Goal: Information Seeking & Learning: Learn about a topic

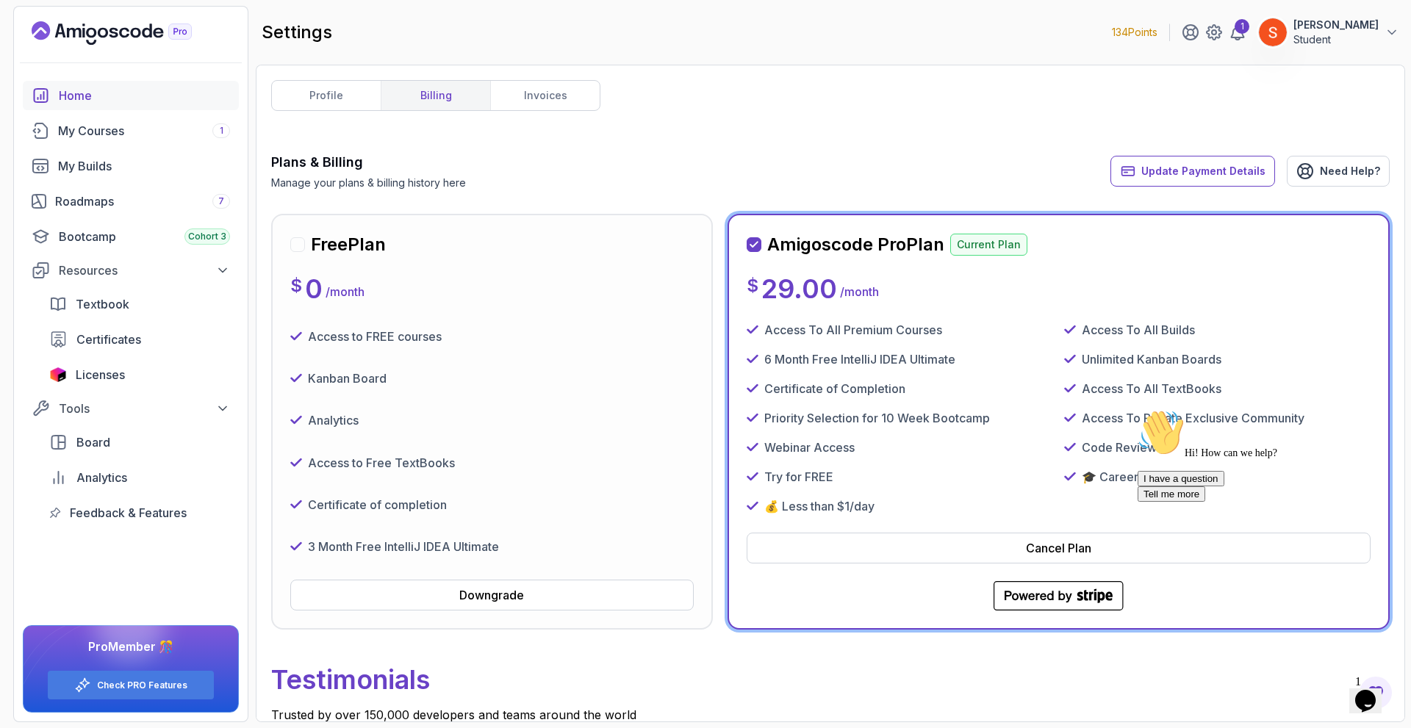
drag, startPoint x: 83, startPoint y: 90, endPoint x: 83, endPoint y: 101, distance: 10.3
click at [83, 90] on div "Home" at bounding box center [144, 96] width 171 height 18
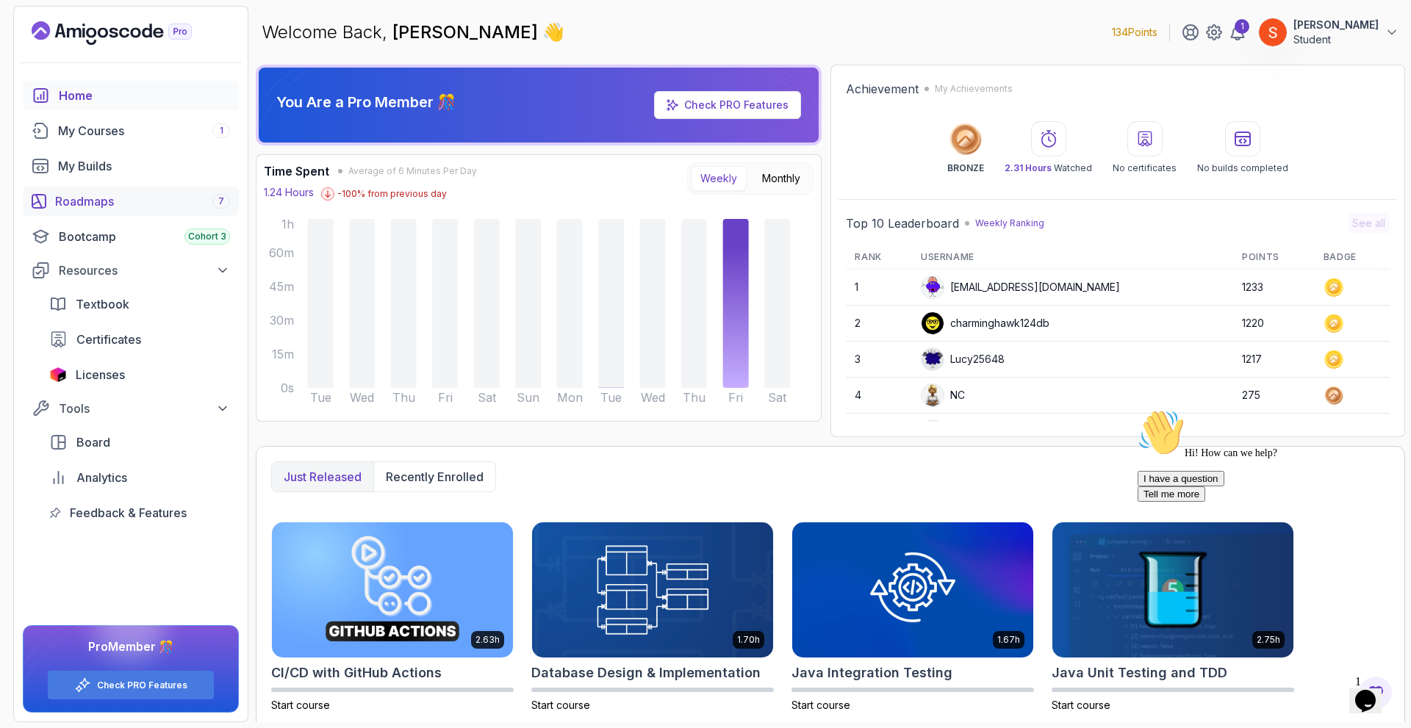
click at [90, 202] on div "Roadmaps 7" at bounding box center [142, 202] width 175 height 18
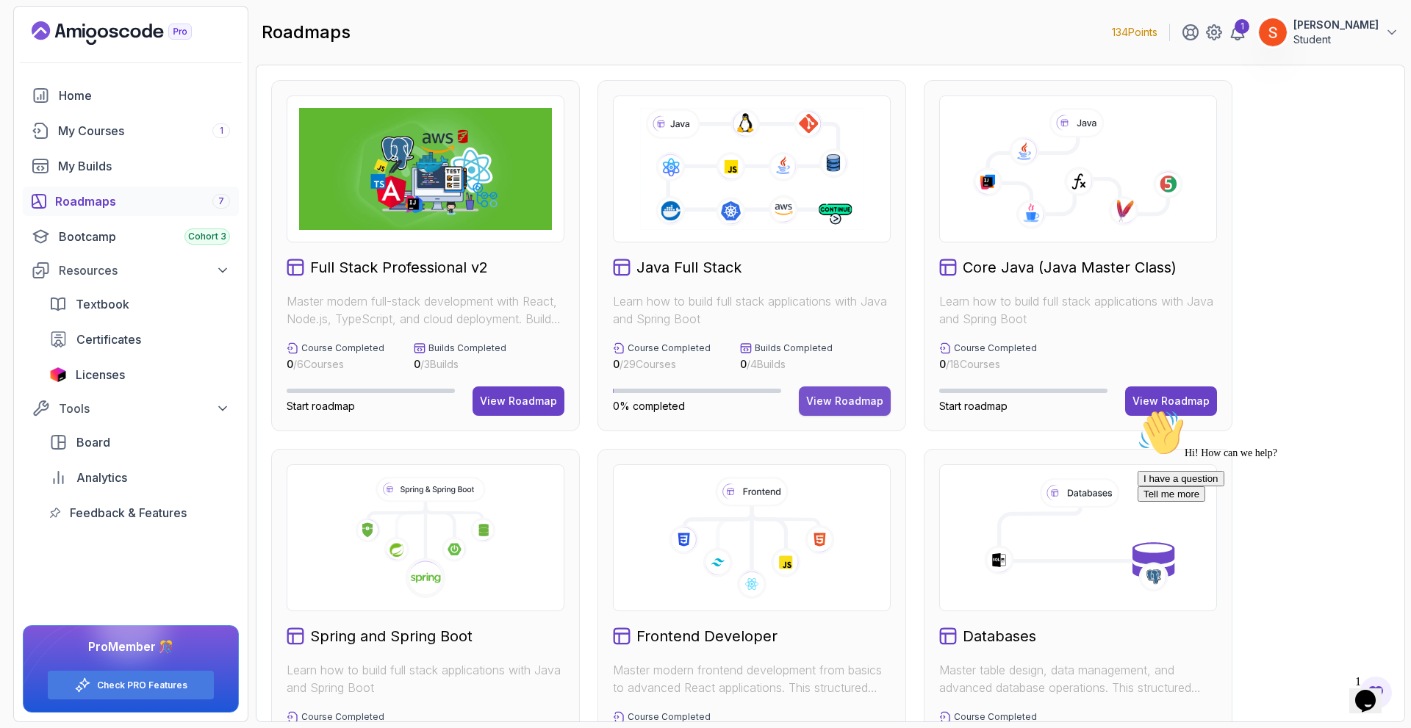
click at [828, 394] on div "View Roadmap" at bounding box center [844, 401] width 77 height 15
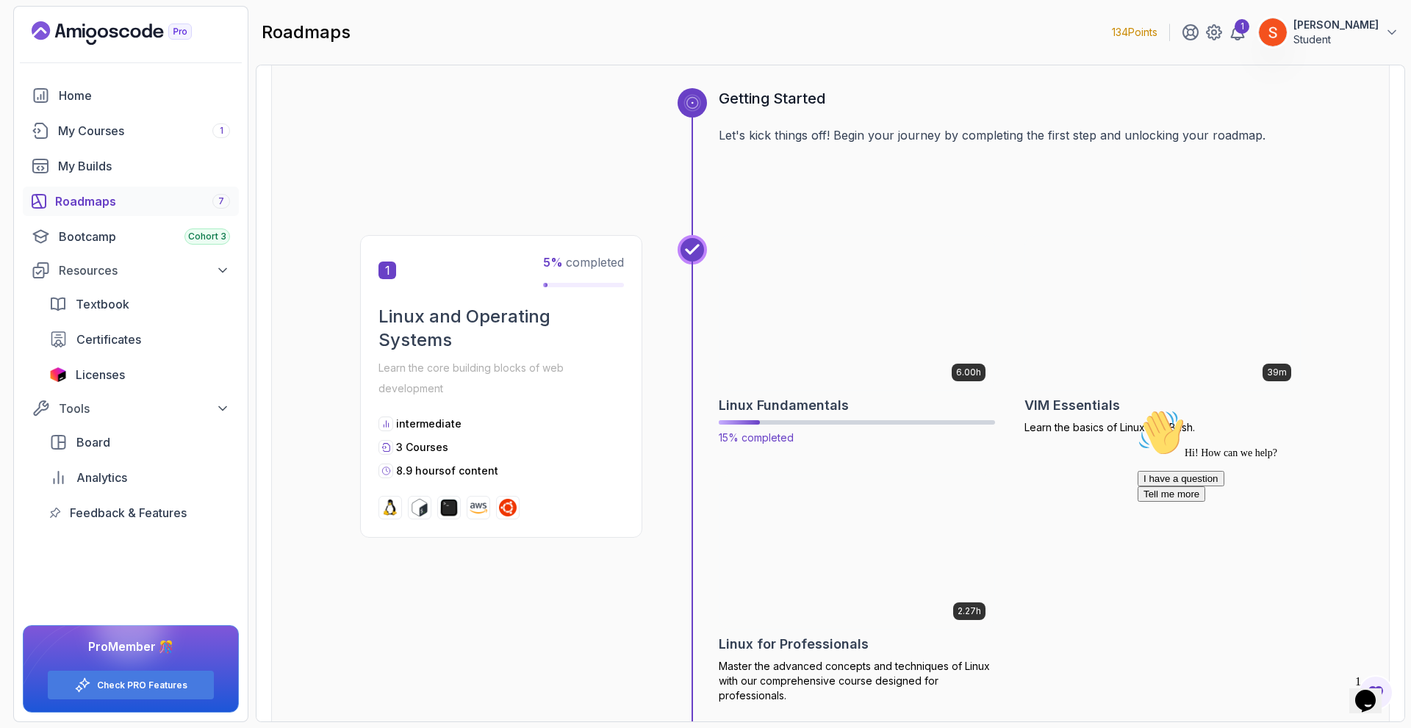
scroll to position [221, 0]
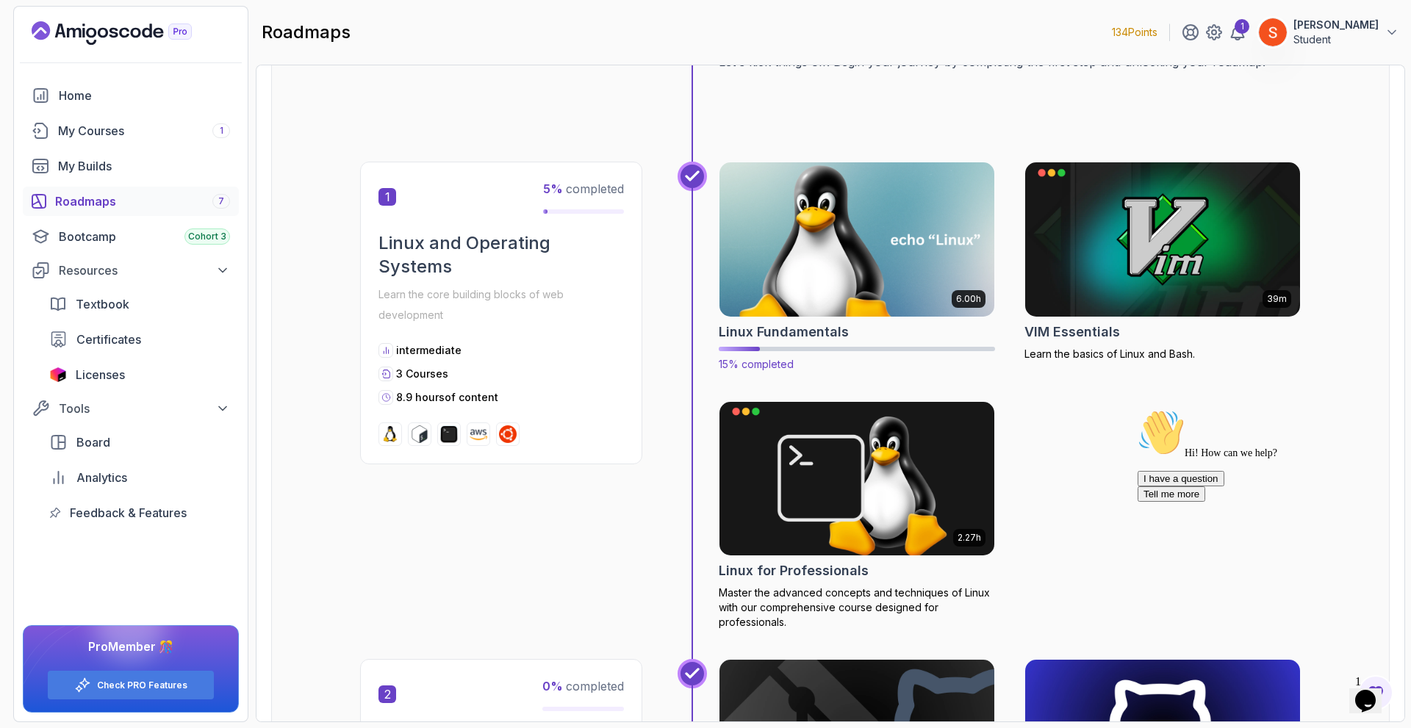
click at [925, 237] on img at bounding box center [857, 240] width 289 height 162
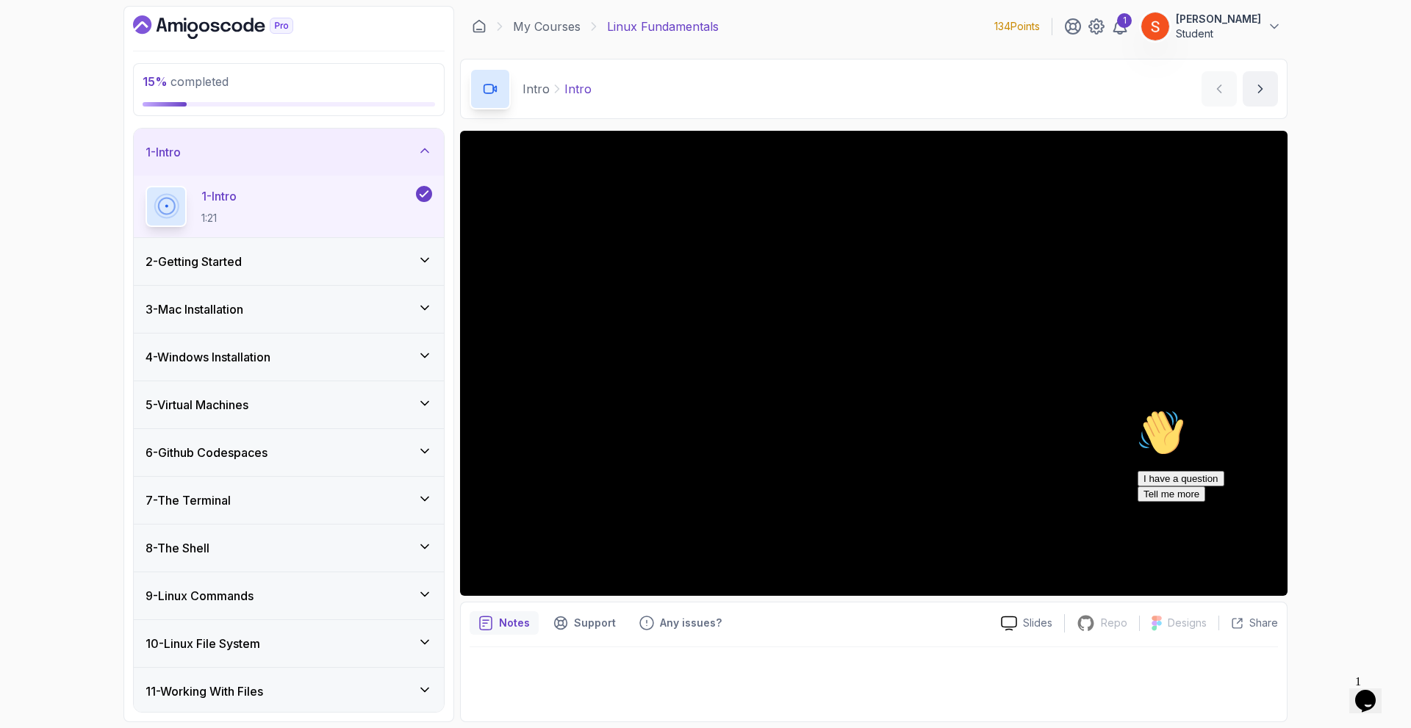
click at [418, 499] on icon at bounding box center [425, 499] width 15 height 15
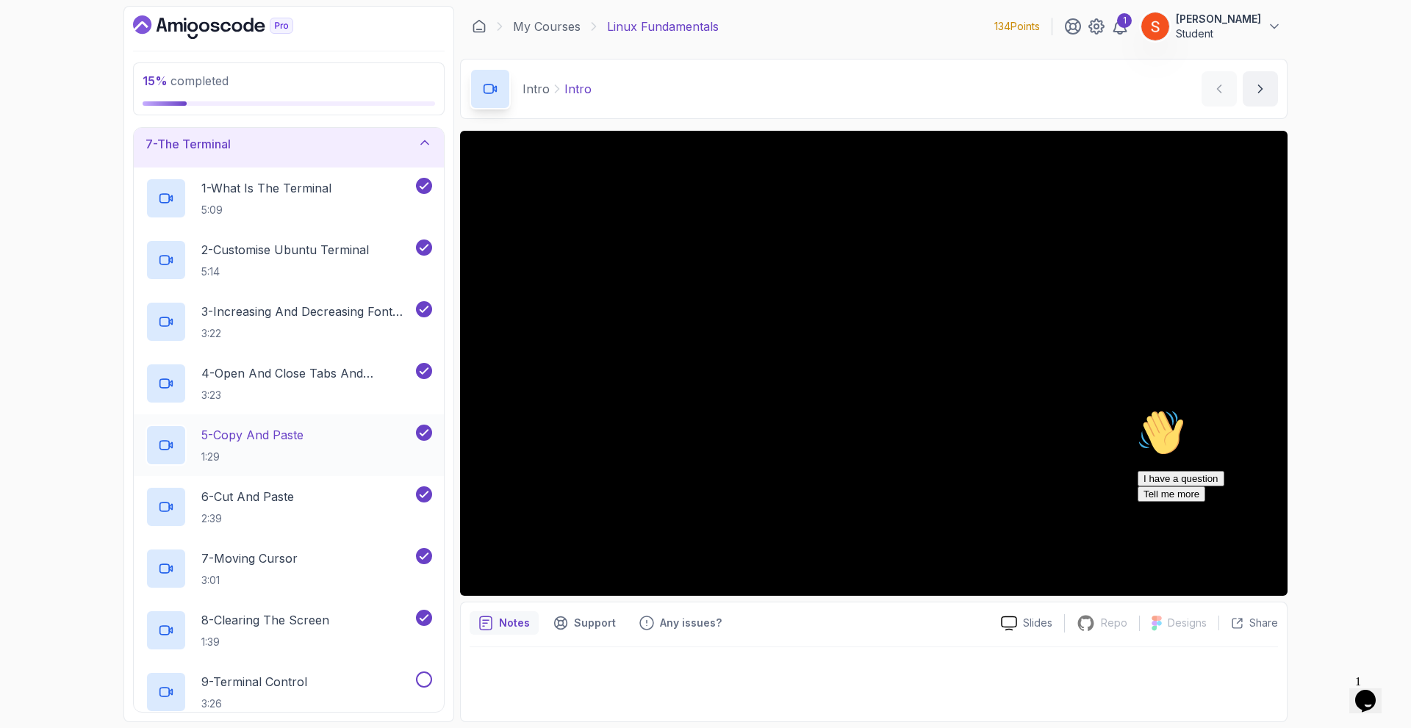
scroll to position [441, 0]
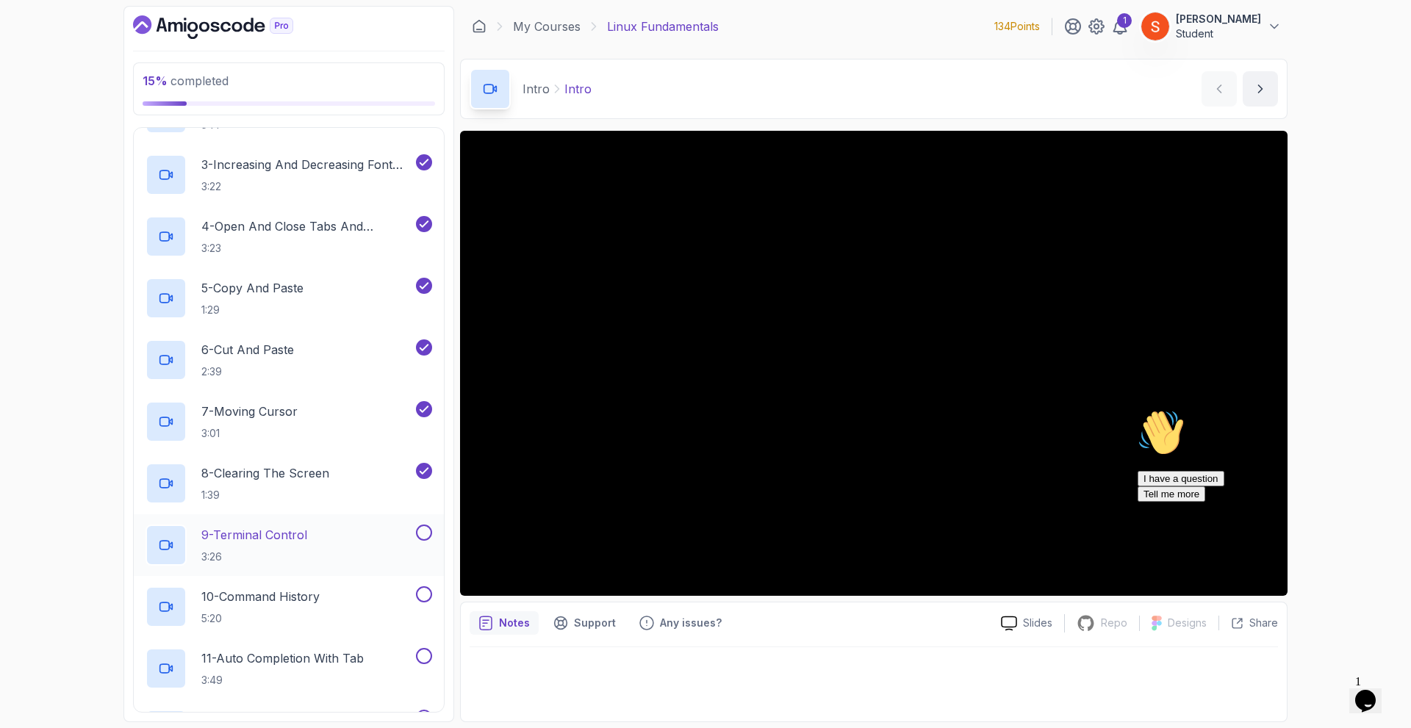
click at [269, 543] on p "9 - Terminal Control" at bounding box center [254, 535] width 106 height 18
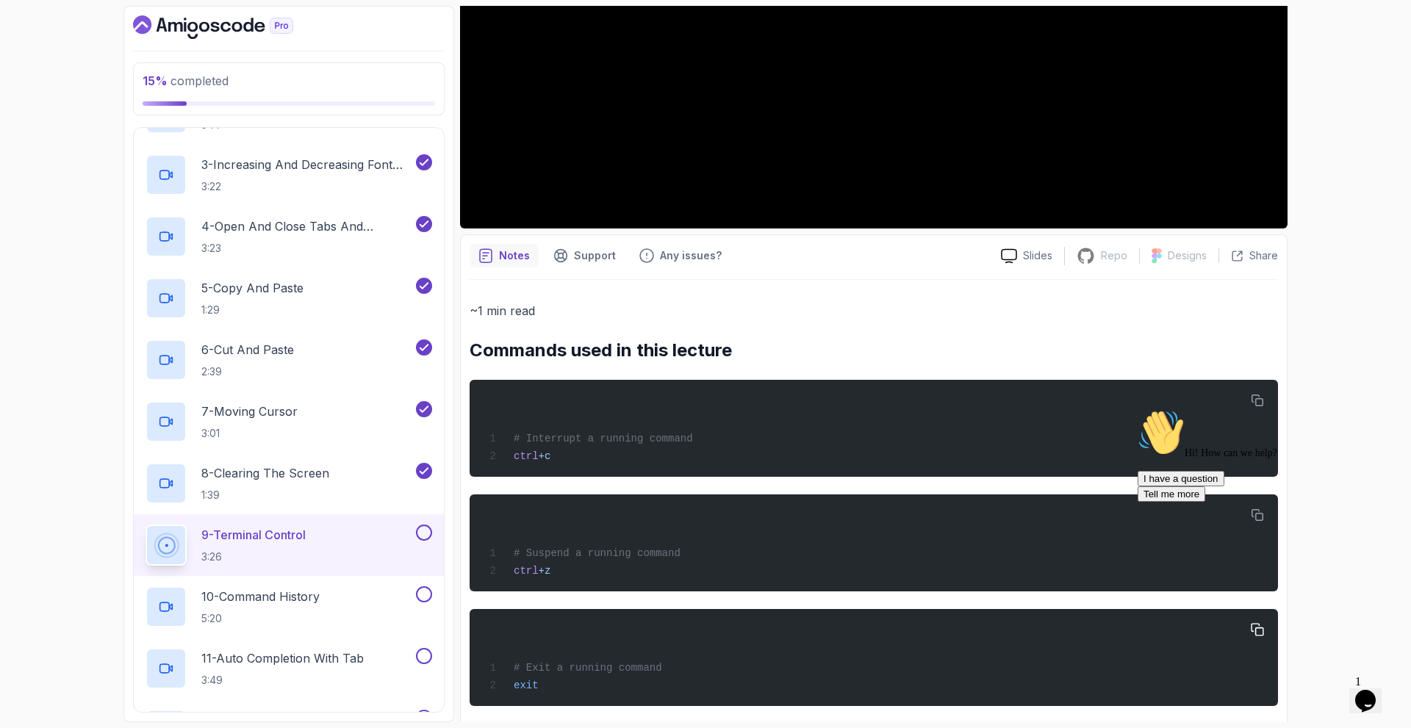
scroll to position [386, 0]
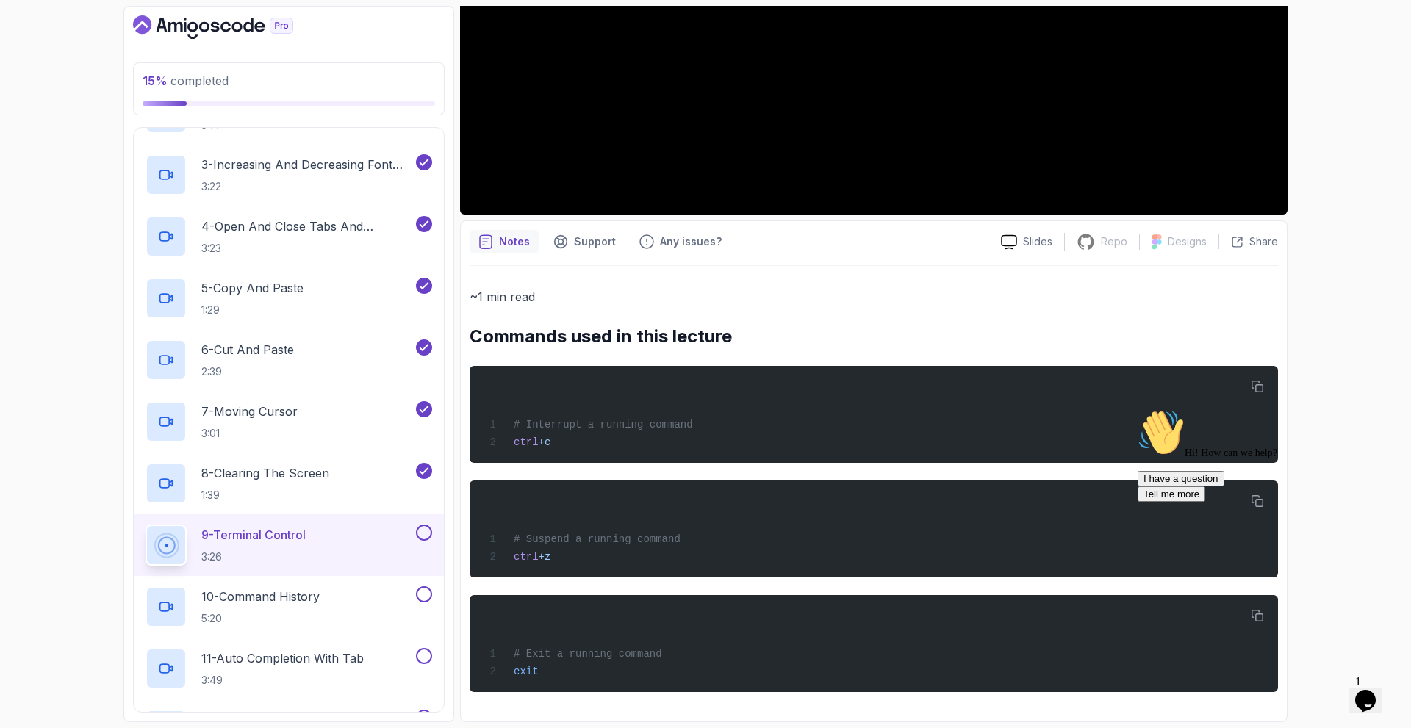
drag, startPoint x: 1291, startPoint y: 681, endPoint x: 32, endPoint y: 6, distance: 1428.3
click at [1291, 681] on section "15 % completed 1 - Intro 2 - Getting Started 3 - Mac Installation 4 - Windows I…" at bounding box center [706, 364] width 1176 height 728
click at [1376, 690] on icon "$i18n('chat', 'chat_widget')" at bounding box center [1365, 701] width 21 height 22
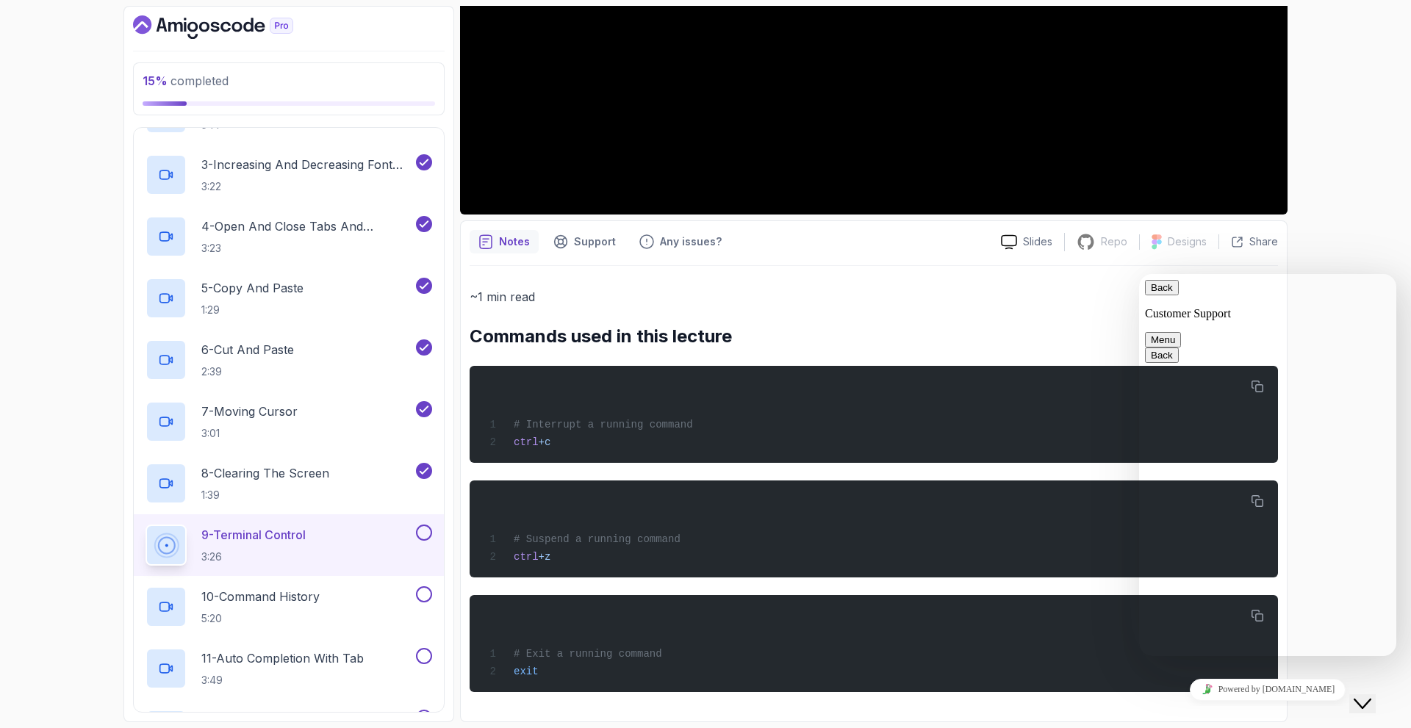
click at [1372, 695] on icon "Close Chat This icon closes the chat window." at bounding box center [1363, 704] width 18 height 18
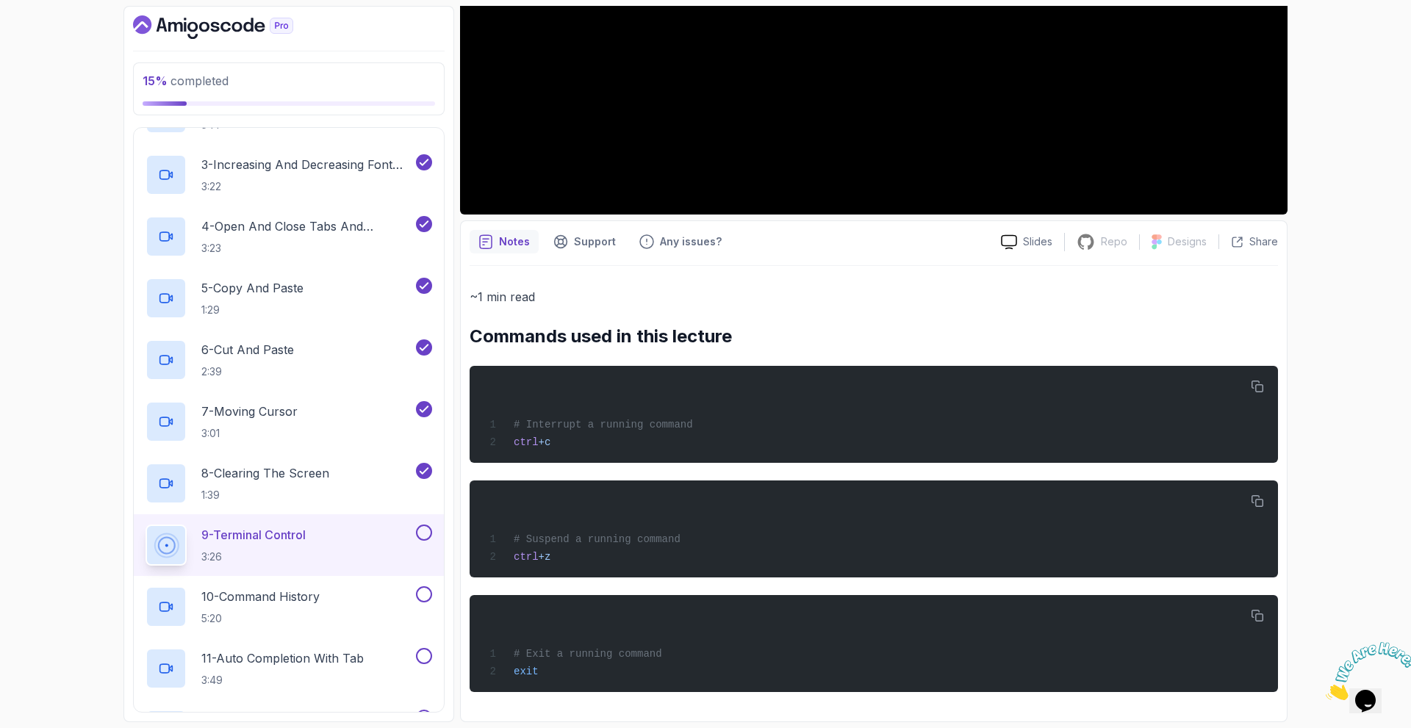
click at [1326, 690] on icon "Close" at bounding box center [1326, 696] width 0 height 12
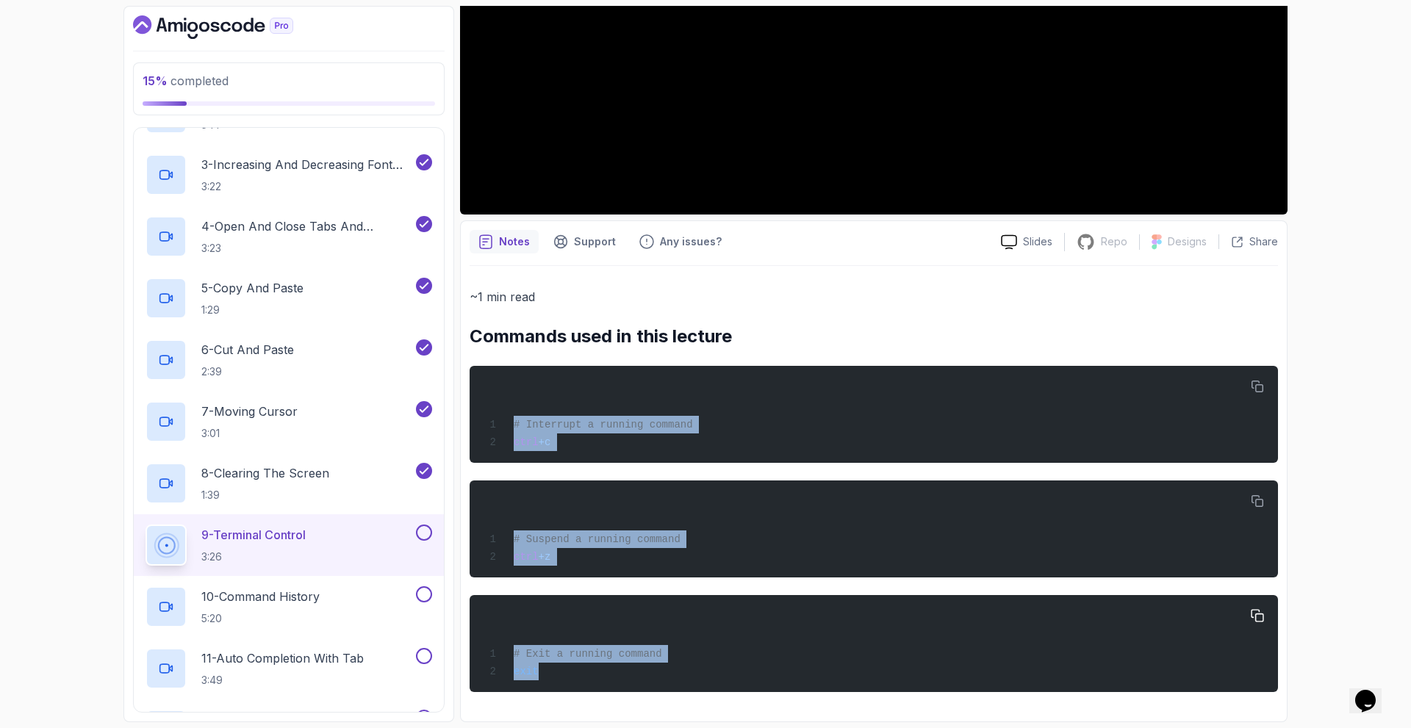
drag, startPoint x: 556, startPoint y: 429, endPoint x: 633, endPoint y: 680, distance: 262.3
click at [633, 680] on div "~1 min read Commands used in this lecture # Interrupt a running command ctrl + …" at bounding box center [874, 490] width 809 height 406
copy div "# Interrupt a running command ctrl + c # Suspend a running command ctrl + z # E…"
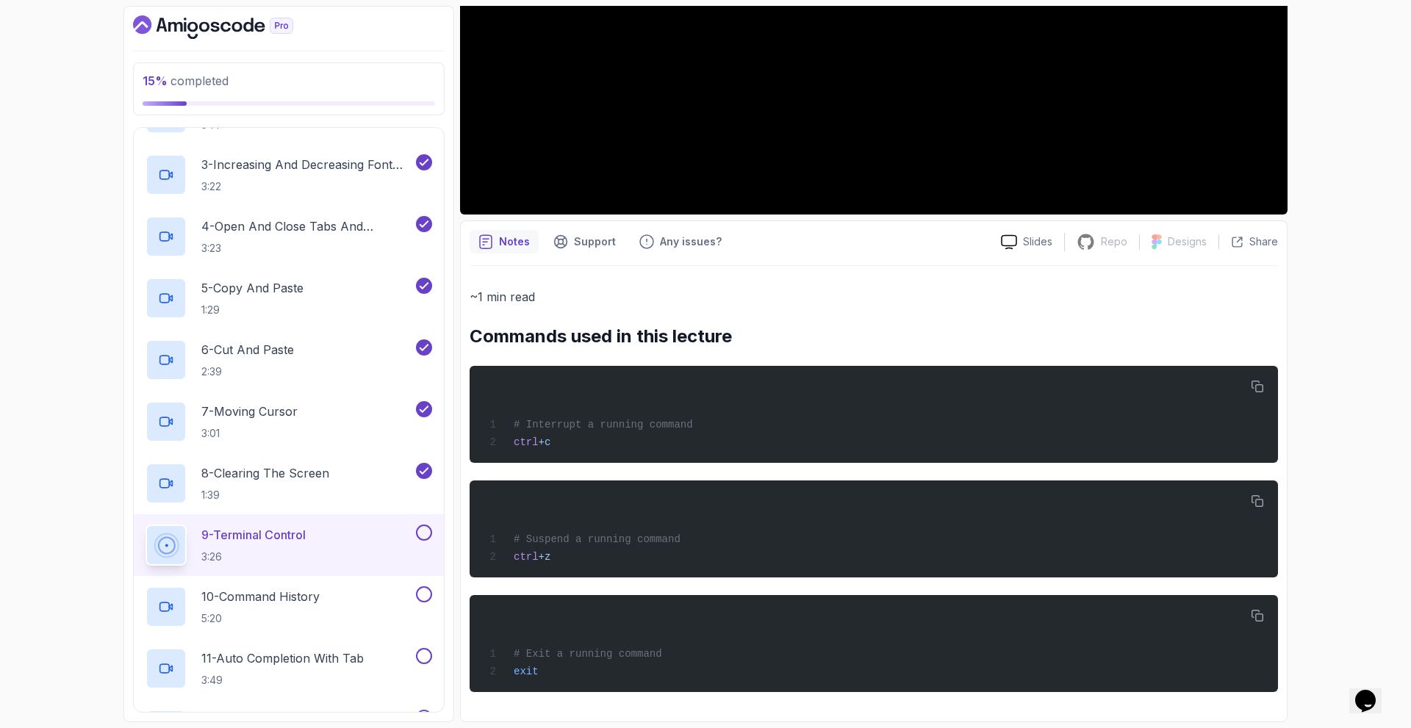
click at [1013, 332] on h2 "Commands used in this lecture" at bounding box center [874, 337] width 809 height 24
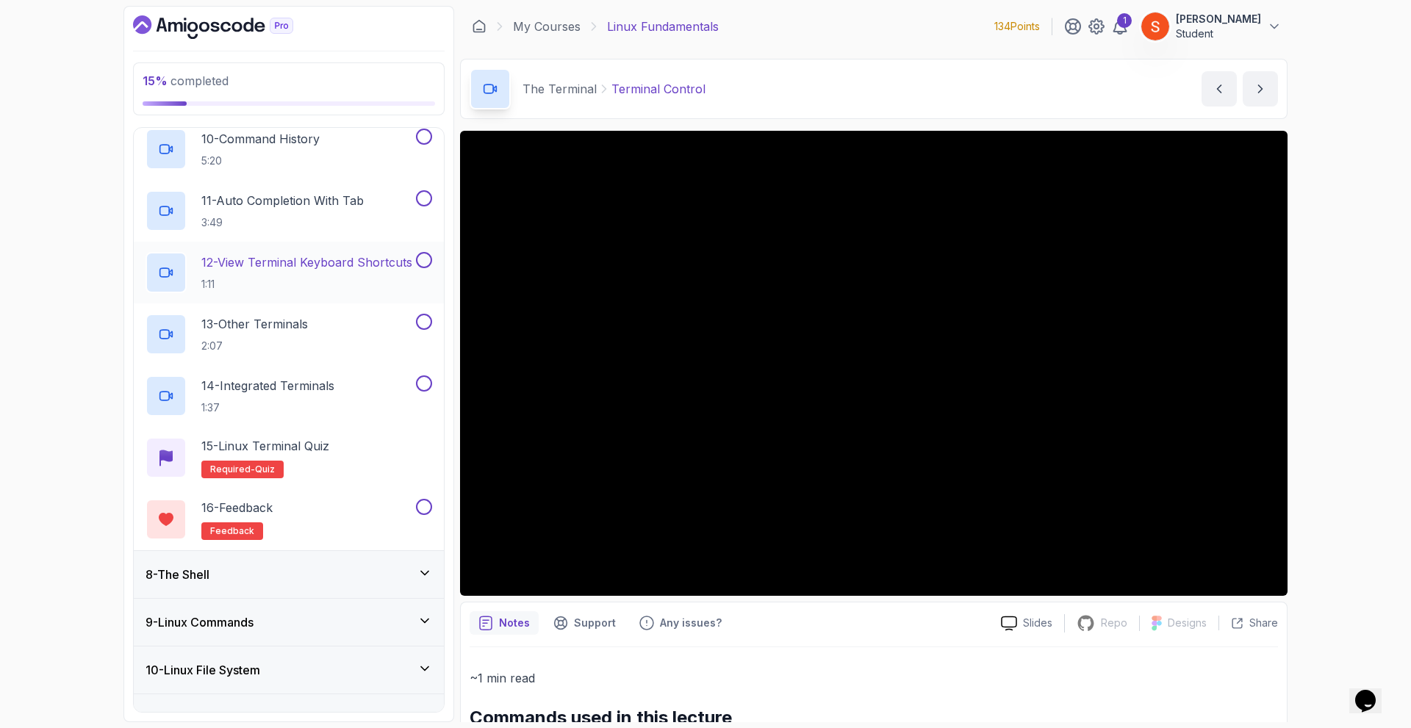
scroll to position [752, 0]
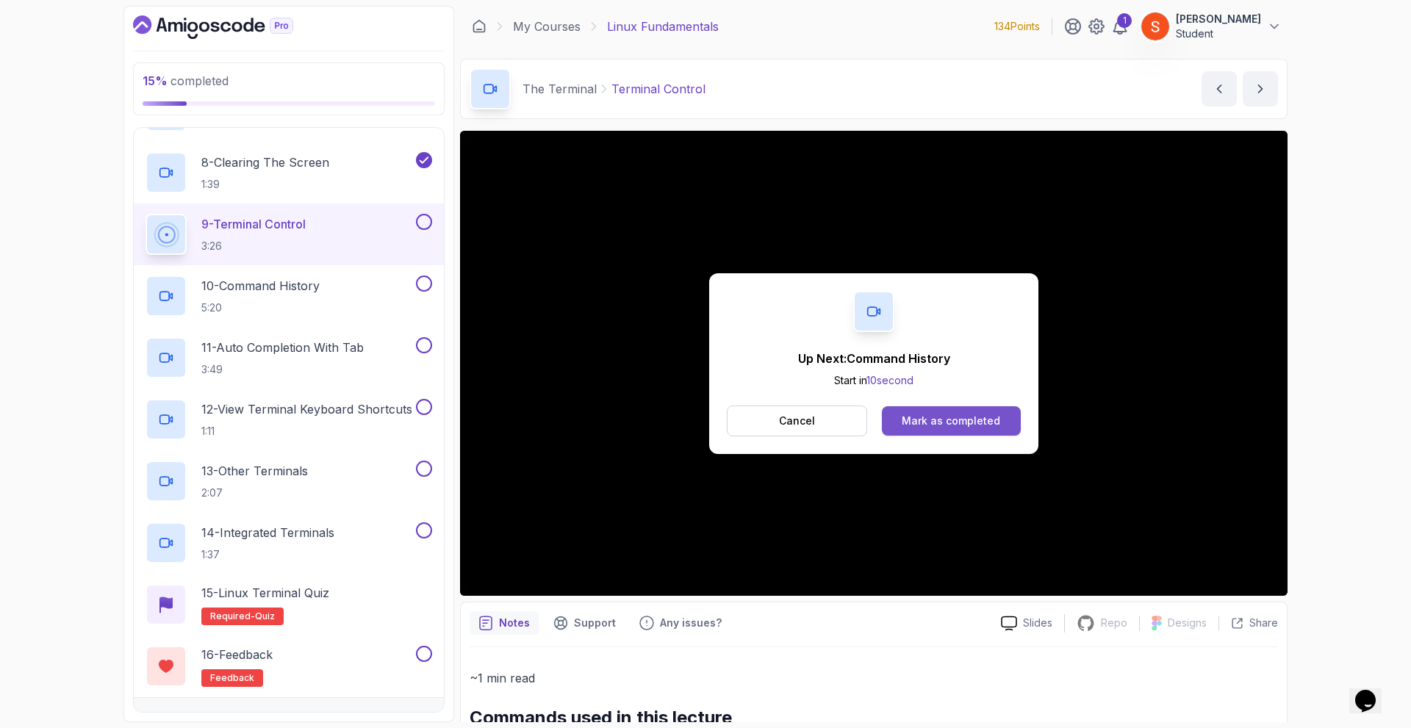
click at [929, 412] on button "Mark as completed" at bounding box center [951, 420] width 139 height 29
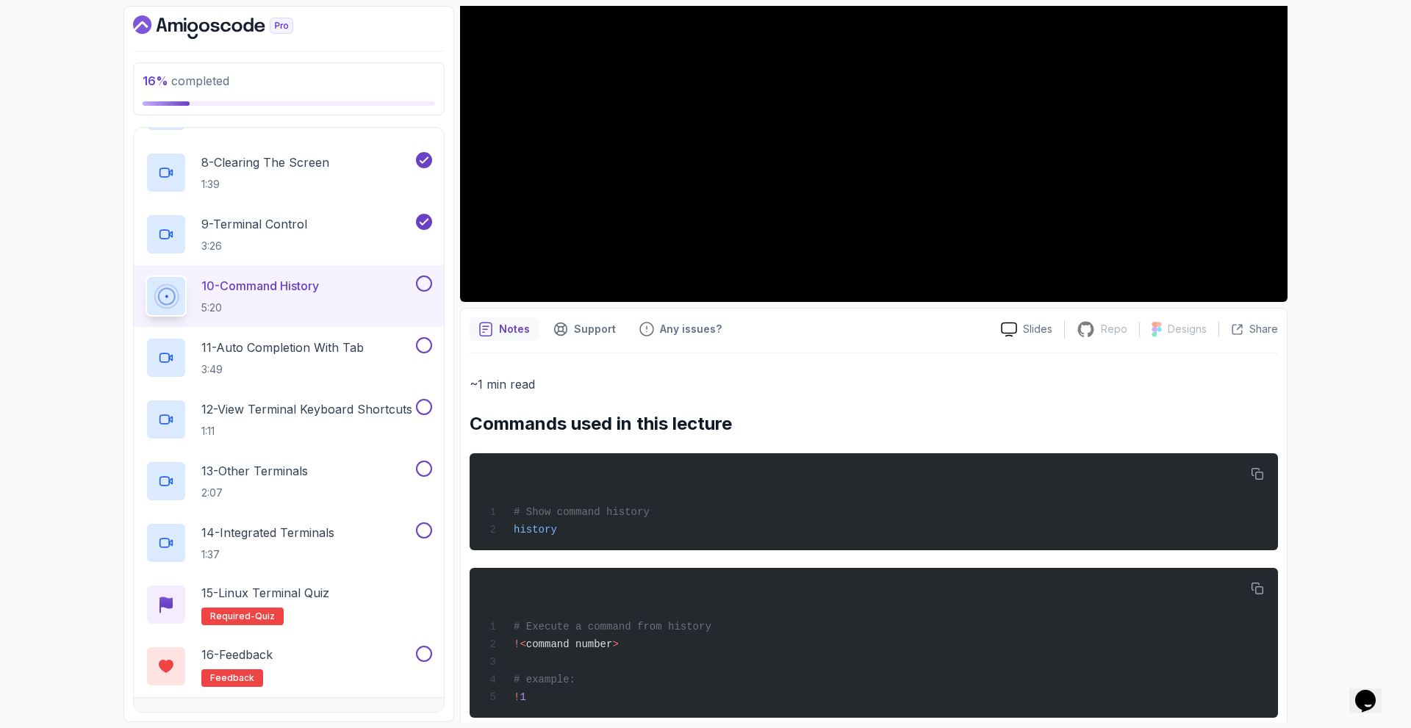
scroll to position [441, 0]
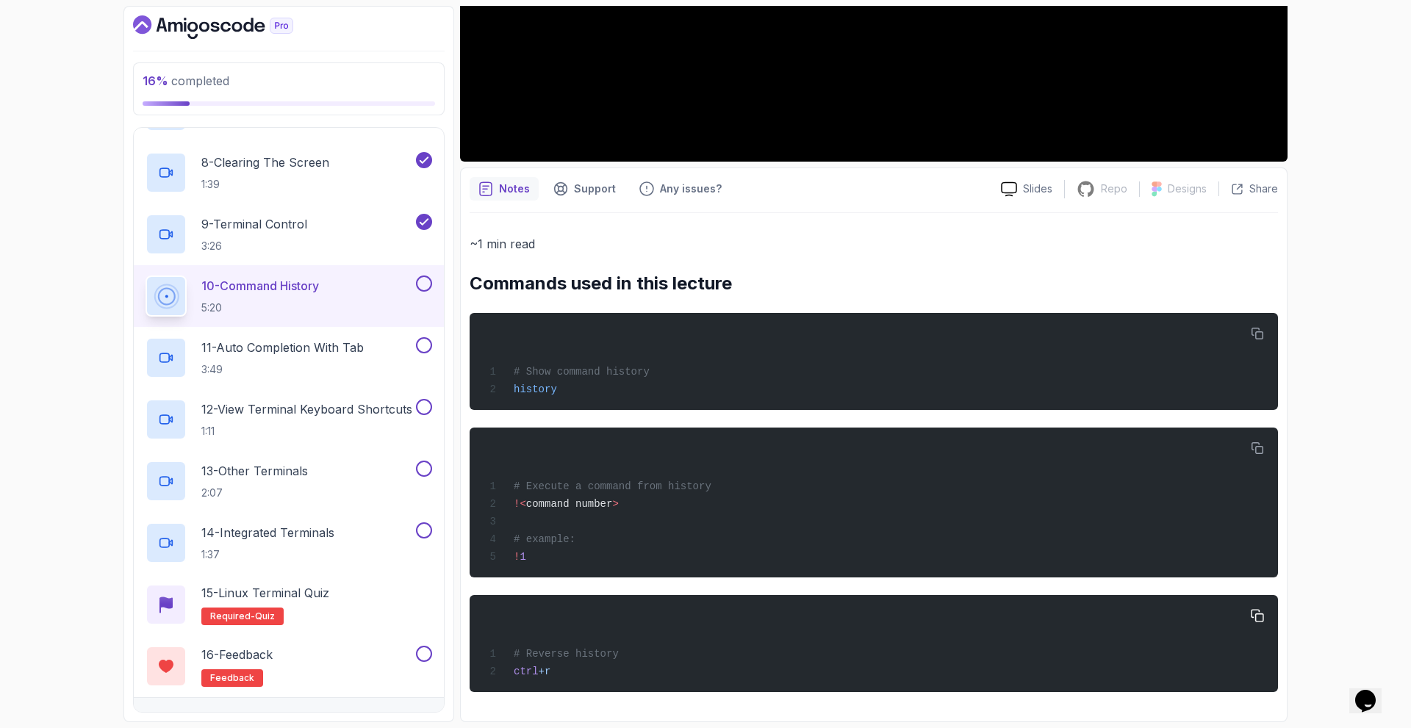
drag, startPoint x: 523, startPoint y: 364, endPoint x: 601, endPoint y: 680, distance: 325.4
click at [601, 680] on div "~1 min read Commands used in this lecture # Show command history history # Exec…" at bounding box center [874, 463] width 809 height 459
click at [744, 412] on div "~1 min read Commands used in this lecture # Show command history history # Exec…" at bounding box center [874, 463] width 809 height 459
drag, startPoint x: 515, startPoint y: 366, endPoint x: 628, endPoint y: 675, distance: 329.1
click at [628, 675] on div "~1 min read Commands used in this lecture # Show command history history # Exec…" at bounding box center [874, 463] width 809 height 459
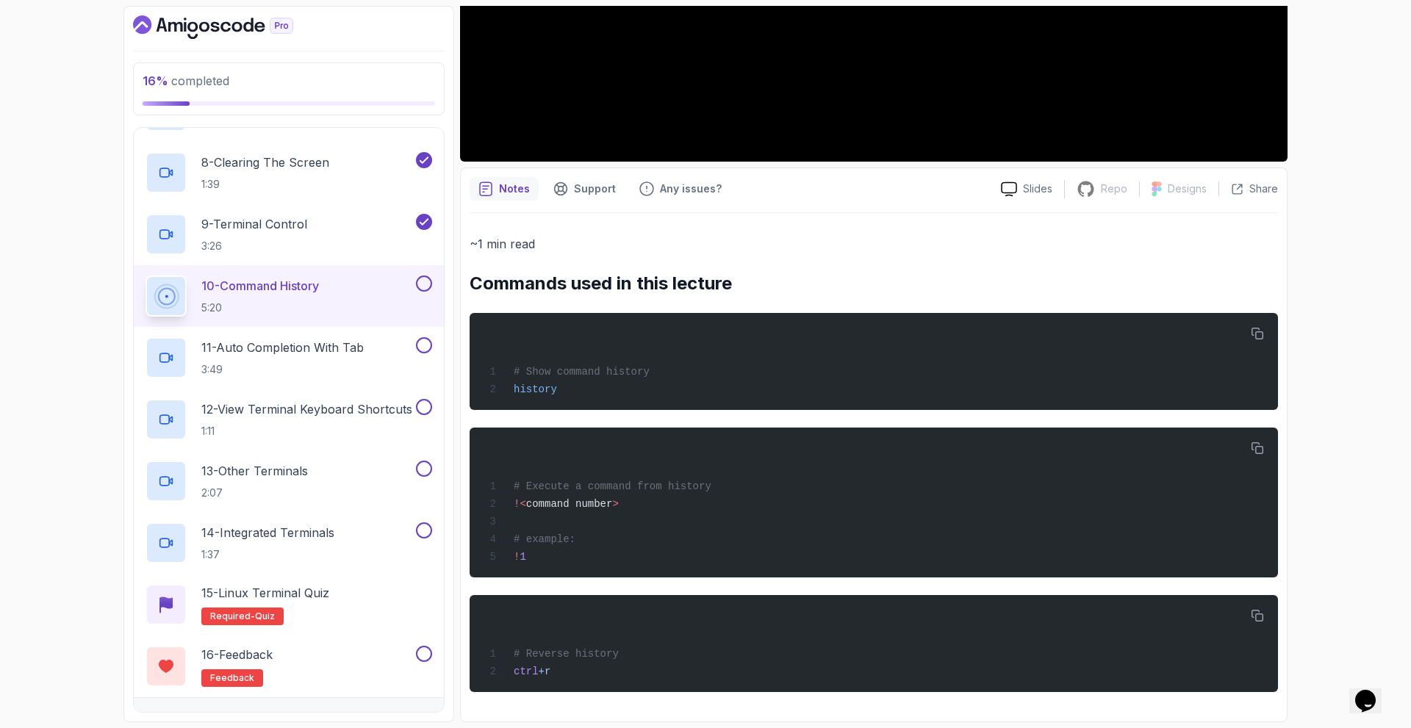
copy div "# Show command history history # Execute a command from history !< command numb…"
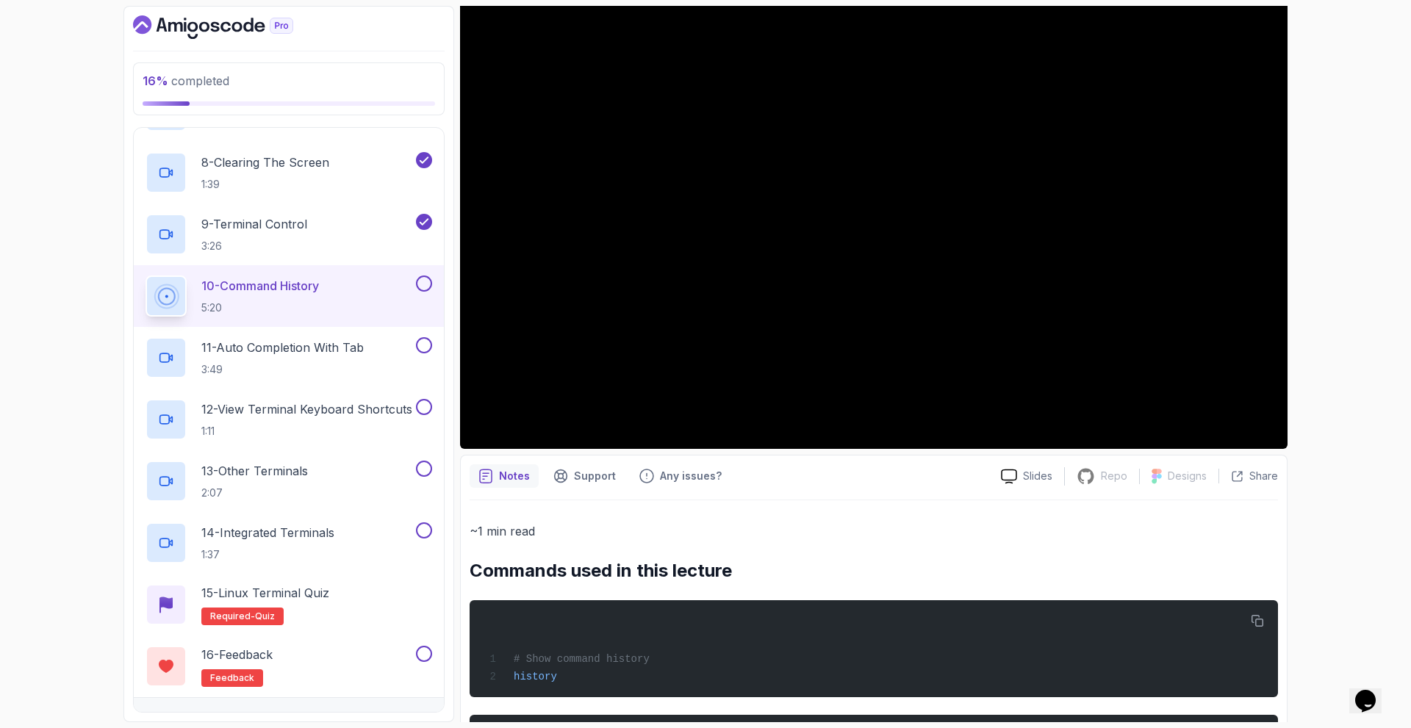
scroll to position [74, 0]
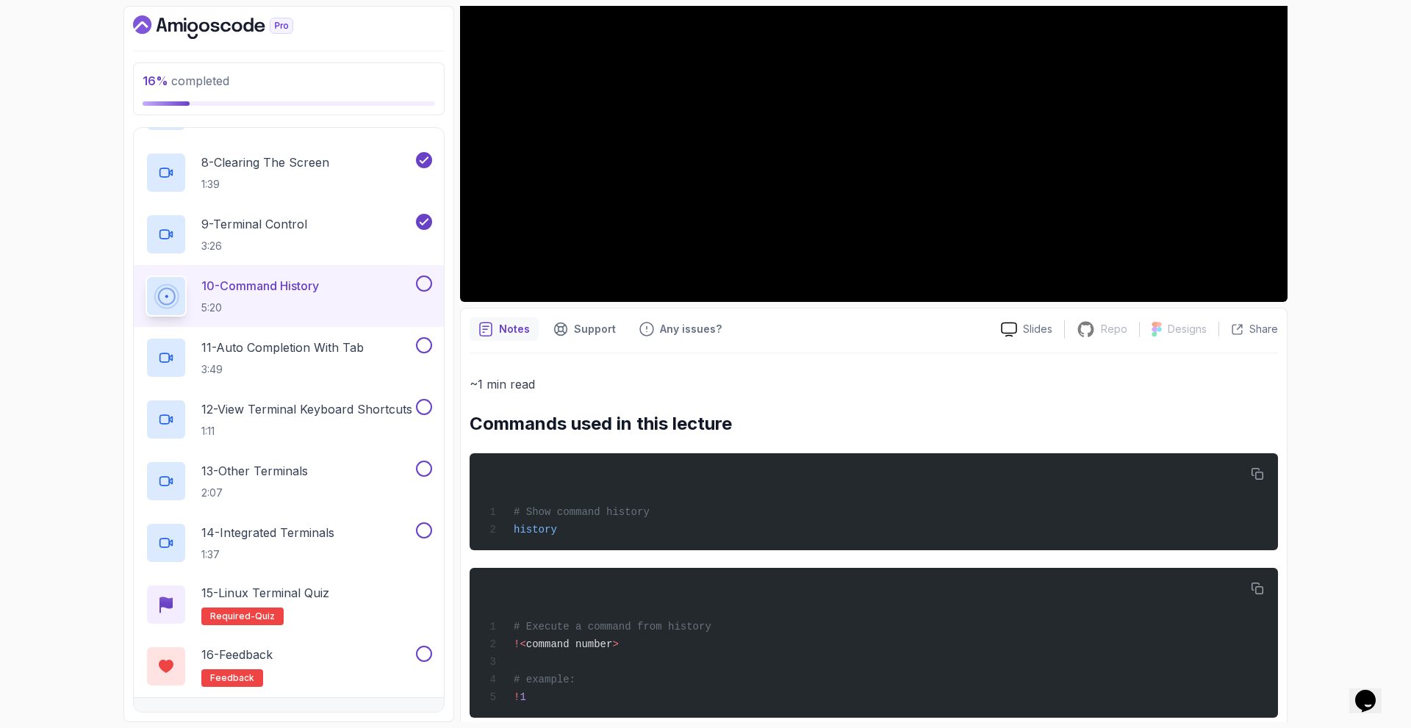
click at [864, 401] on div "~1 min read Commands used in this lecture # Show command history history # Exec…" at bounding box center [874, 603] width 809 height 459
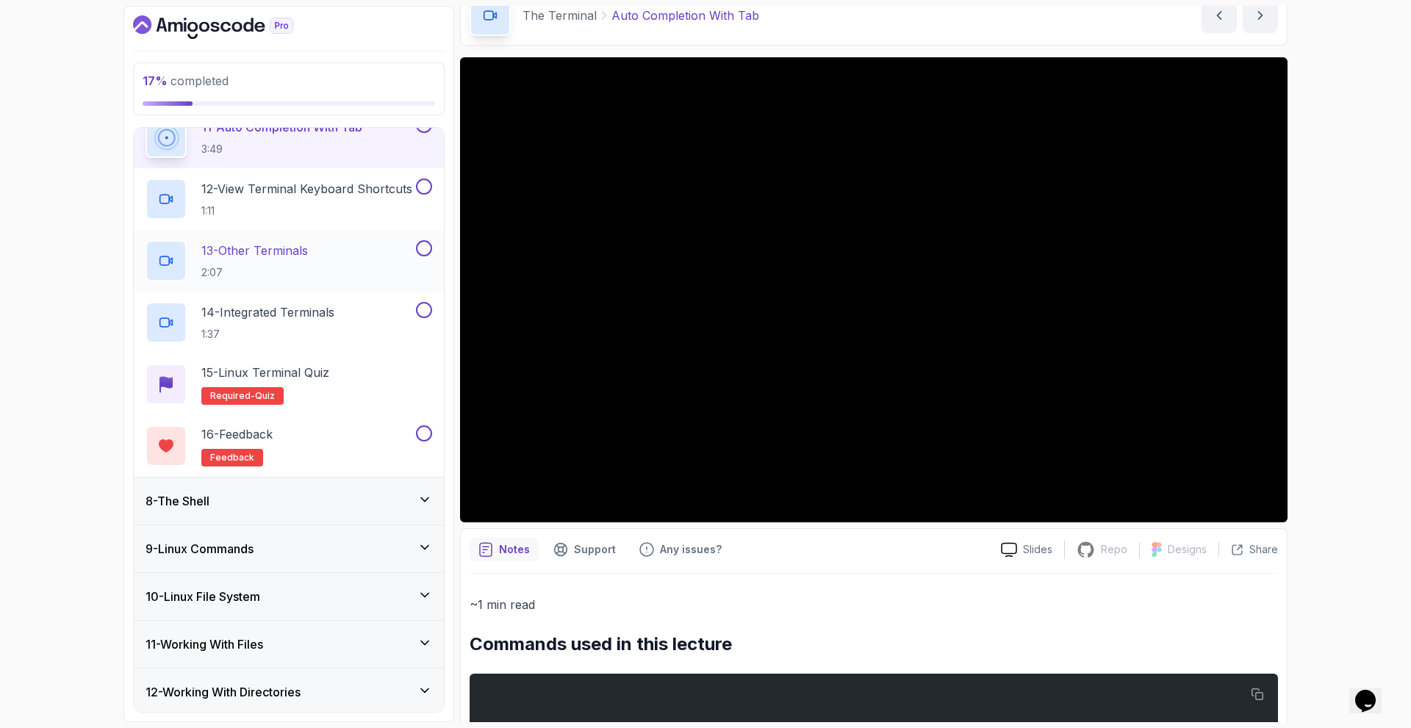
scroll to position [899, 0]
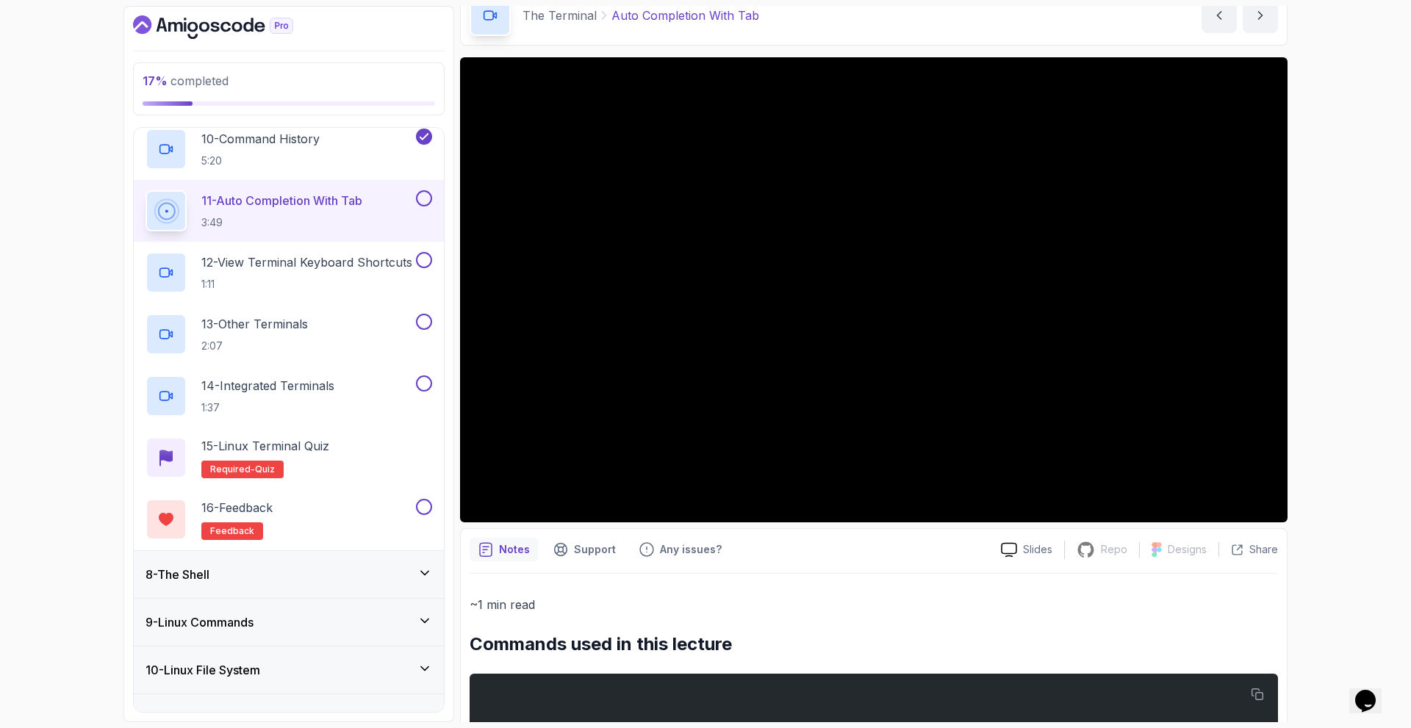
click at [415, 575] on div "8 - The Shell" at bounding box center [289, 575] width 287 height 18
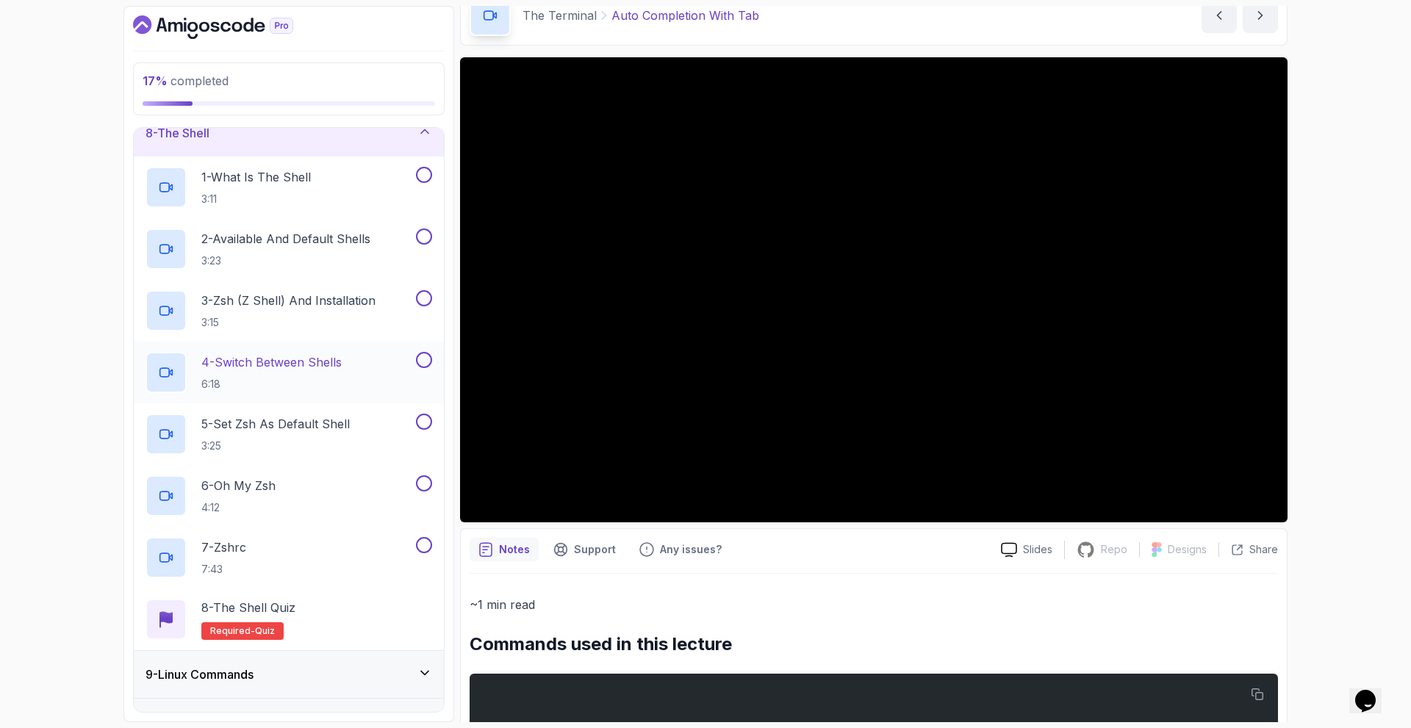
scroll to position [279, 0]
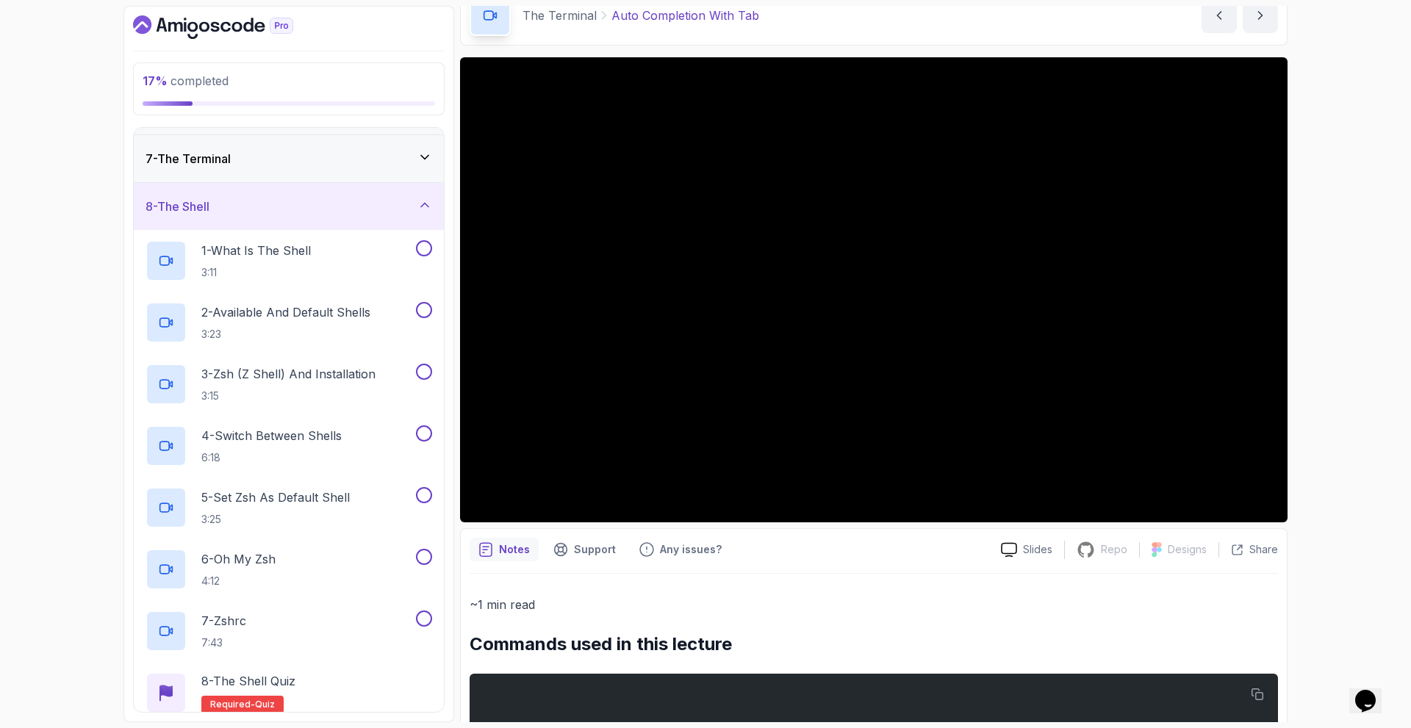
click at [412, 198] on div "8 - The Shell" at bounding box center [289, 207] width 287 height 18
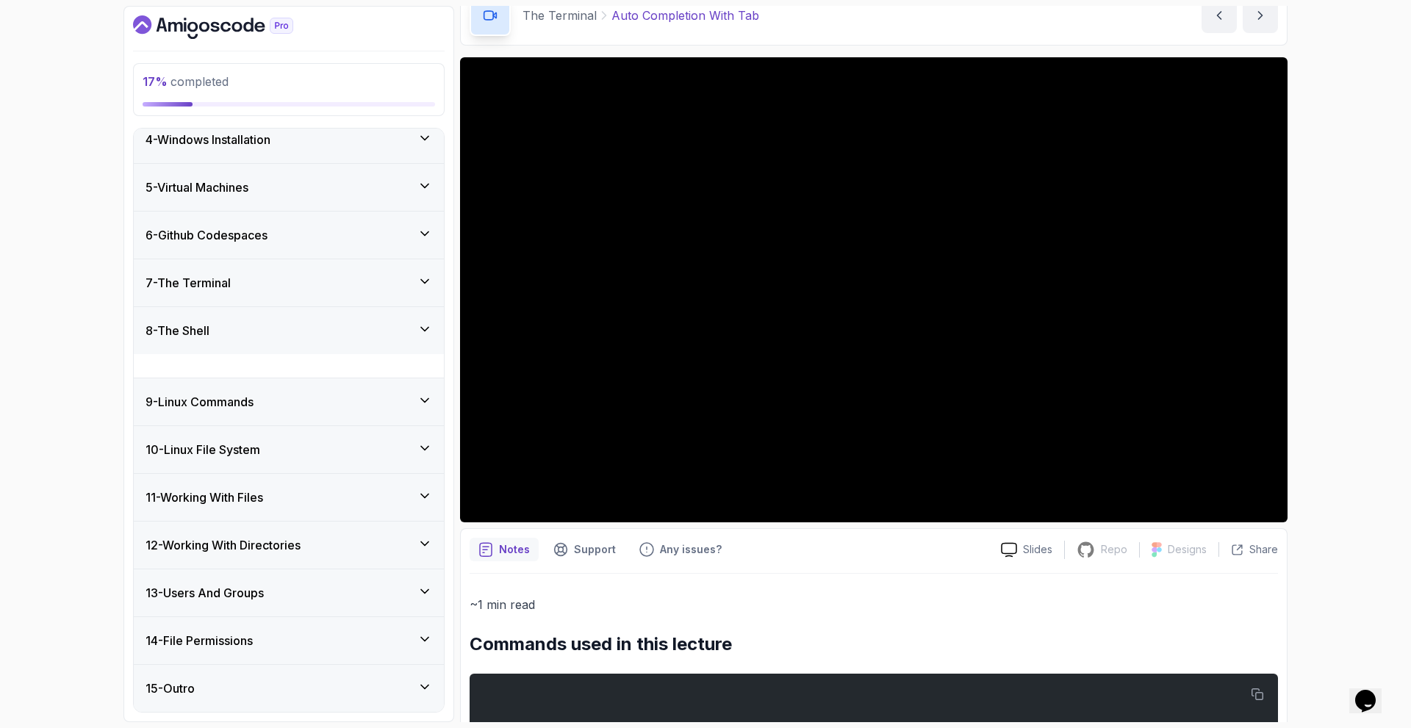
scroll to position [132, 0]
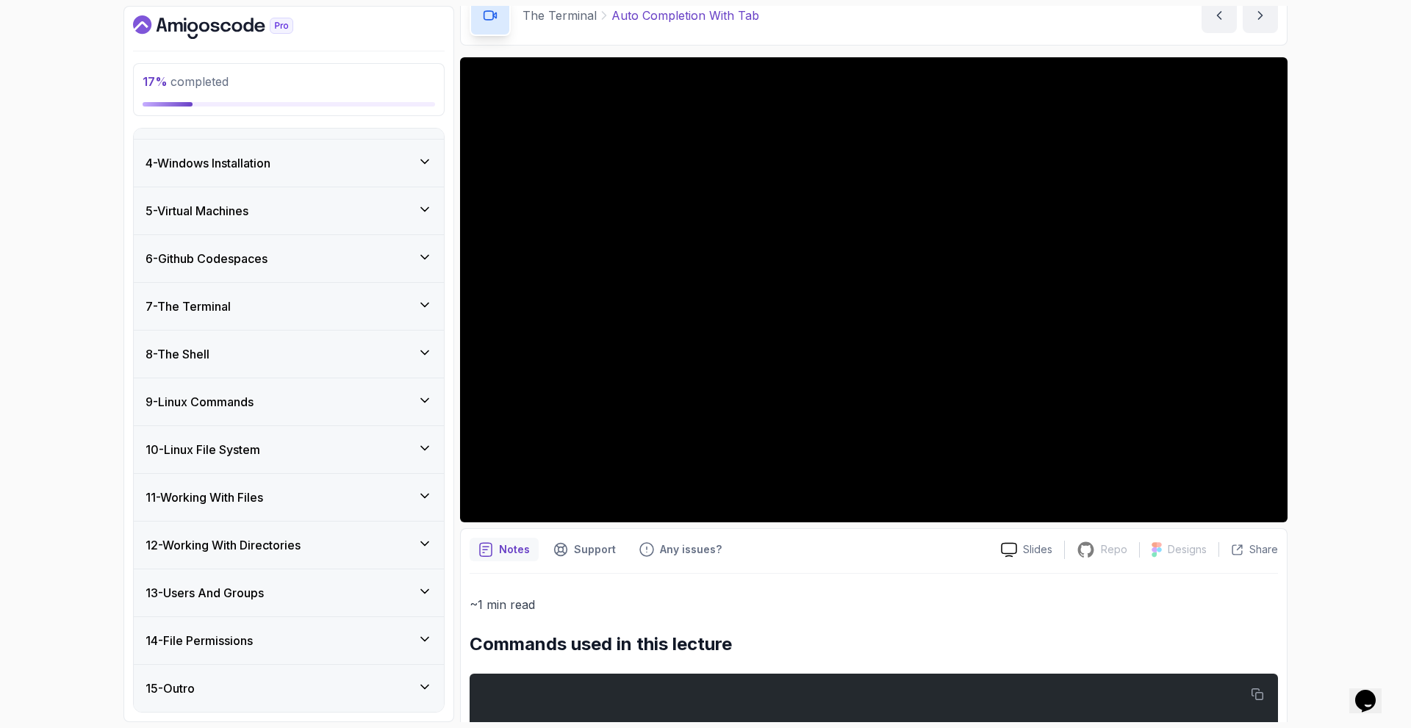
click at [425, 400] on icon at bounding box center [425, 400] width 15 height 15
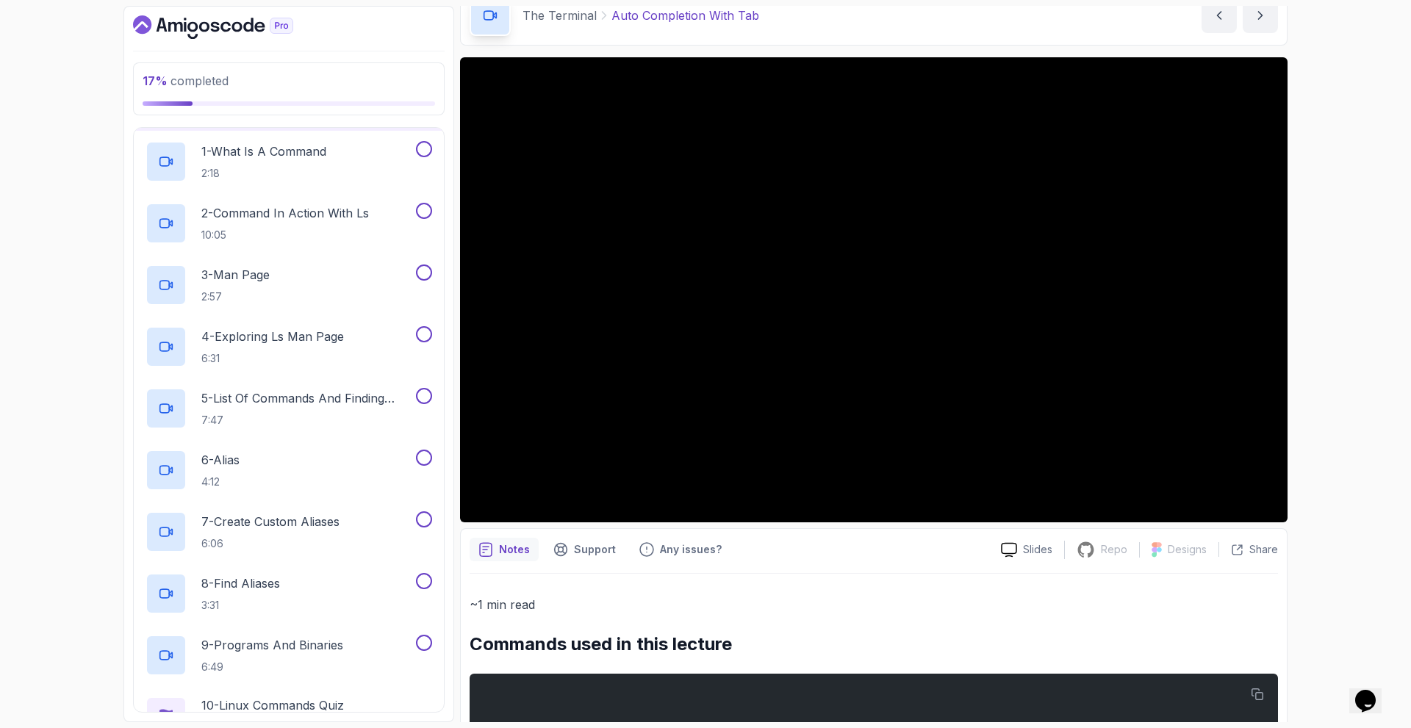
scroll to position [279, 0]
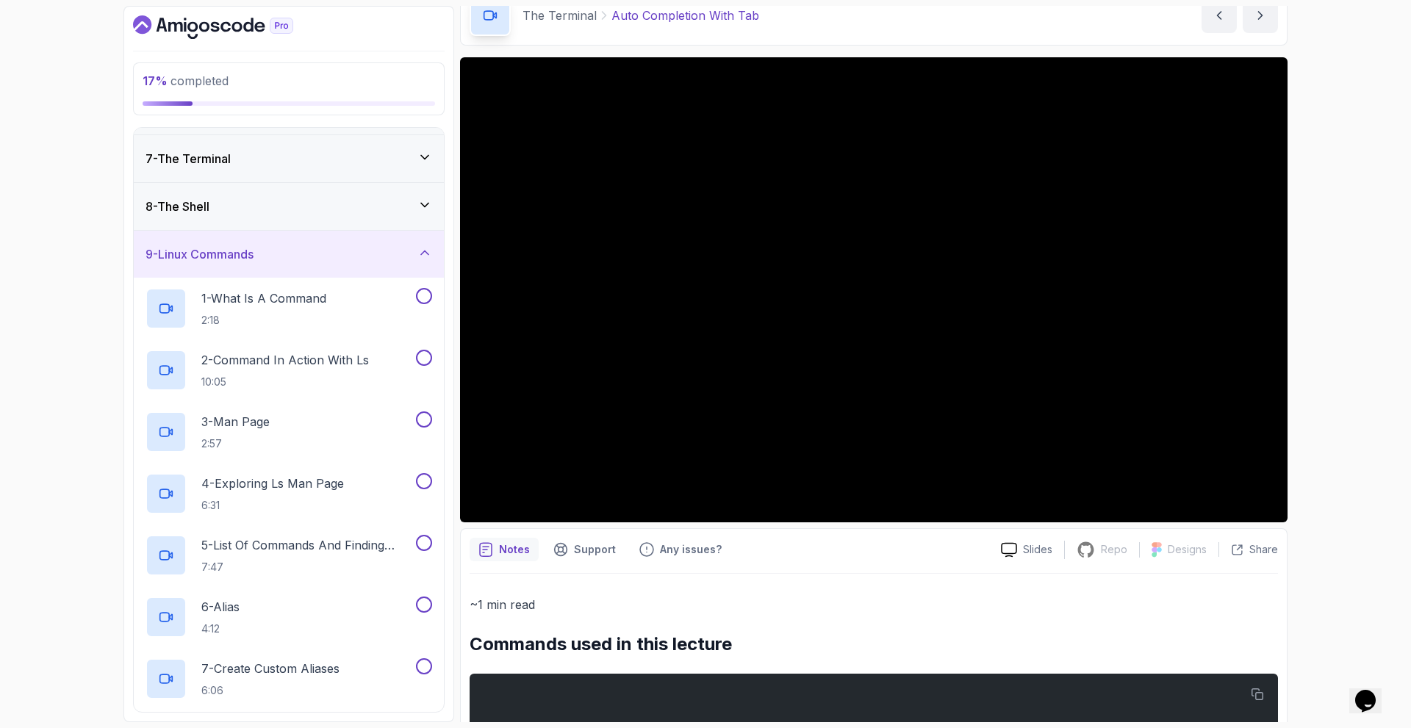
click at [426, 254] on icon at bounding box center [425, 253] width 15 height 15
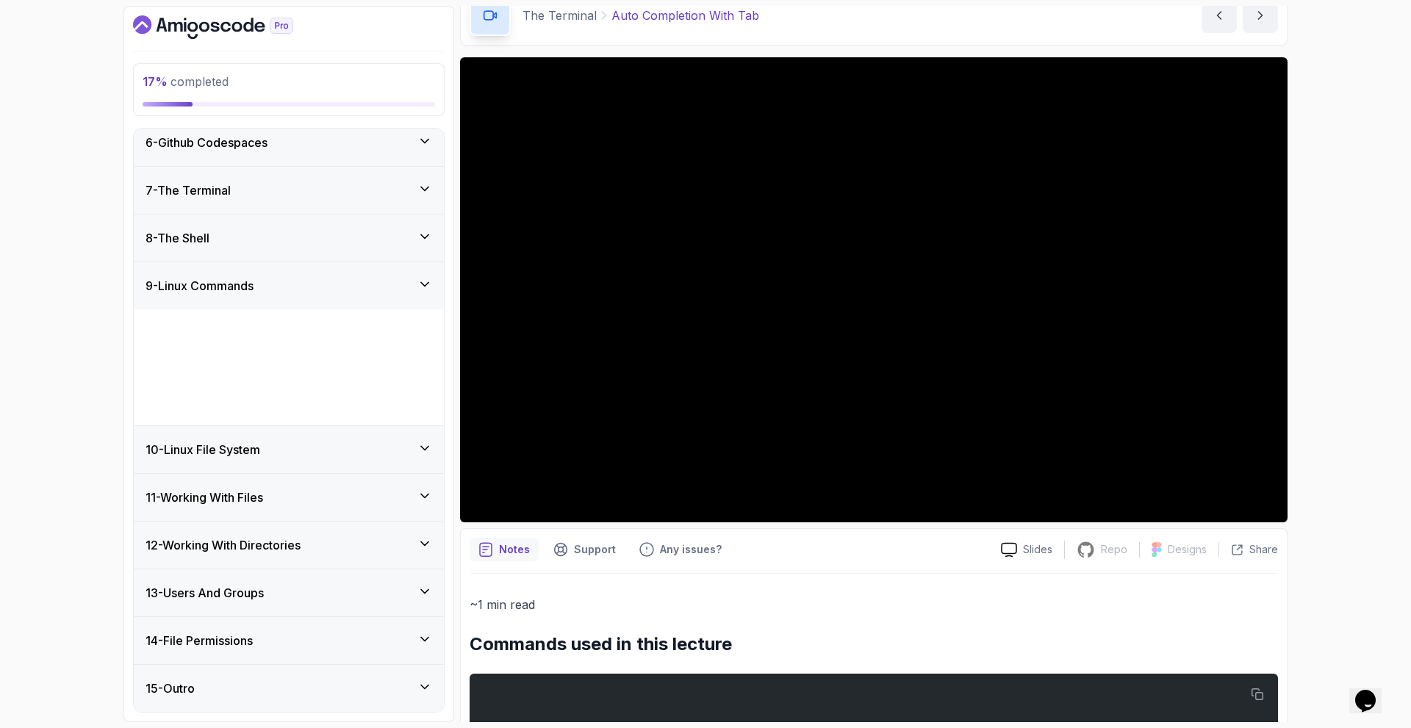
scroll to position [132, 0]
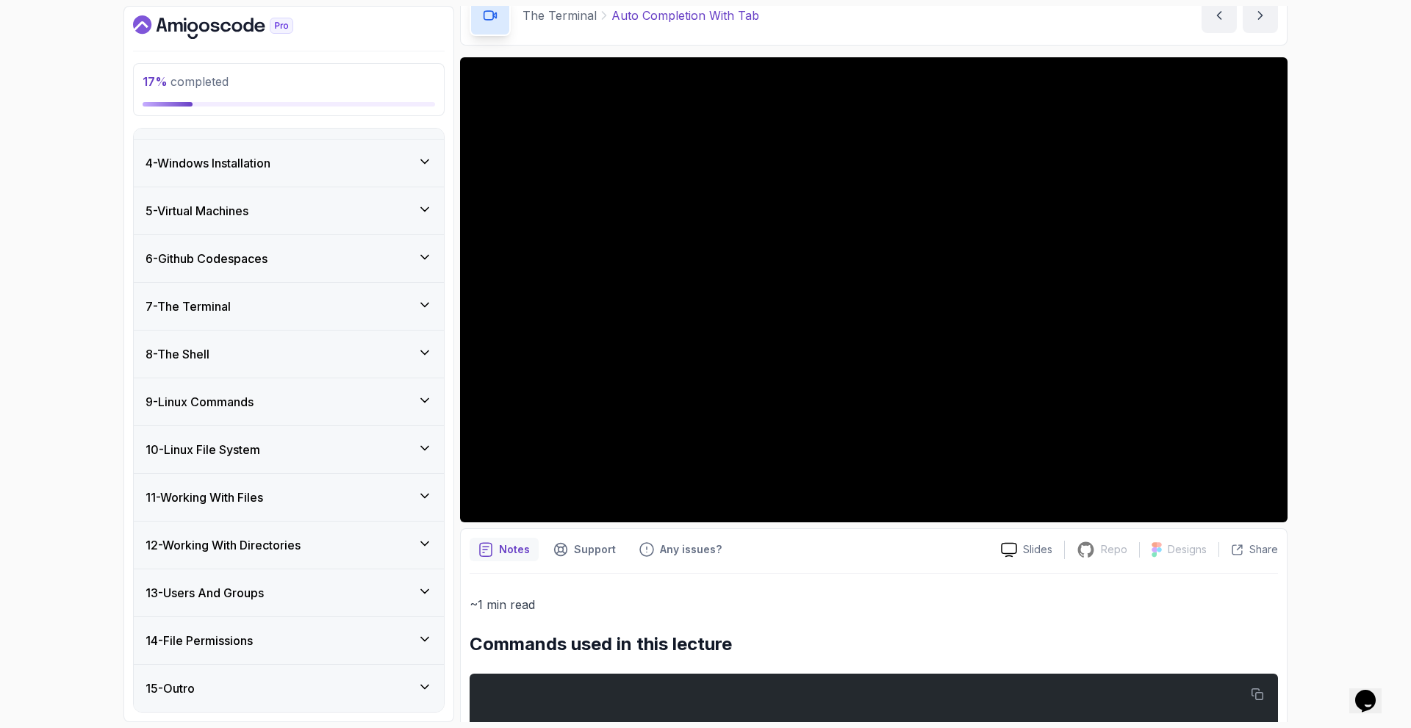
click at [413, 303] on div "7 - The Terminal" at bounding box center [289, 307] width 287 height 18
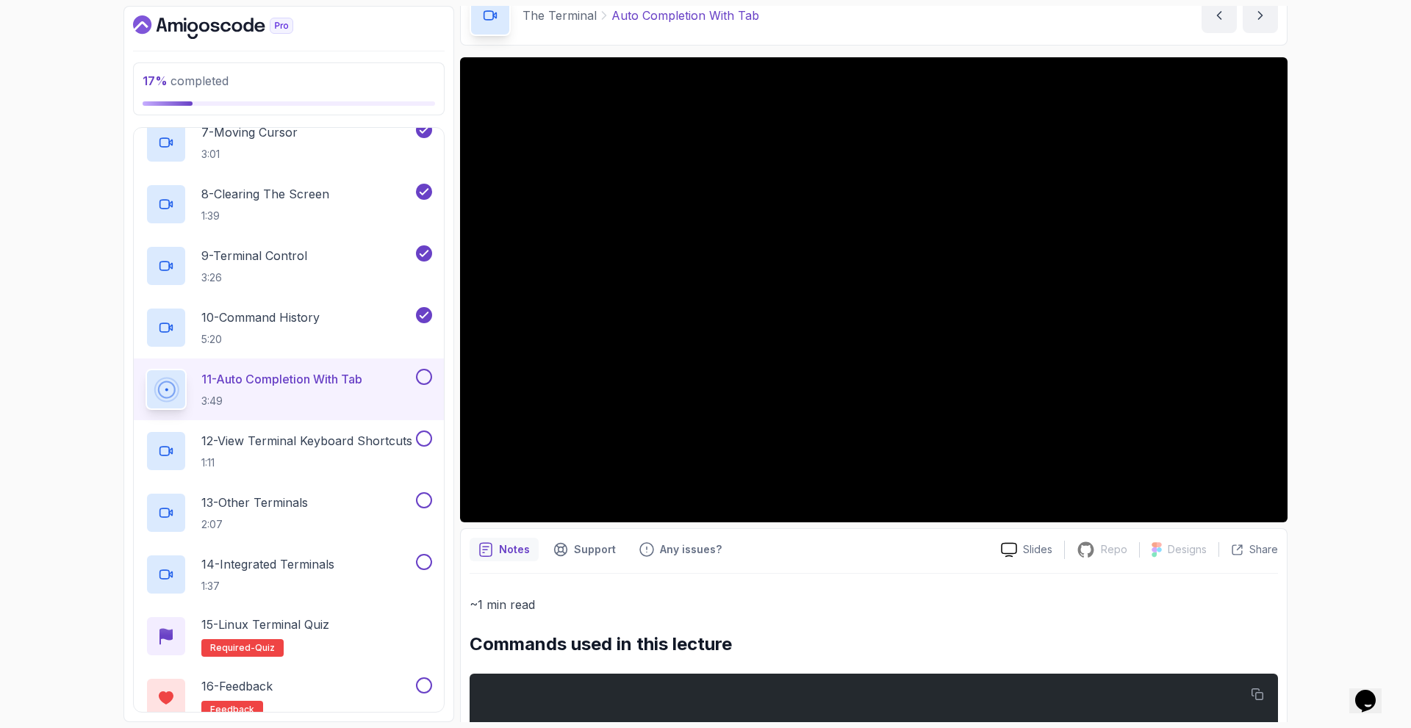
scroll to position [154, 0]
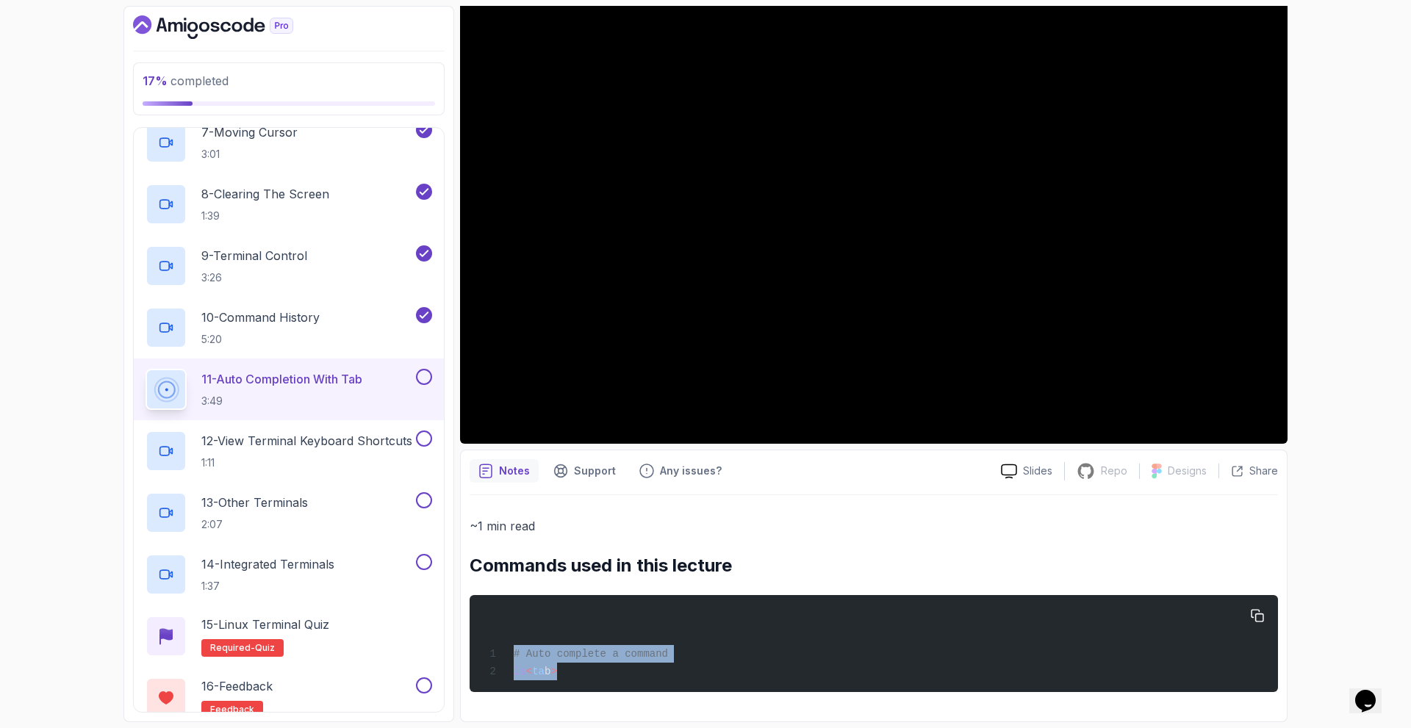
drag, startPoint x: 512, startPoint y: 650, endPoint x: 557, endPoint y: 676, distance: 51.7
click at [557, 676] on code "# Auto complete a command ls < ta b >" at bounding box center [576, 662] width 184 height 29
copy code "# Auto complete a command ls < ta b >"
click at [766, 602] on pre "# Auto complete a command ls < ta b >" at bounding box center [874, 643] width 809 height 97
drag, startPoint x: 514, startPoint y: 649, endPoint x: 567, endPoint y: 673, distance: 58.6
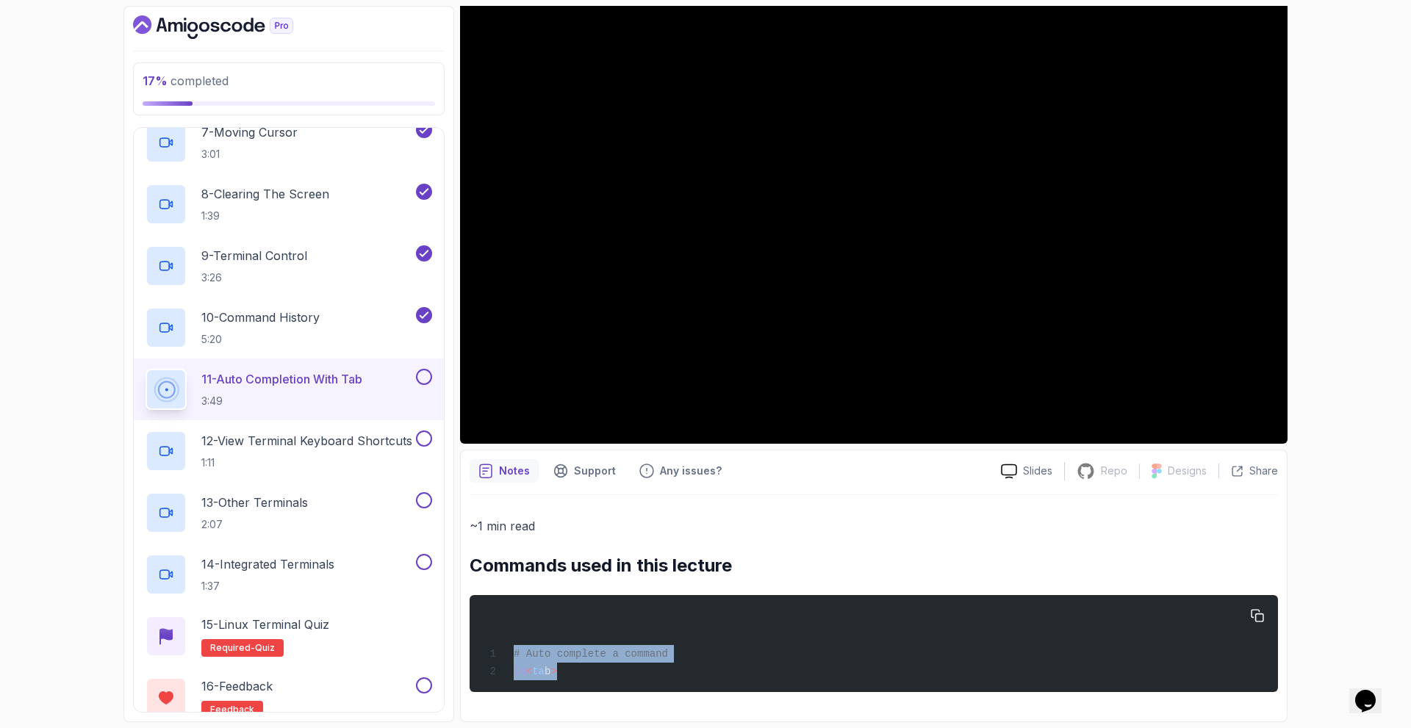
click at [567, 673] on div "# Auto complete a command ls < ta b >" at bounding box center [873, 643] width 785 height 79
copy code "# Auto complete a command ls < ta b >"
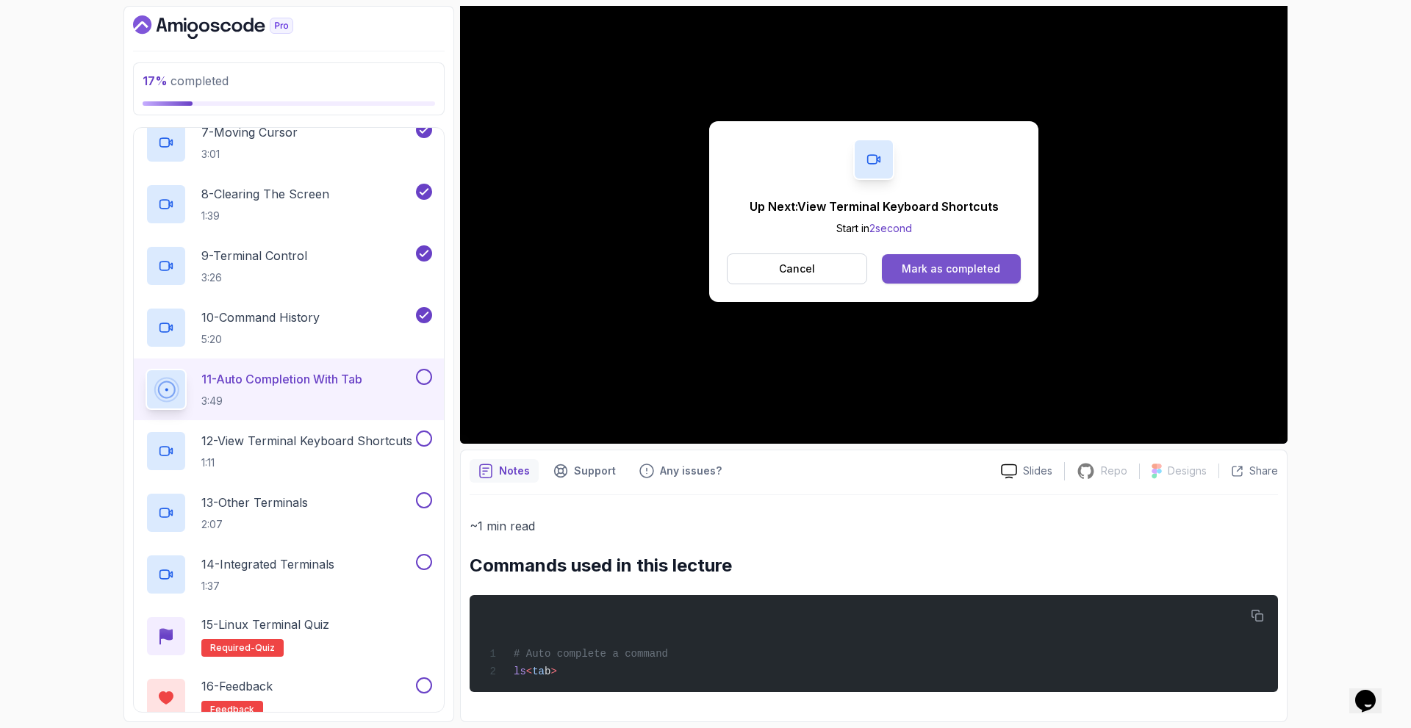
click at [917, 262] on div "Mark as completed" at bounding box center [951, 269] width 98 height 15
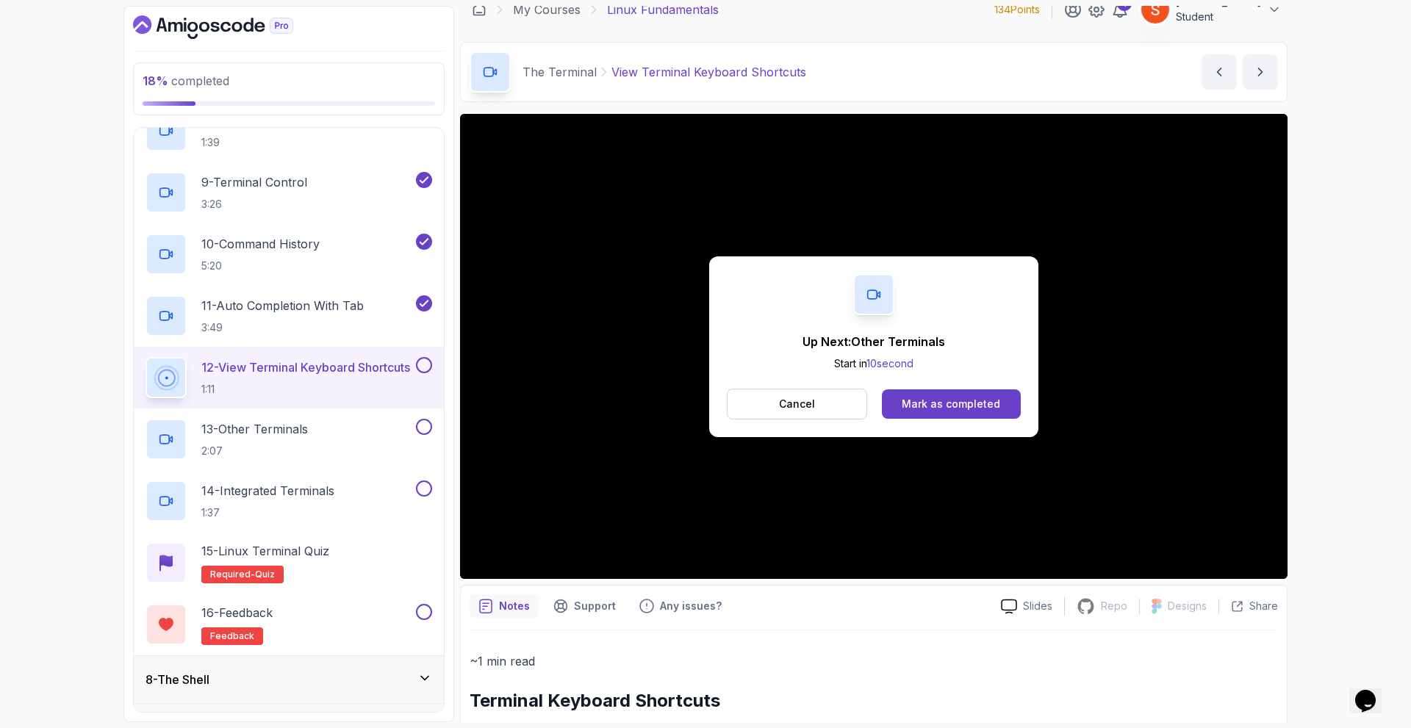
scroll to position [90, 0]
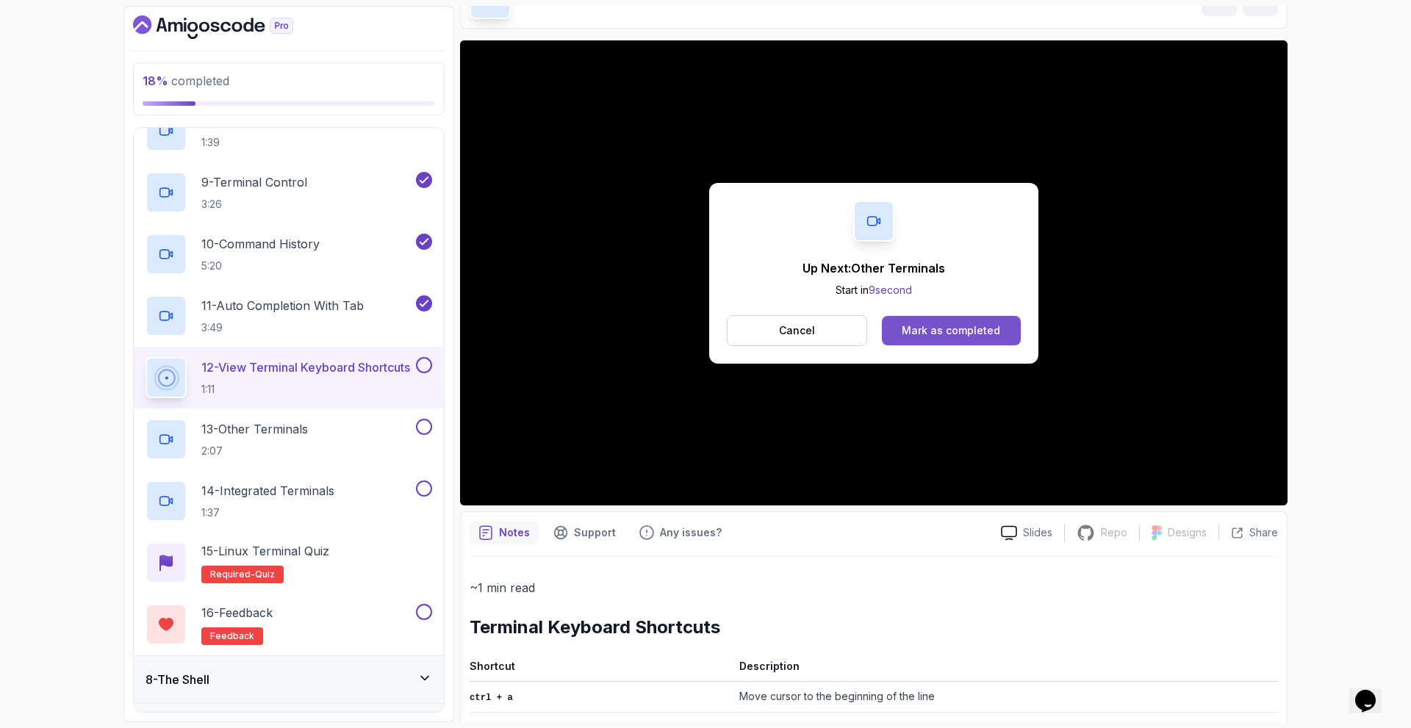
click at [920, 335] on div "Mark as completed" at bounding box center [951, 330] width 98 height 15
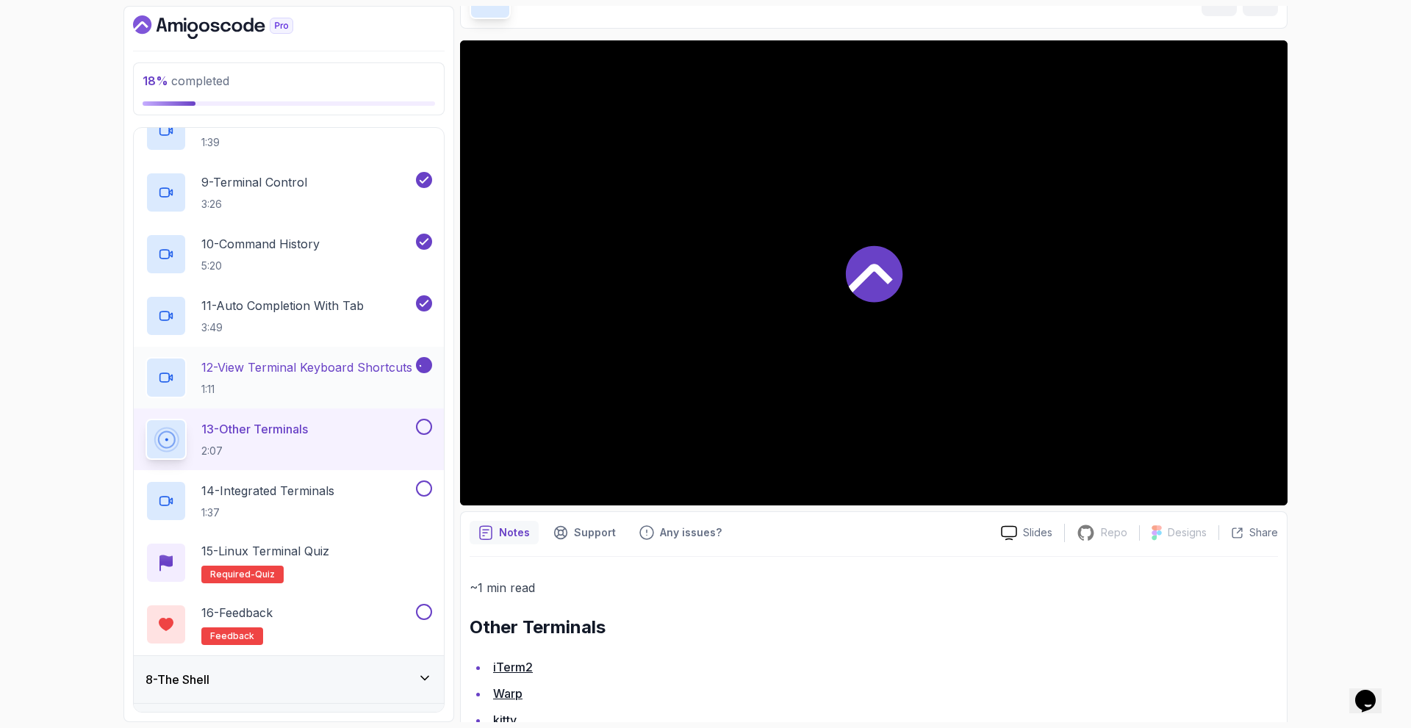
click at [260, 370] on p "12 - View Terminal Keyboard Shortcuts" at bounding box center [306, 368] width 211 height 18
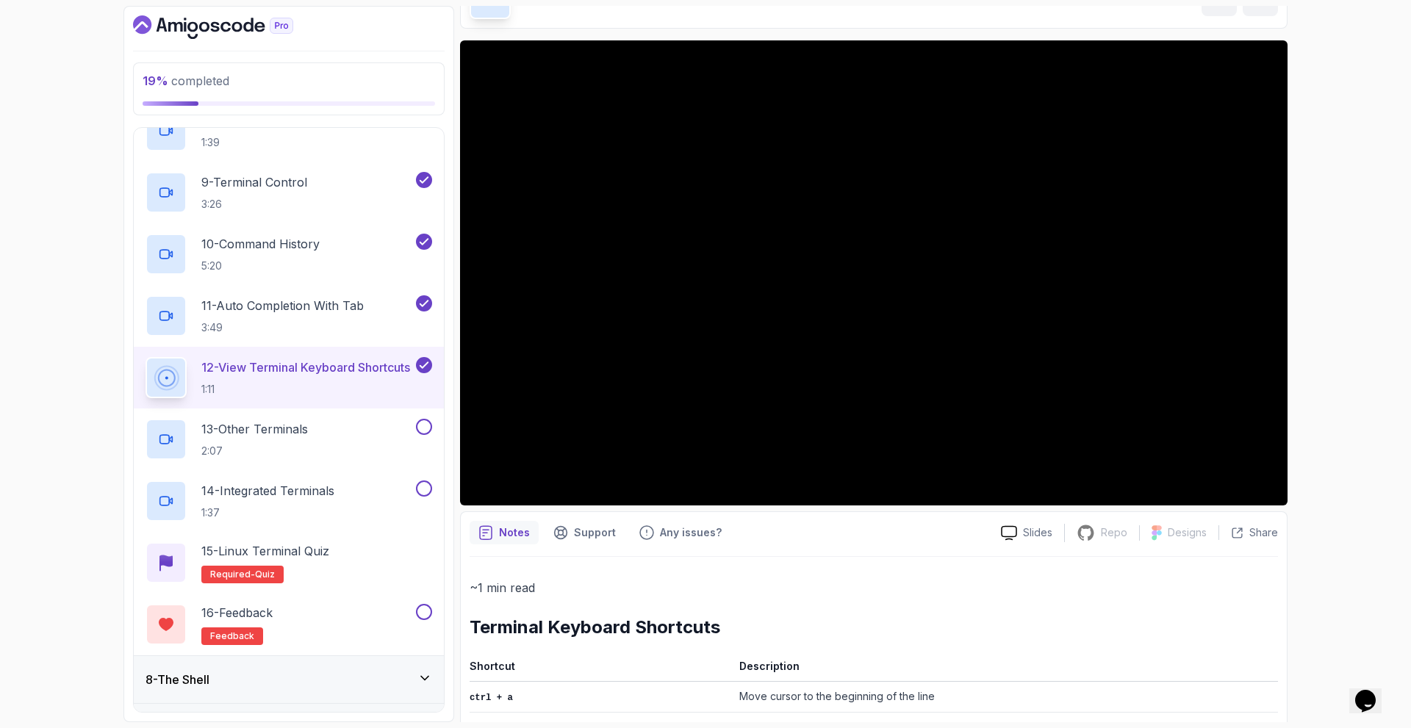
scroll to position [531, 0]
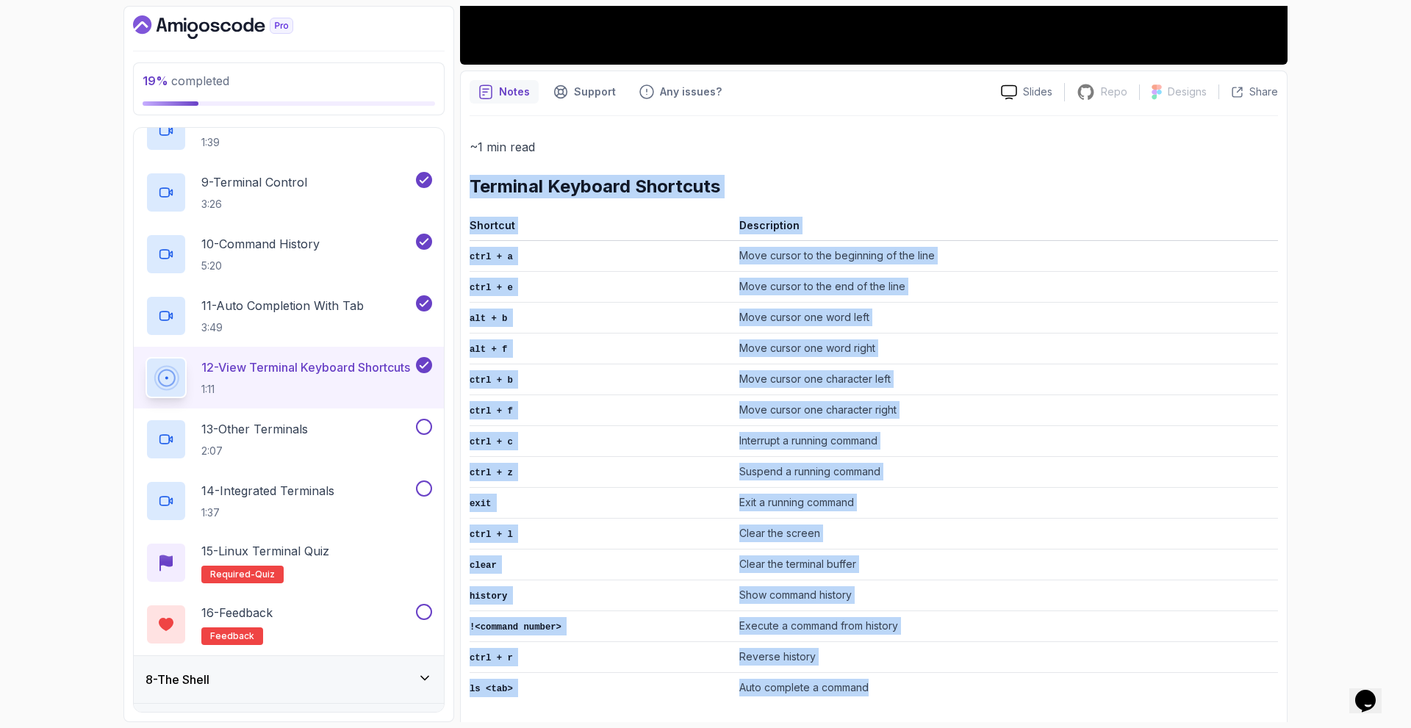
drag, startPoint x: 472, startPoint y: 186, endPoint x: 892, endPoint y: 687, distance: 653.7
click at [892, 687] on div "~1 min read Terminal Keyboard Shortcuts Shortcut Description ctrl + a Move curs…" at bounding box center [874, 420] width 809 height 567
copy div "Terminal Keyboard Shortcuts Shortcut Description ctrl + a Move cursor to the be…"
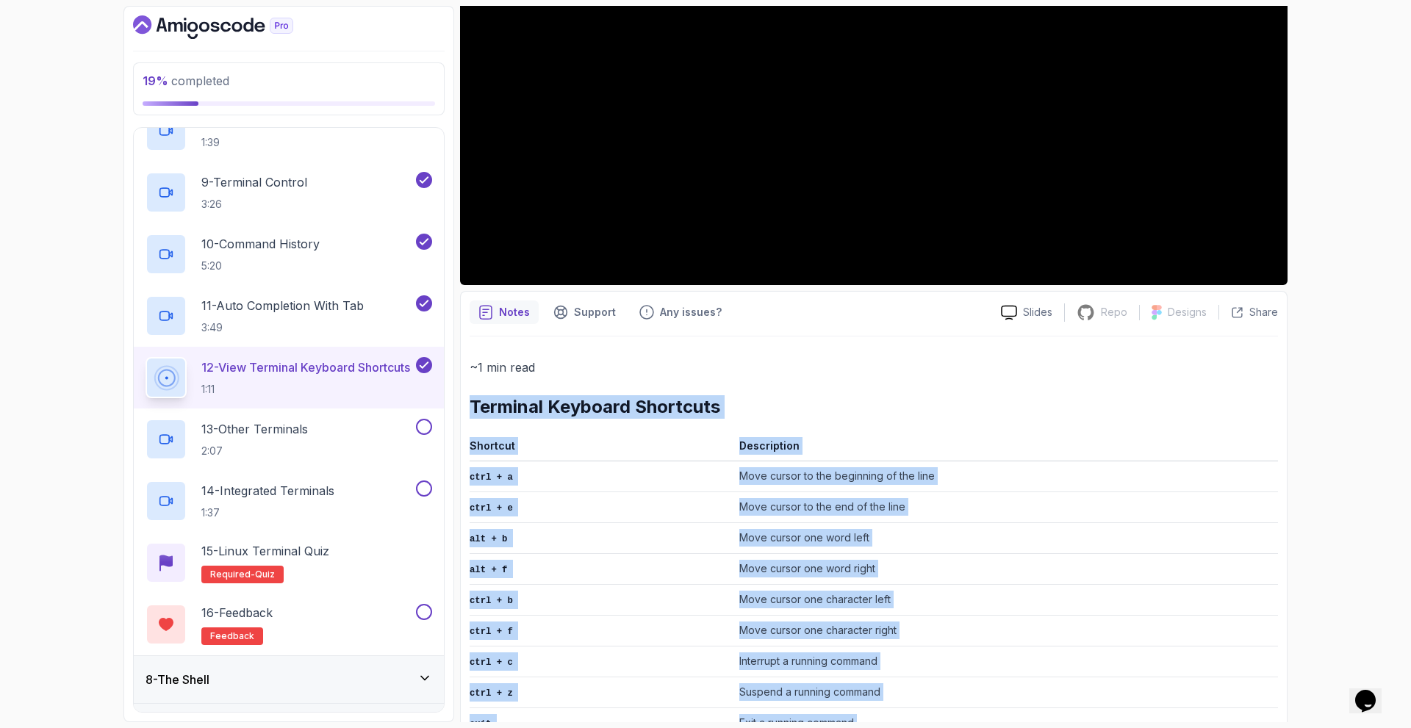
scroll to position [237, 0]
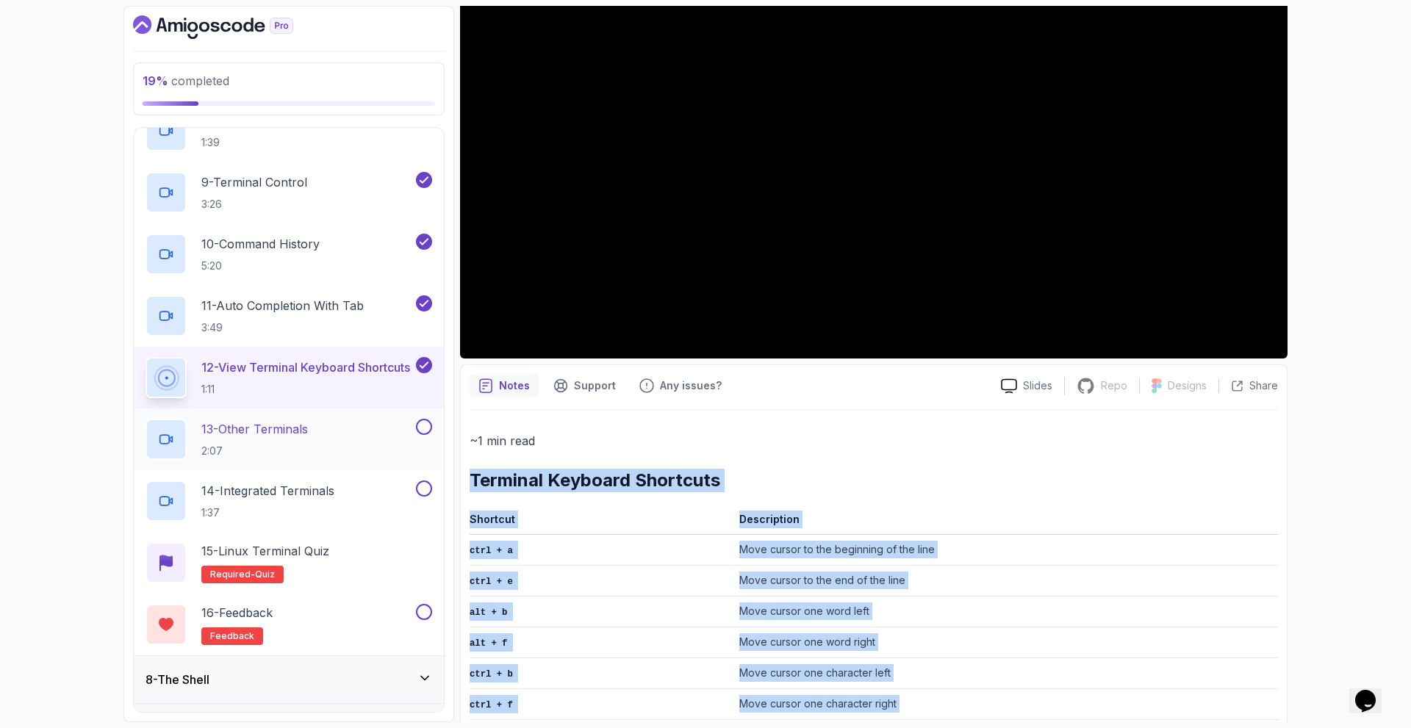
click at [247, 431] on p "13 - Other Terminals" at bounding box center [254, 429] width 107 height 18
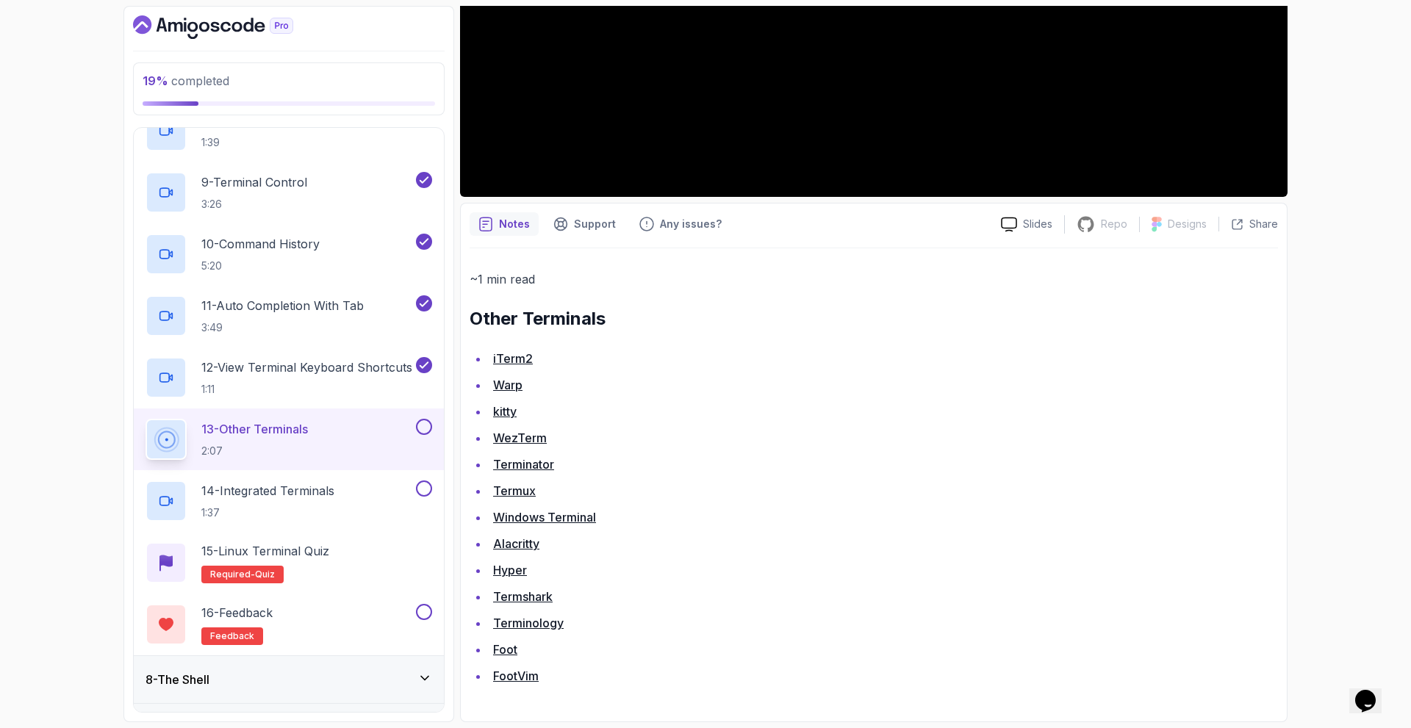
scroll to position [32, 0]
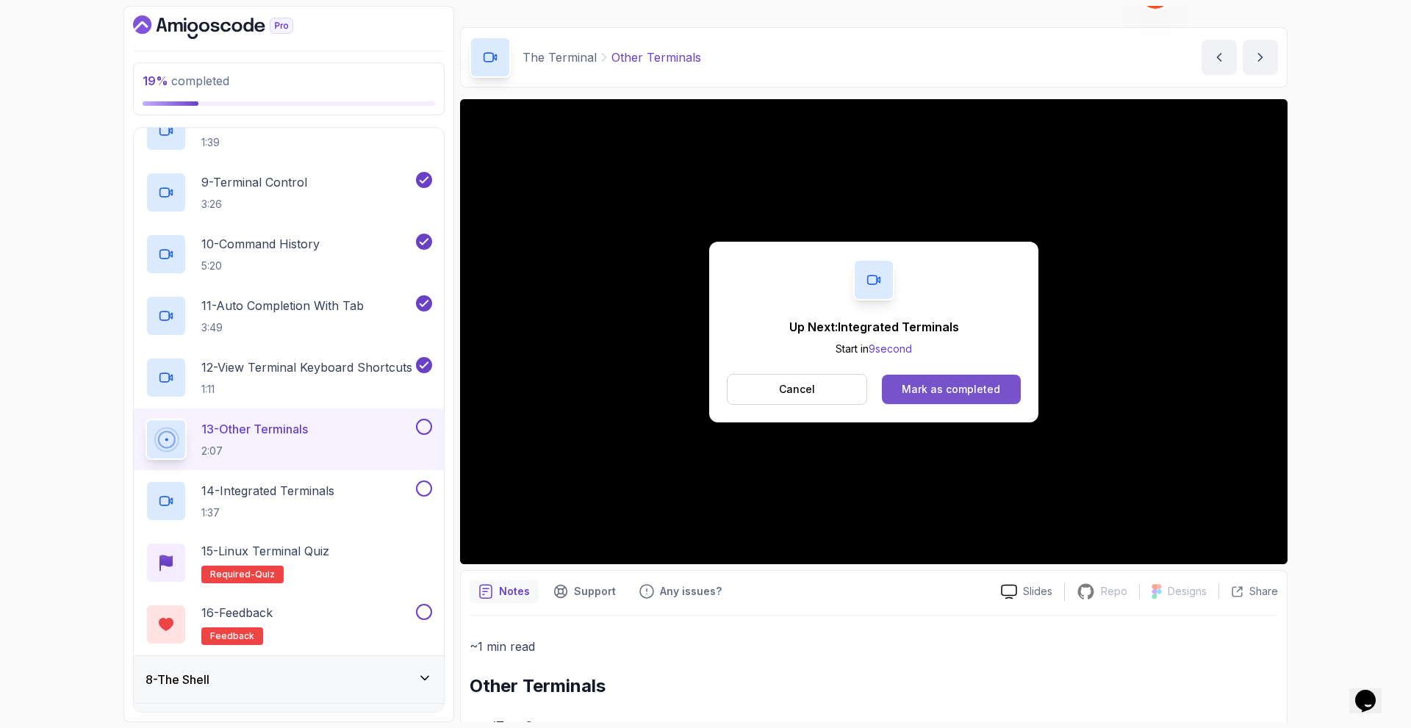
click at [942, 387] on div "Mark as completed" at bounding box center [951, 389] width 98 height 15
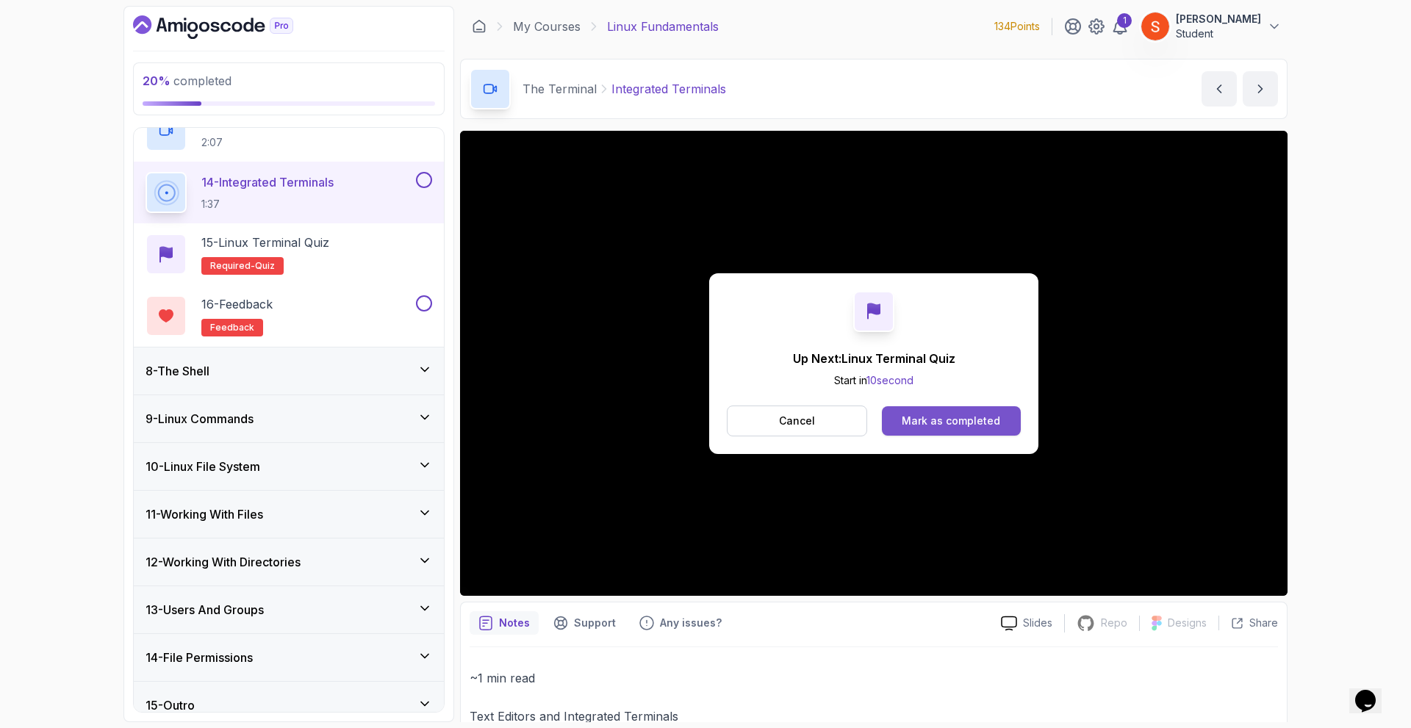
click at [951, 412] on button "Mark as completed" at bounding box center [951, 420] width 139 height 29
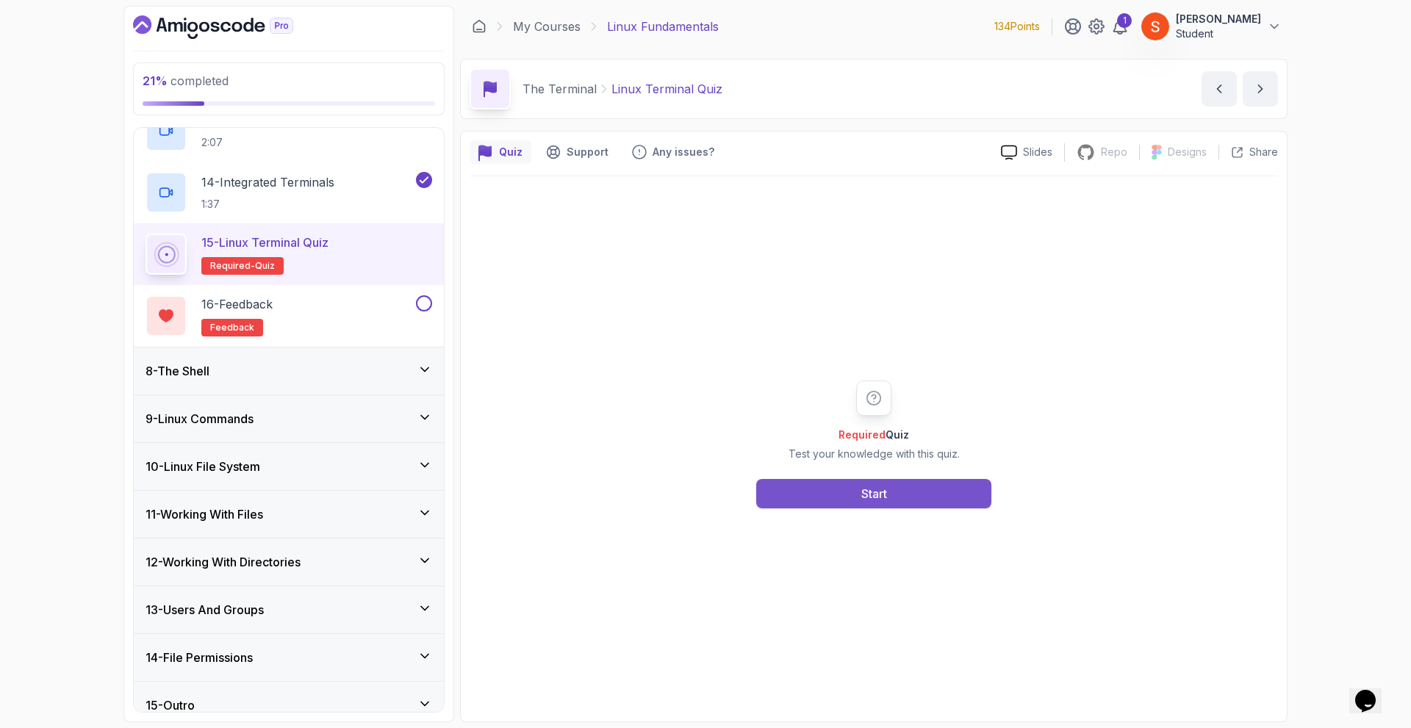
click at [882, 492] on div "Start" at bounding box center [874, 494] width 26 height 18
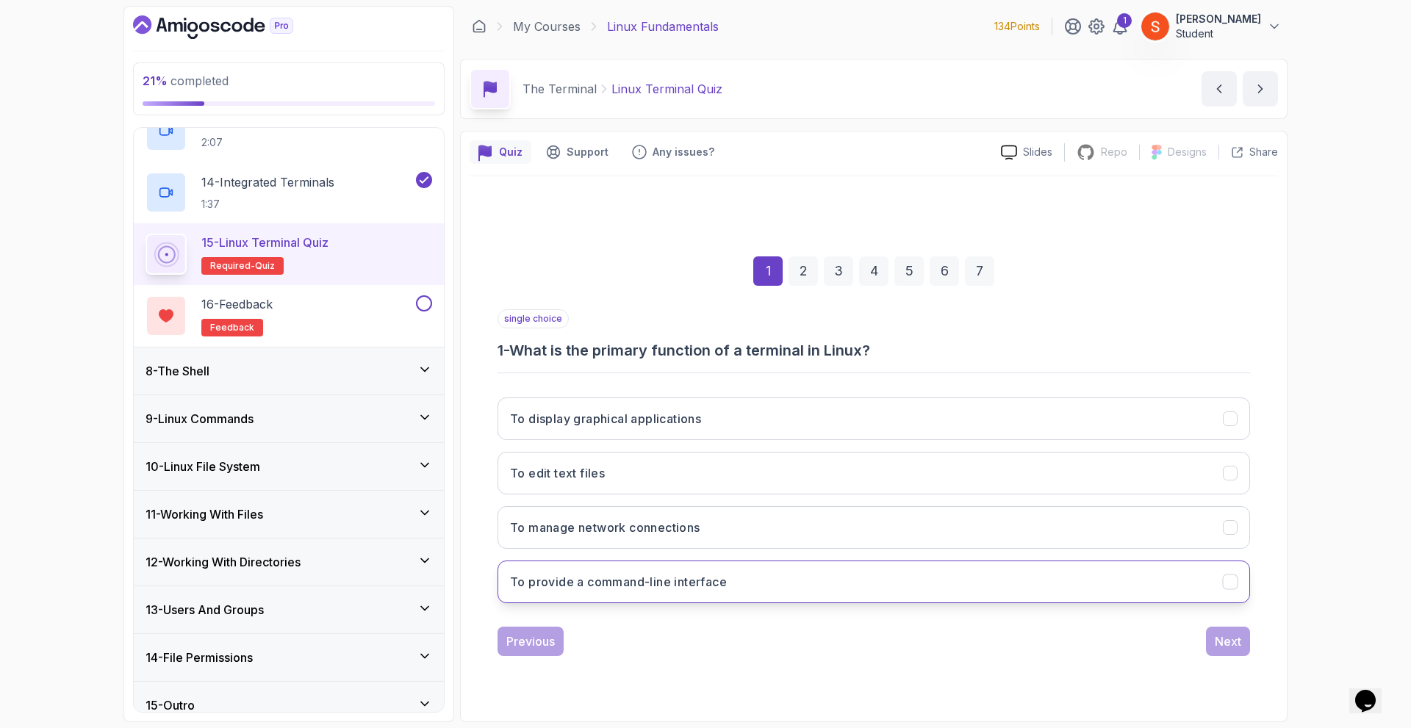
click at [750, 589] on button "To provide a command-line interface" at bounding box center [874, 582] width 753 height 43
click at [1232, 637] on div "Next" at bounding box center [1228, 642] width 26 height 18
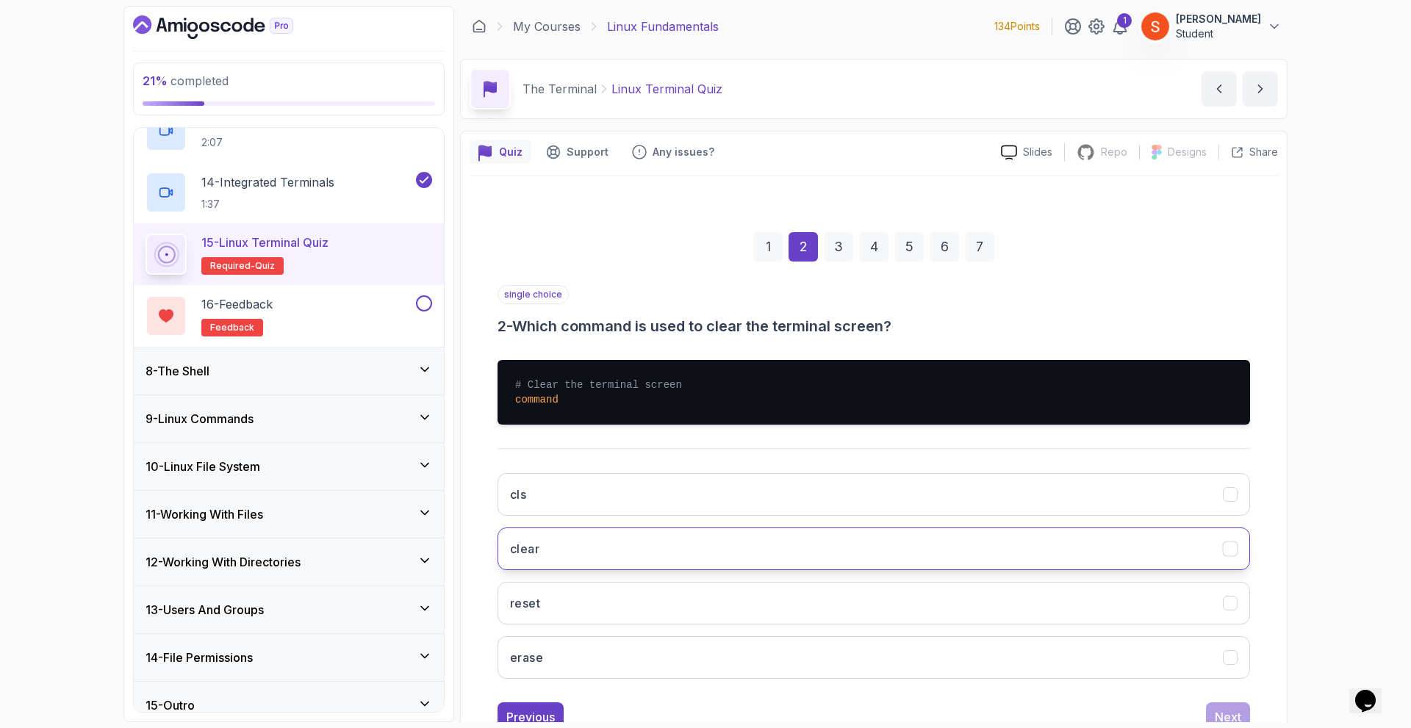
click at [567, 549] on button "clear" at bounding box center [874, 549] width 753 height 43
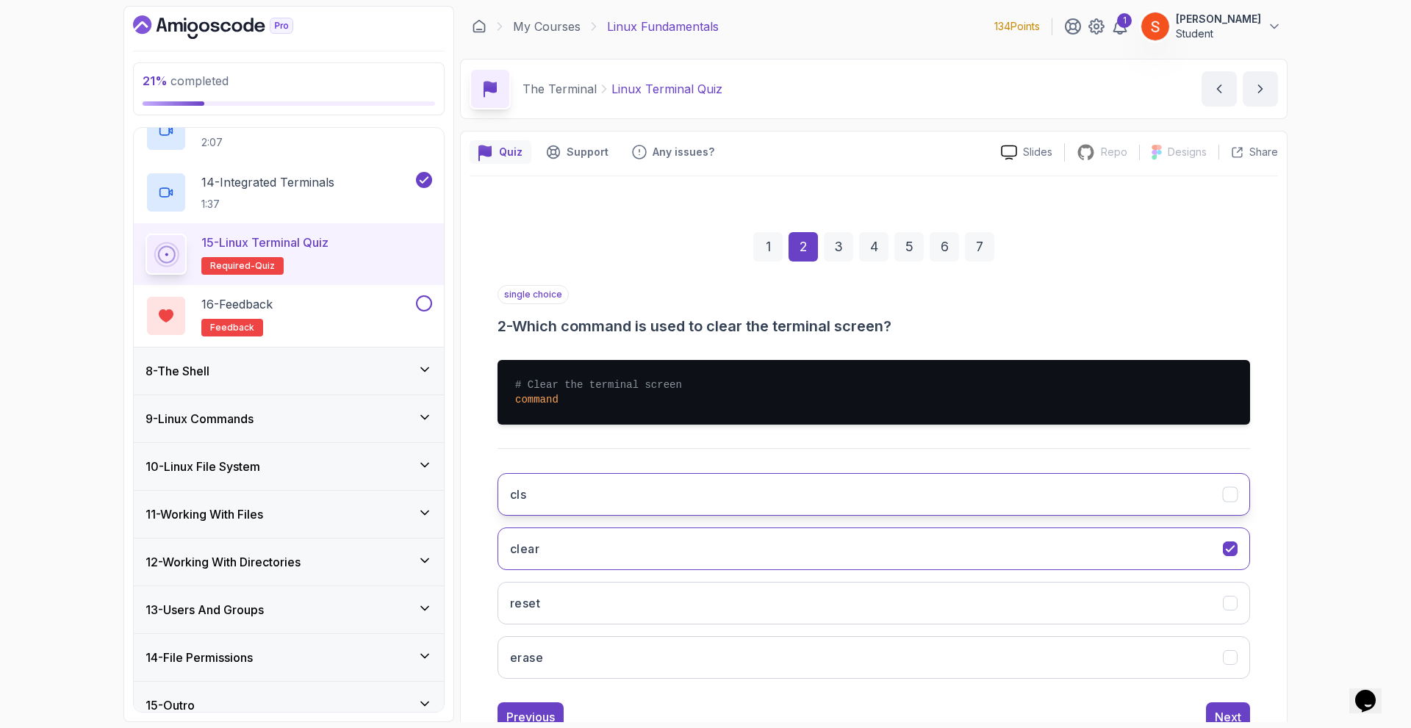
scroll to position [51, 0]
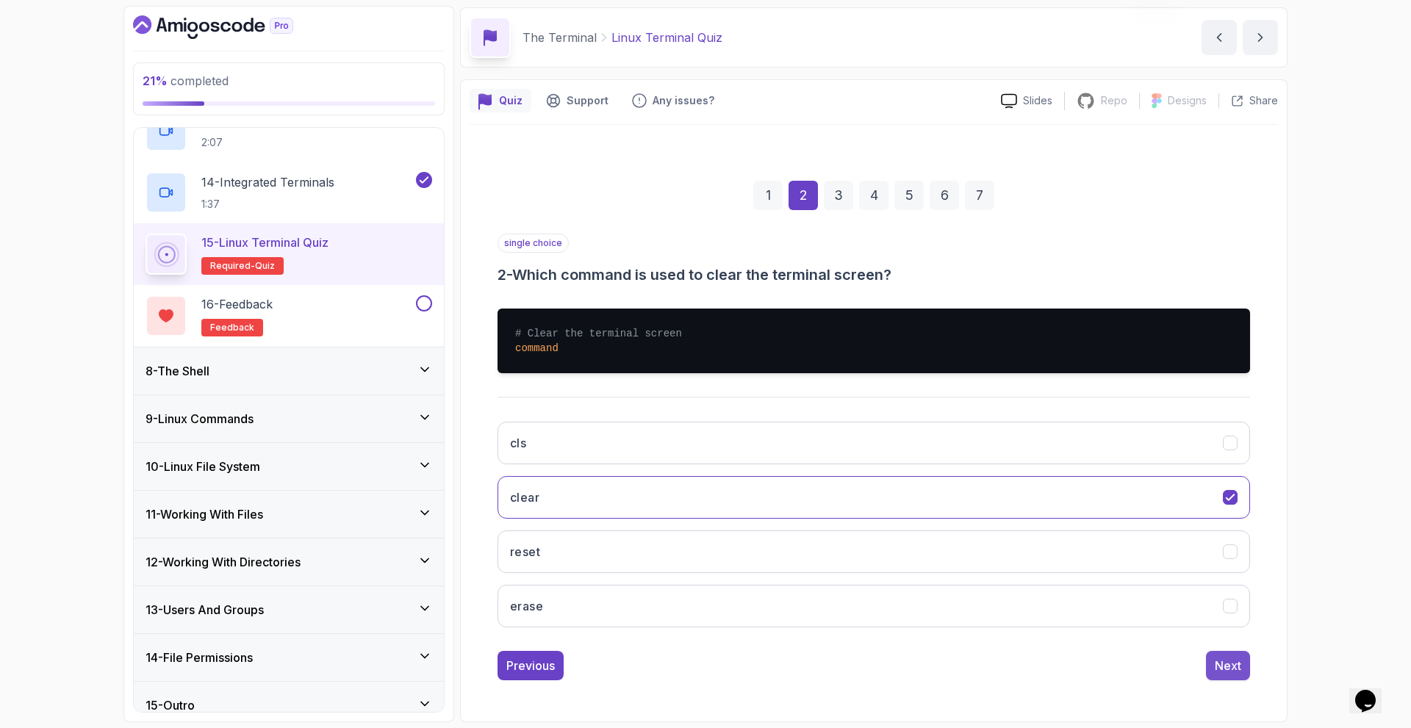
click at [1213, 670] on button "Next" at bounding box center [1228, 665] width 44 height 29
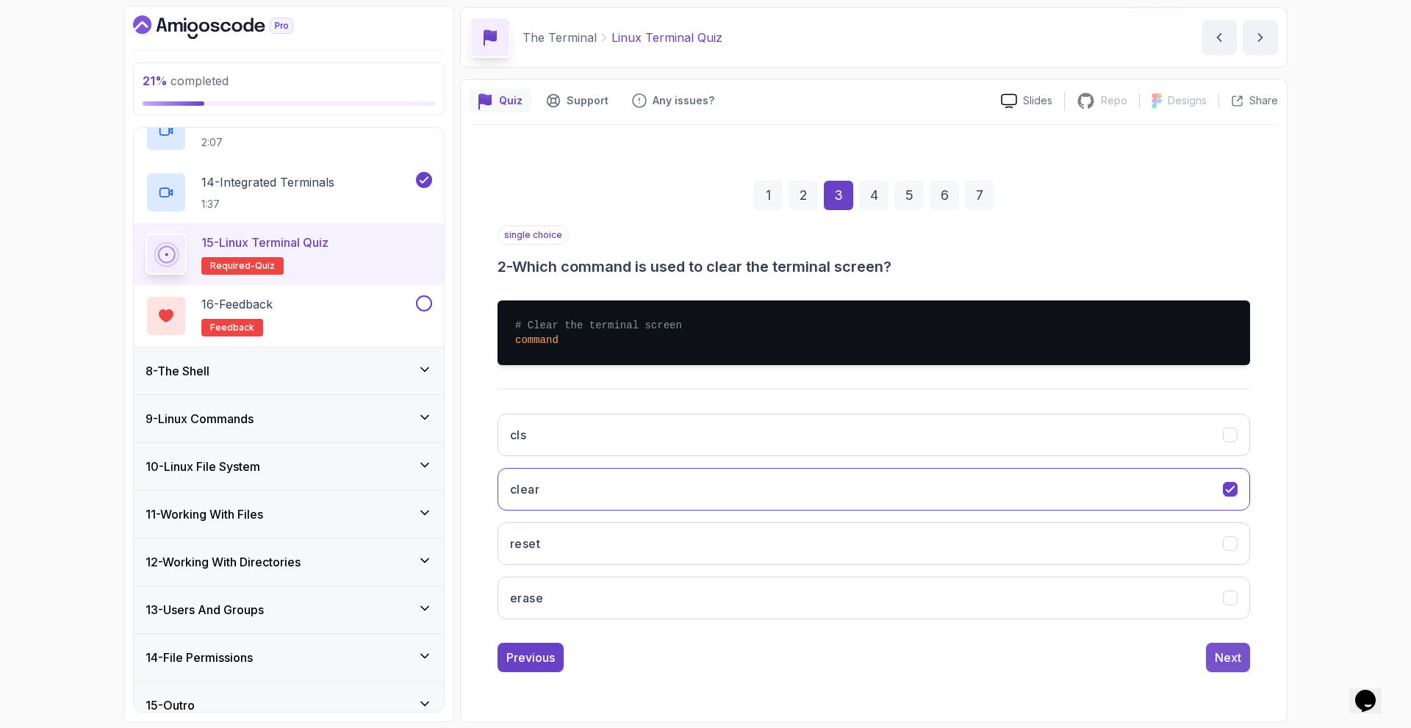
scroll to position [0, 0]
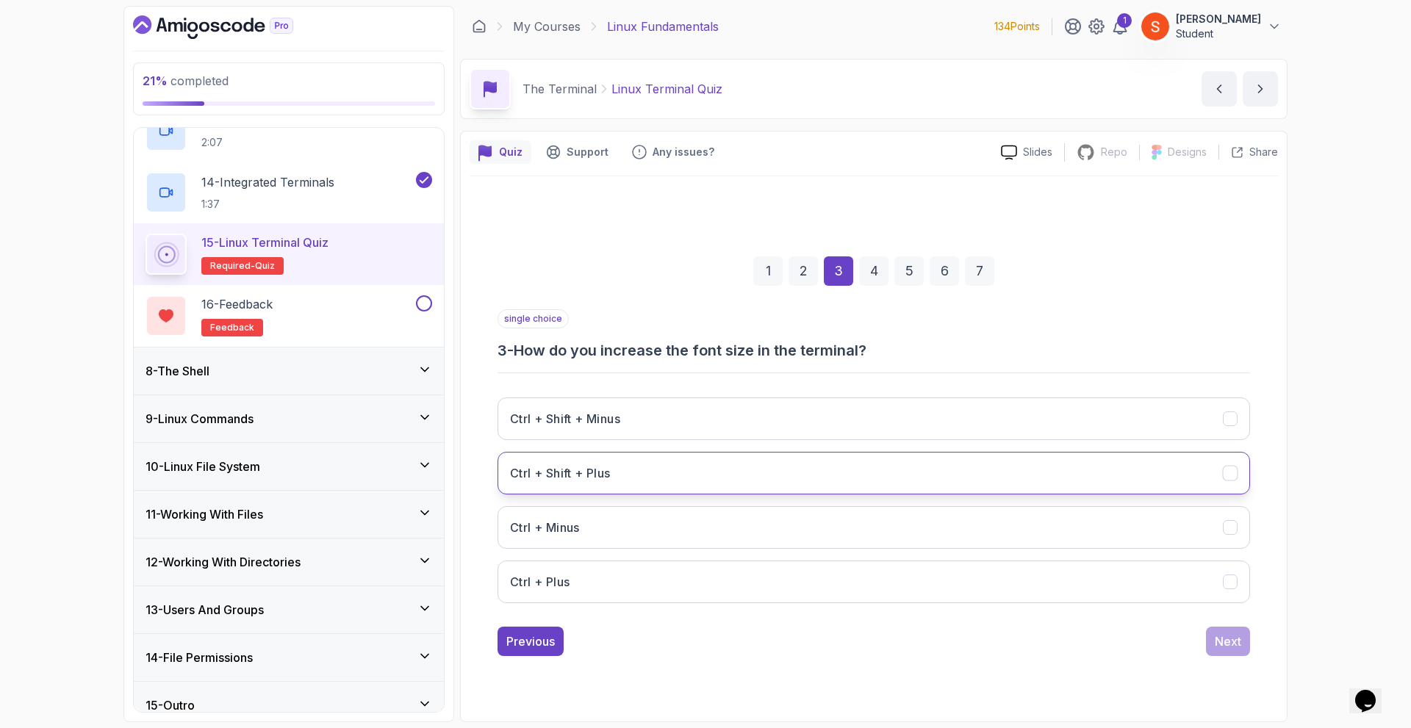
click at [683, 463] on button "Ctrl + Shift + Plus" at bounding box center [874, 473] width 753 height 43
click at [1228, 635] on div "Next" at bounding box center [1228, 642] width 26 height 18
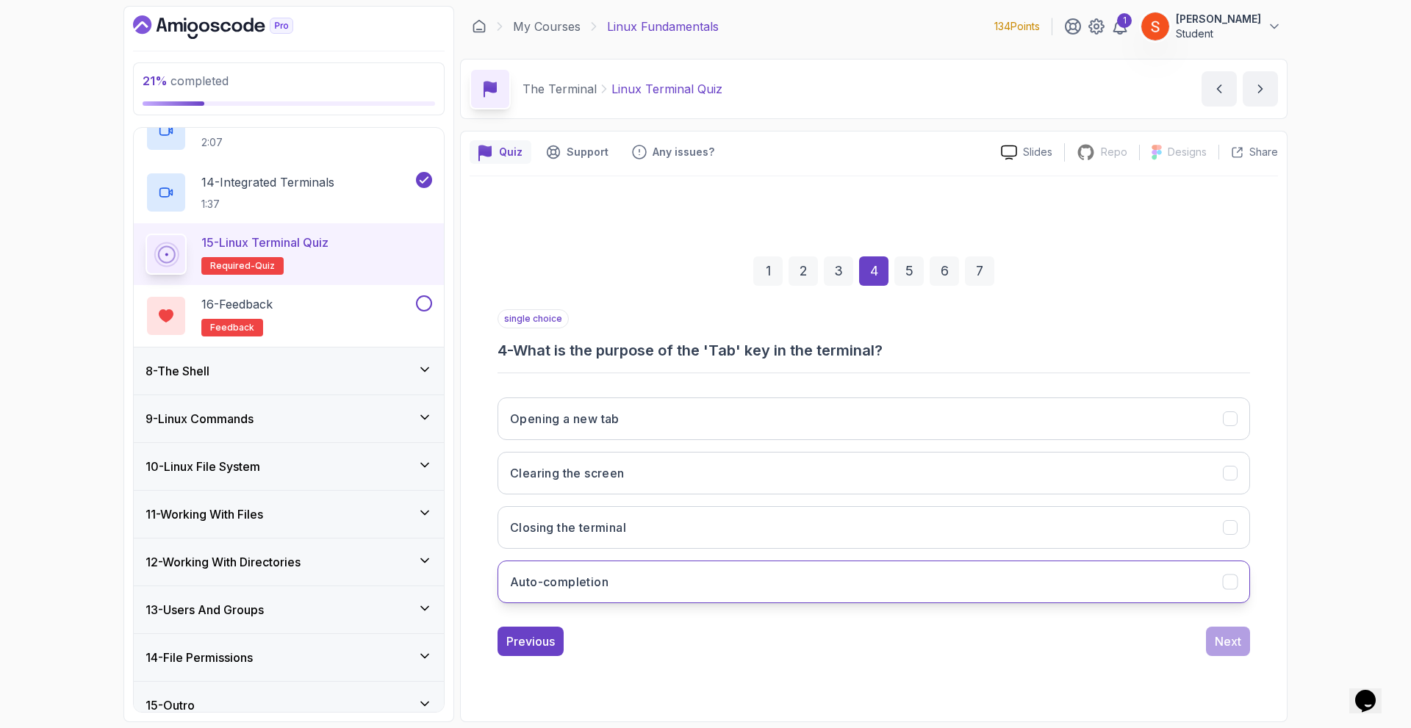
click at [633, 587] on button "Auto-completion" at bounding box center [874, 582] width 753 height 43
click at [1214, 634] on button "Next" at bounding box center [1228, 641] width 44 height 29
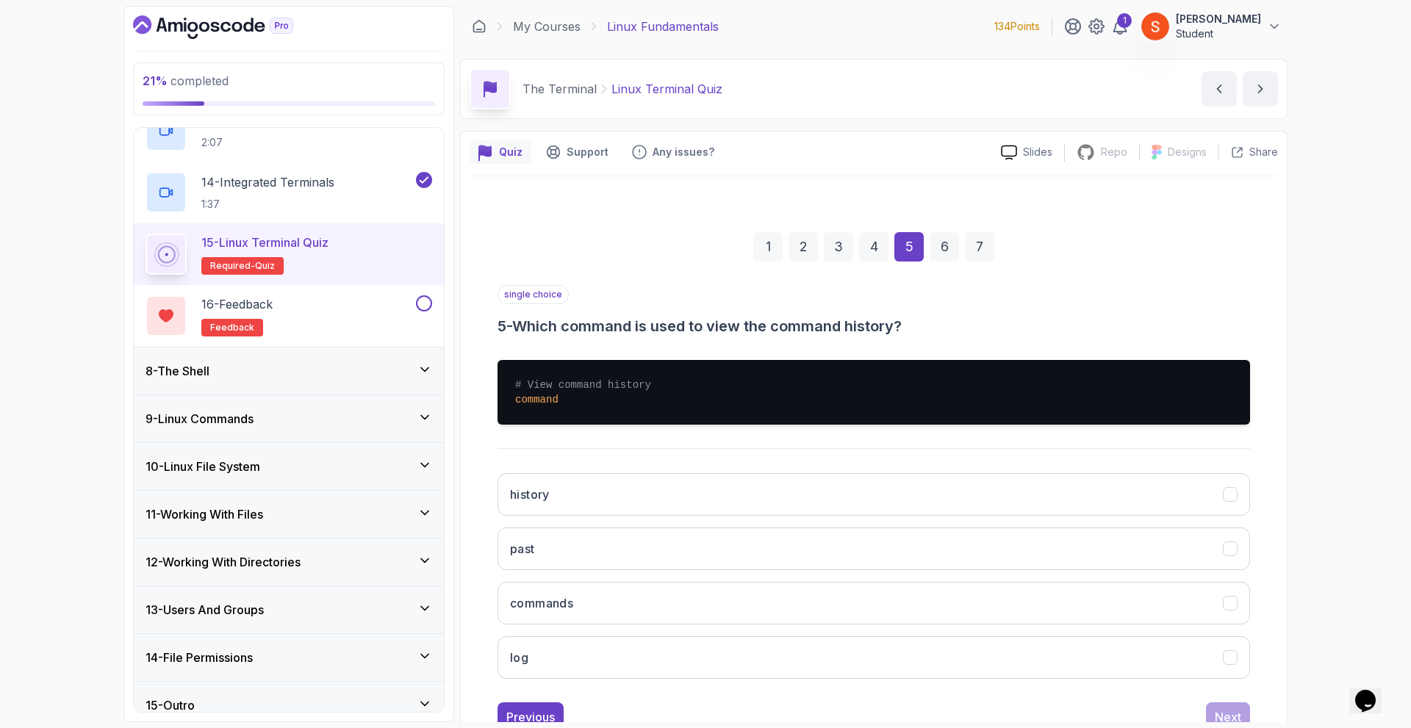
click at [609, 397] on pre "# View command history command" at bounding box center [874, 392] width 753 height 65
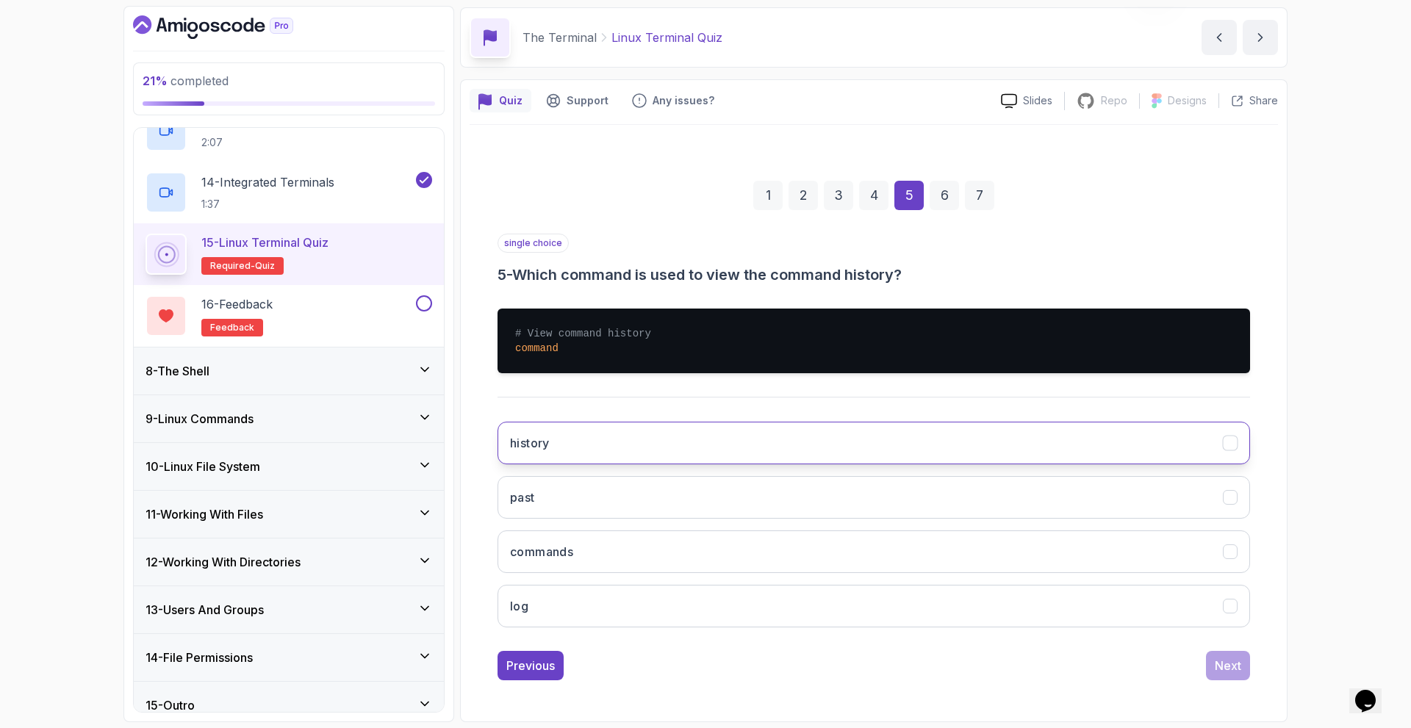
click at [631, 454] on button "history" at bounding box center [874, 443] width 753 height 43
click at [1217, 666] on div "Next" at bounding box center [1228, 666] width 26 height 18
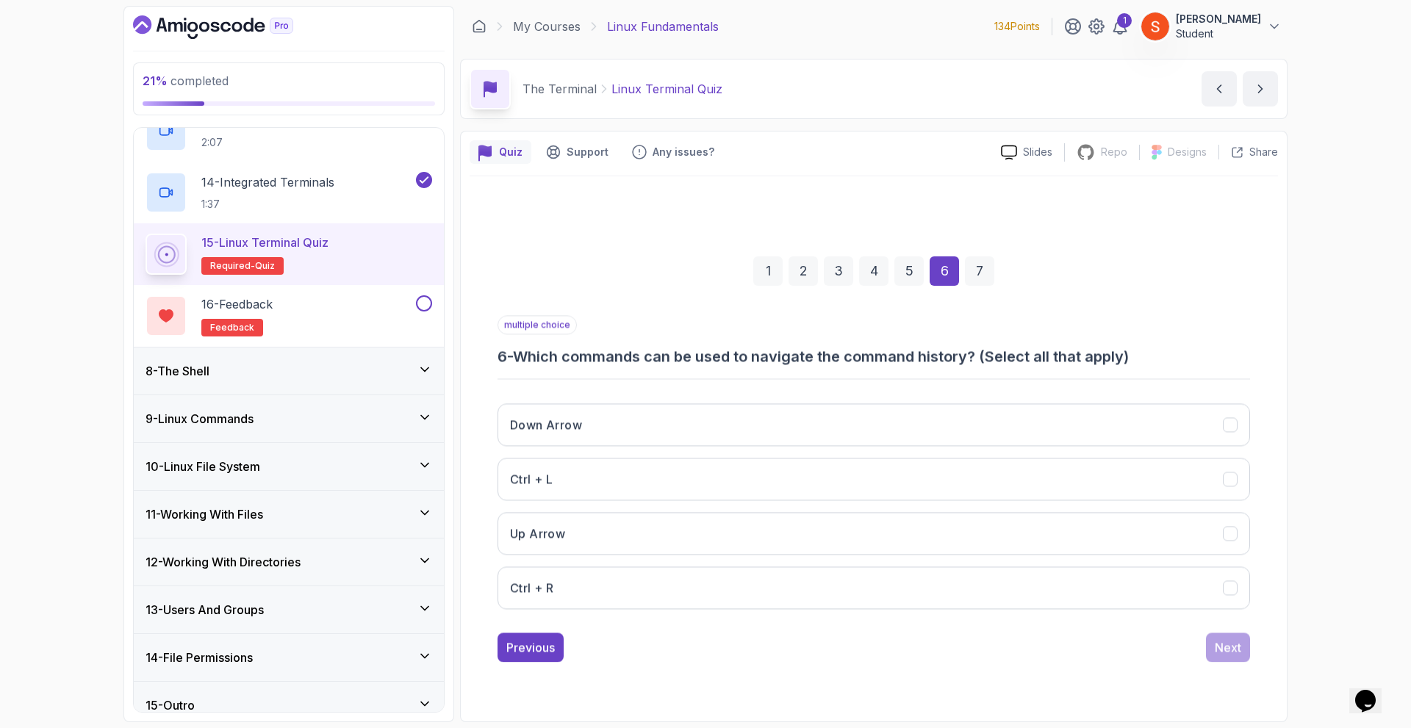
scroll to position [0, 0]
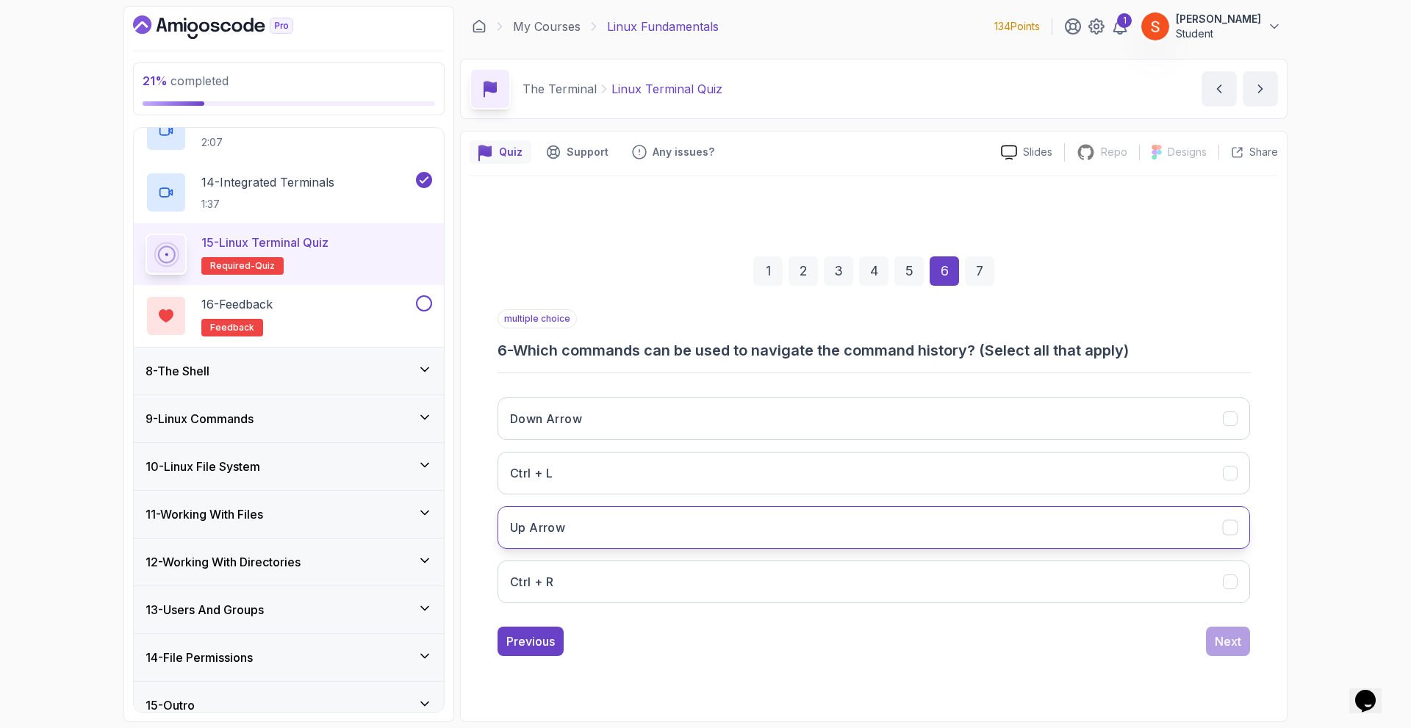
click at [732, 531] on button "Up Arrow" at bounding box center [874, 527] width 753 height 43
click at [717, 418] on button "Down Arrow" at bounding box center [874, 419] width 753 height 43
click at [1226, 636] on div "Next" at bounding box center [1228, 642] width 26 height 18
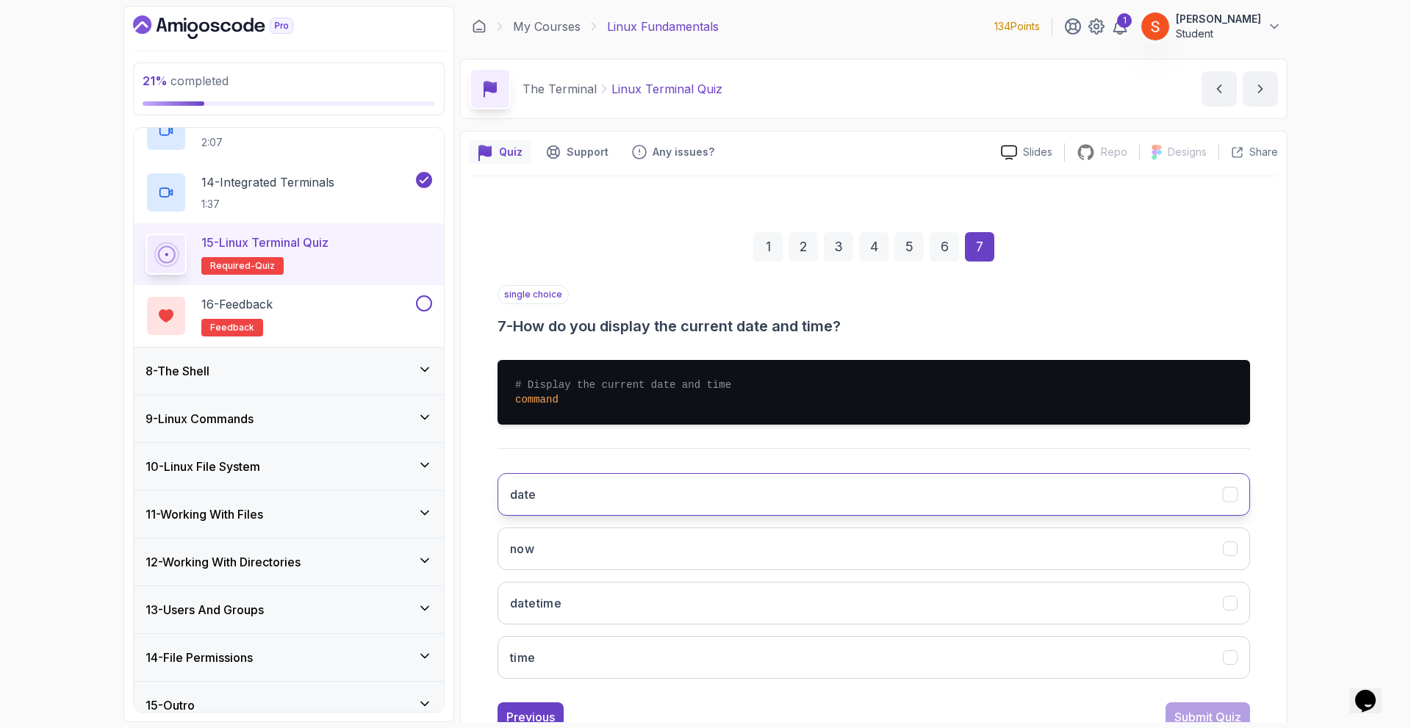
click at [553, 499] on button "date" at bounding box center [874, 494] width 753 height 43
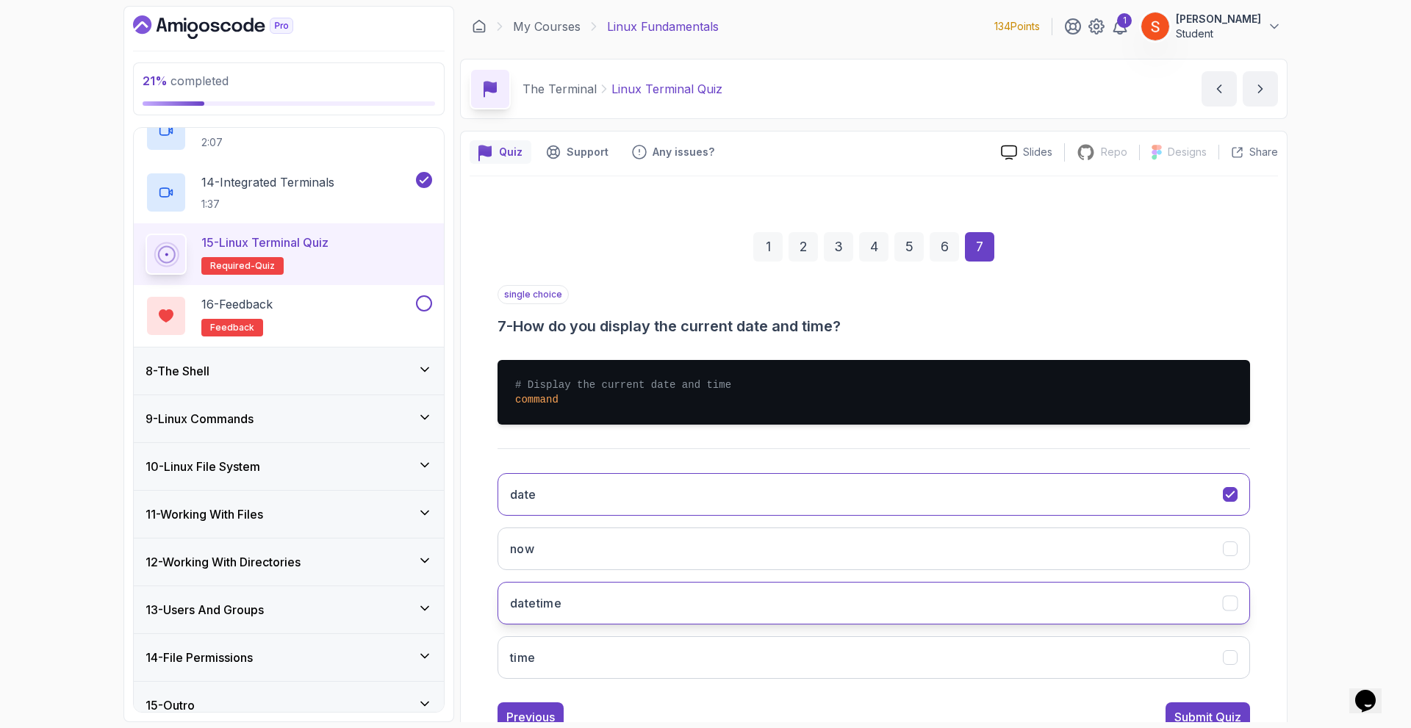
scroll to position [51, 0]
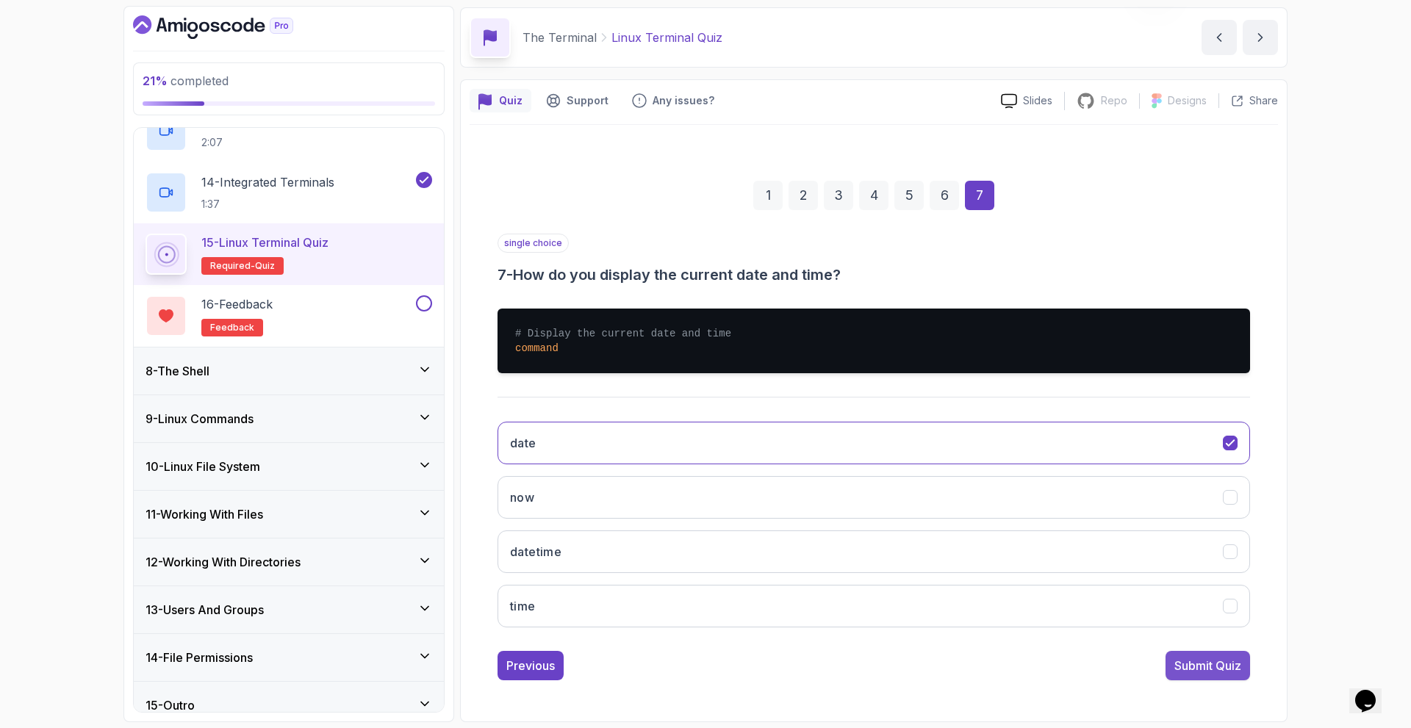
click at [1191, 661] on div "Submit Quiz" at bounding box center [1208, 666] width 67 height 18
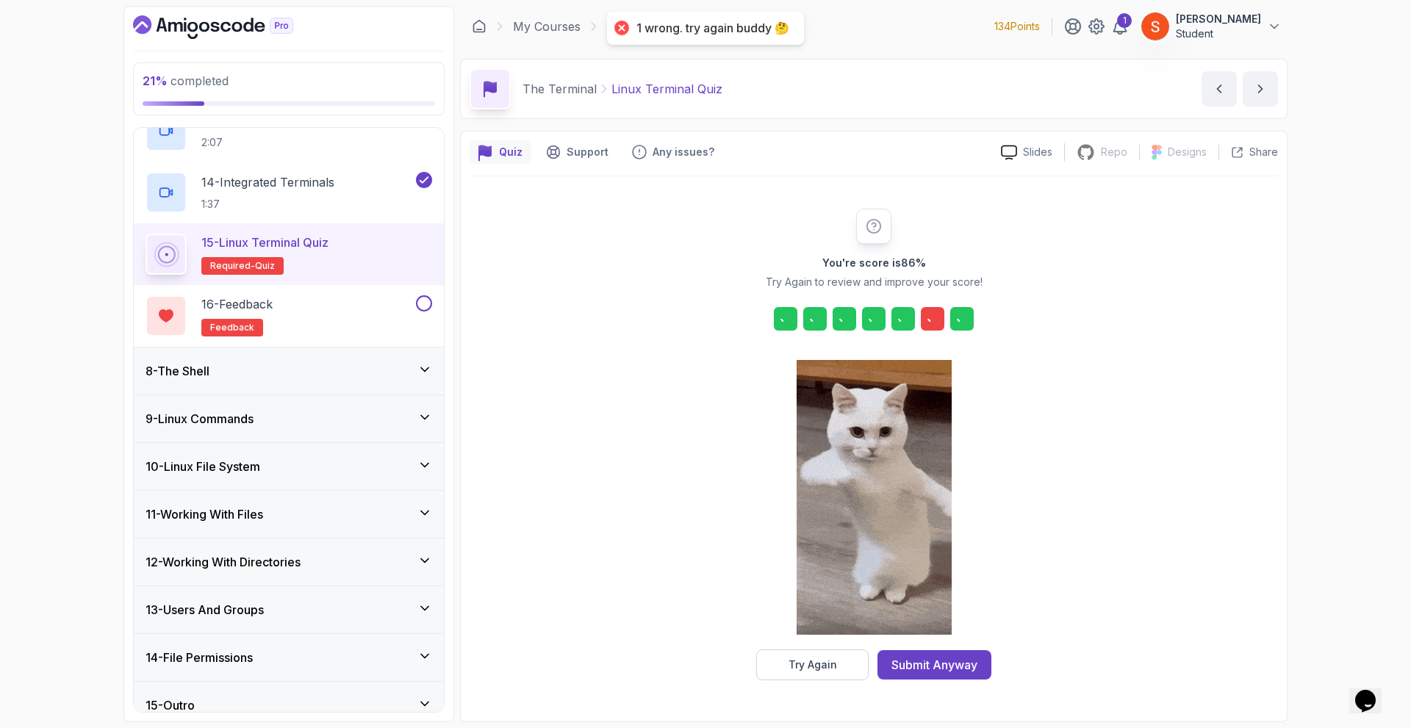
scroll to position [0, 0]
click at [928, 320] on icon at bounding box center [932, 319] width 9 height 6
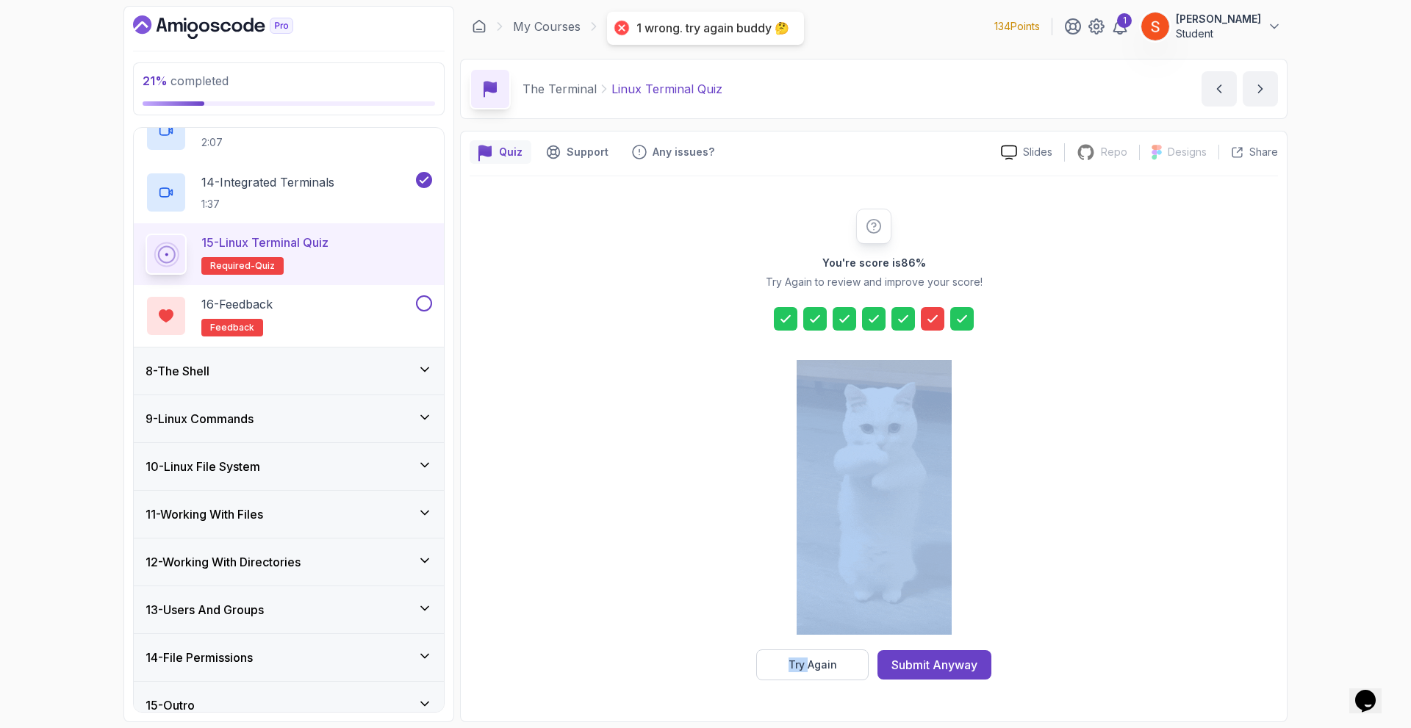
click at [928, 320] on icon at bounding box center [932, 319] width 9 height 6
click at [1108, 517] on div "You're score is 86 % Try Again to review and improve your score! Try Again Subm…" at bounding box center [874, 445] width 809 height 472
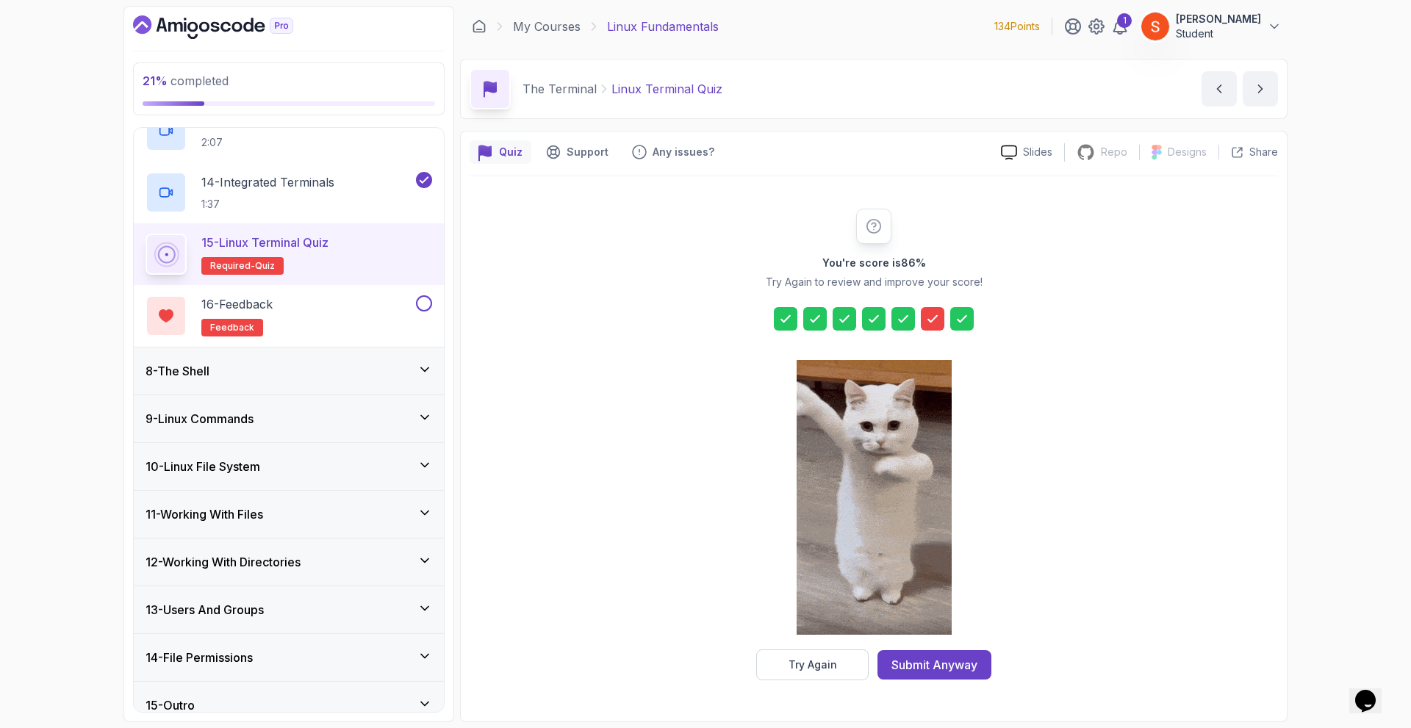
click at [856, 691] on div "You're score is 86 % Try Again to review and improve your score! Try Again Subm…" at bounding box center [874, 444] width 809 height 537
click at [934, 321] on icon at bounding box center [932, 319] width 15 height 15
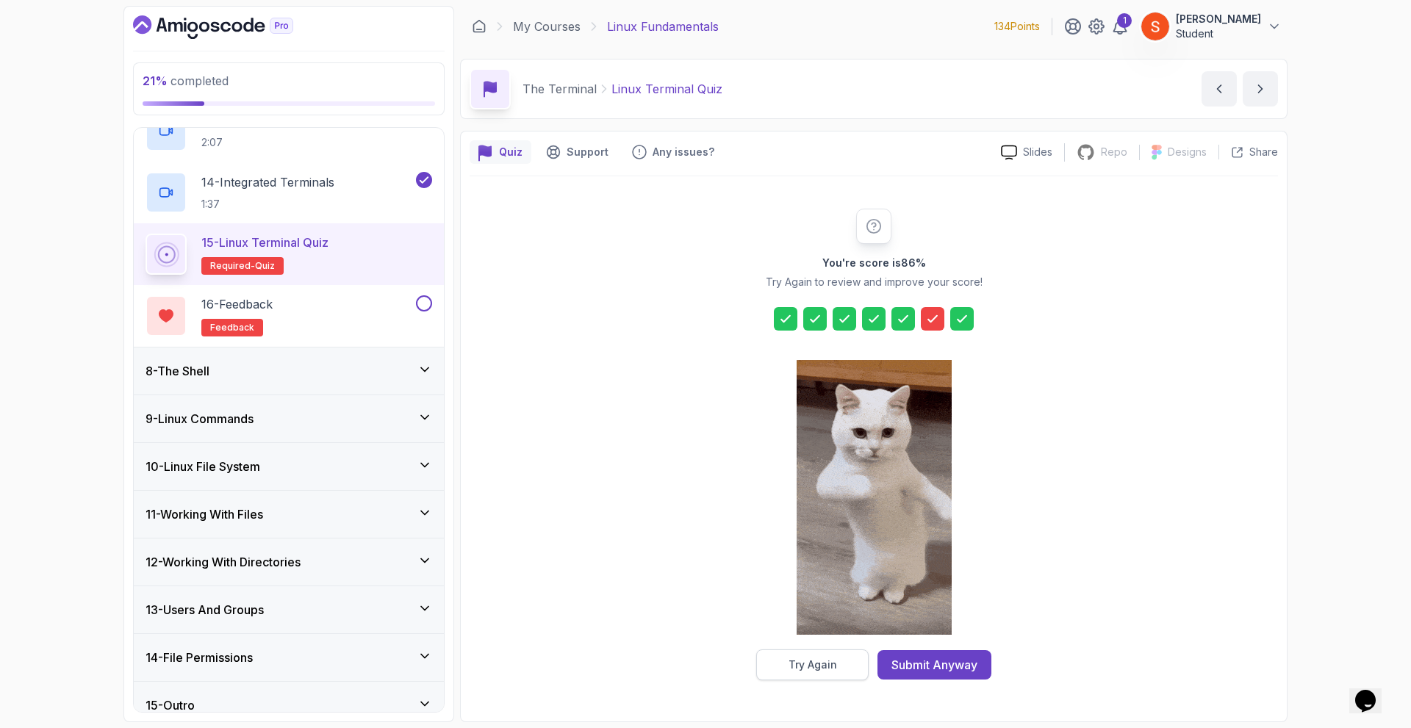
click at [824, 661] on div "Try Again" at bounding box center [813, 665] width 49 height 15
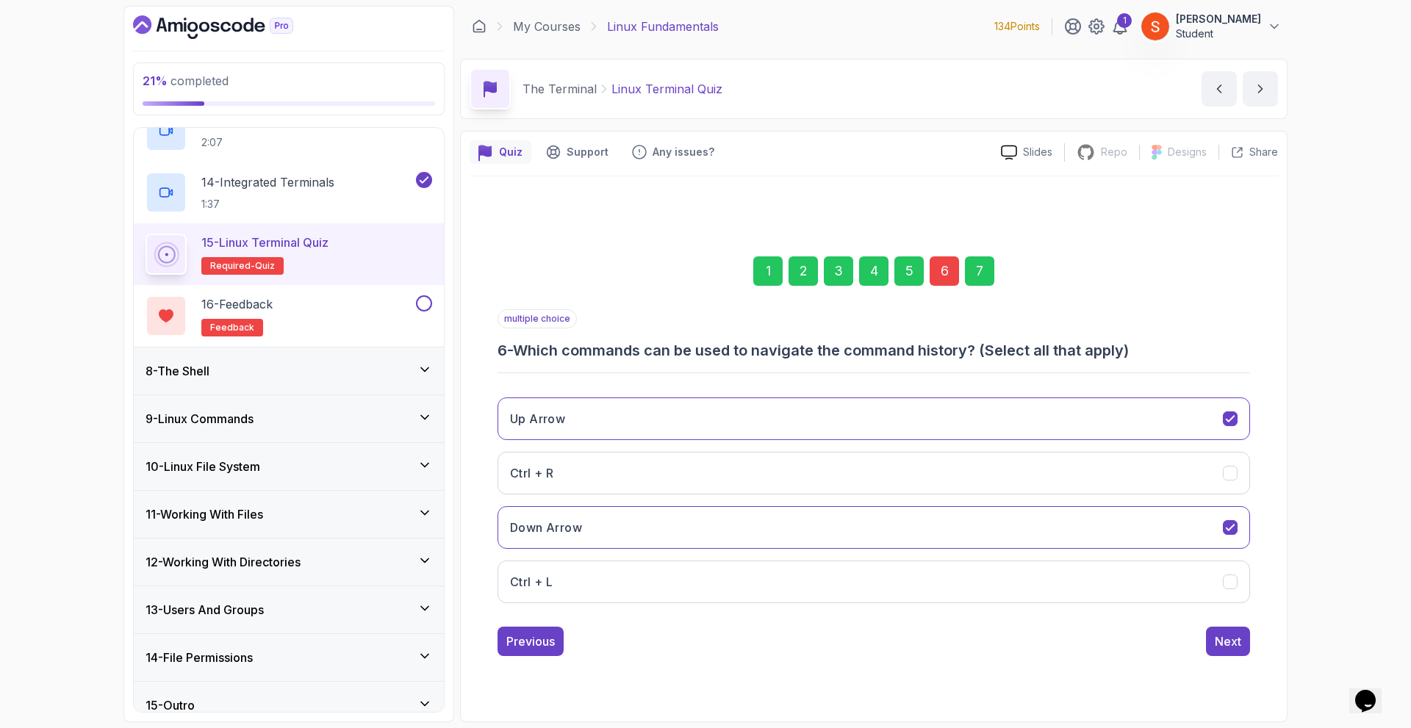
click at [934, 272] on div "6" at bounding box center [944, 271] width 29 height 29
click at [939, 314] on div "multiple choice 6 - Which commands can be used to navigate the command history?…" at bounding box center [874, 334] width 753 height 51
click at [1031, 583] on button "Ctrl + L" at bounding box center [874, 582] width 753 height 43
click at [1223, 633] on div "Next" at bounding box center [1228, 642] width 26 height 18
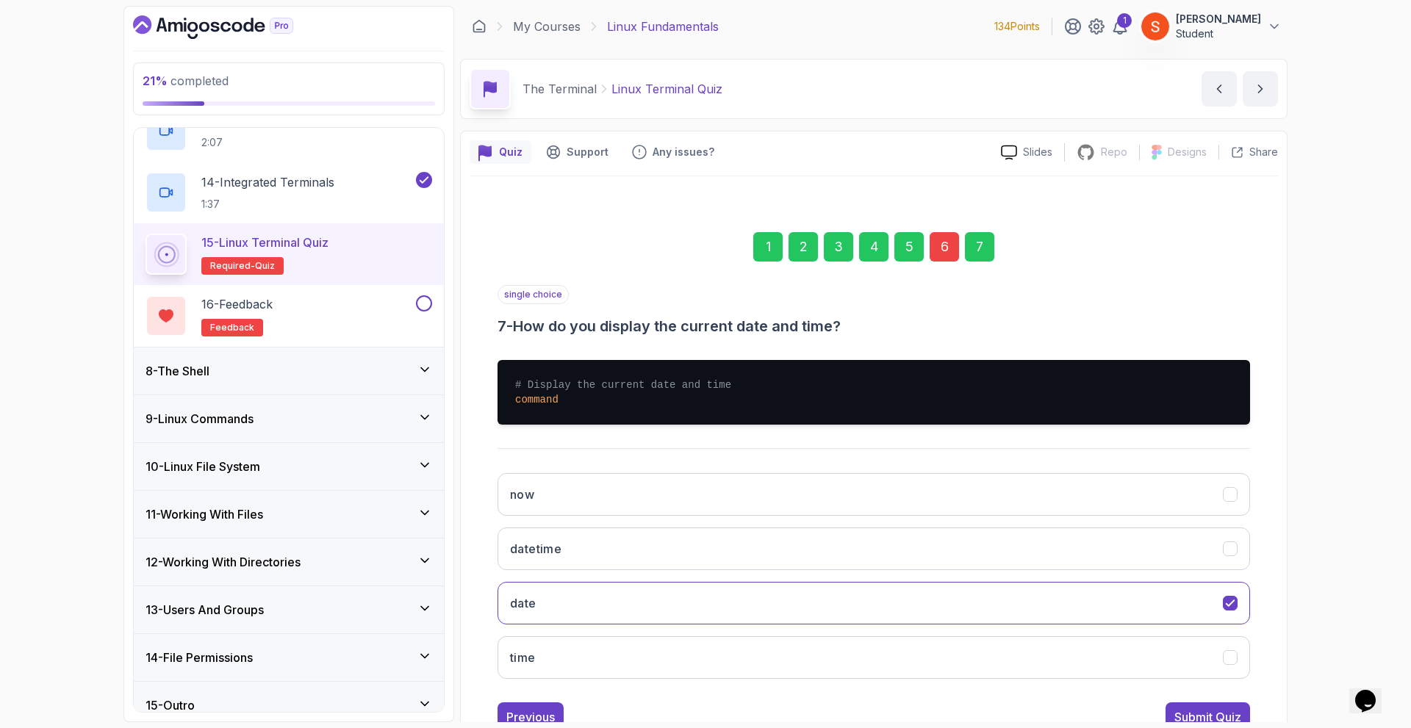
scroll to position [51, 0]
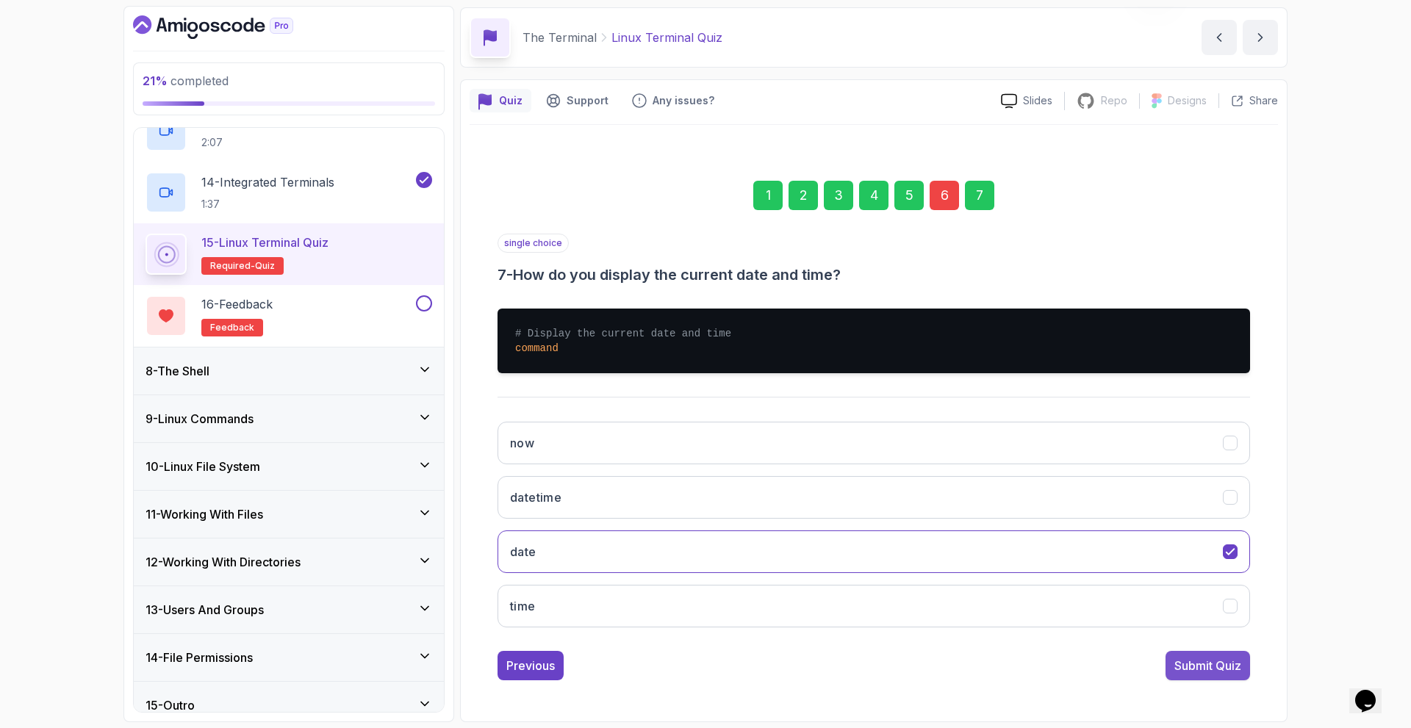
click at [1218, 663] on div "Submit Quiz" at bounding box center [1208, 666] width 67 height 18
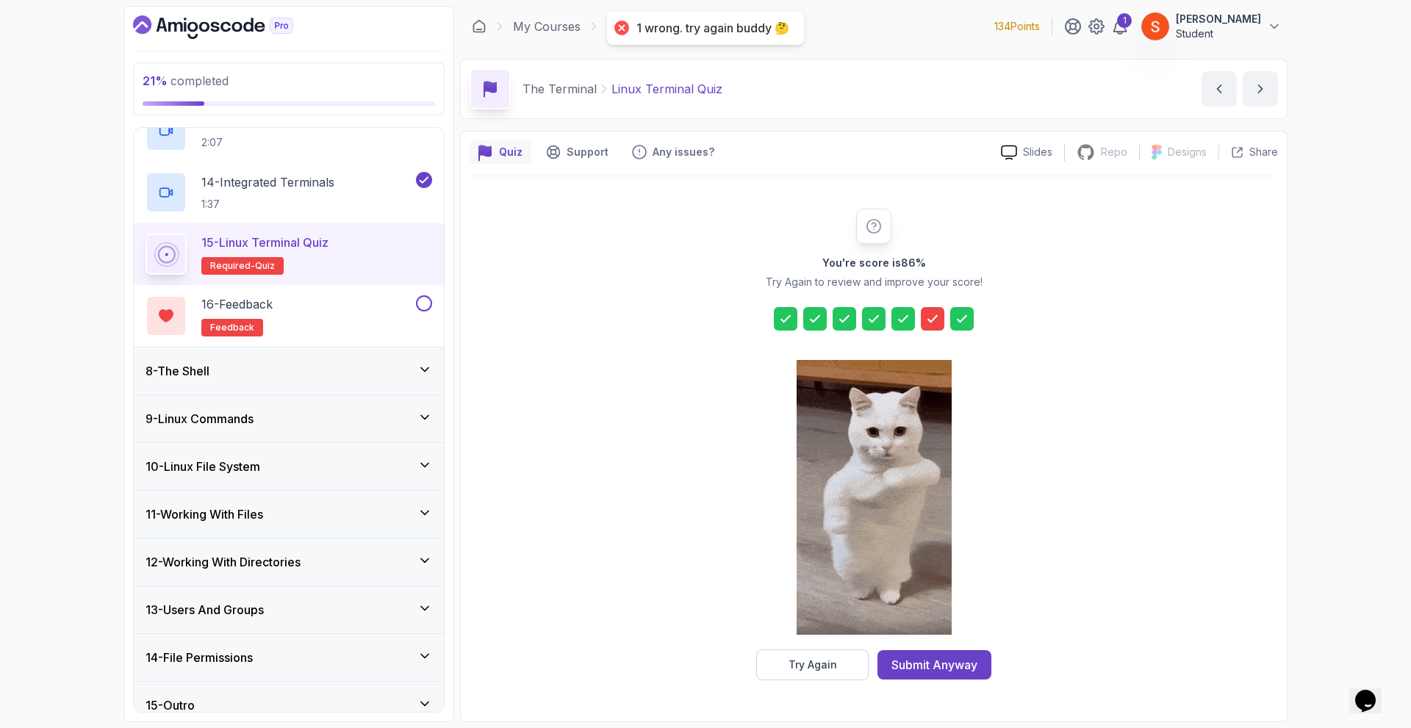
click at [925, 319] on div at bounding box center [933, 319] width 24 height 24
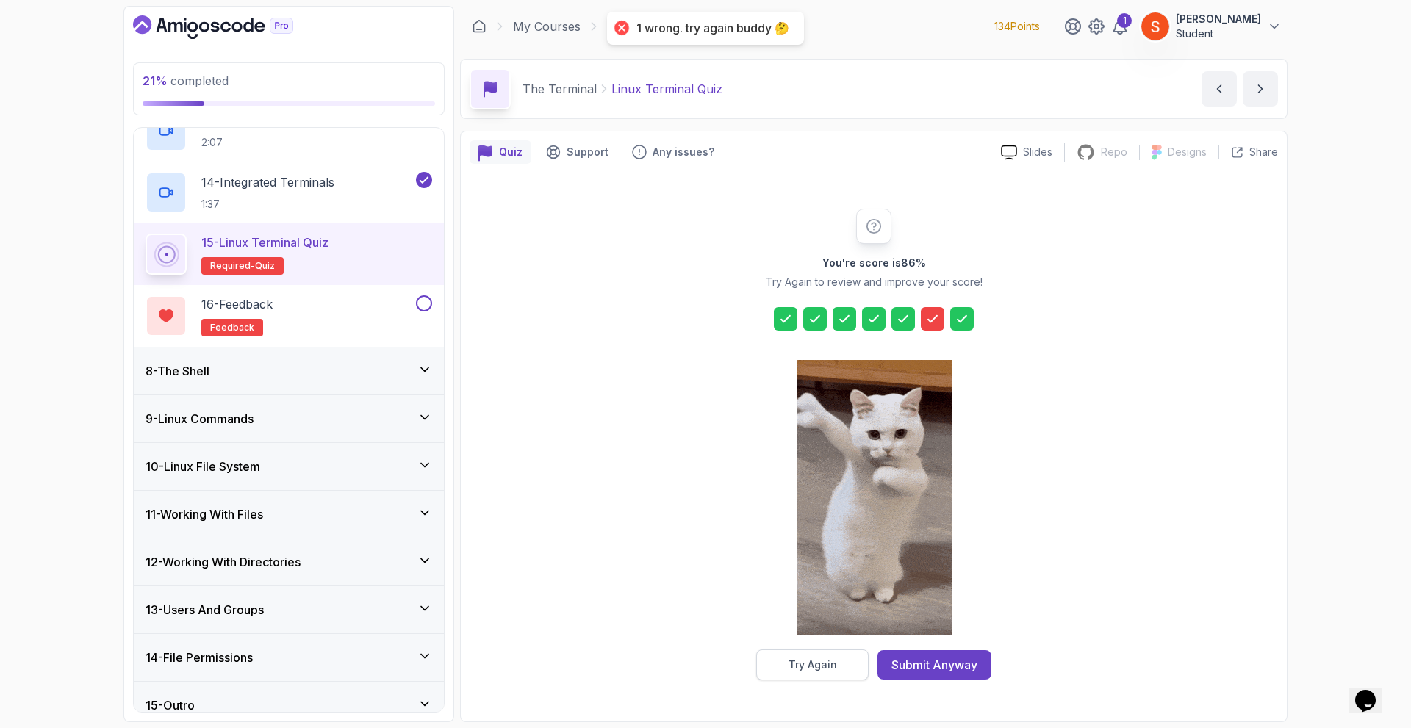
click at [844, 672] on button "Try Again" at bounding box center [812, 665] width 112 height 31
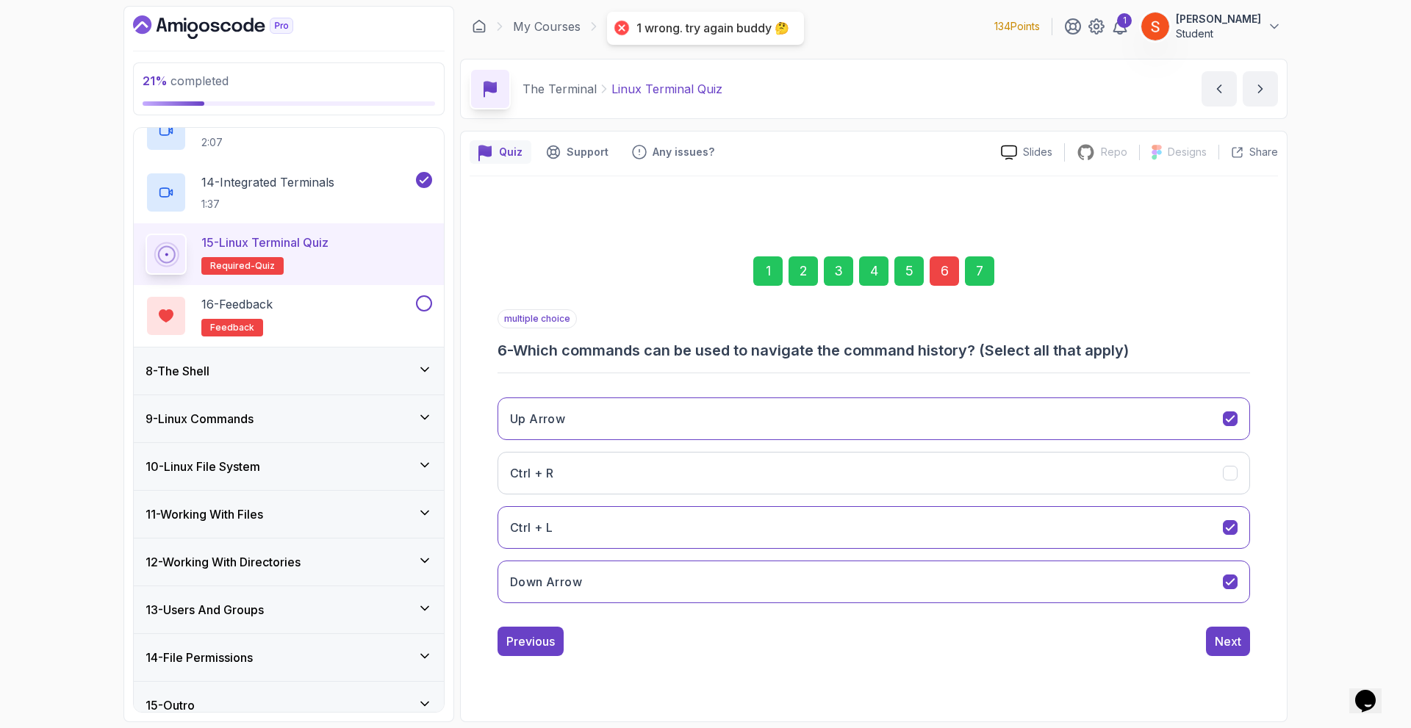
click at [944, 276] on div "6" at bounding box center [944, 271] width 29 height 29
click at [893, 273] on div "1 2 3 4 5 6 7" at bounding box center [874, 271] width 753 height 76
click at [910, 276] on div "5" at bounding box center [909, 271] width 29 height 29
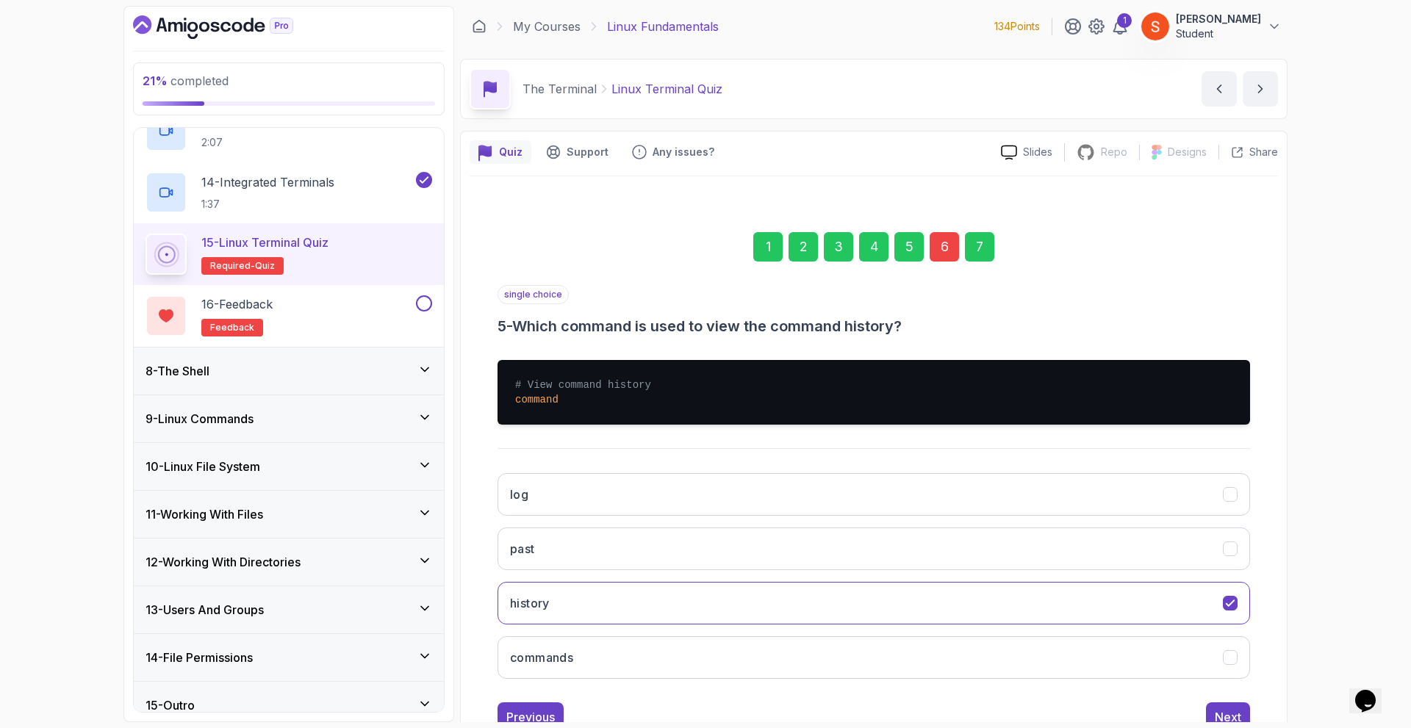
click at [938, 251] on div "6" at bounding box center [944, 246] width 29 height 29
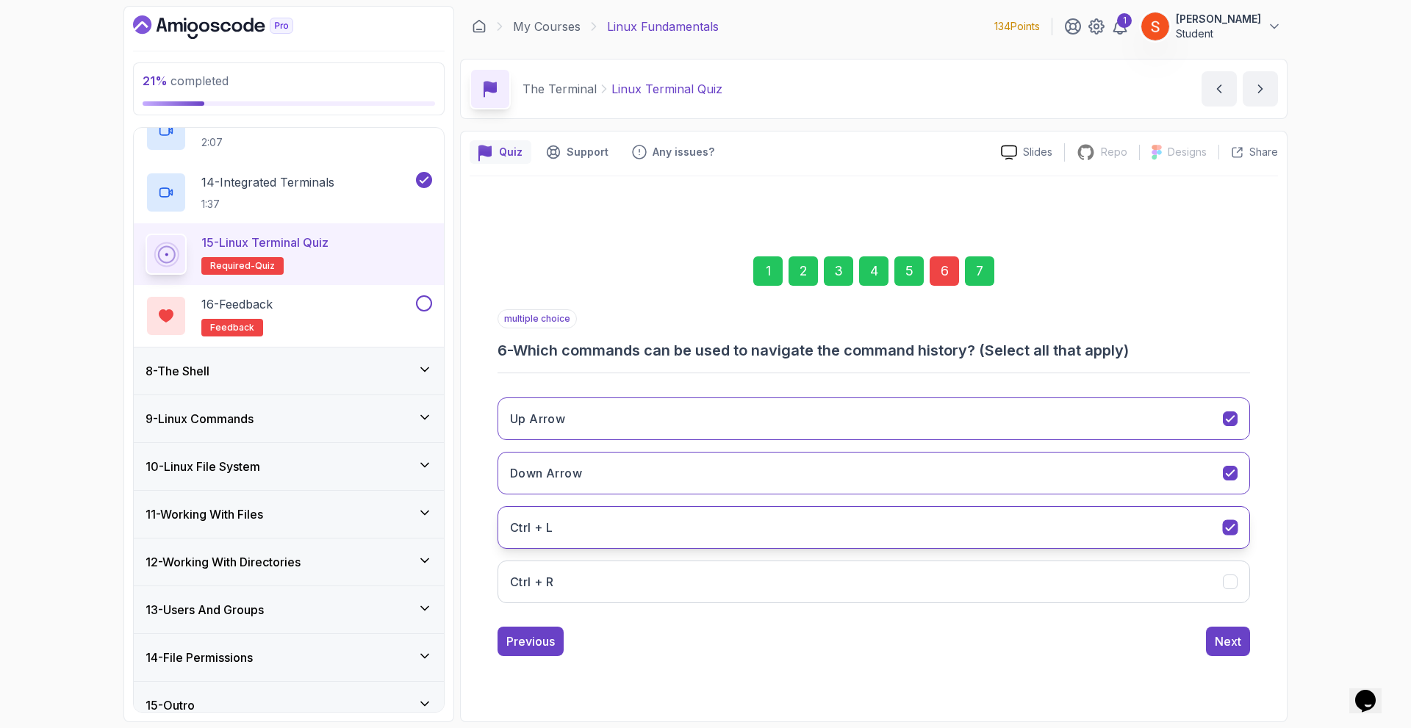
click at [1076, 515] on button "Ctrl + L" at bounding box center [874, 527] width 753 height 43
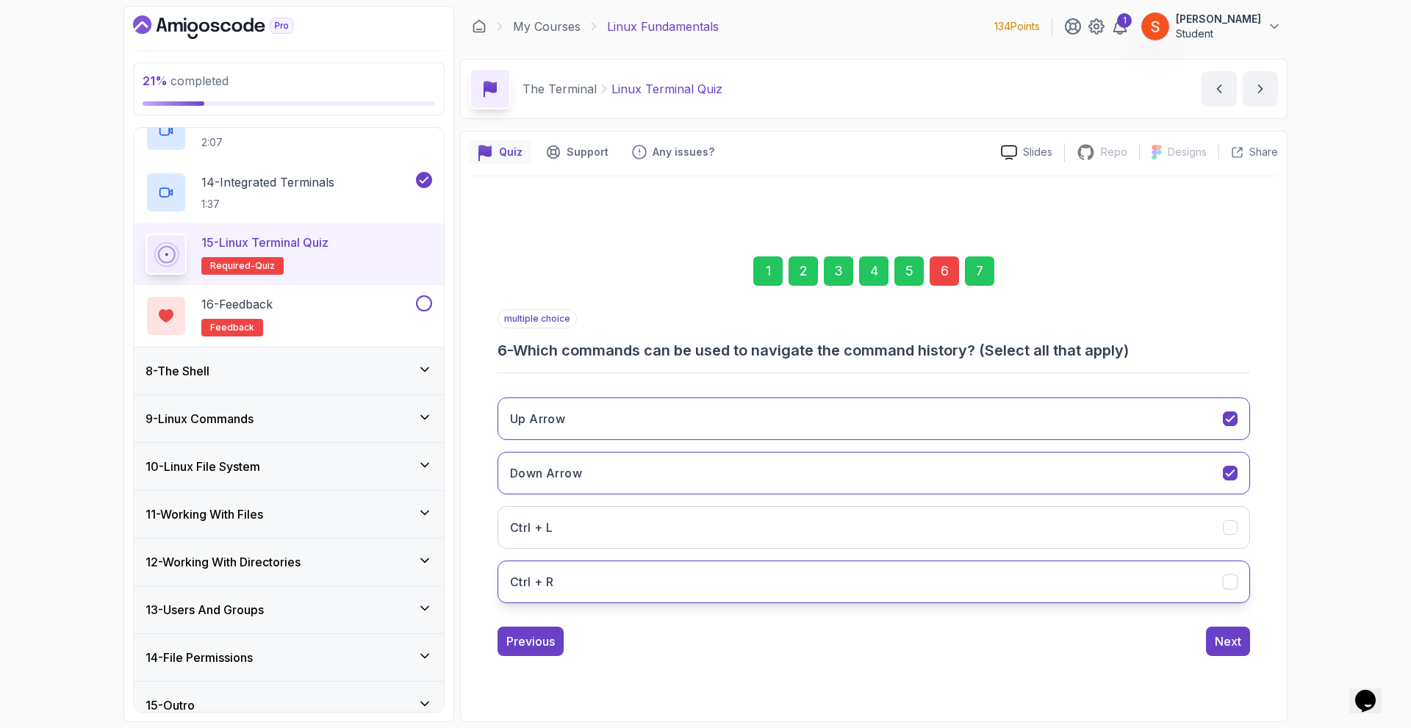
click at [1064, 571] on button "Ctrl + R" at bounding box center [874, 582] width 753 height 43
click at [1113, 581] on button "Ctrl + R" at bounding box center [874, 582] width 753 height 43
click at [1147, 476] on button "Down Arrow" at bounding box center [874, 473] width 753 height 43
click at [1230, 631] on button "Next" at bounding box center [1228, 641] width 44 height 29
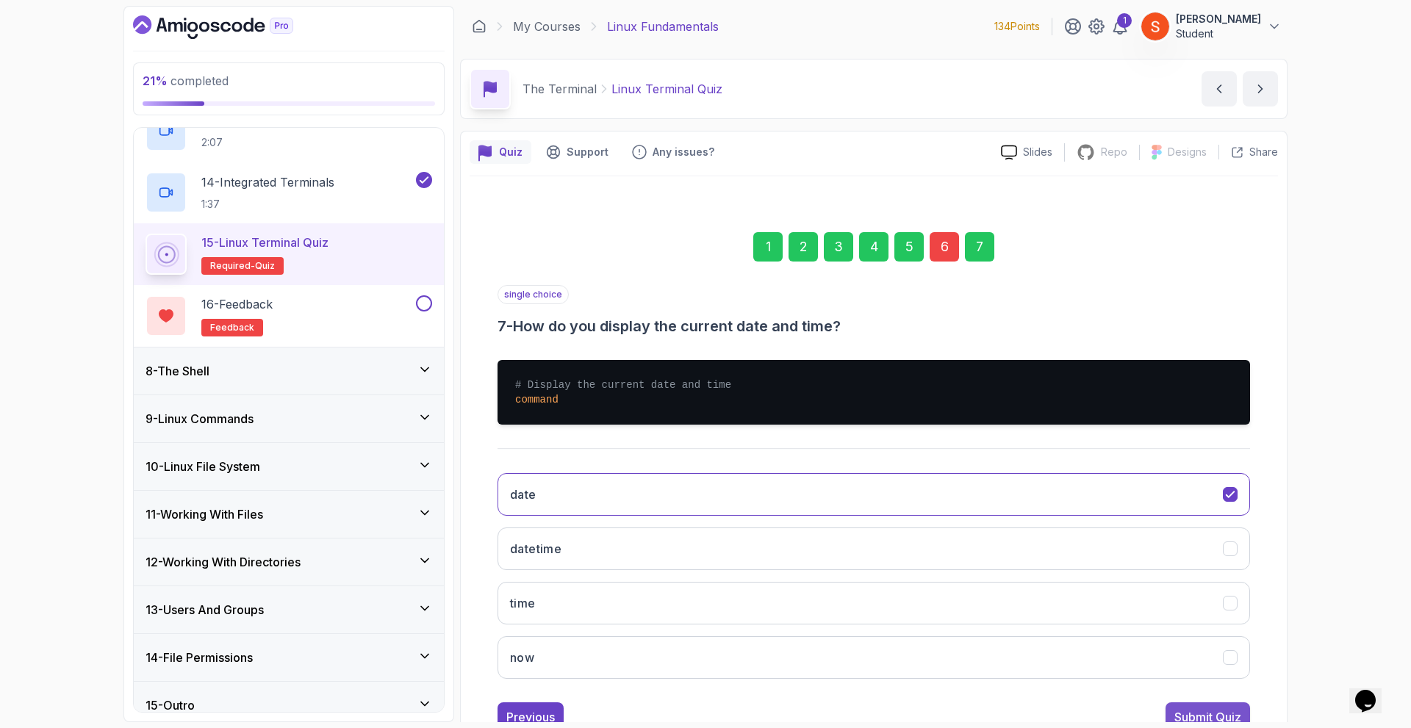
click at [1214, 712] on div "Submit Quiz" at bounding box center [1208, 718] width 67 height 18
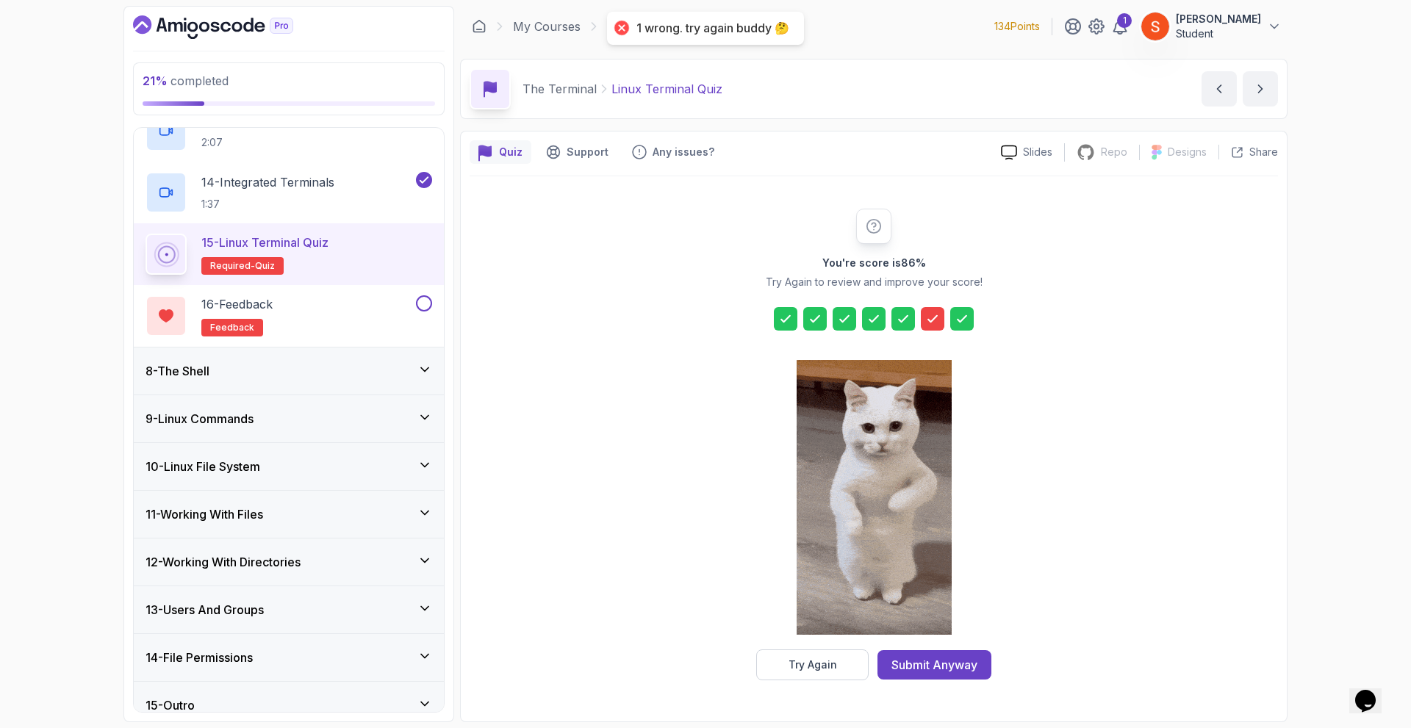
click at [934, 309] on div at bounding box center [933, 319] width 24 height 24
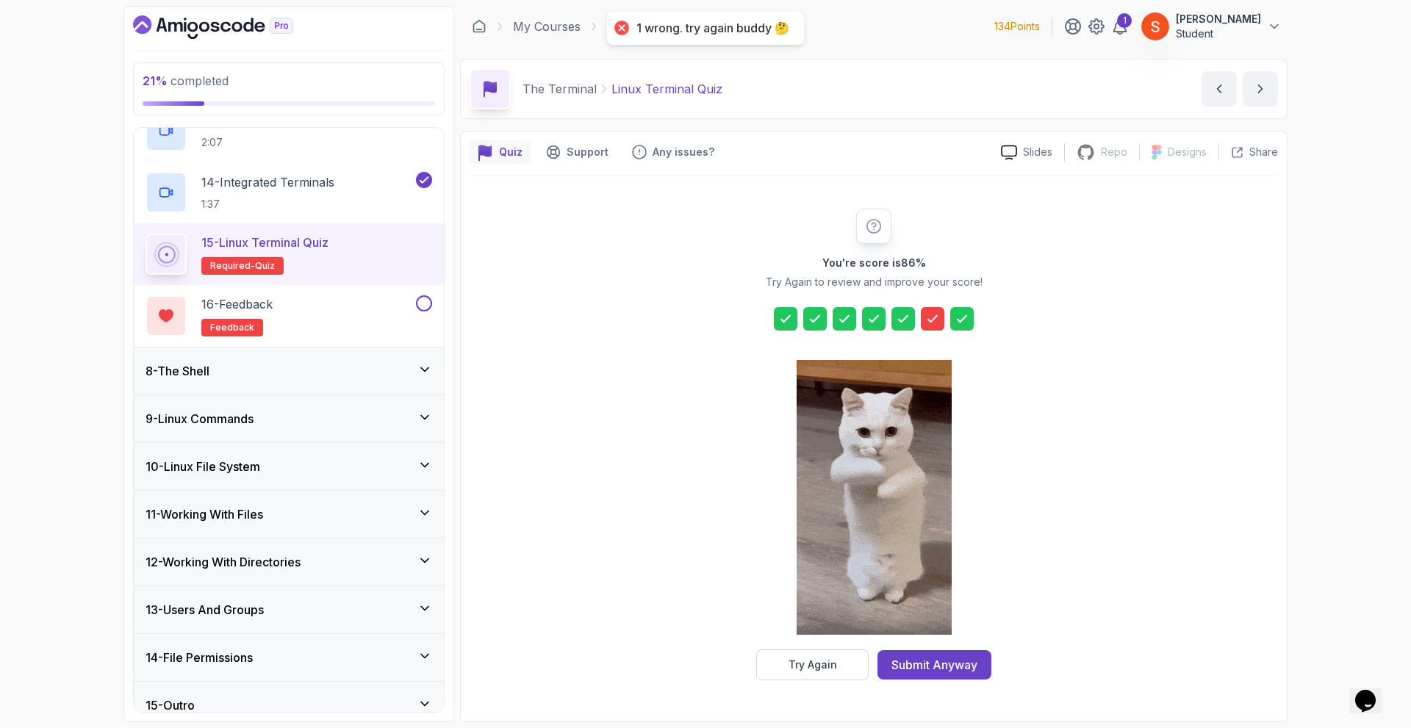
click at [928, 315] on icon at bounding box center [932, 319] width 15 height 15
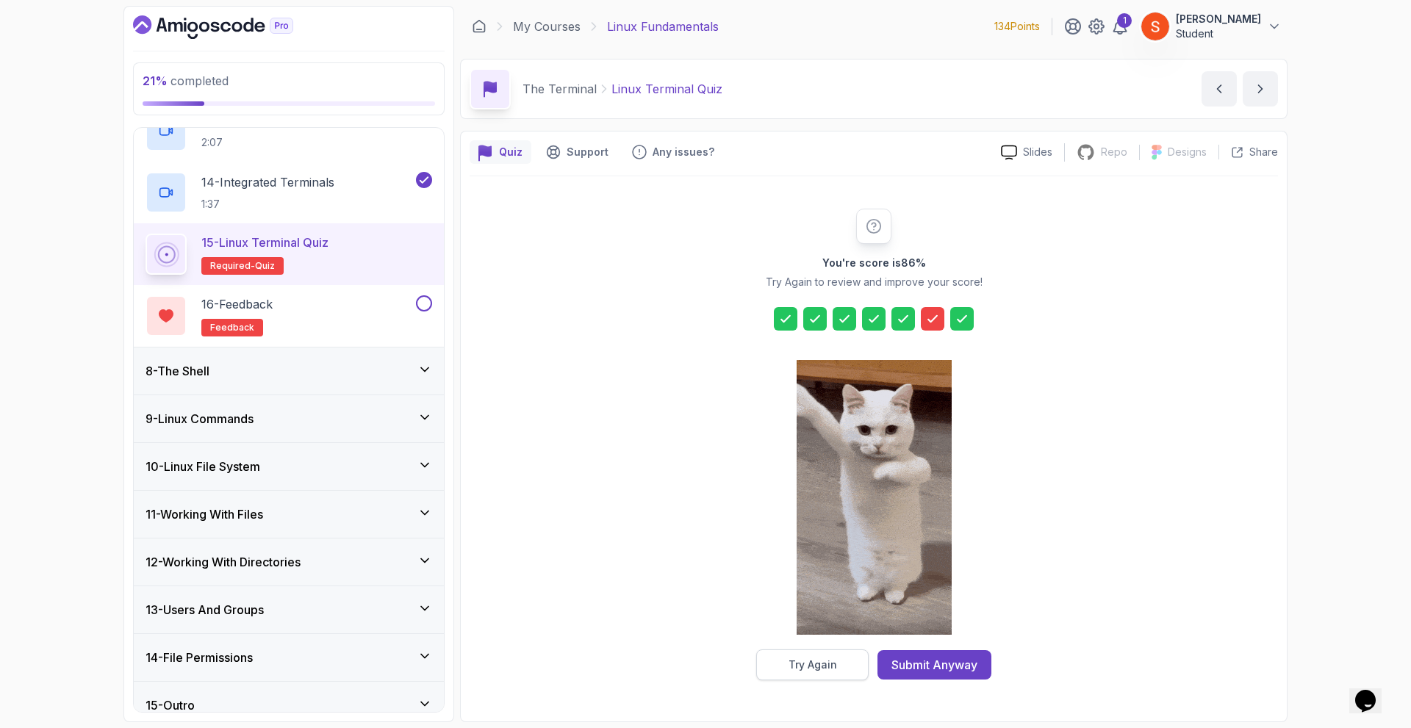
click at [820, 664] on div "Try Again" at bounding box center [813, 665] width 49 height 15
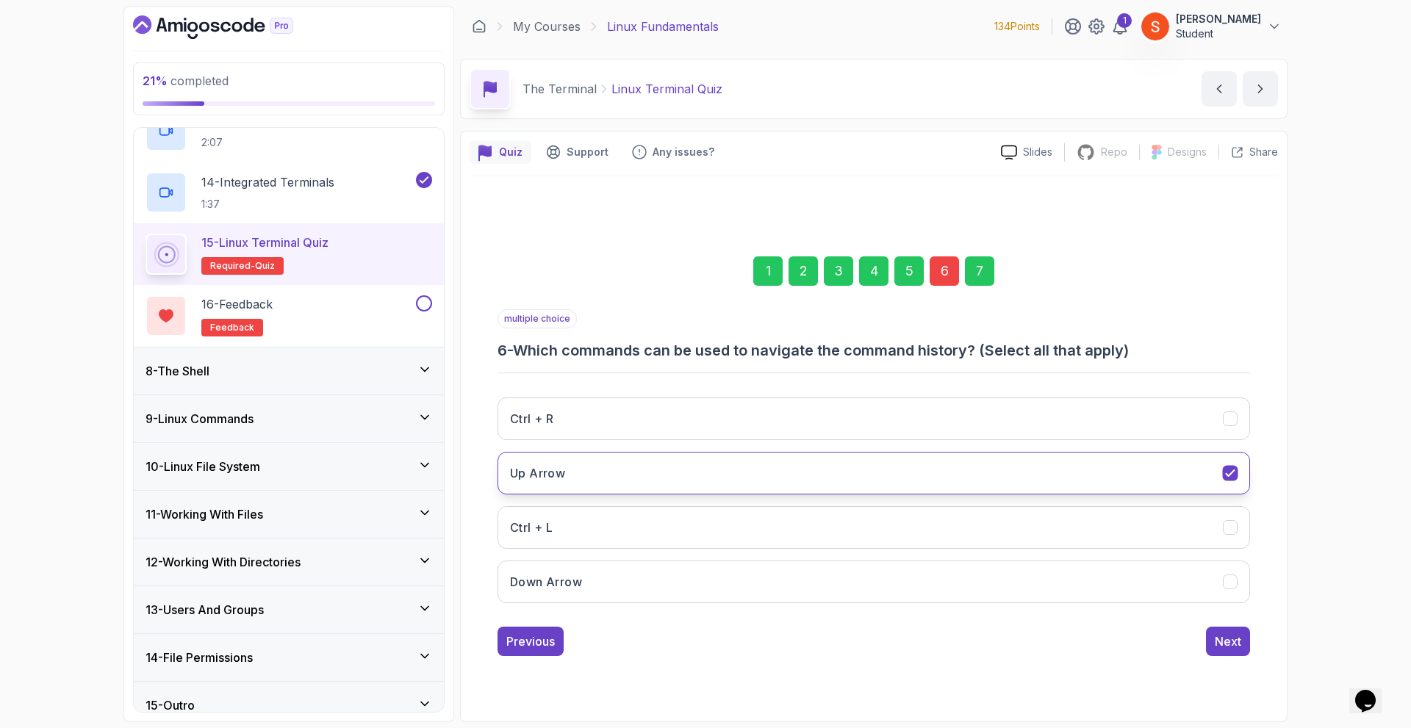
click at [1194, 454] on button "Up Arrow" at bounding box center [874, 473] width 753 height 43
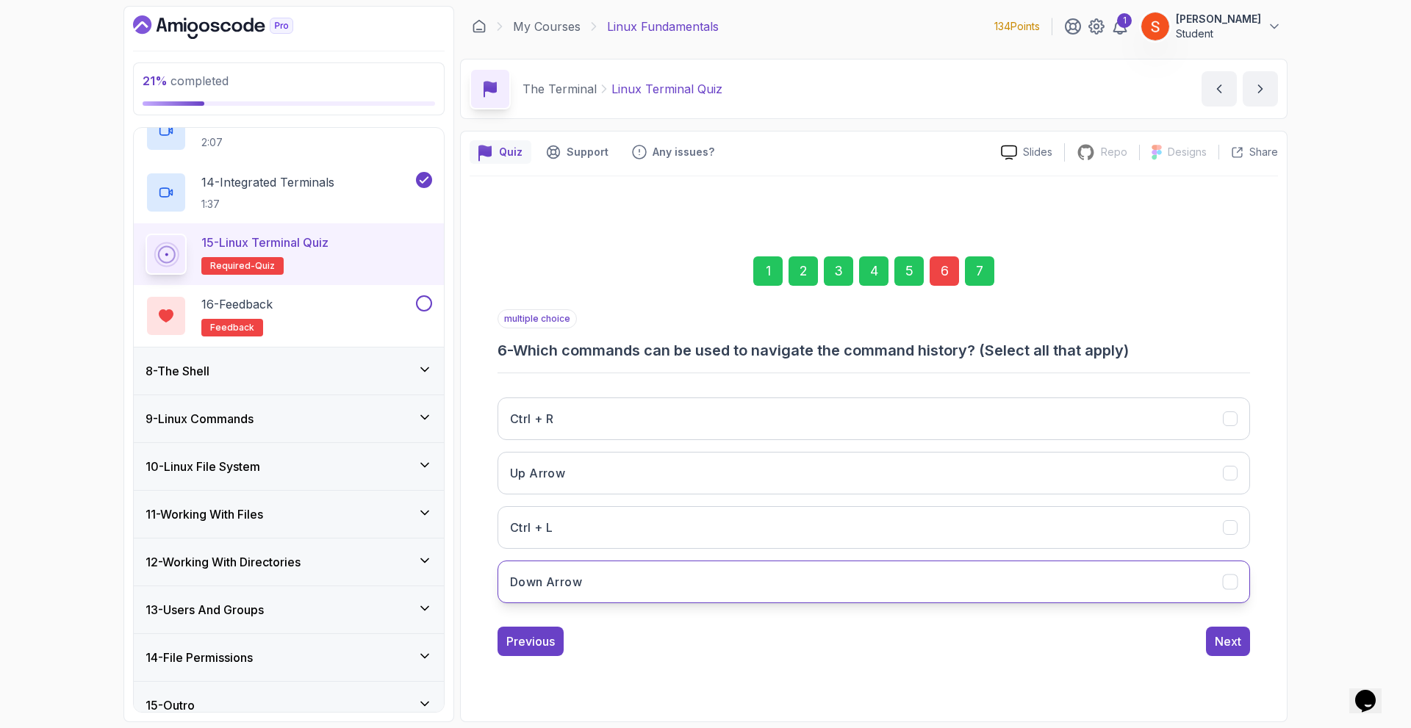
click at [1172, 576] on button "Down Arrow" at bounding box center [874, 582] width 753 height 43
click at [1221, 638] on div "Next" at bounding box center [1228, 642] width 26 height 18
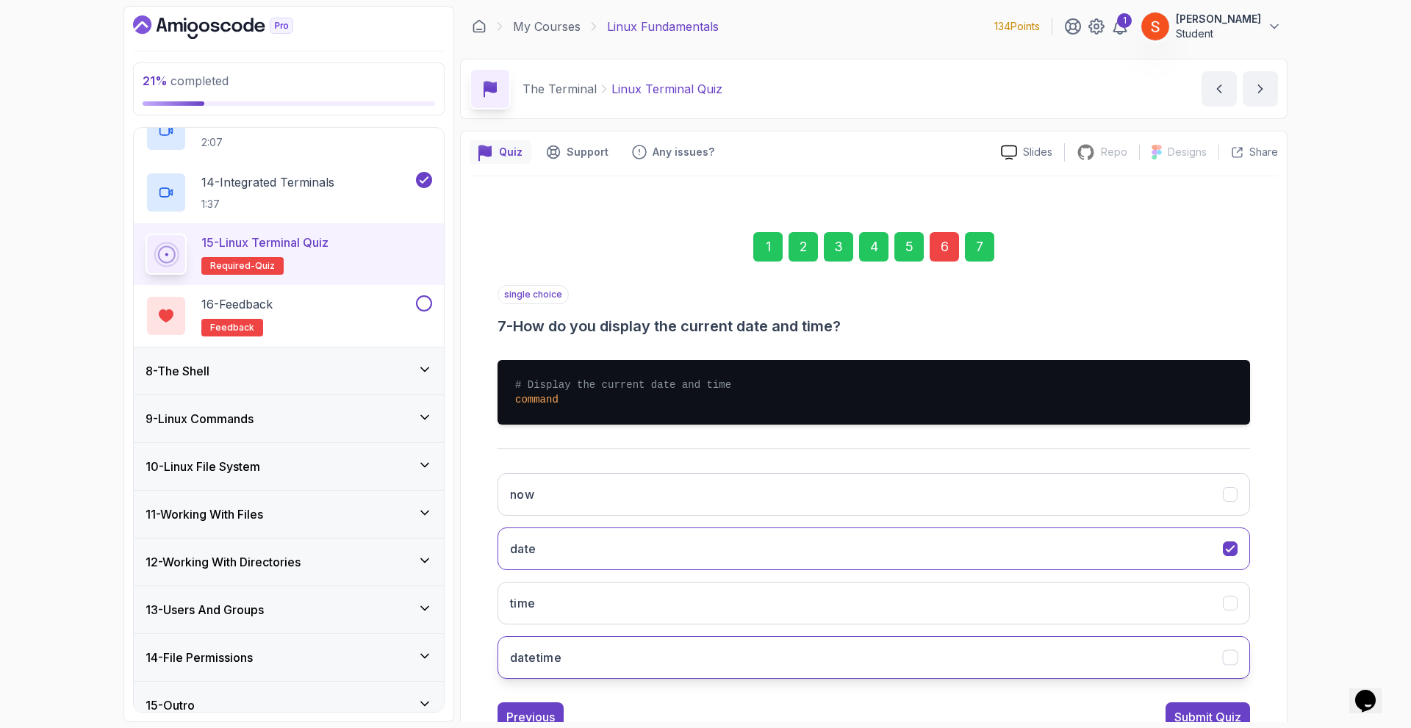
scroll to position [51, 0]
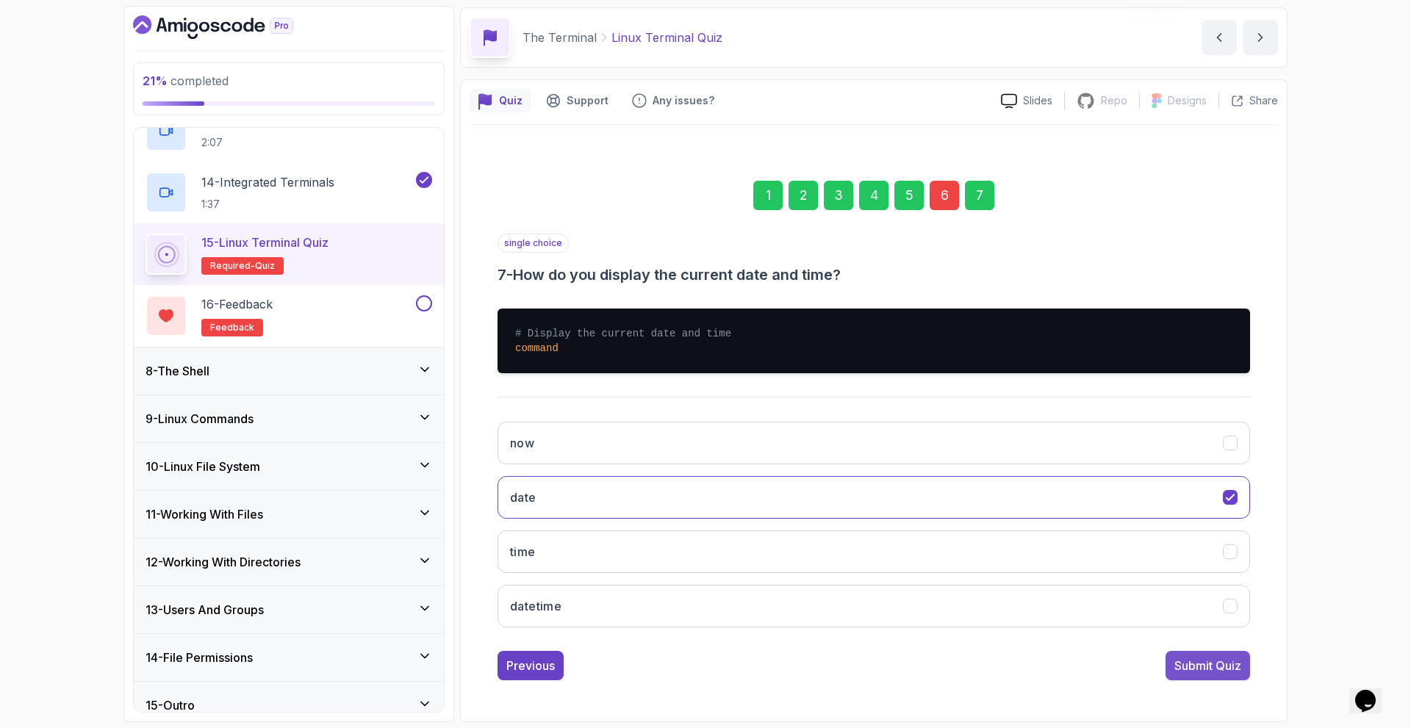
click at [1204, 656] on button "Submit Quiz" at bounding box center [1208, 665] width 85 height 29
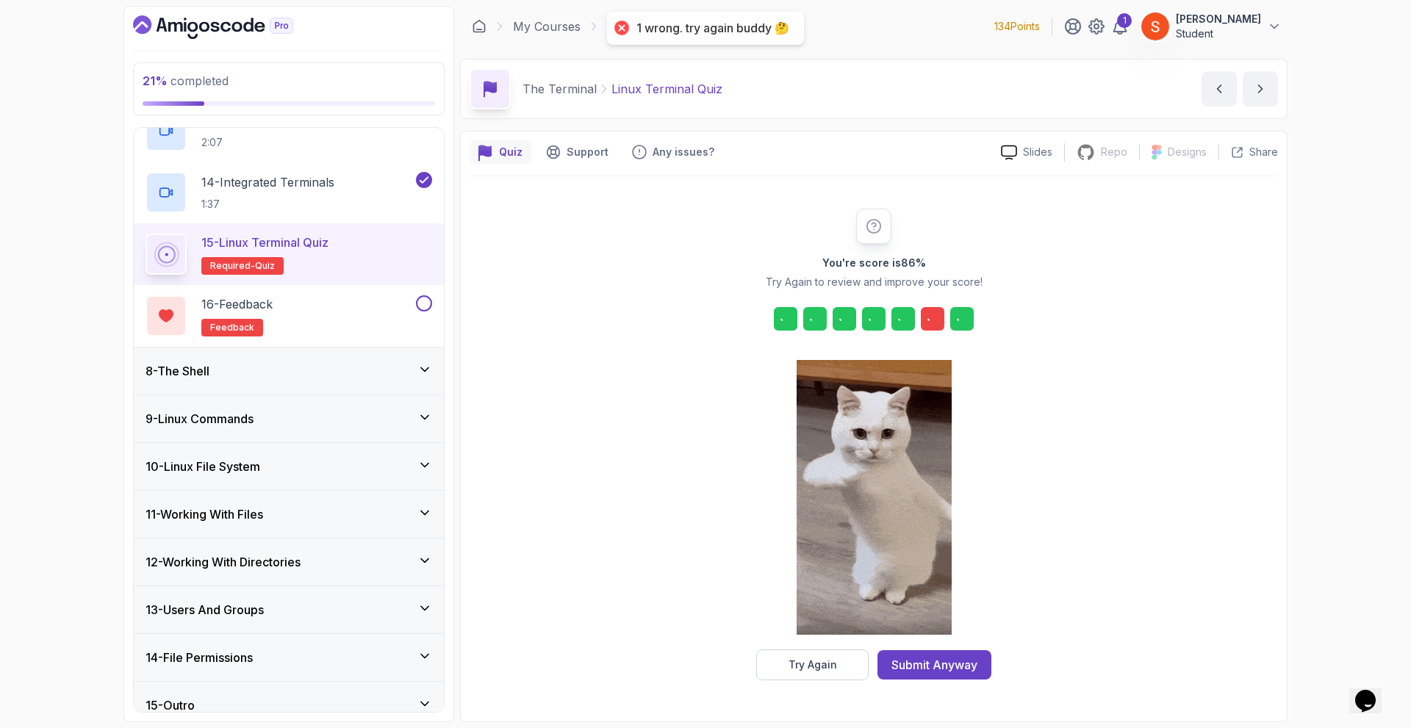
scroll to position [0, 0]
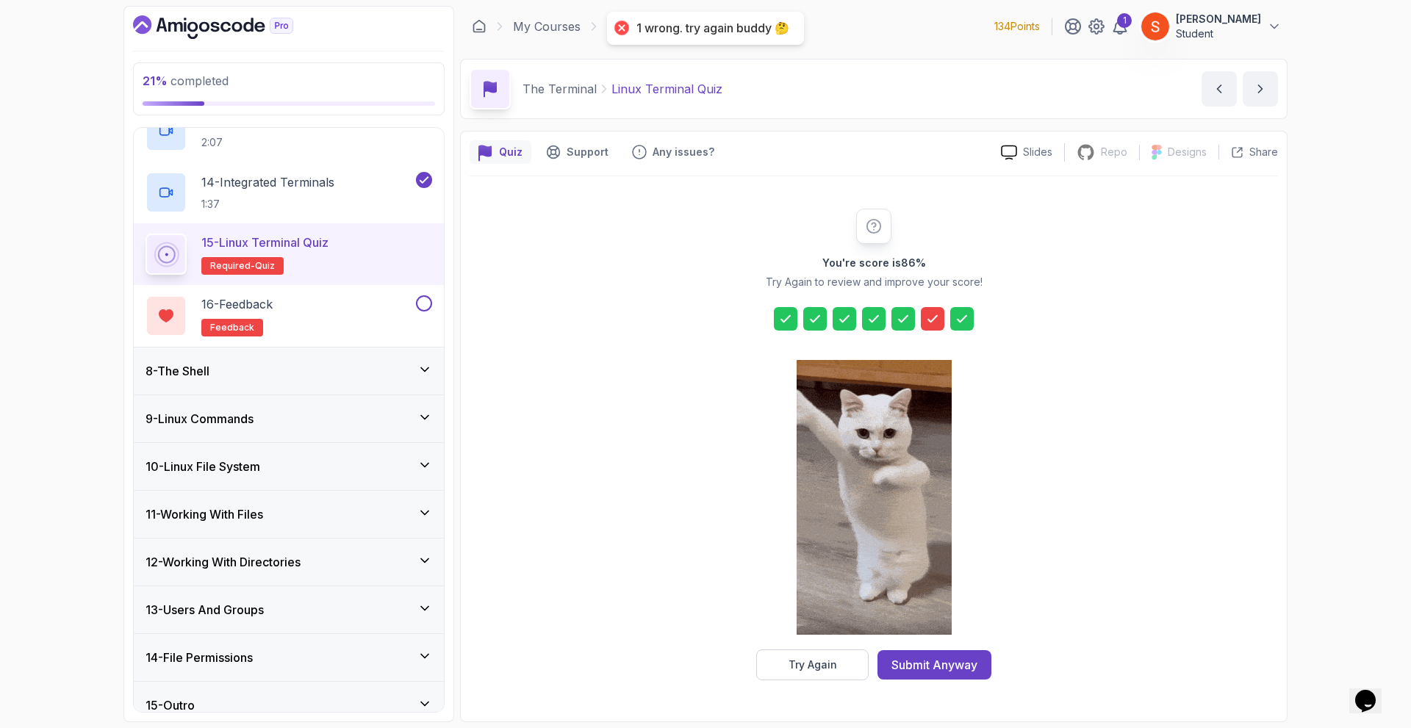
click at [934, 318] on icon at bounding box center [932, 319] width 9 height 6
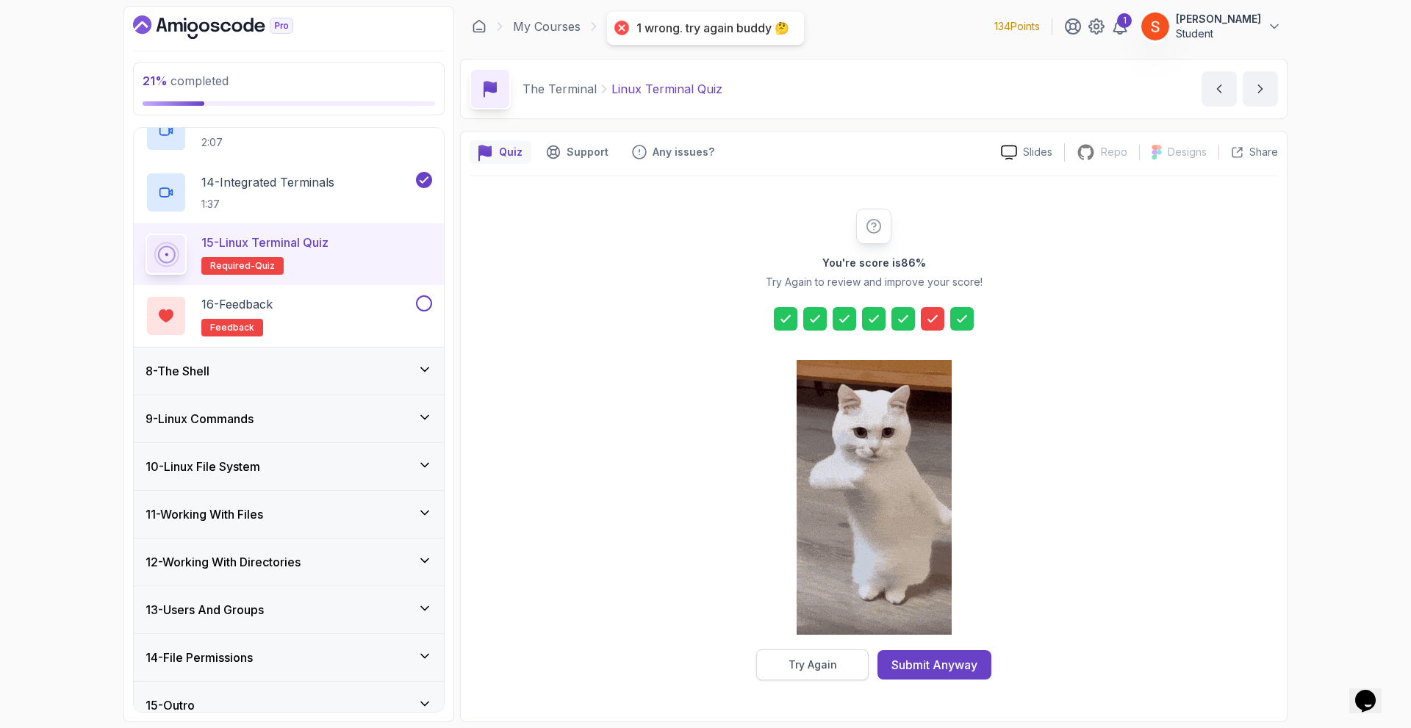
click at [839, 670] on button "Try Again" at bounding box center [812, 665] width 112 height 31
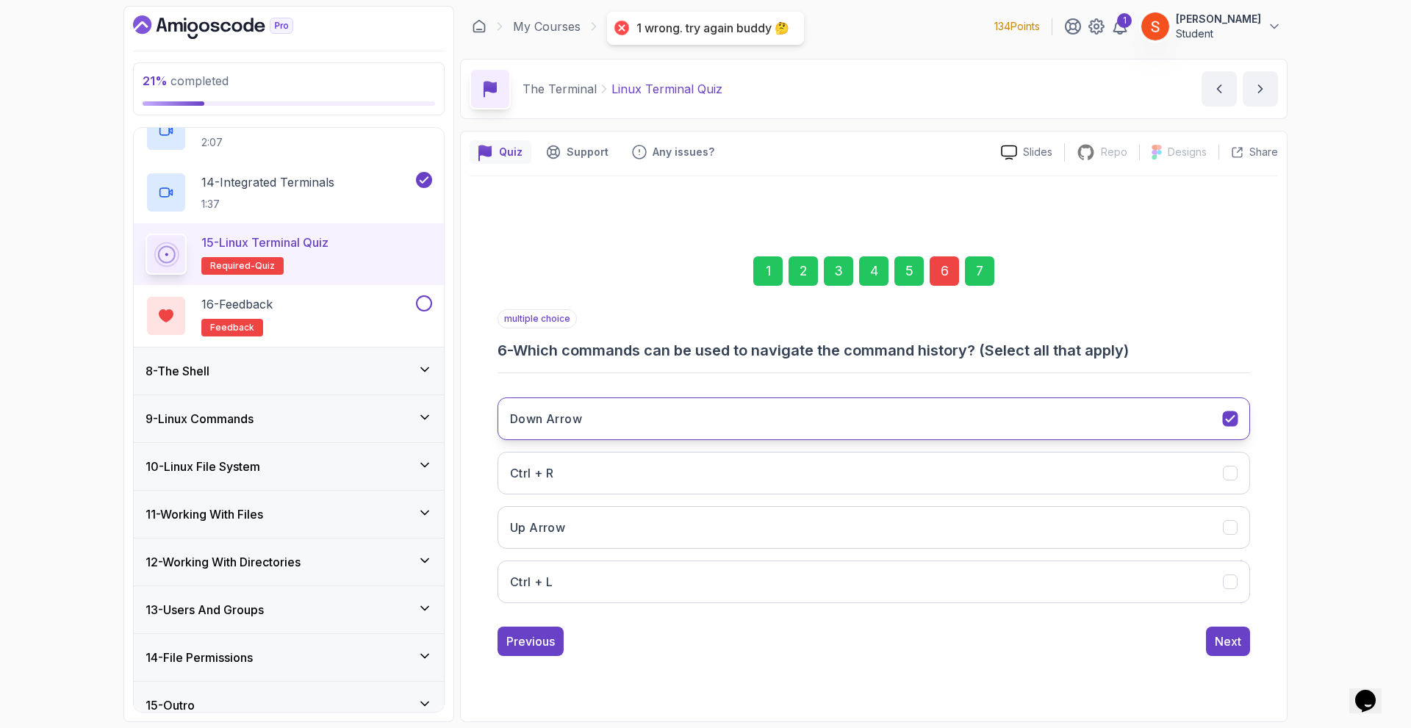
click at [977, 420] on button "Down Arrow" at bounding box center [874, 419] width 753 height 43
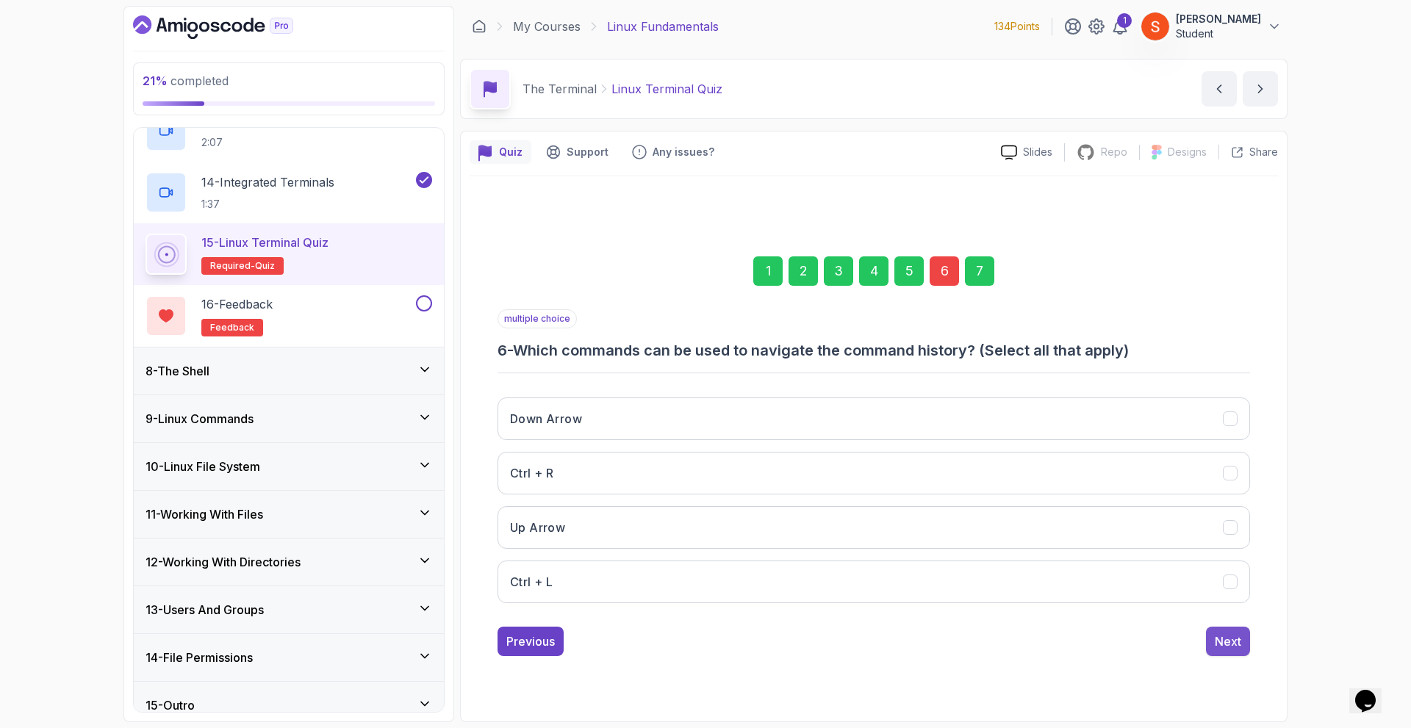
click at [1236, 641] on div "Next" at bounding box center [1228, 642] width 26 height 18
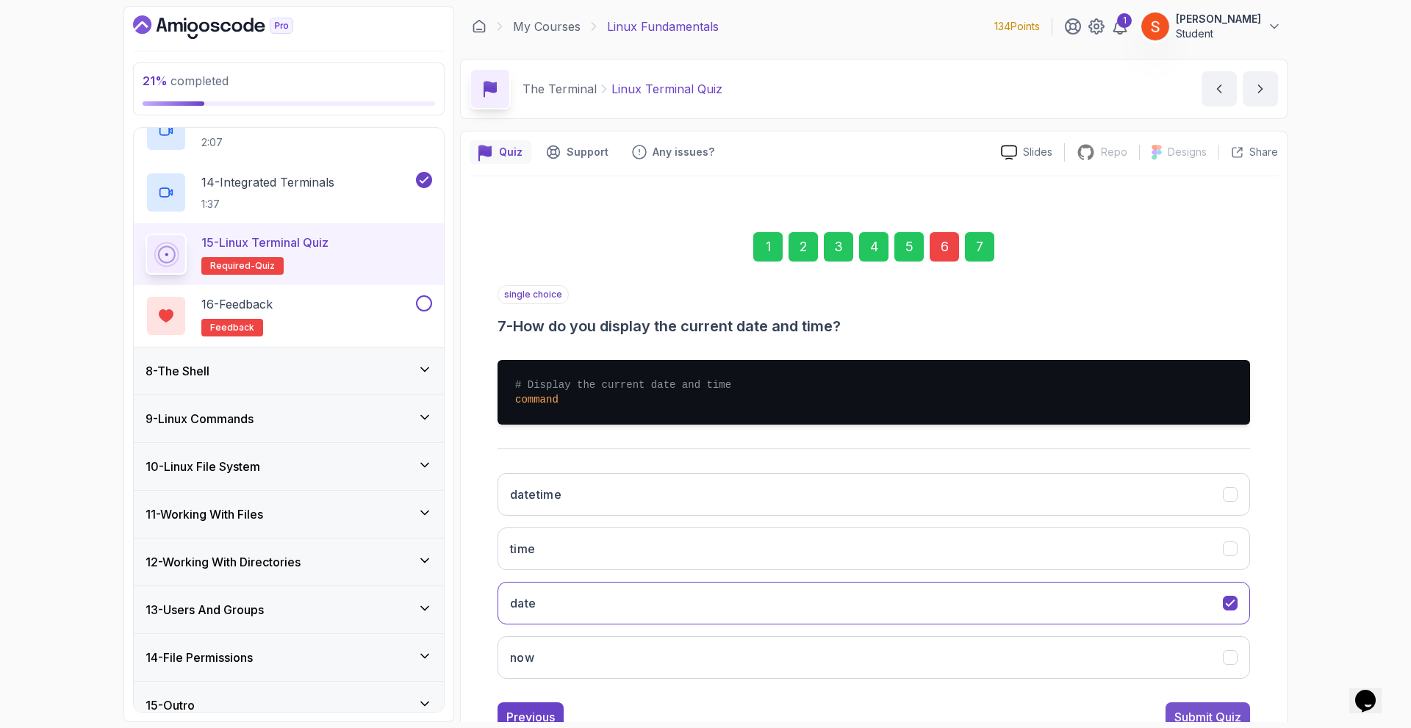
click at [1219, 711] on div "Submit Quiz" at bounding box center [1208, 718] width 67 height 18
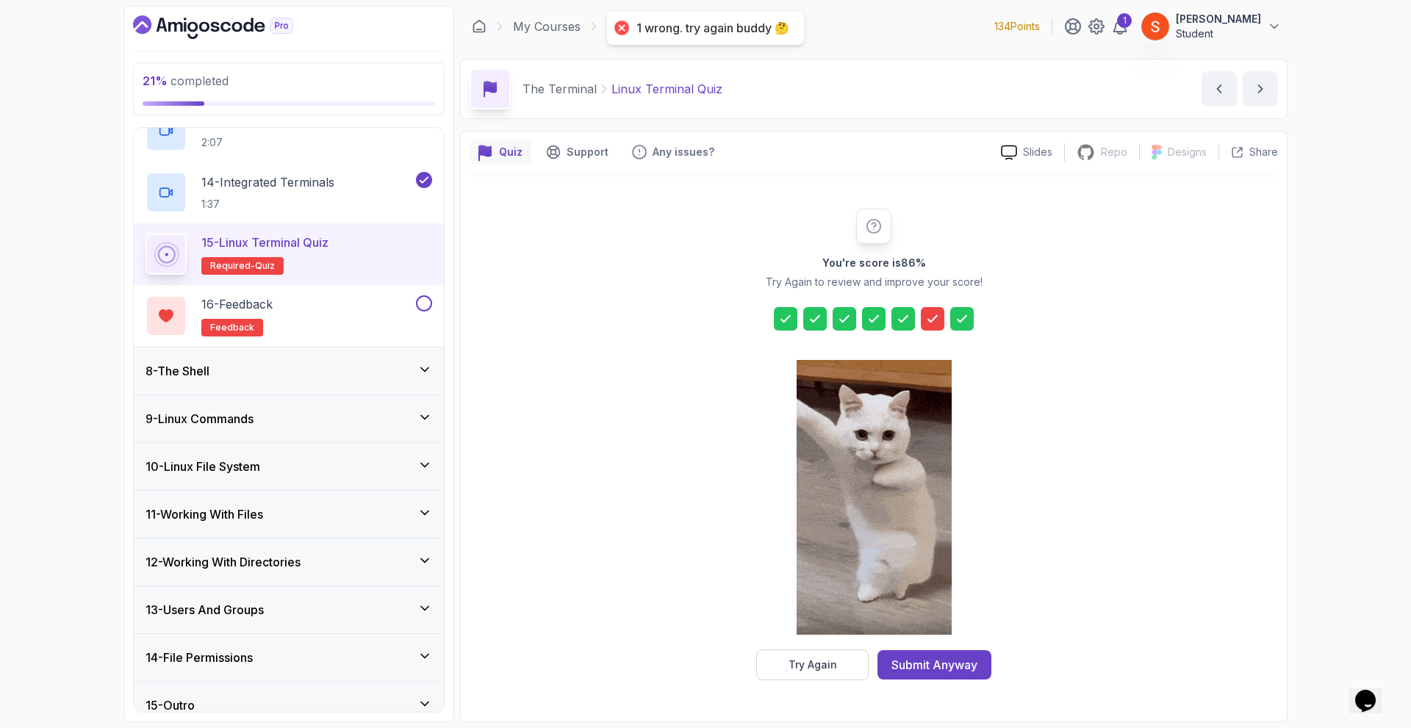
click at [930, 323] on icon at bounding box center [932, 319] width 15 height 15
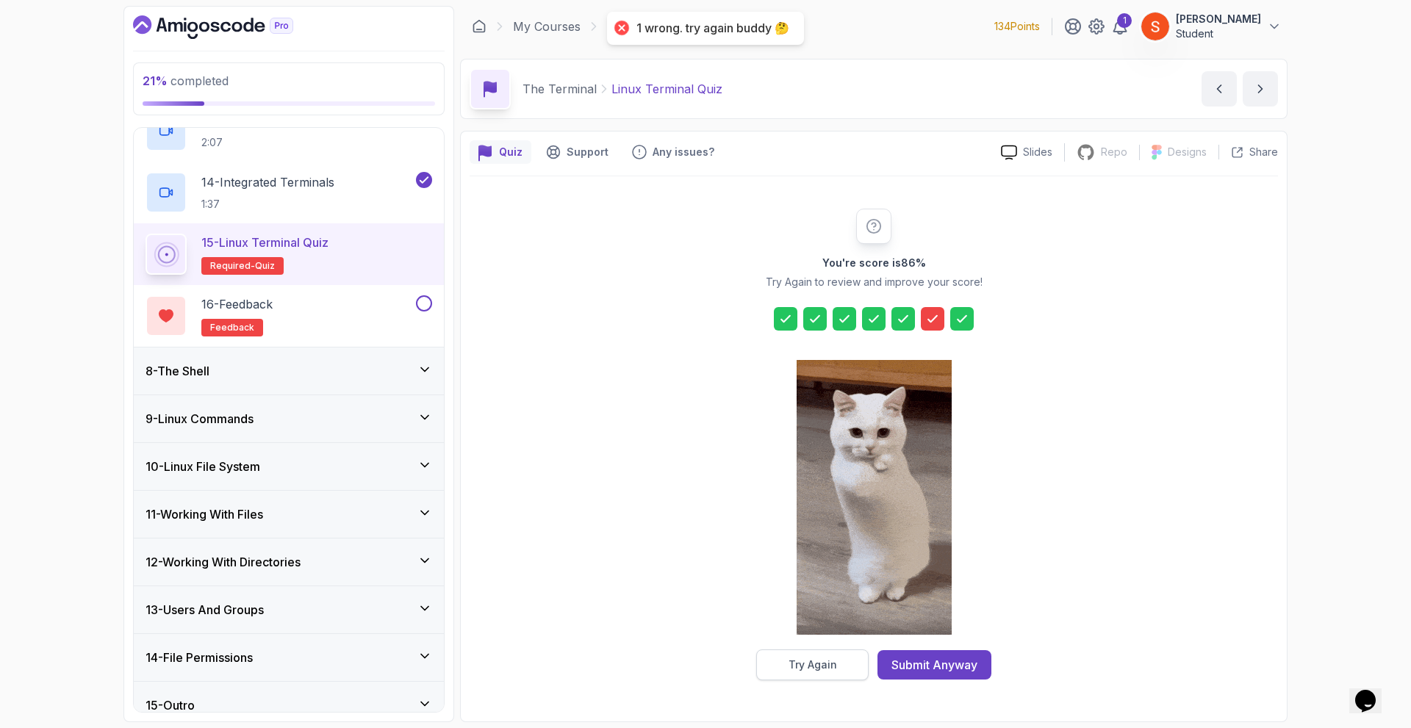
click at [804, 665] on div "Try Again" at bounding box center [813, 665] width 49 height 15
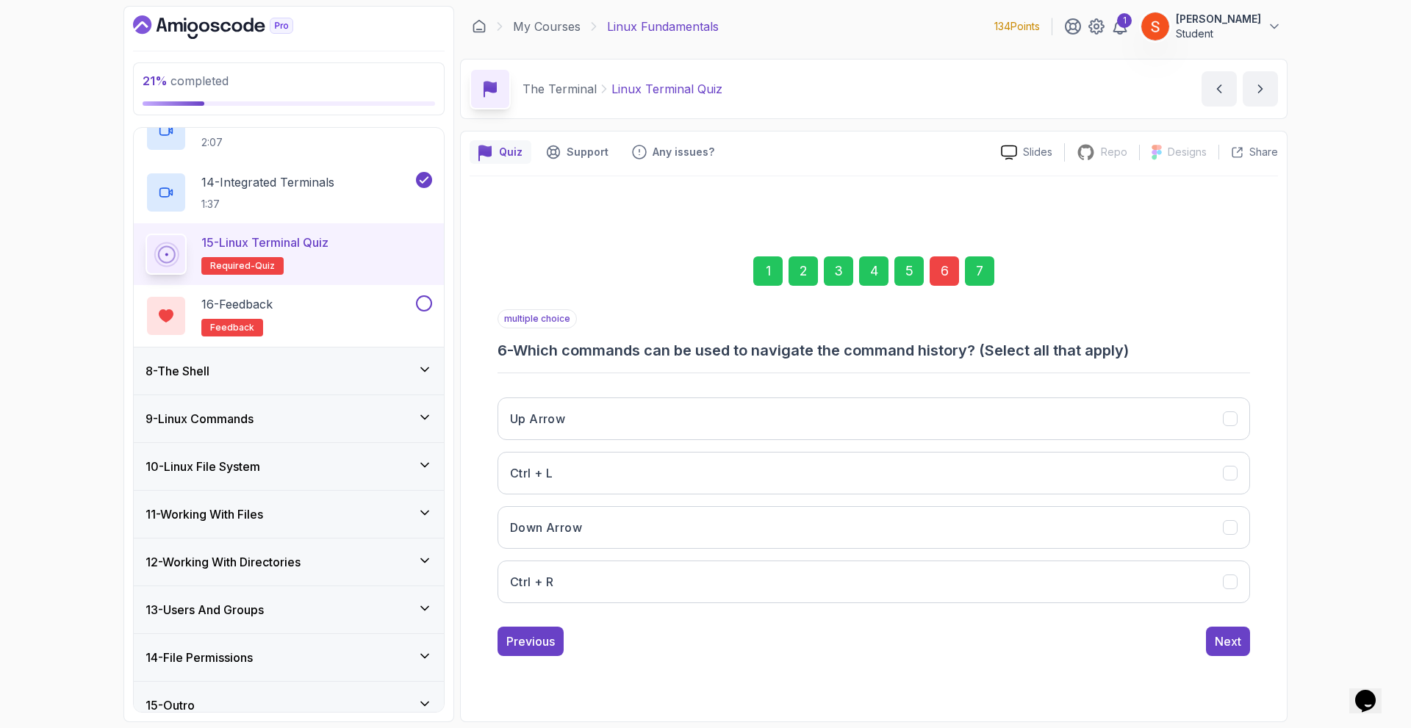
click at [945, 261] on div "6" at bounding box center [944, 271] width 29 height 29
click at [908, 428] on button "Up Arrow" at bounding box center [874, 419] width 753 height 43
click at [909, 530] on button "Down Arrow" at bounding box center [874, 527] width 753 height 43
click at [1230, 635] on div "Next" at bounding box center [1228, 642] width 26 height 18
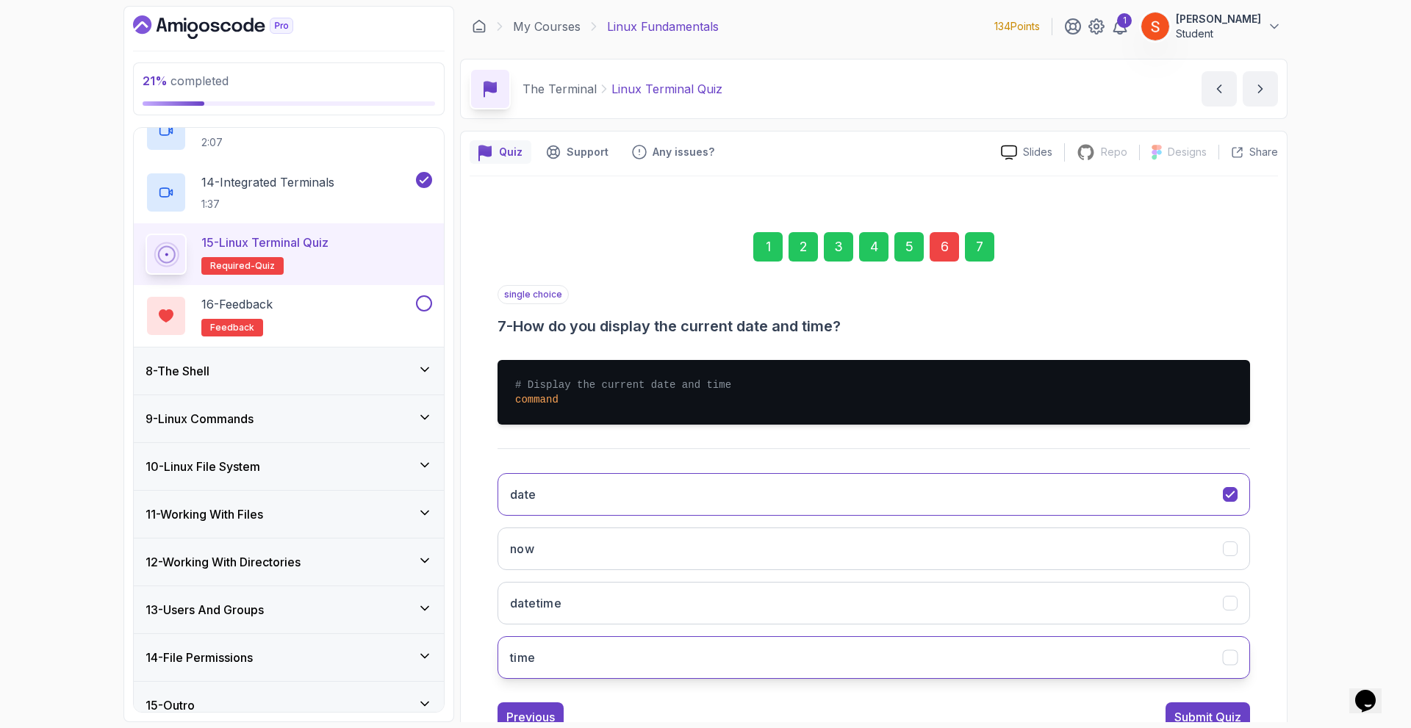
scroll to position [51, 0]
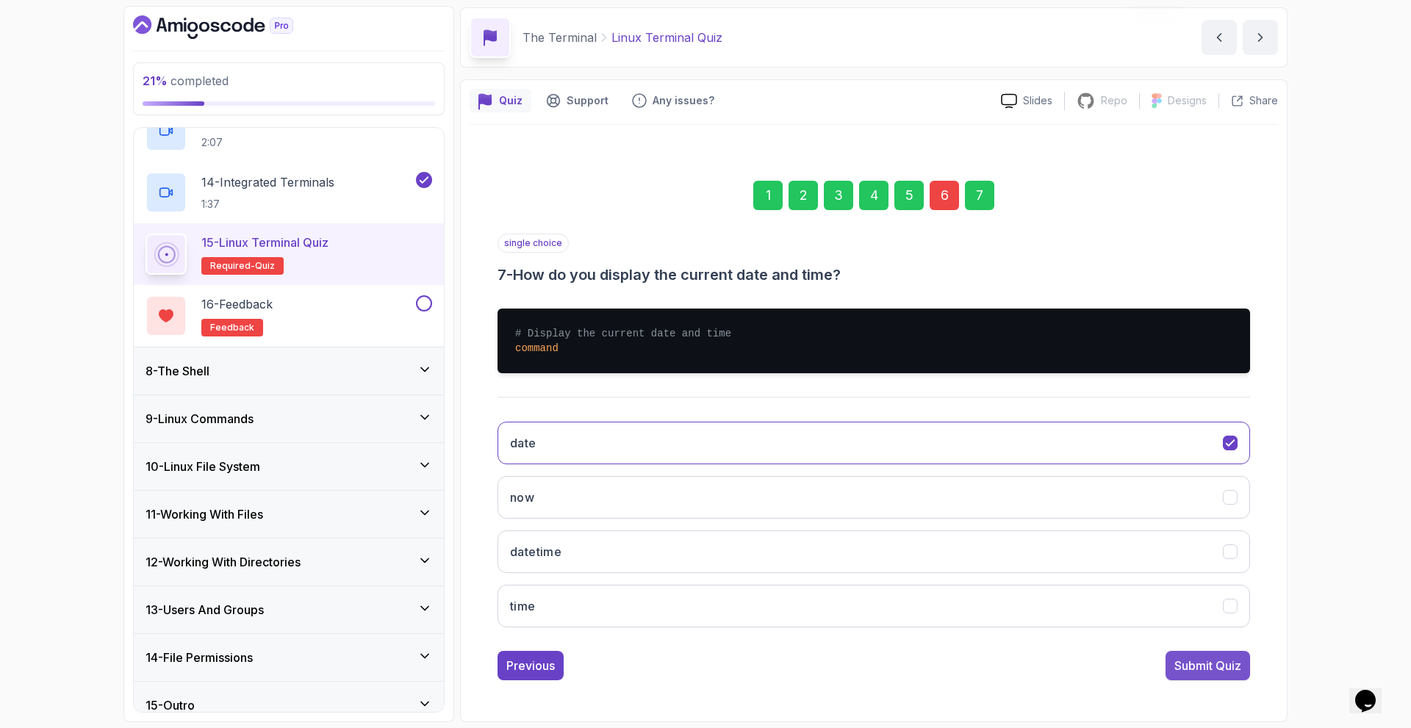
click at [1194, 663] on div "Submit Quiz" at bounding box center [1208, 666] width 67 height 18
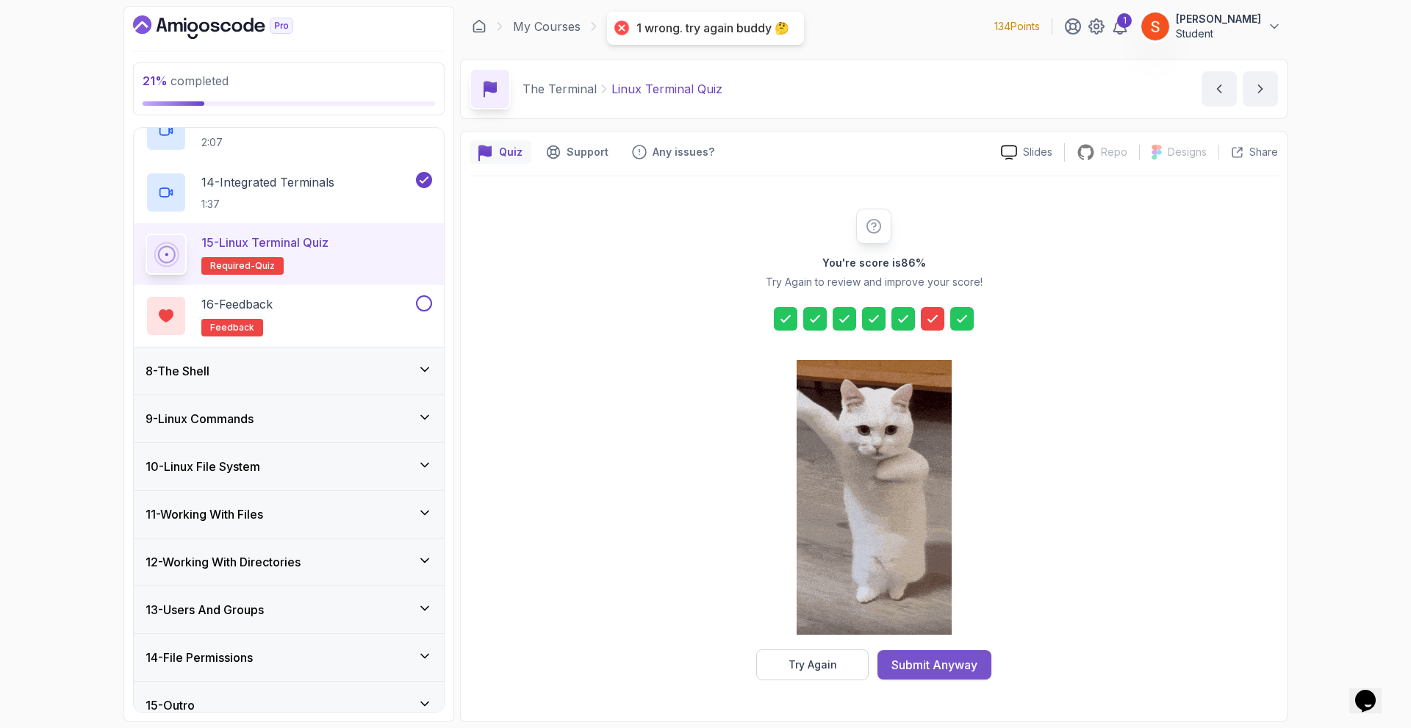
click at [950, 666] on div "Submit Anyway" at bounding box center [935, 665] width 86 height 18
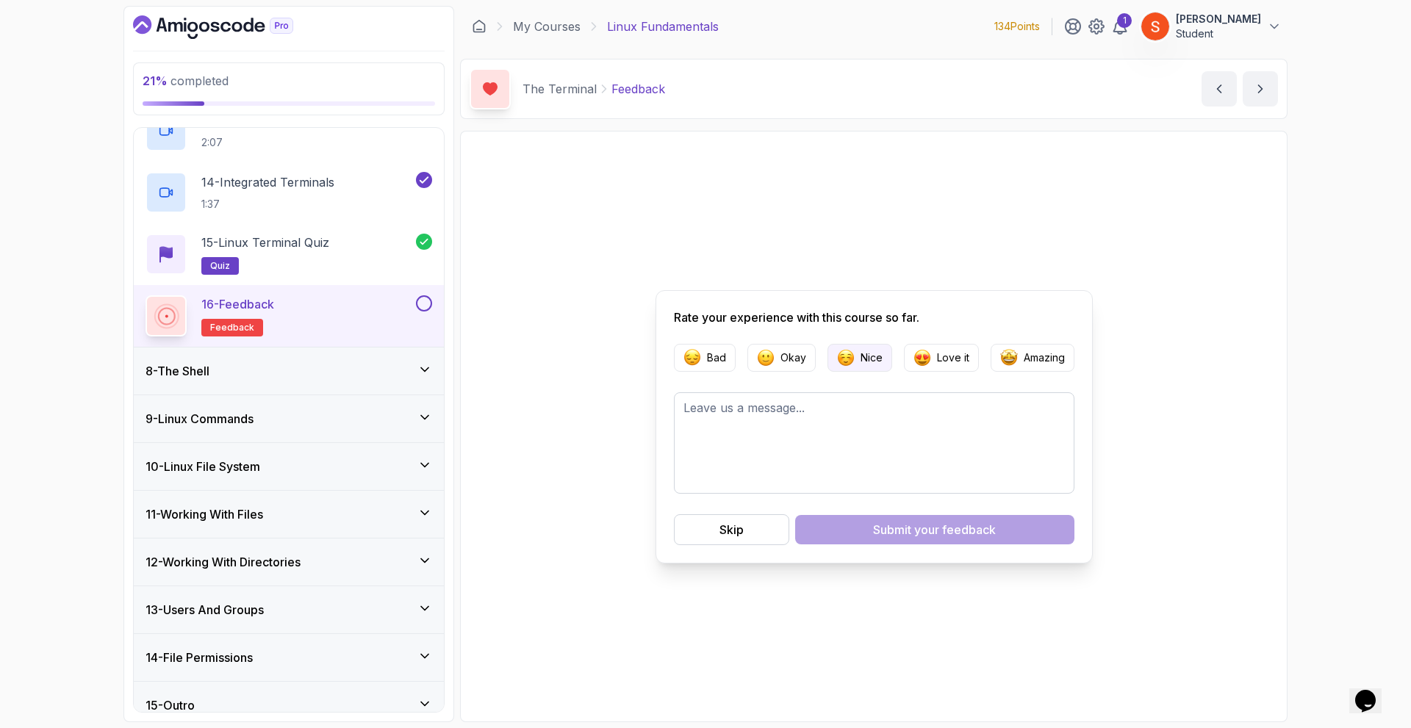
click at [881, 359] on p "Nice" at bounding box center [872, 358] width 22 height 15
click at [731, 522] on div "Skip" at bounding box center [732, 530] width 24 height 18
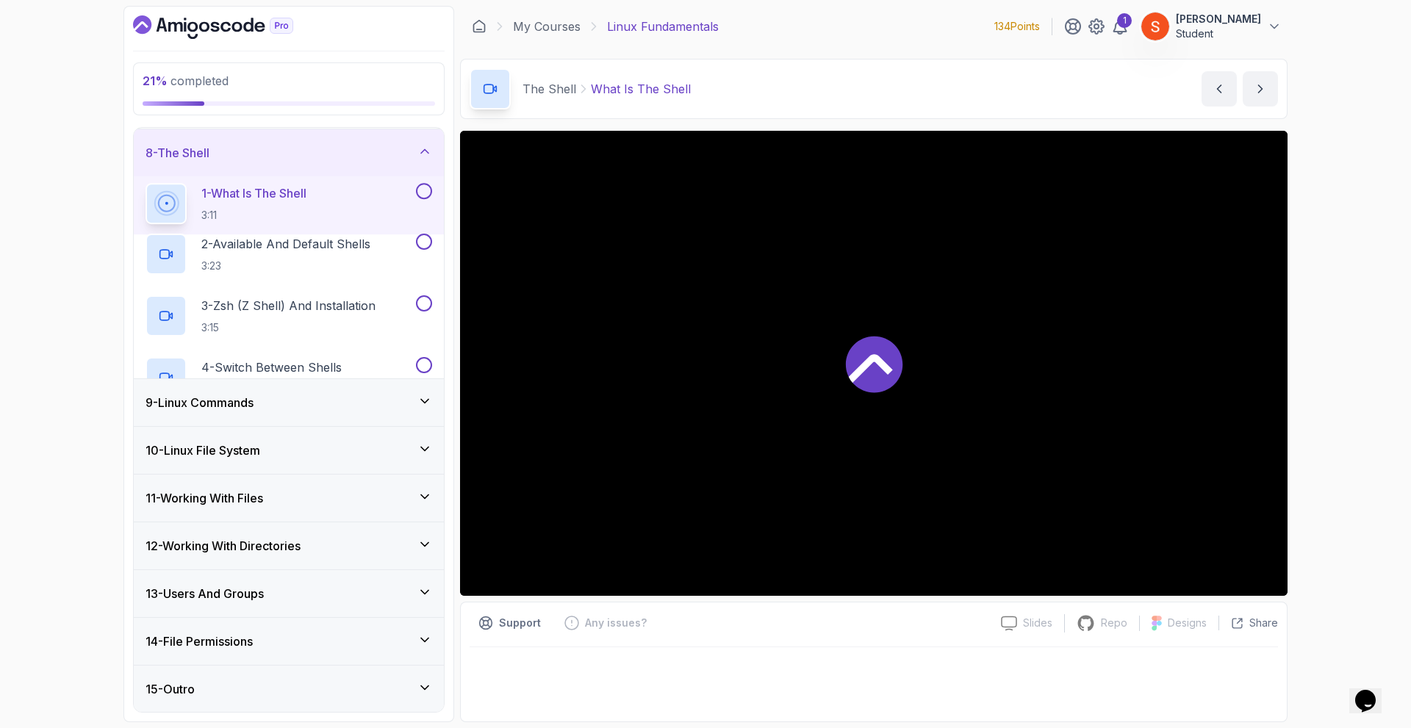
scroll to position [132, 0]
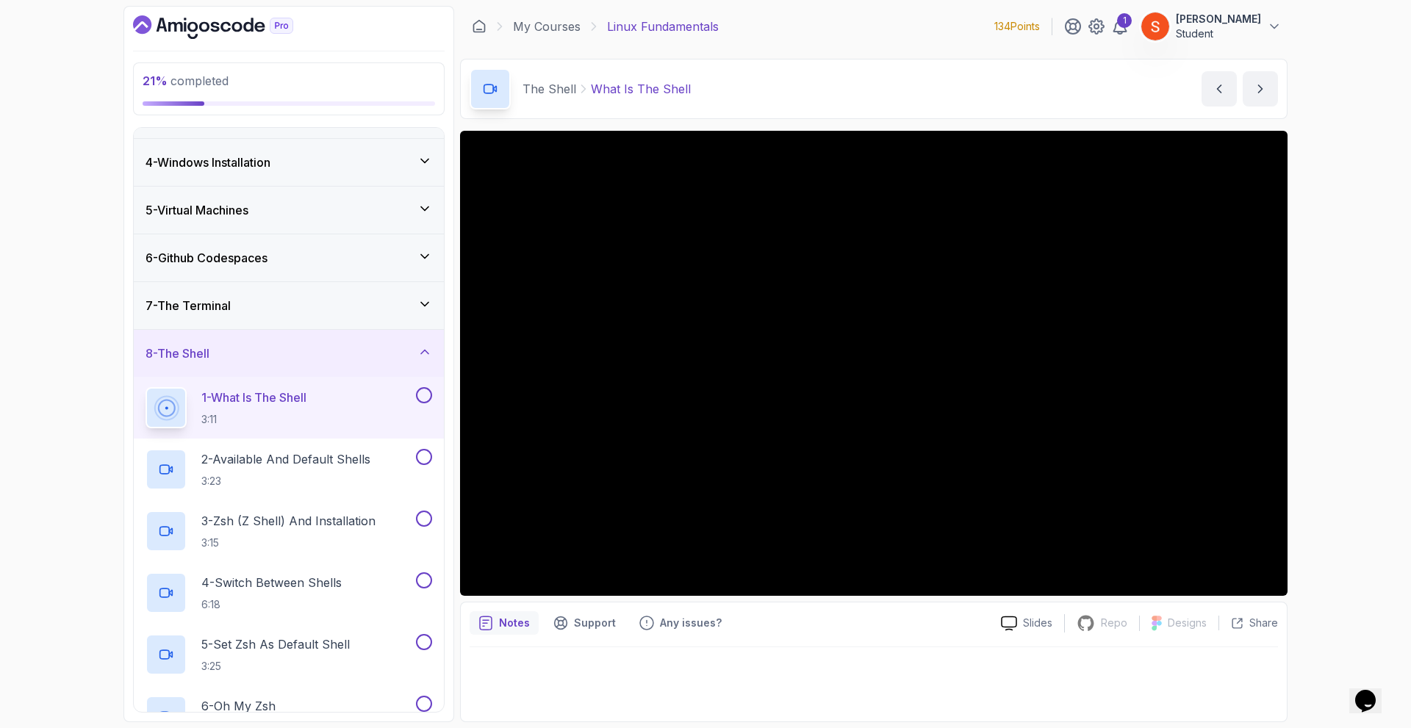
click at [420, 250] on icon at bounding box center [425, 256] width 15 height 15
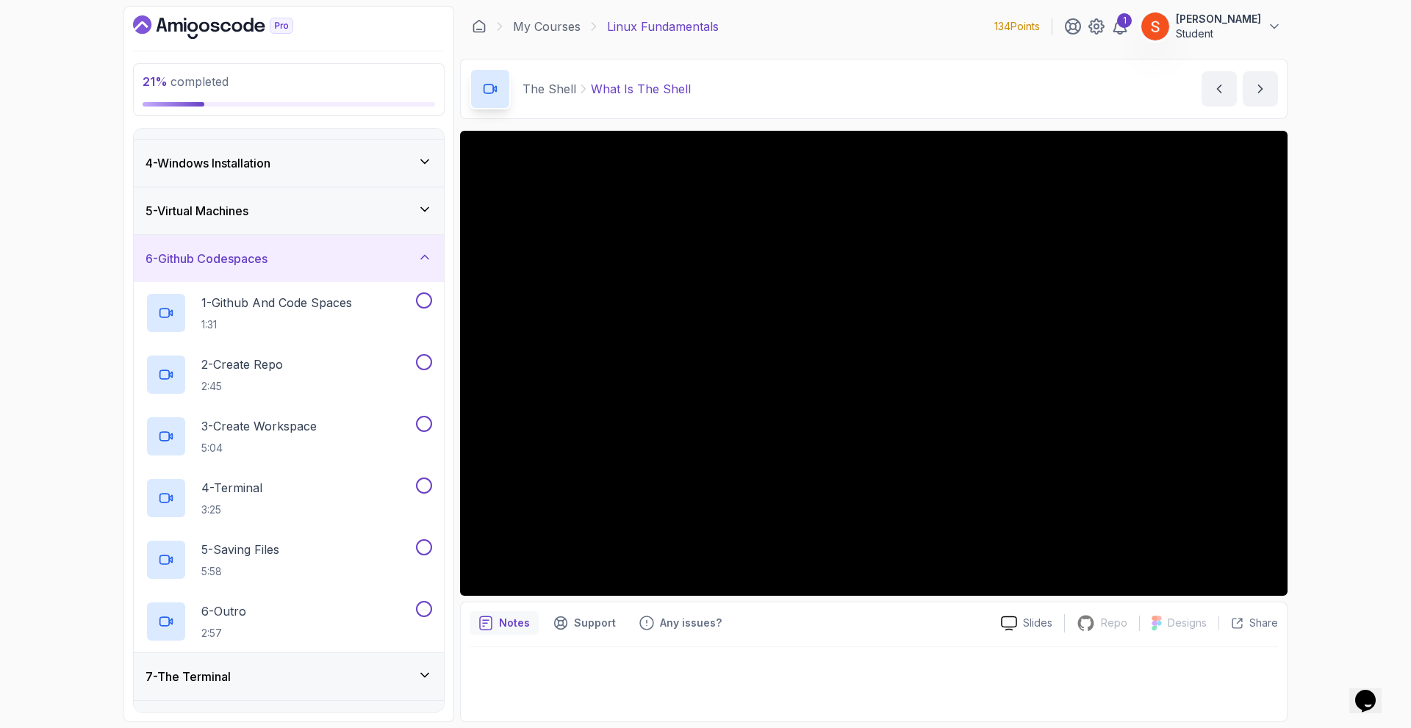
click at [414, 271] on div "6 - Github Codespaces" at bounding box center [289, 258] width 310 height 47
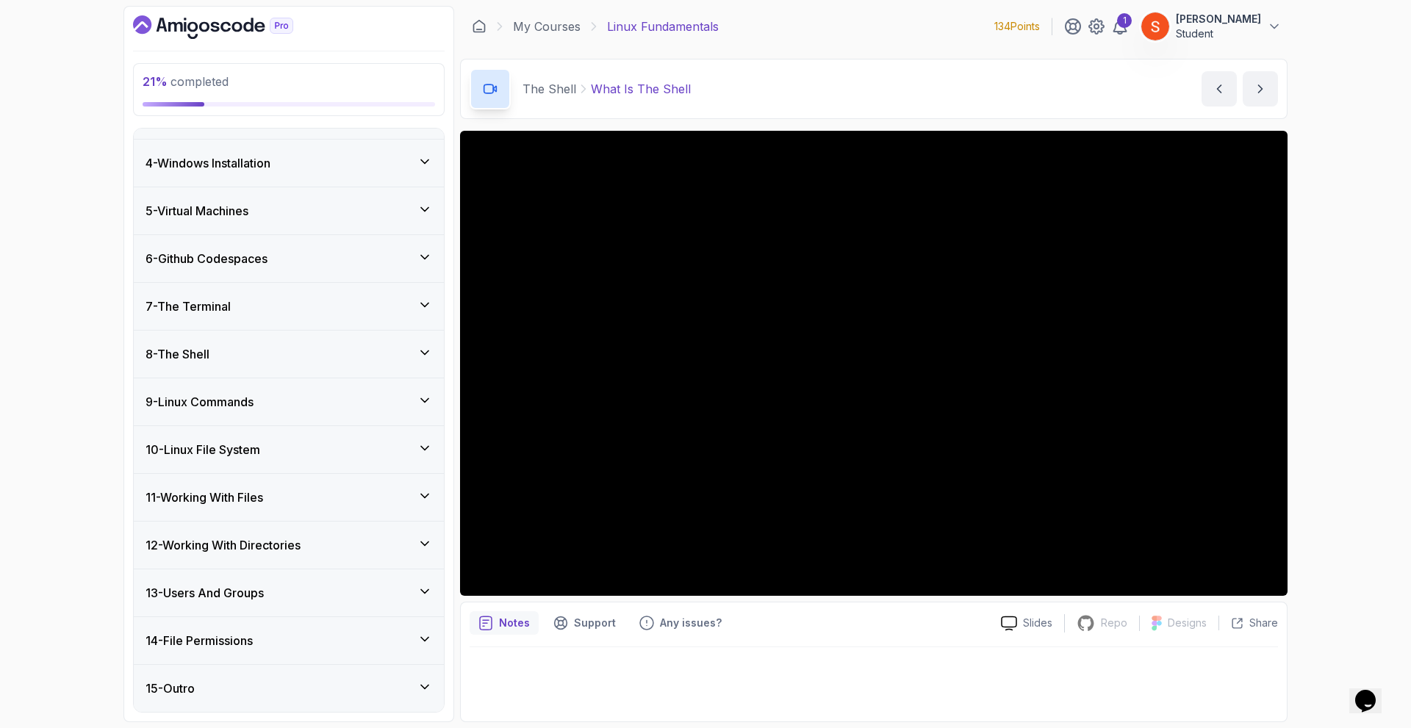
click at [406, 310] on div "7 - The Terminal" at bounding box center [289, 307] width 287 height 18
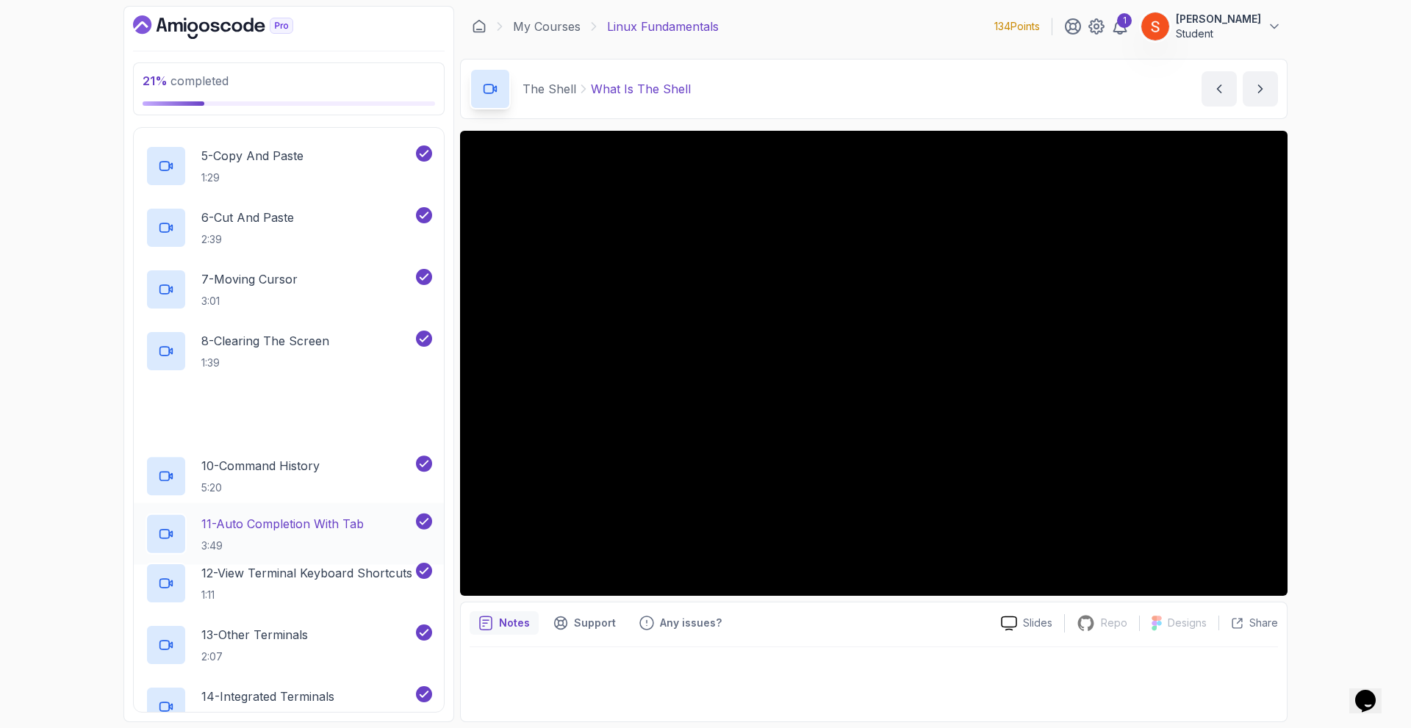
scroll to position [794, 0]
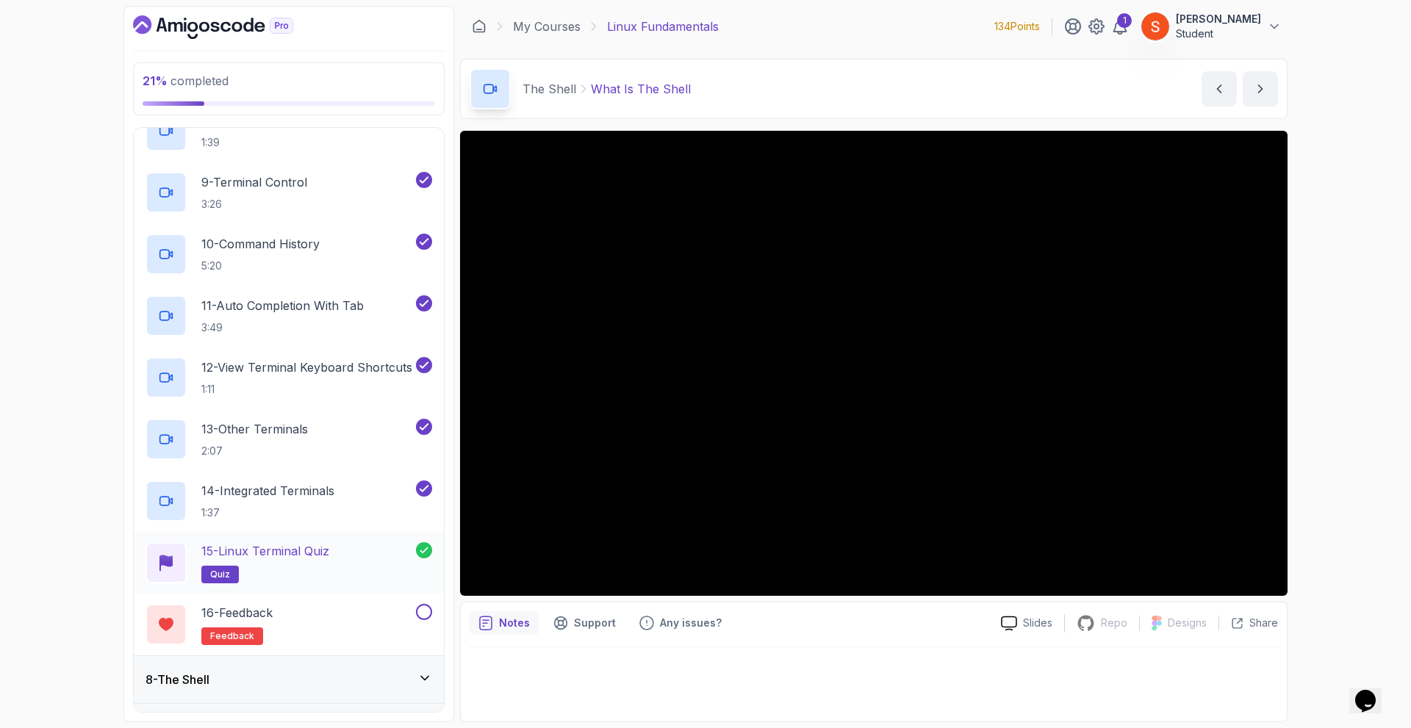
click at [303, 565] on h2 "15 - Linux Terminal Quiz quiz" at bounding box center [265, 562] width 128 height 41
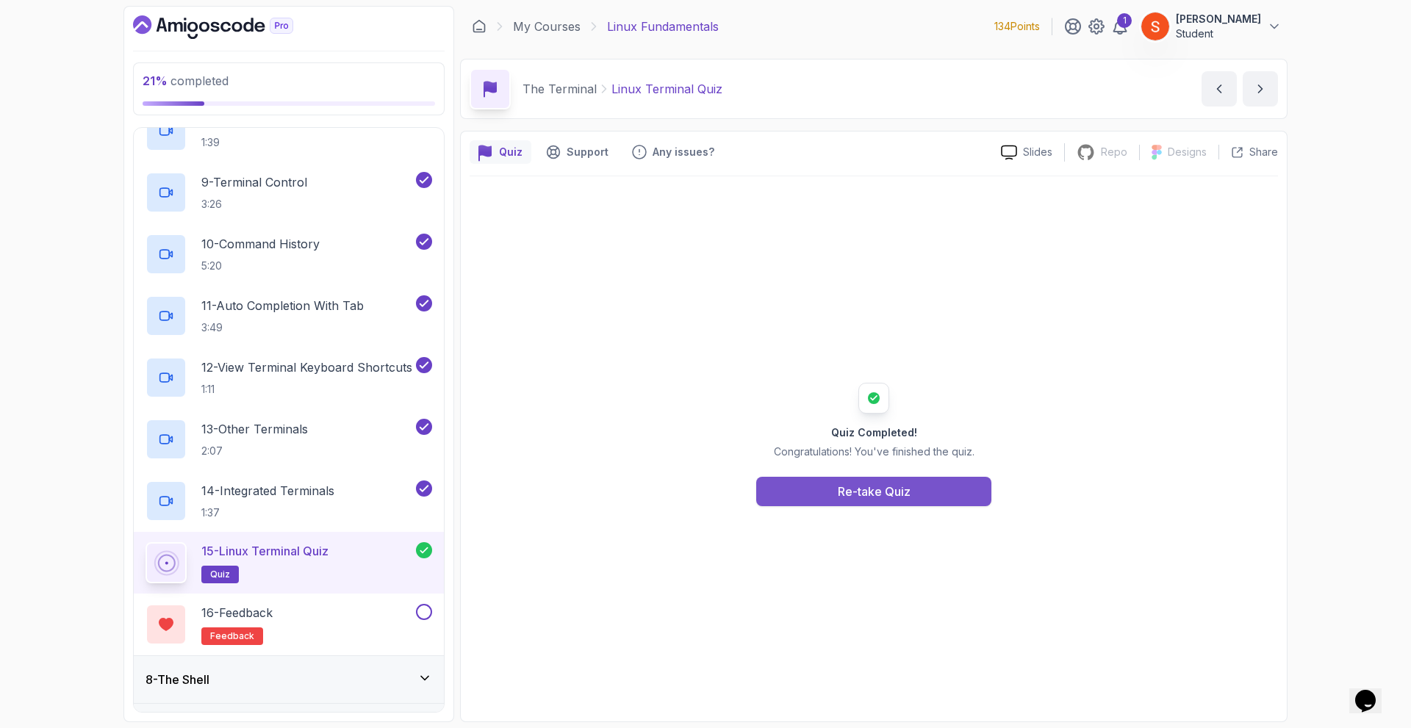
click at [816, 484] on button "Re-take Quiz" at bounding box center [873, 491] width 235 height 29
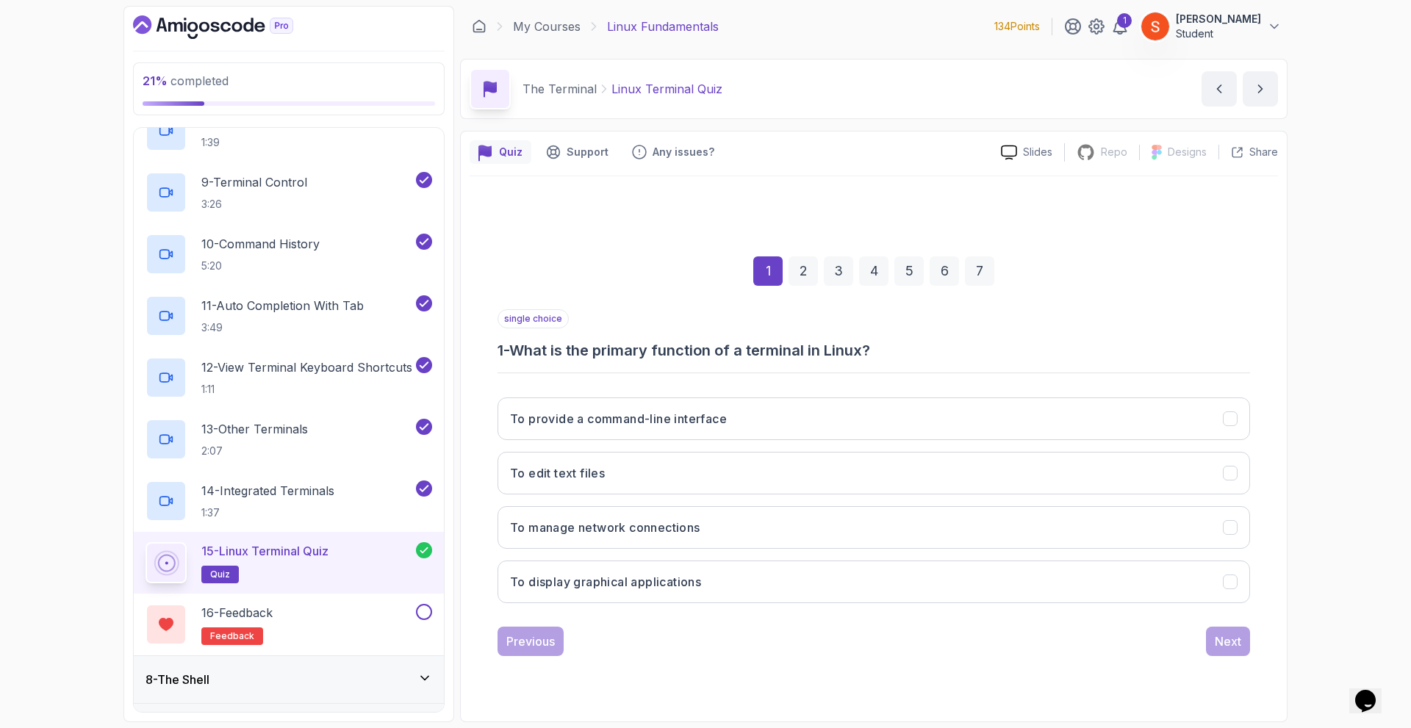
click at [944, 277] on div "6" at bounding box center [944, 271] width 29 height 29
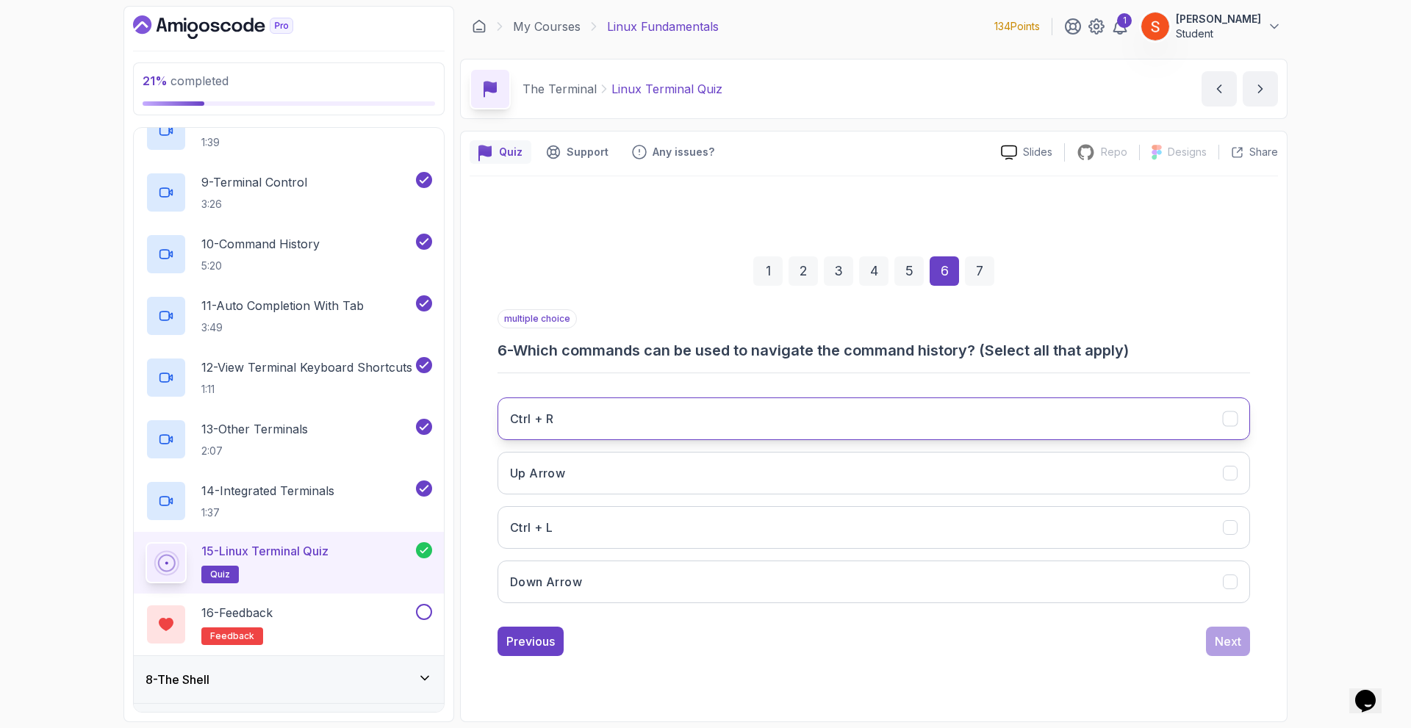
click at [720, 434] on button "Ctrl + R" at bounding box center [874, 419] width 753 height 43
click at [777, 428] on button "Ctrl + R" at bounding box center [874, 419] width 753 height 43
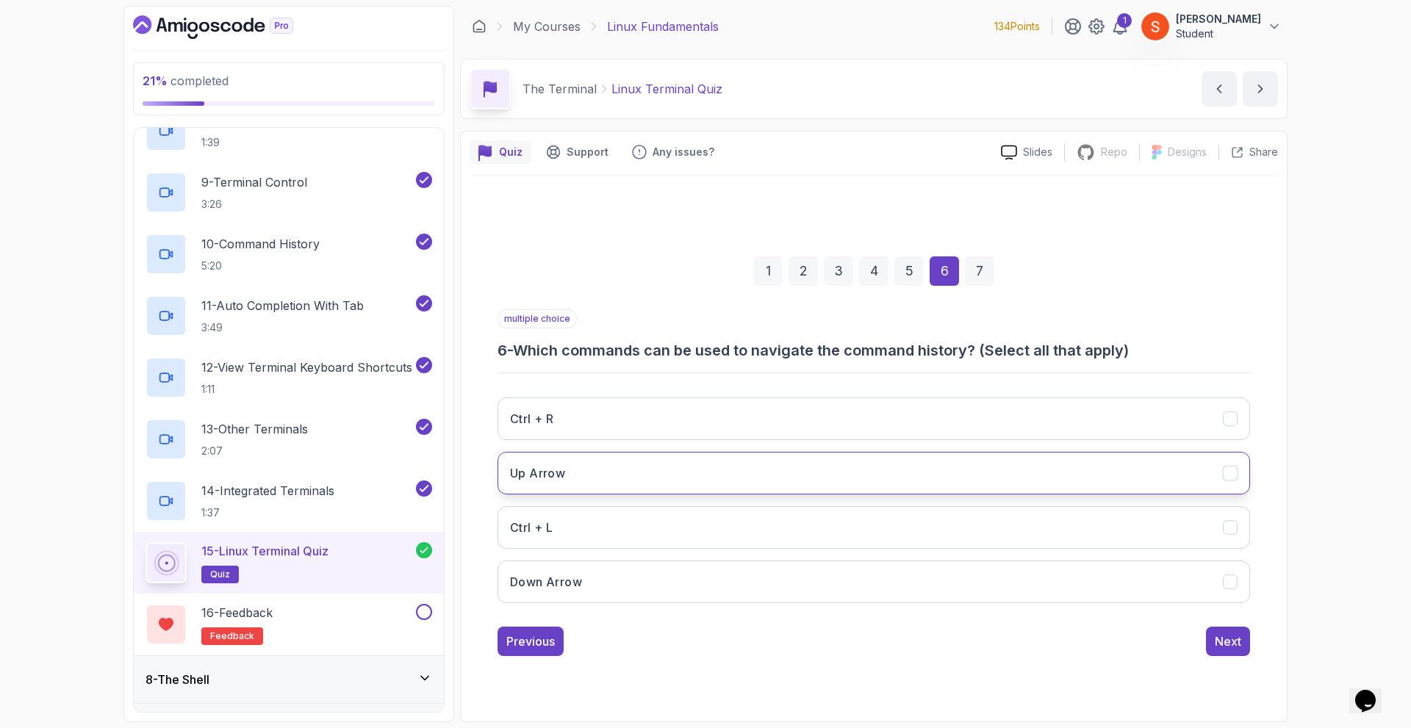
click at [775, 465] on button "Up Arrow" at bounding box center [874, 473] width 753 height 43
click at [1221, 640] on div "Next" at bounding box center [1228, 642] width 26 height 18
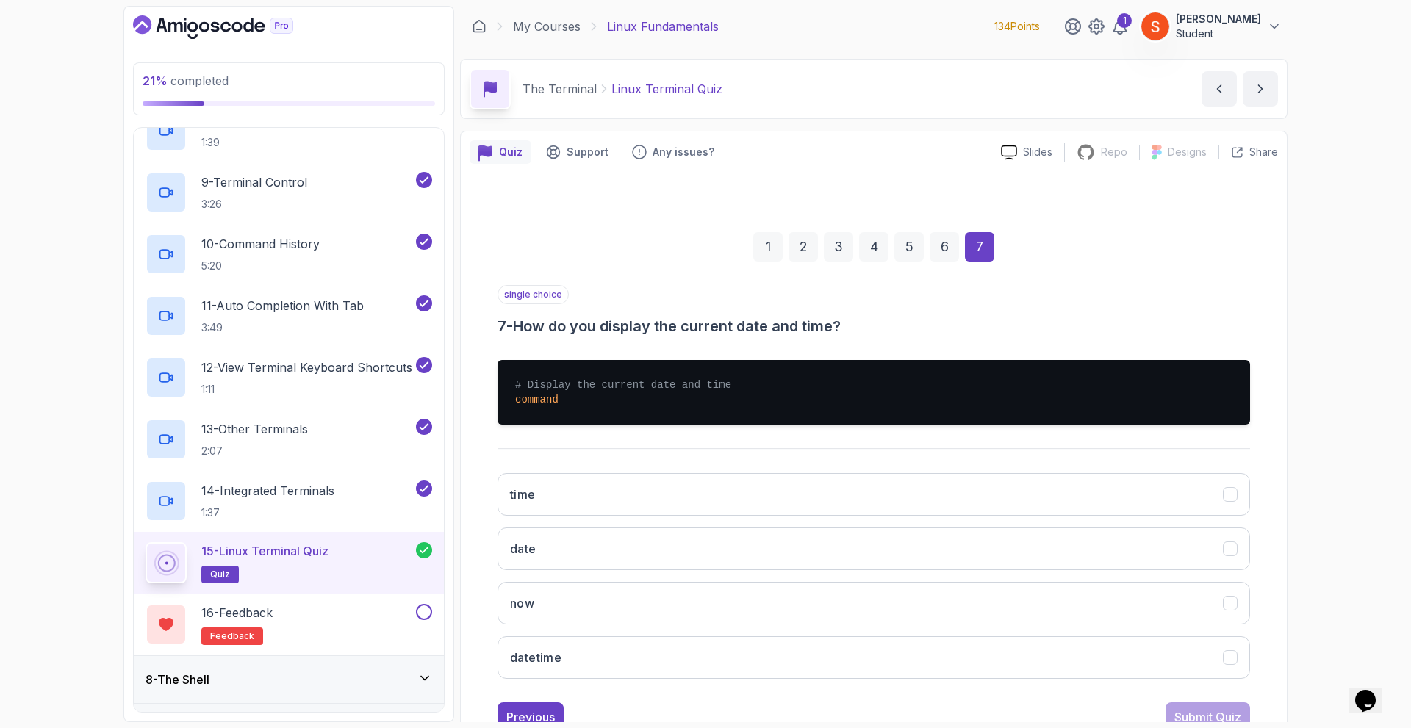
scroll to position [51, 0]
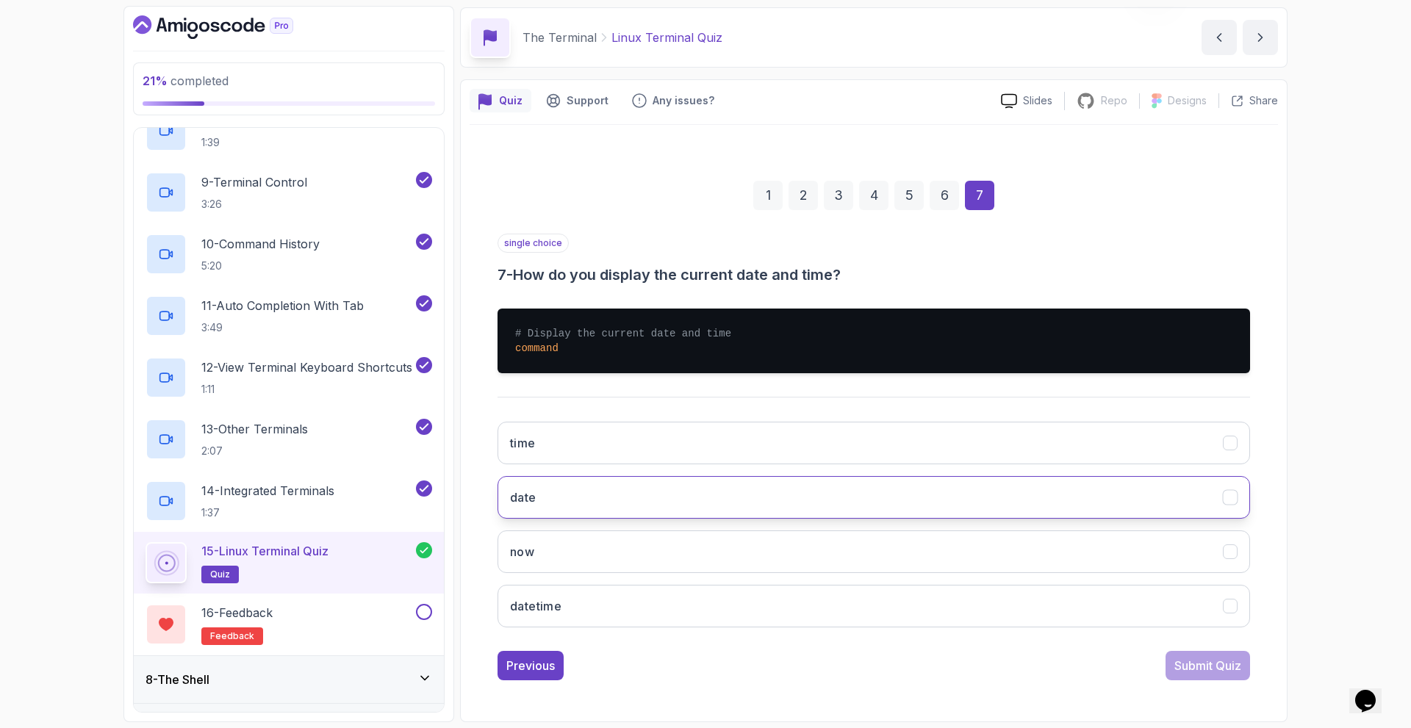
click at [1103, 488] on button "date" at bounding box center [874, 497] width 753 height 43
click at [1182, 664] on div "Submit Quiz" at bounding box center [1208, 666] width 67 height 18
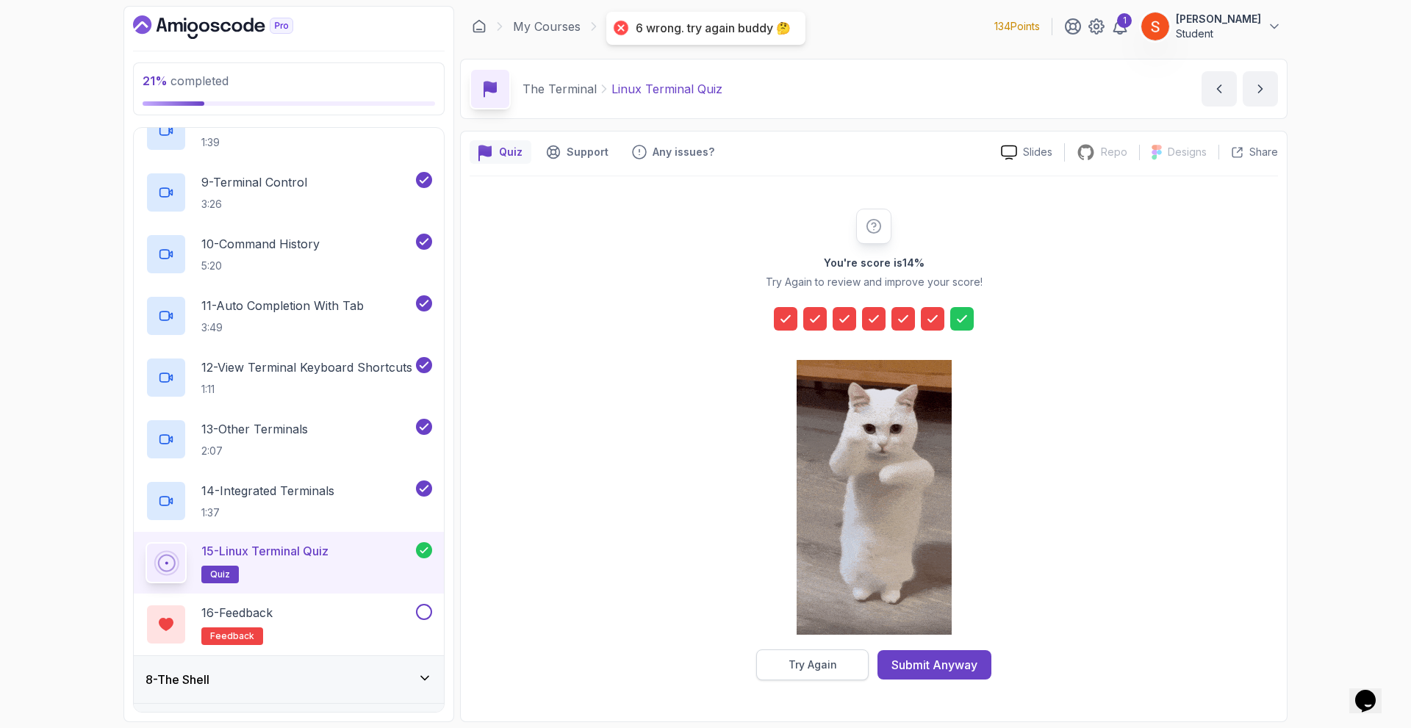
click at [811, 664] on div "Try Again" at bounding box center [813, 665] width 49 height 15
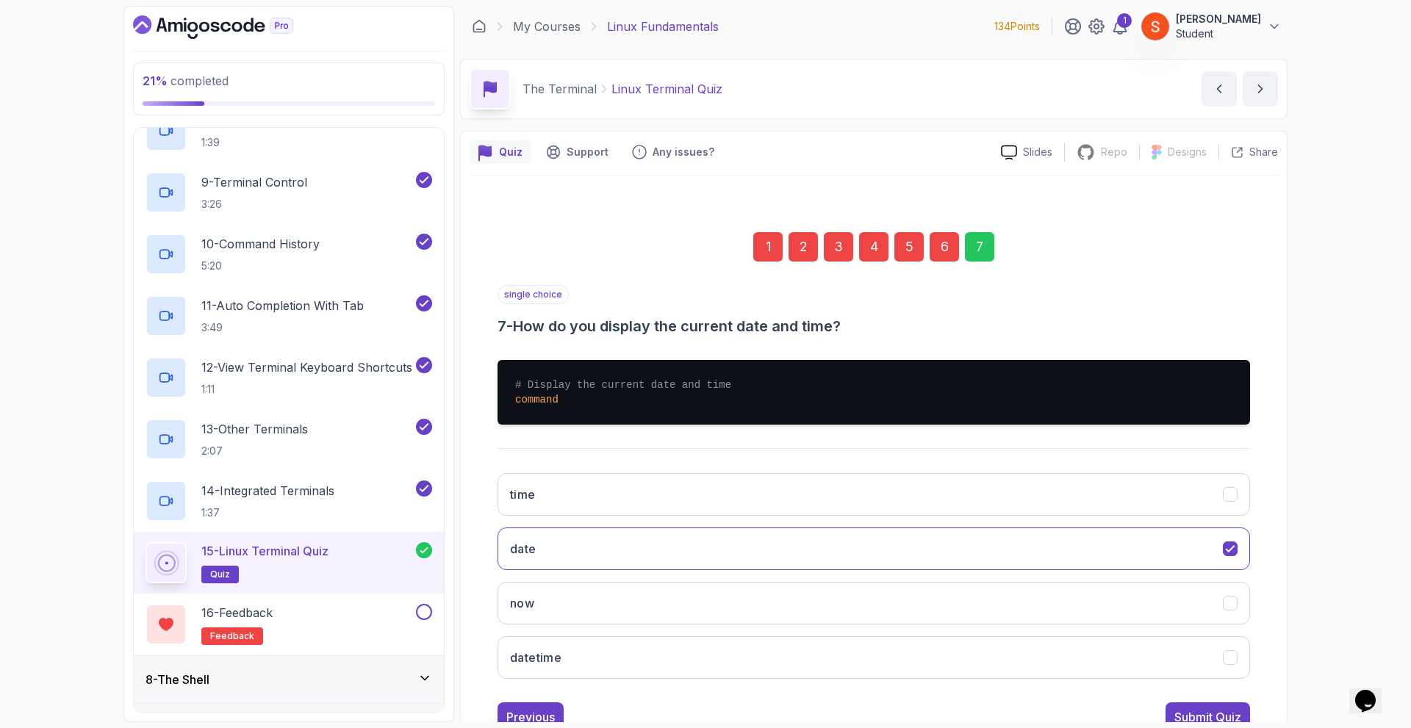
click at [944, 254] on div "6" at bounding box center [944, 246] width 29 height 29
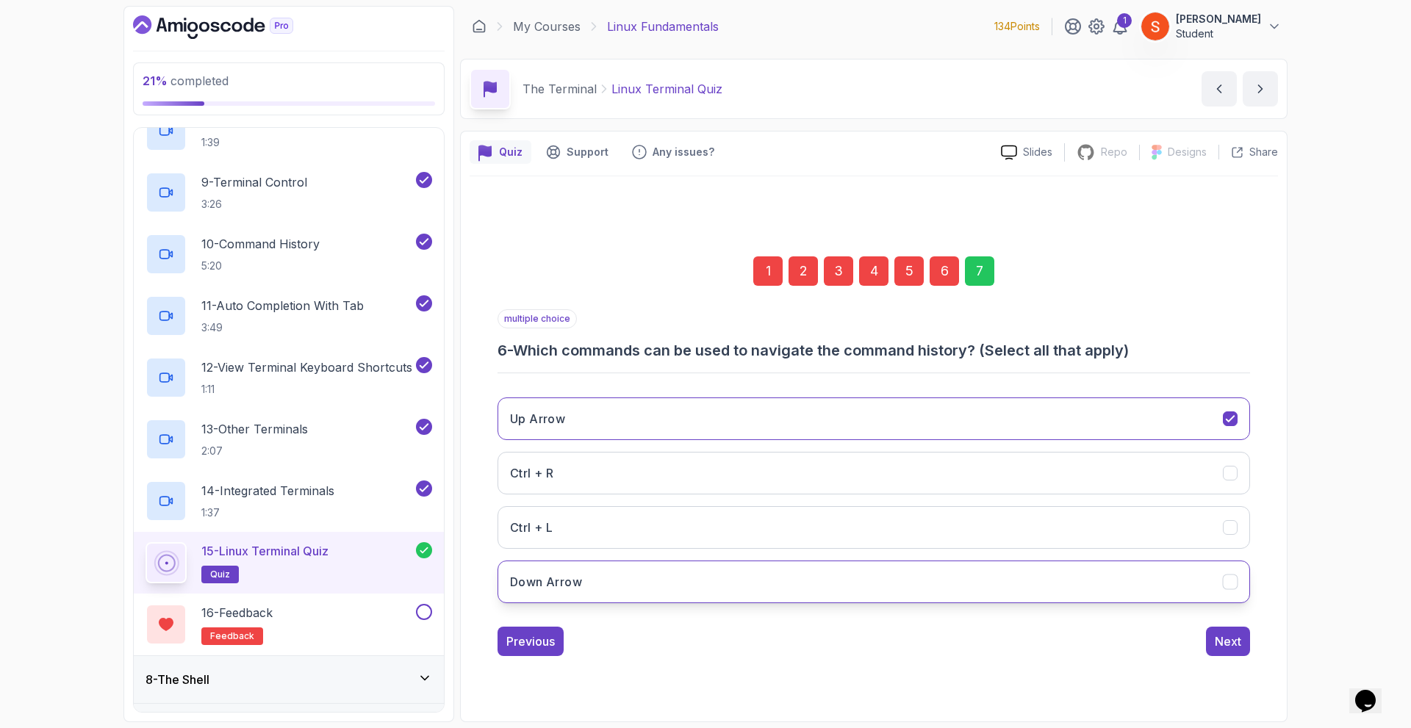
click at [702, 582] on button "Down Arrow" at bounding box center [874, 582] width 753 height 43
click at [1225, 637] on div "Next" at bounding box center [1228, 642] width 26 height 18
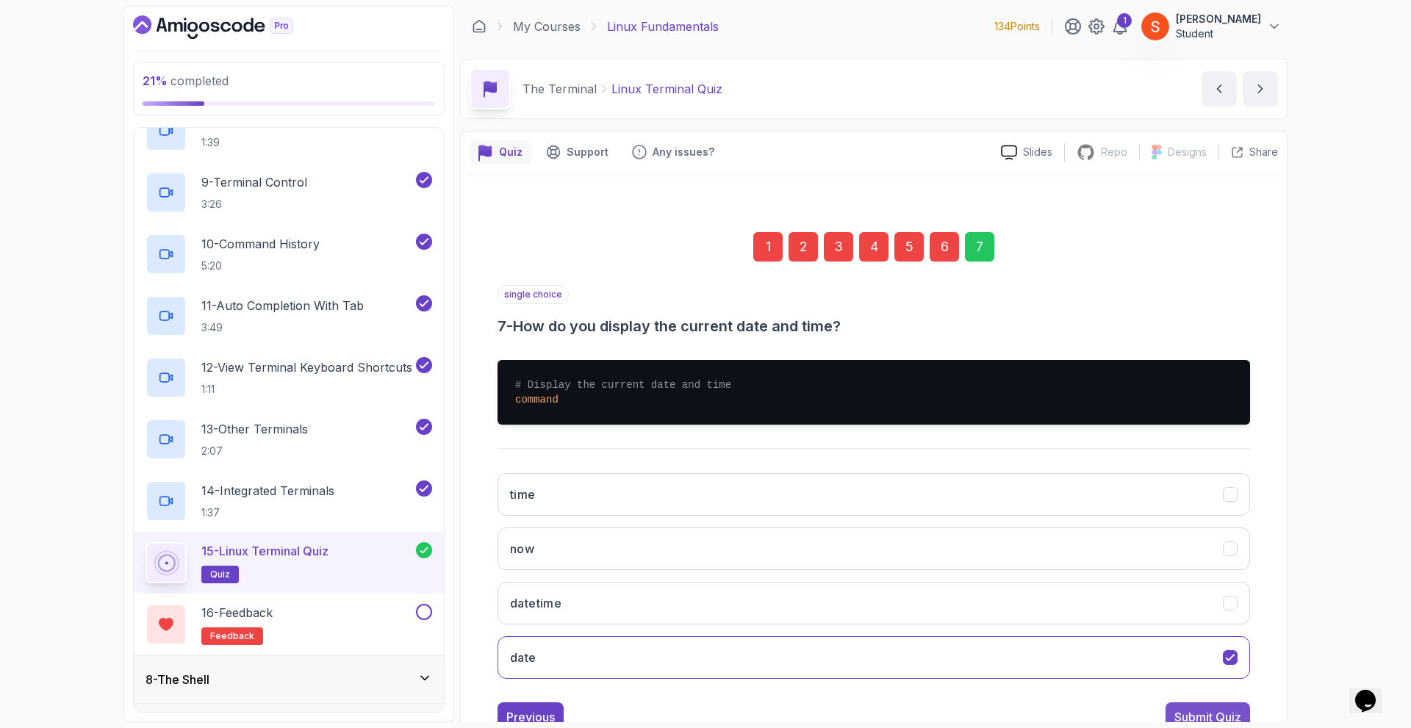
click at [1214, 716] on div "Submit Quiz" at bounding box center [1208, 718] width 67 height 18
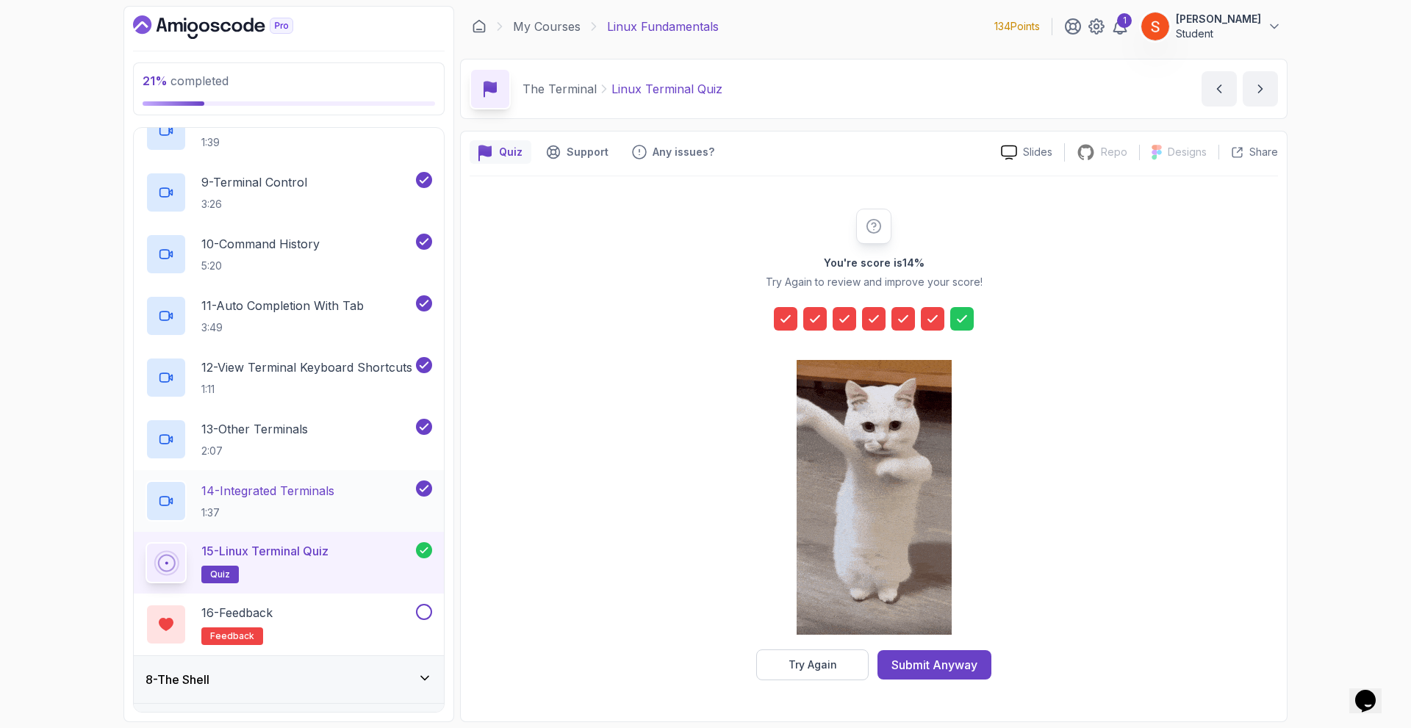
click at [284, 504] on h2 "14 - Integrated Terminals 1:37" at bounding box center [267, 501] width 133 height 38
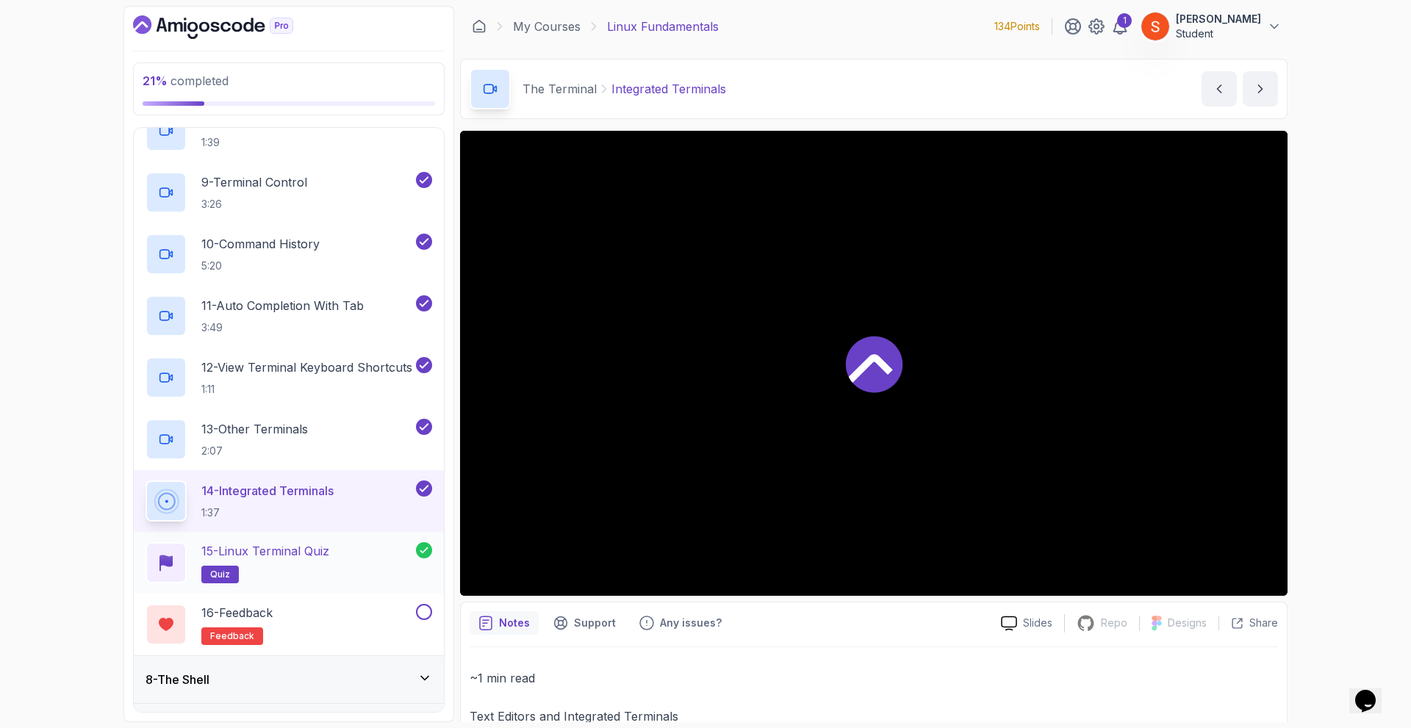
click at [278, 555] on p "15 - Linux Terminal Quiz" at bounding box center [265, 551] width 128 height 18
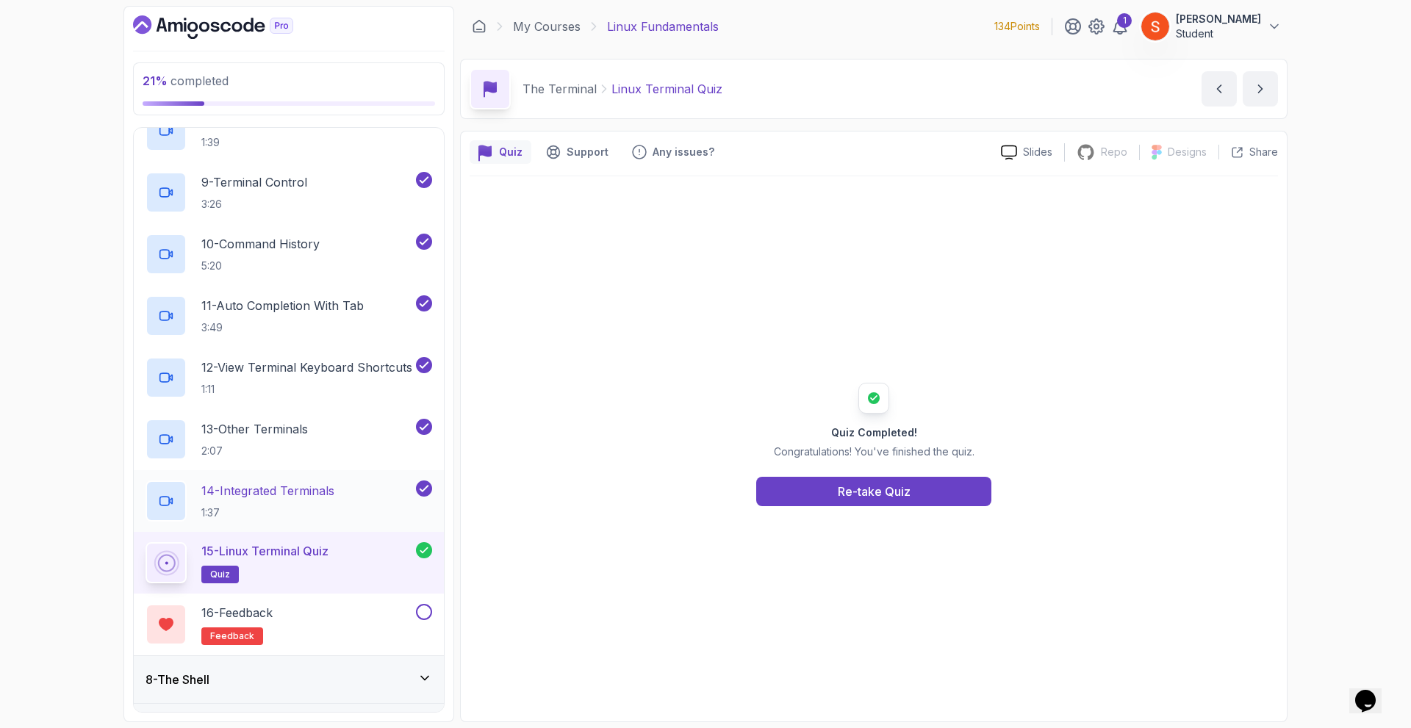
scroll to position [1014, 0]
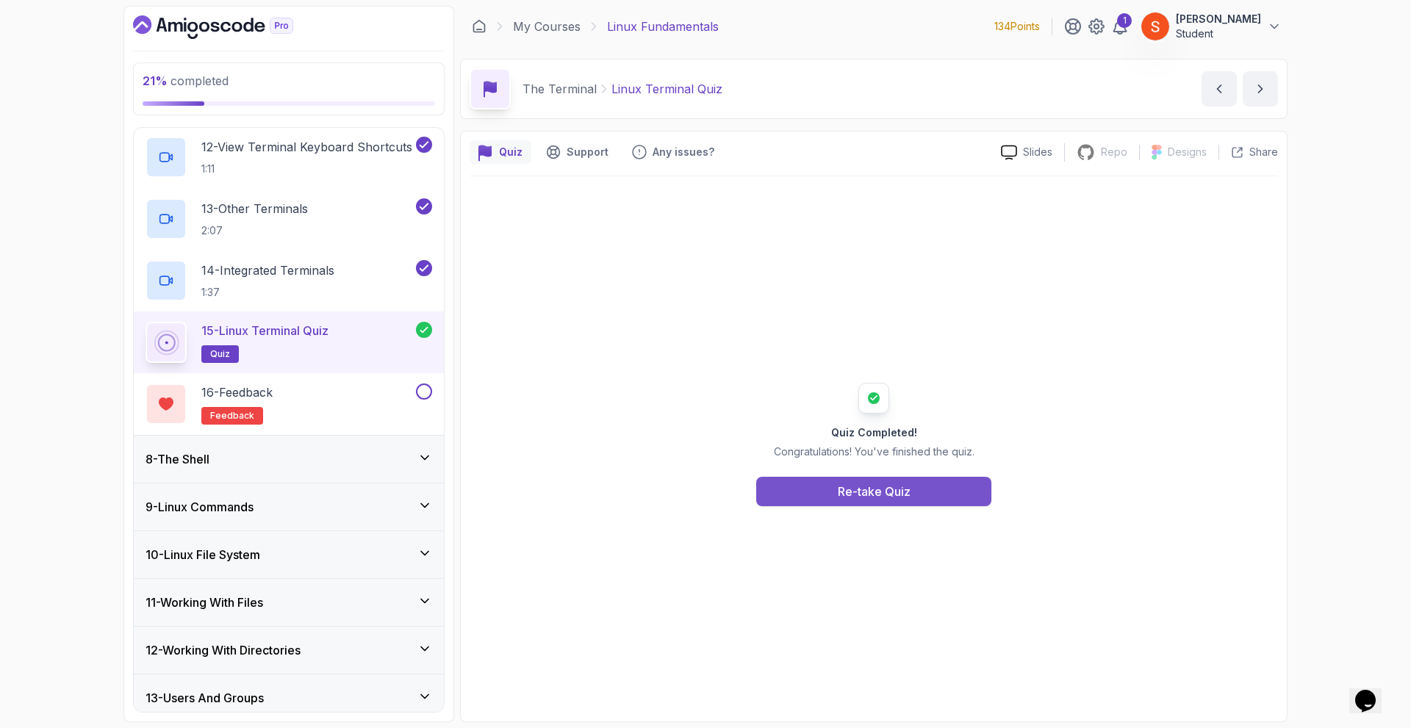
click at [875, 481] on button "Re-take Quiz" at bounding box center [873, 491] width 235 height 29
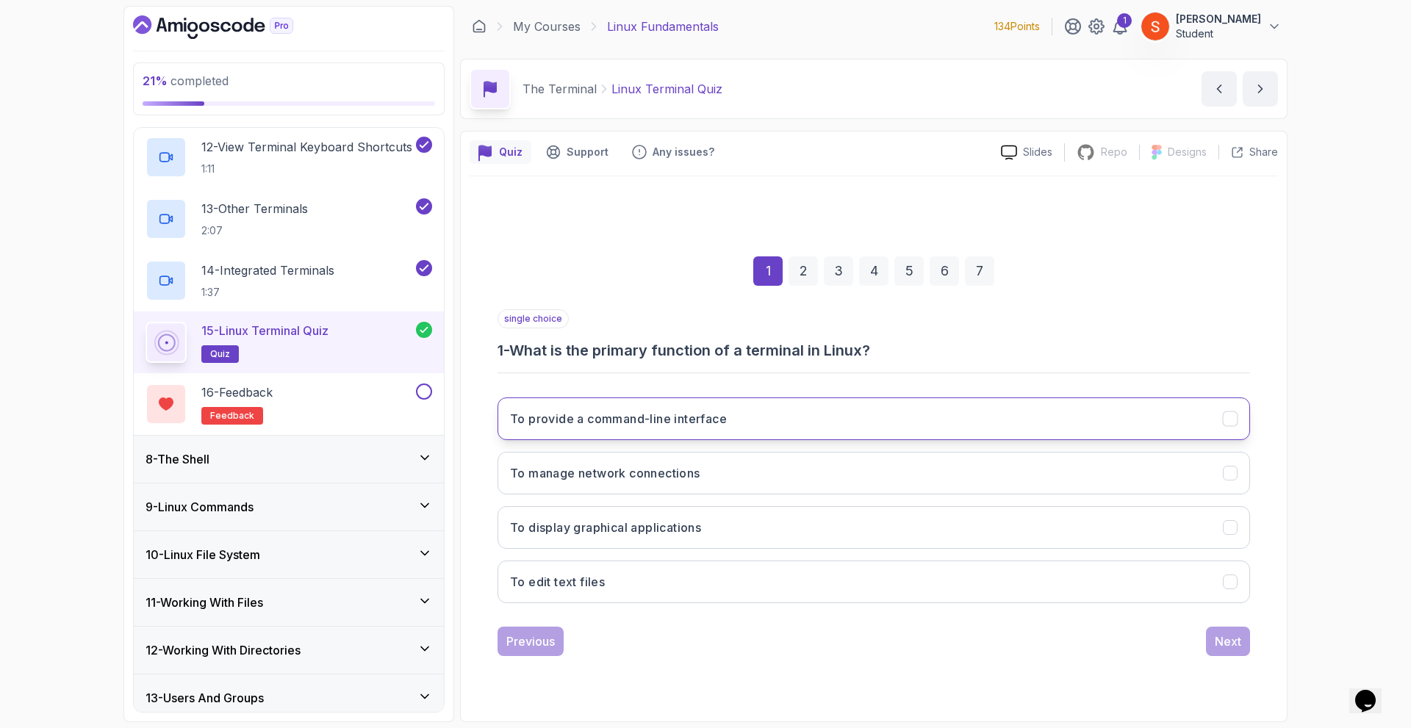
click at [660, 432] on button "To provide a command-line interface" at bounding box center [874, 419] width 753 height 43
click at [1217, 642] on div "Next" at bounding box center [1228, 642] width 26 height 18
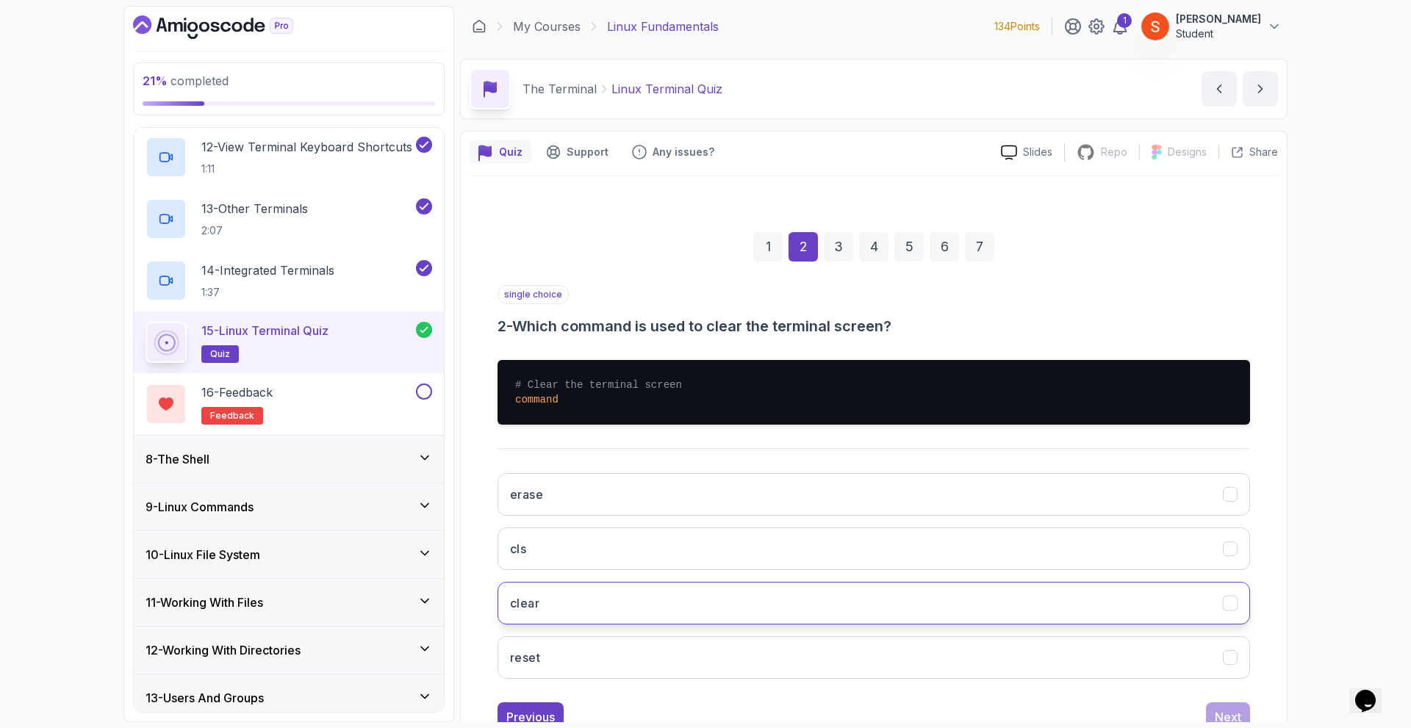
click at [604, 598] on button "clear" at bounding box center [874, 603] width 753 height 43
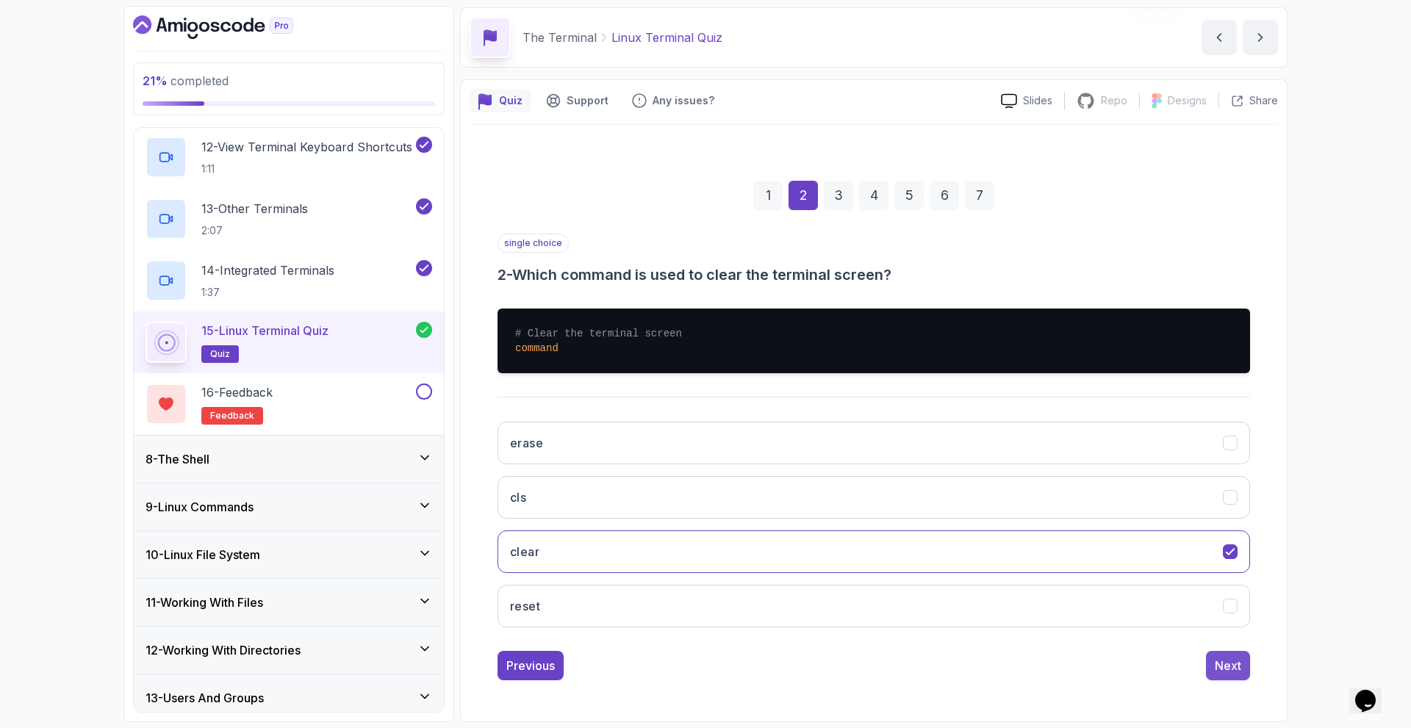
click at [1242, 667] on button "Next" at bounding box center [1228, 665] width 44 height 29
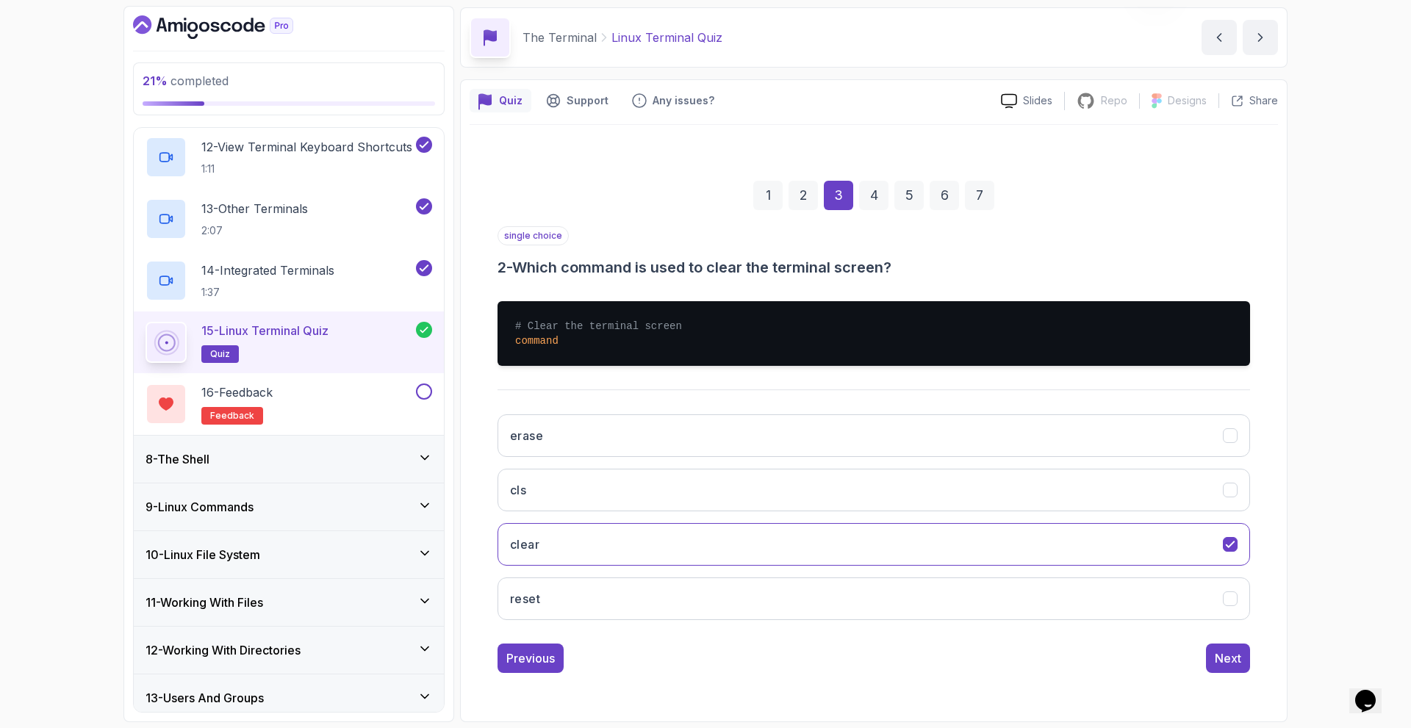
scroll to position [0, 0]
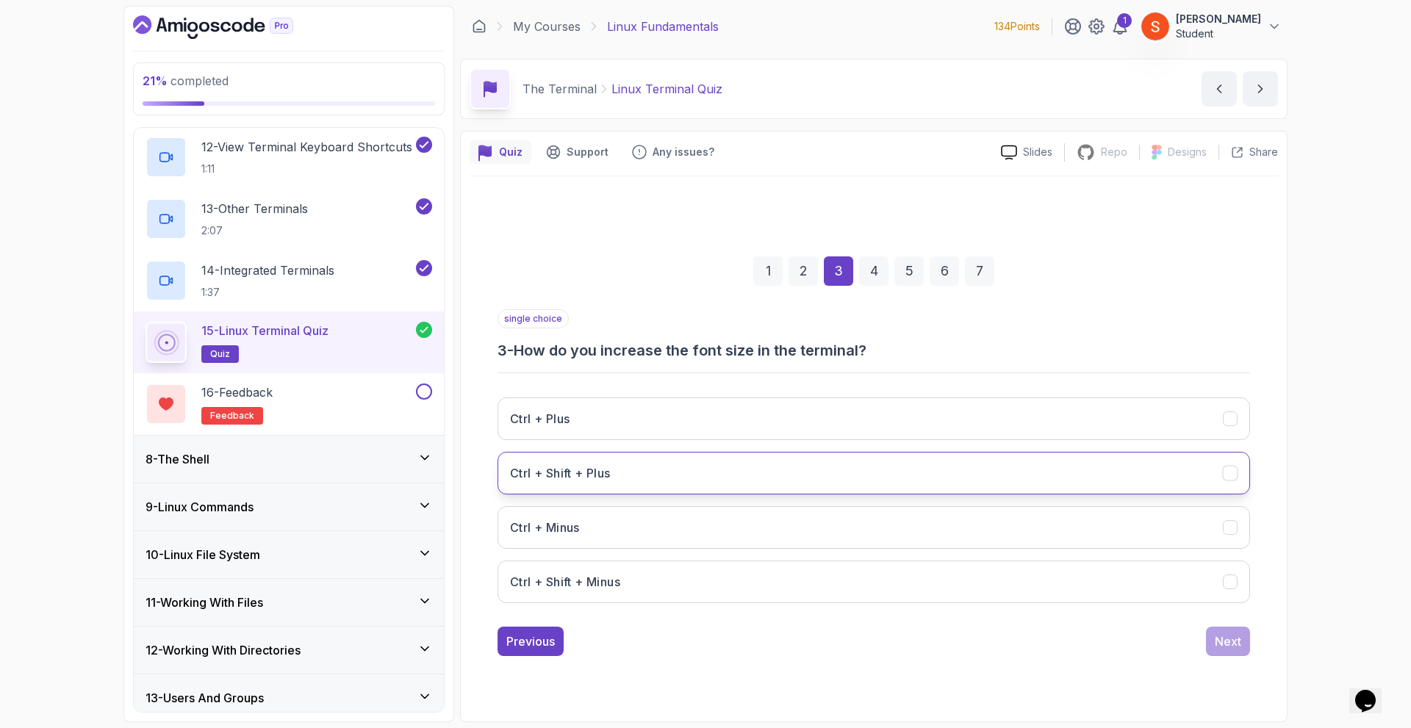
click at [601, 471] on h3 "Ctrl + Shift + Plus" at bounding box center [560, 474] width 101 height 18
click at [1233, 644] on div "Next" at bounding box center [1228, 642] width 26 height 18
click at [579, 467] on h3 "Auto-completion" at bounding box center [559, 474] width 98 height 18
click at [1220, 636] on div "Next" at bounding box center [1228, 642] width 26 height 18
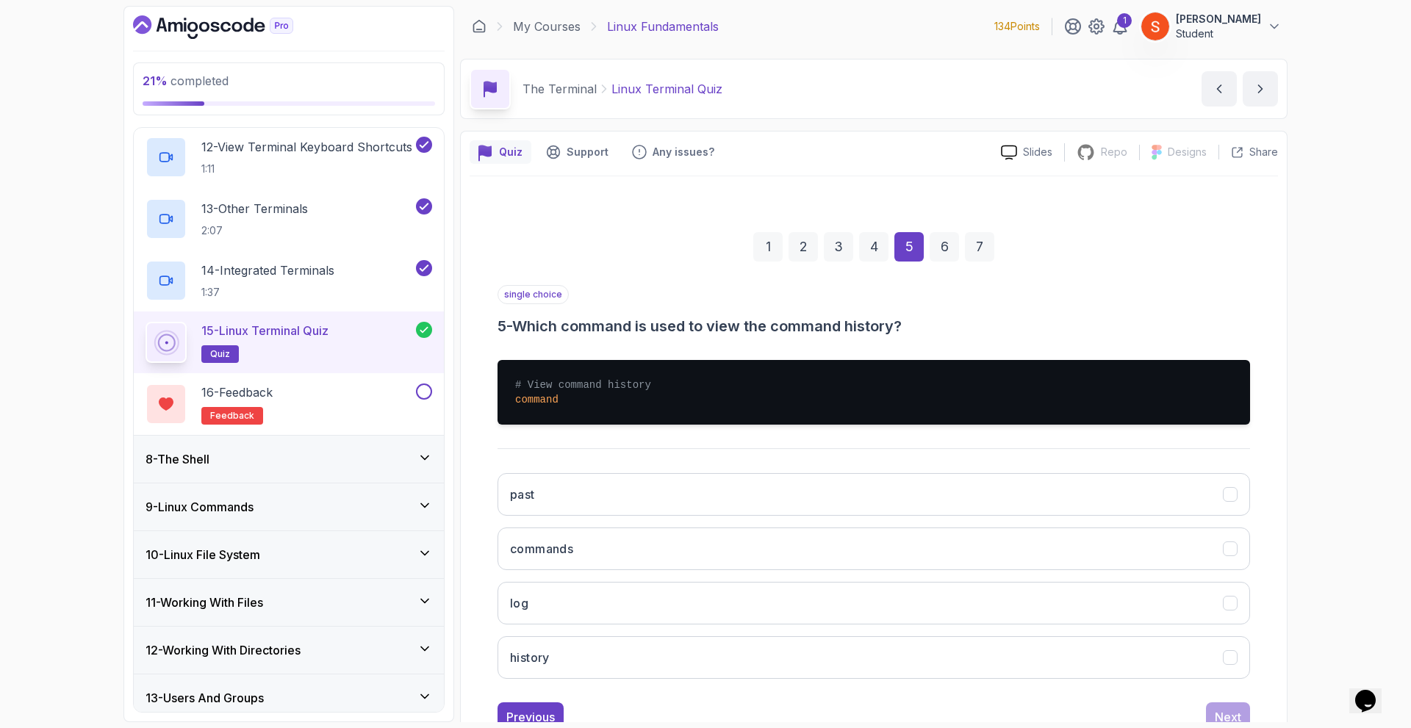
scroll to position [51, 0]
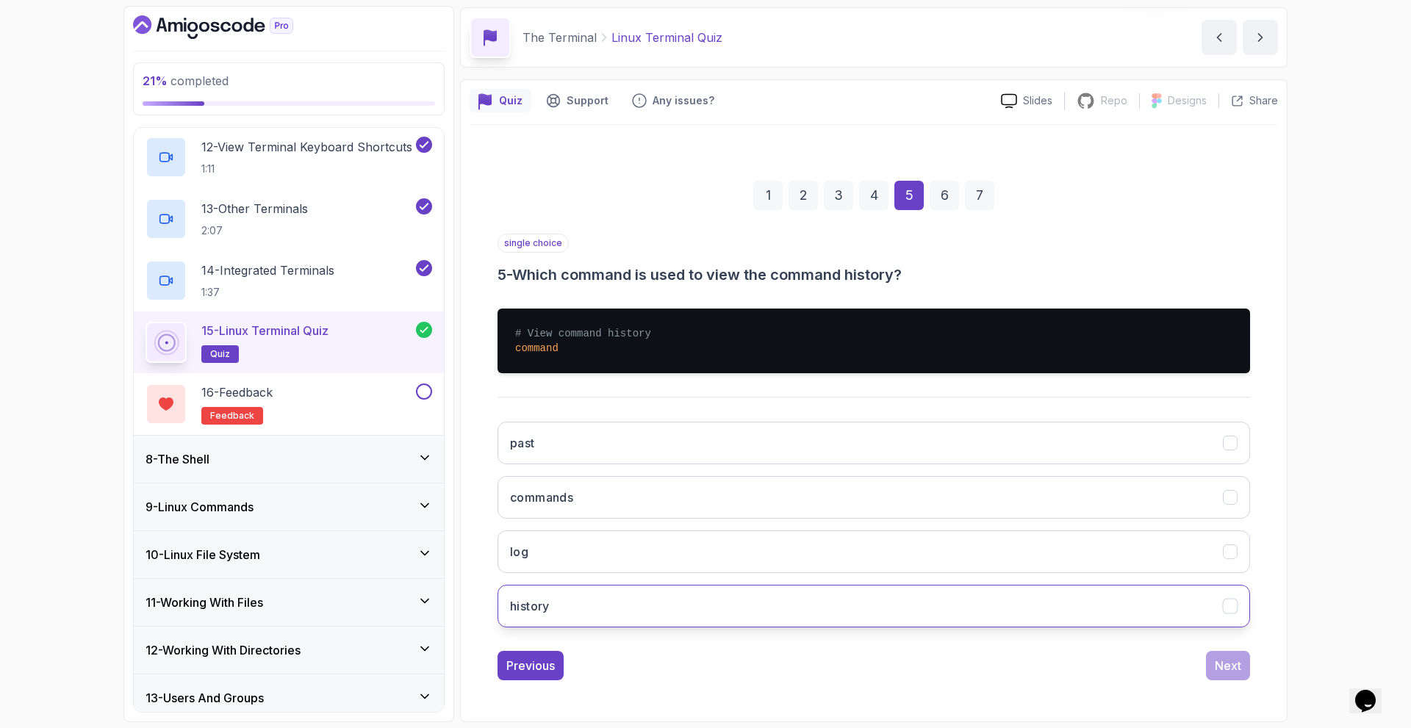
click at [551, 616] on button "history" at bounding box center [874, 606] width 753 height 43
click at [1224, 655] on button "Next" at bounding box center [1228, 665] width 44 height 29
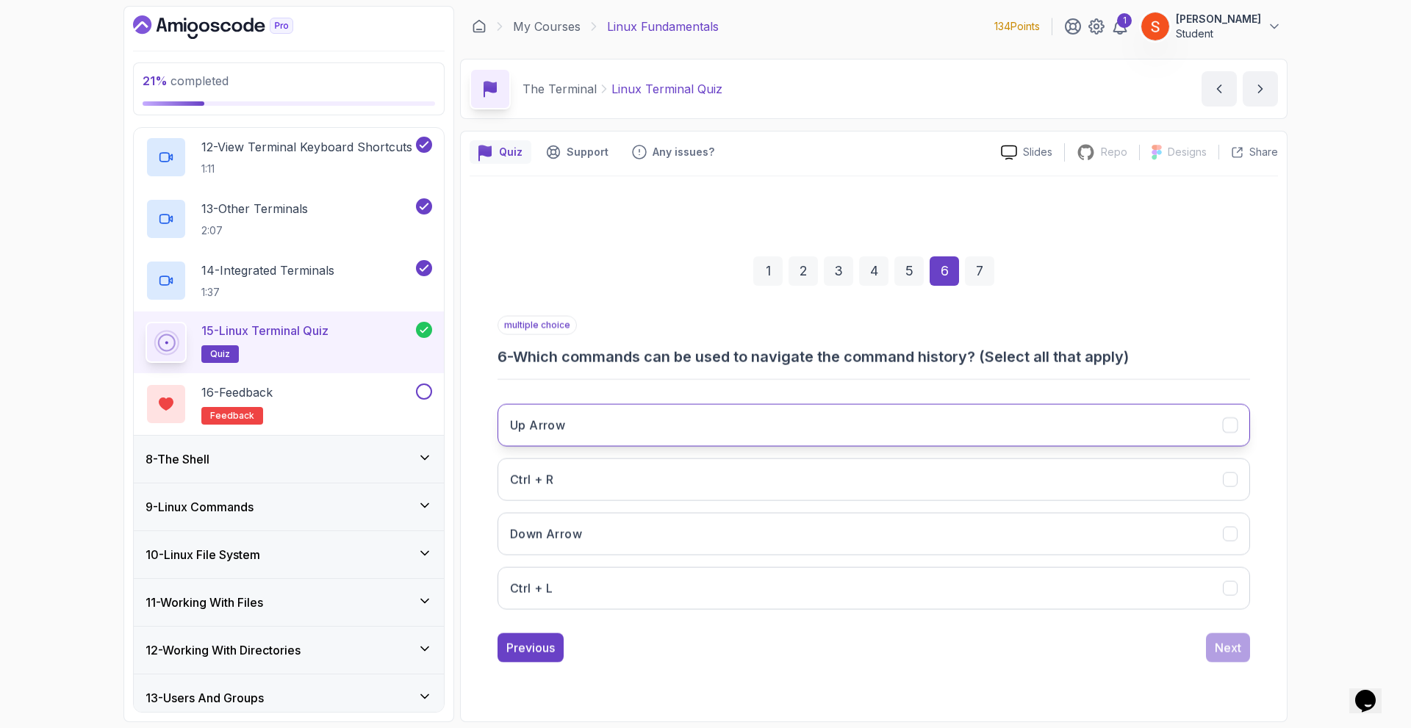
scroll to position [0, 0]
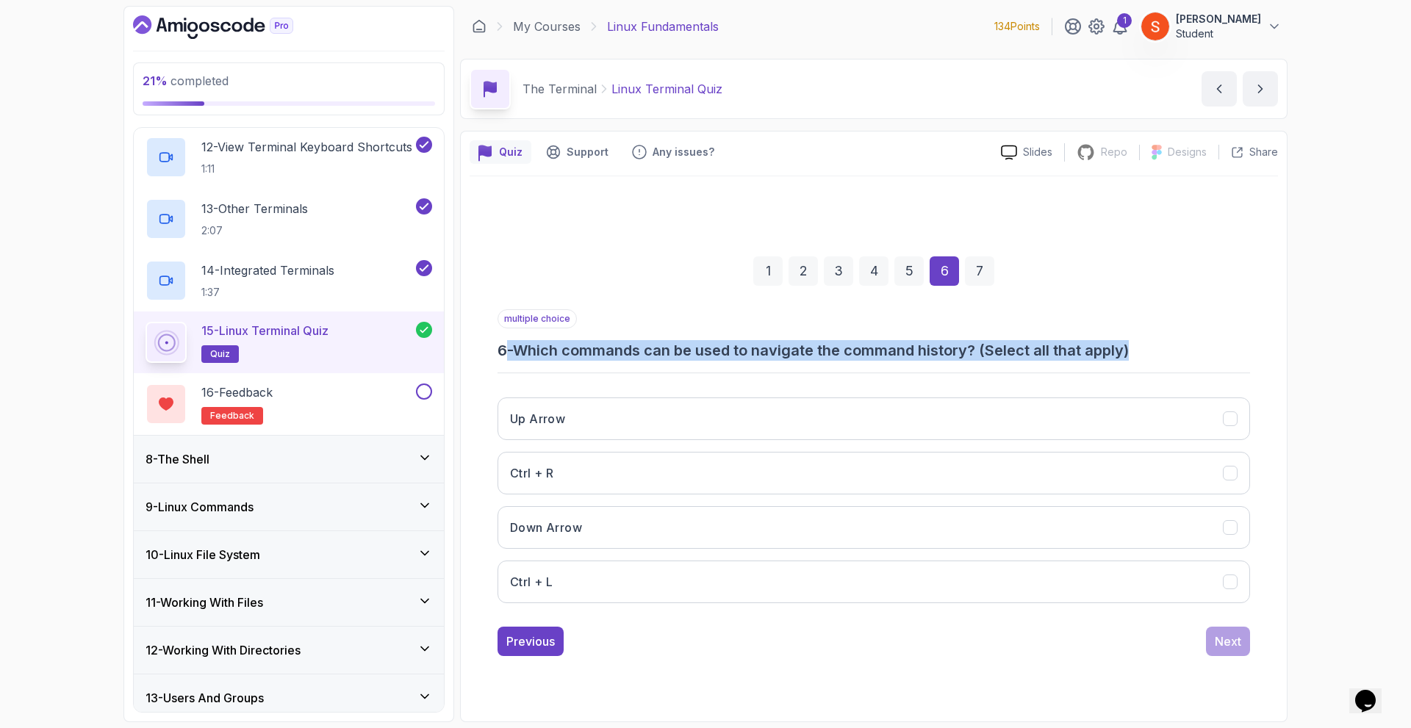
drag, startPoint x: 506, startPoint y: 345, endPoint x: 1150, endPoint y: 358, distance: 644.0
click at [1150, 358] on h3 "6 - Which commands can be used to navigate the command history? (Select all tha…" at bounding box center [874, 350] width 753 height 21
copy h3 "- Which commands can be used to navigate the command history? (Select all that …"
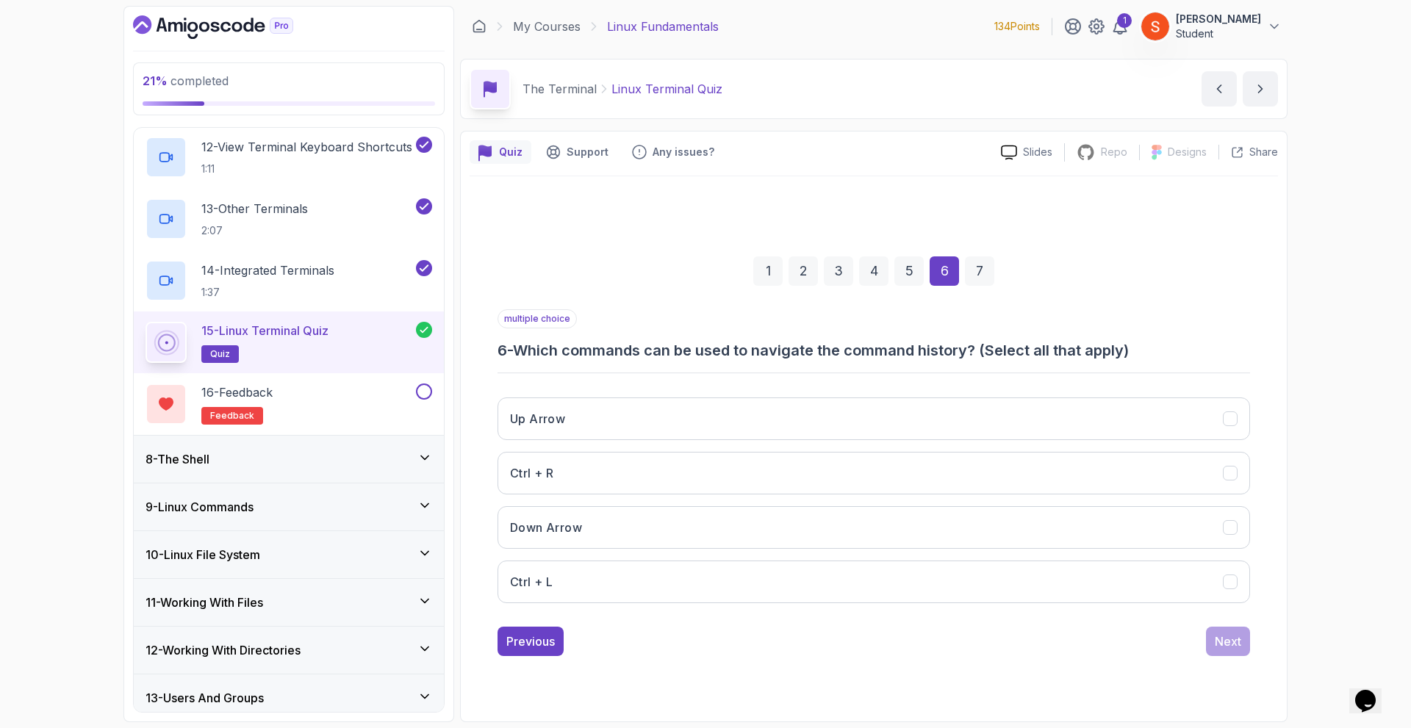
click at [492, 353] on div "1 2 3 4 5 6 7 multiple choice 6 - Which commands can be used to navigate the co…" at bounding box center [874, 444] width 809 height 447
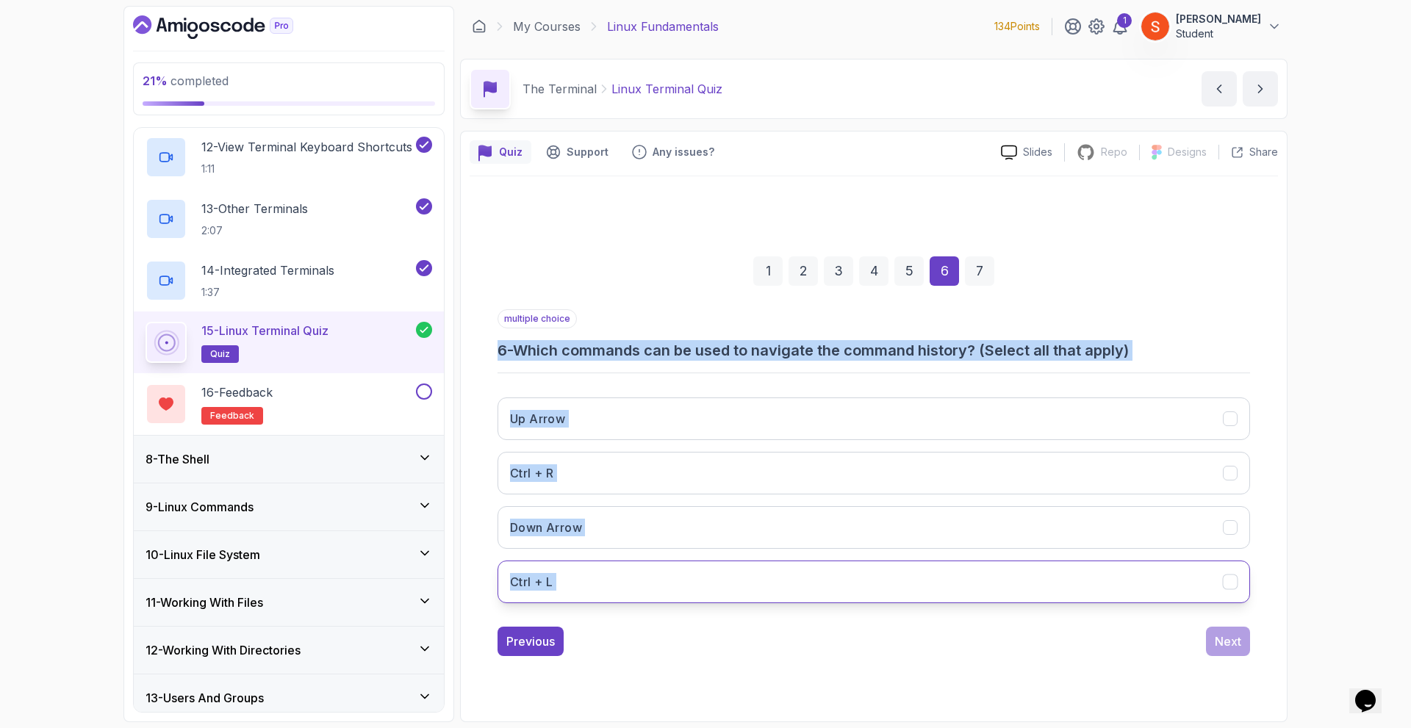
drag, startPoint x: 492, startPoint y: 353, endPoint x: 717, endPoint y: 580, distance: 319.1
click at [717, 580] on div "1 2 3 4 5 6 7 multiple choice 6 - Which commands can be used to navigate the co…" at bounding box center [874, 444] width 809 height 447
copy div "6 - Which commands can be used to navigate the command history? (Select all tha…"
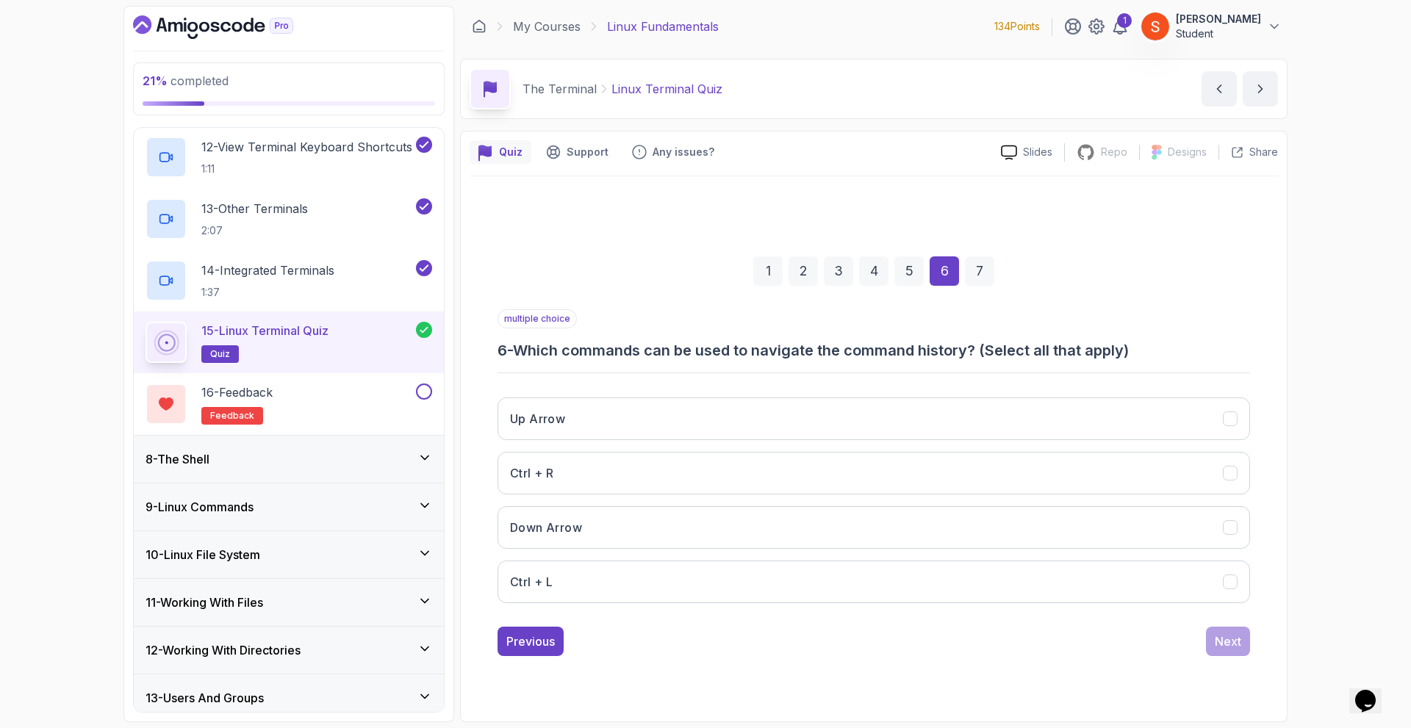
click at [721, 685] on div "1 2 3 4 5 6 7 multiple choice 6 - Which commands can be used to navigate the co…" at bounding box center [874, 444] width 809 height 537
click at [582, 417] on button "Up Arrow" at bounding box center [874, 419] width 753 height 43
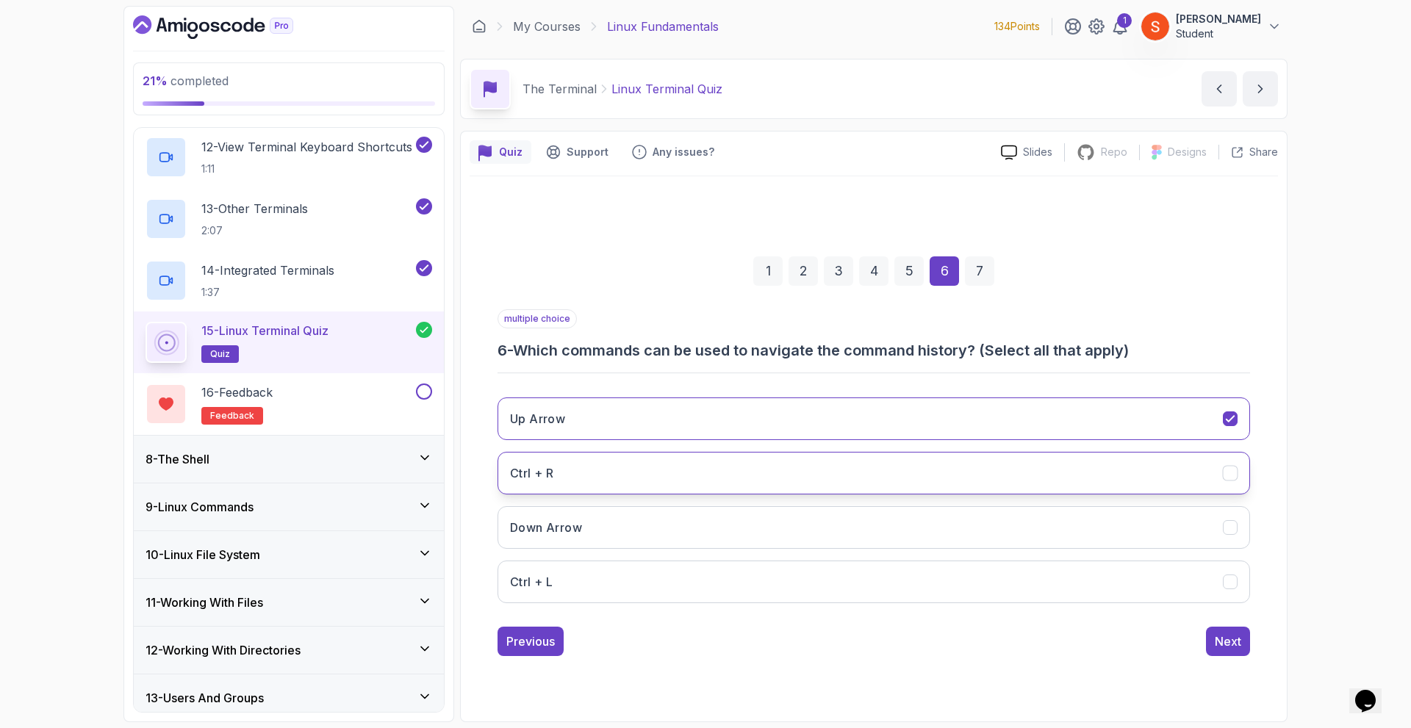
click at [548, 481] on h3 "Ctrl + R" at bounding box center [531, 474] width 43 height 18
click at [557, 514] on button "Down Arrow" at bounding box center [874, 527] width 753 height 43
click at [1226, 639] on div "Next" at bounding box center [1228, 642] width 26 height 18
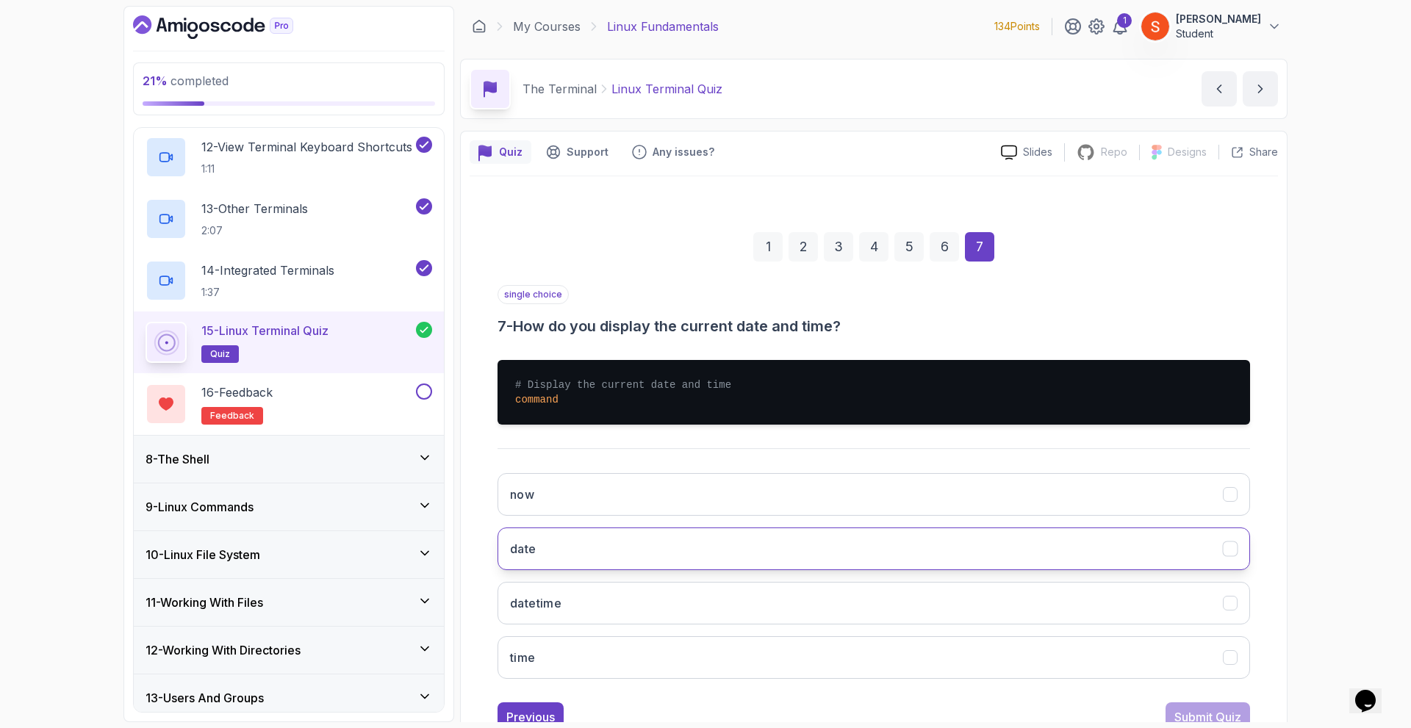
click at [626, 566] on button "date" at bounding box center [874, 549] width 753 height 43
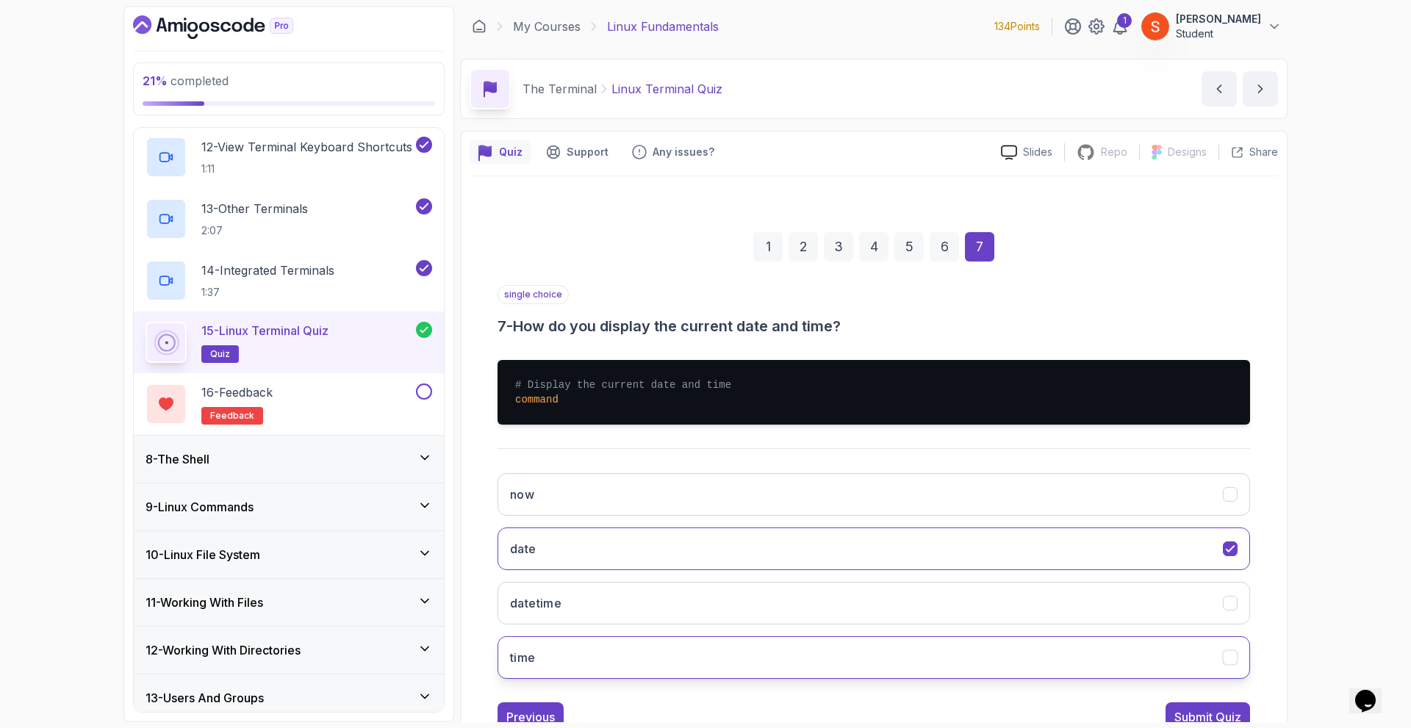
scroll to position [51, 0]
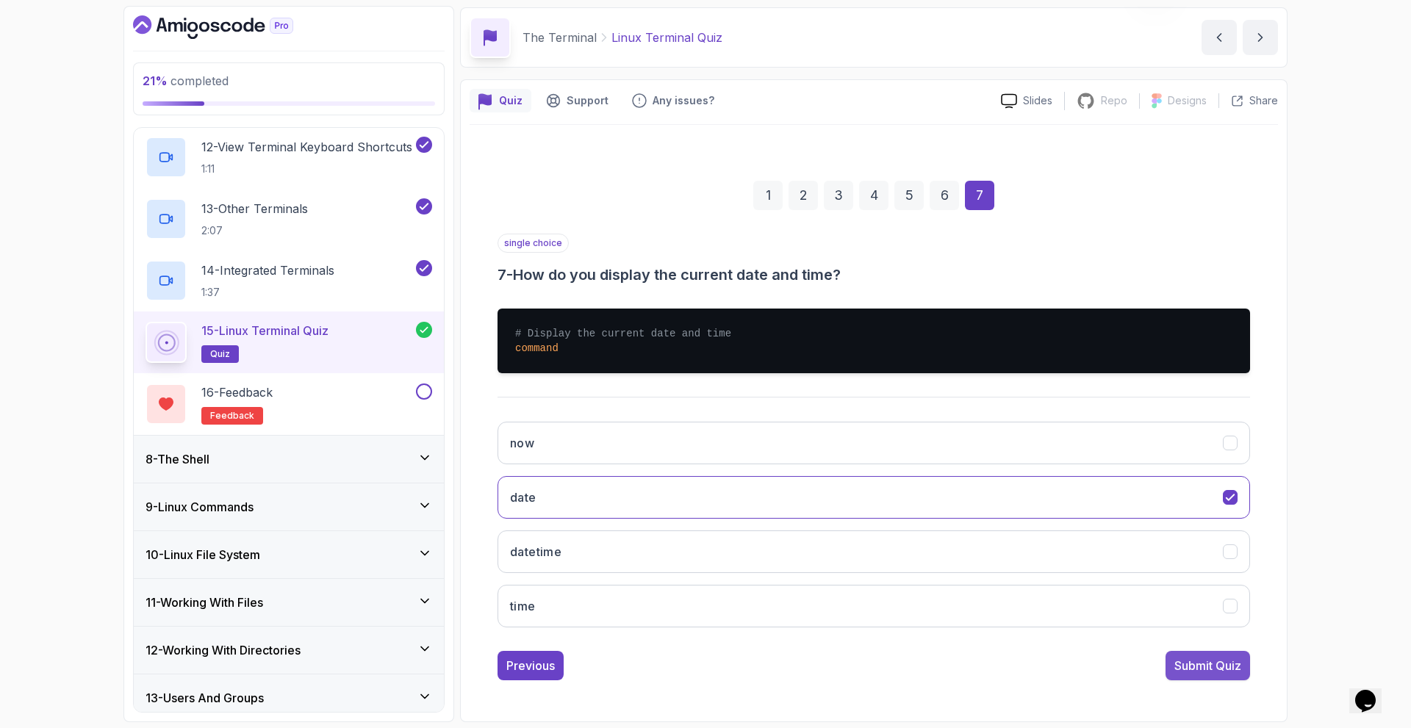
click at [1221, 667] on div "Submit Quiz" at bounding box center [1208, 666] width 67 height 18
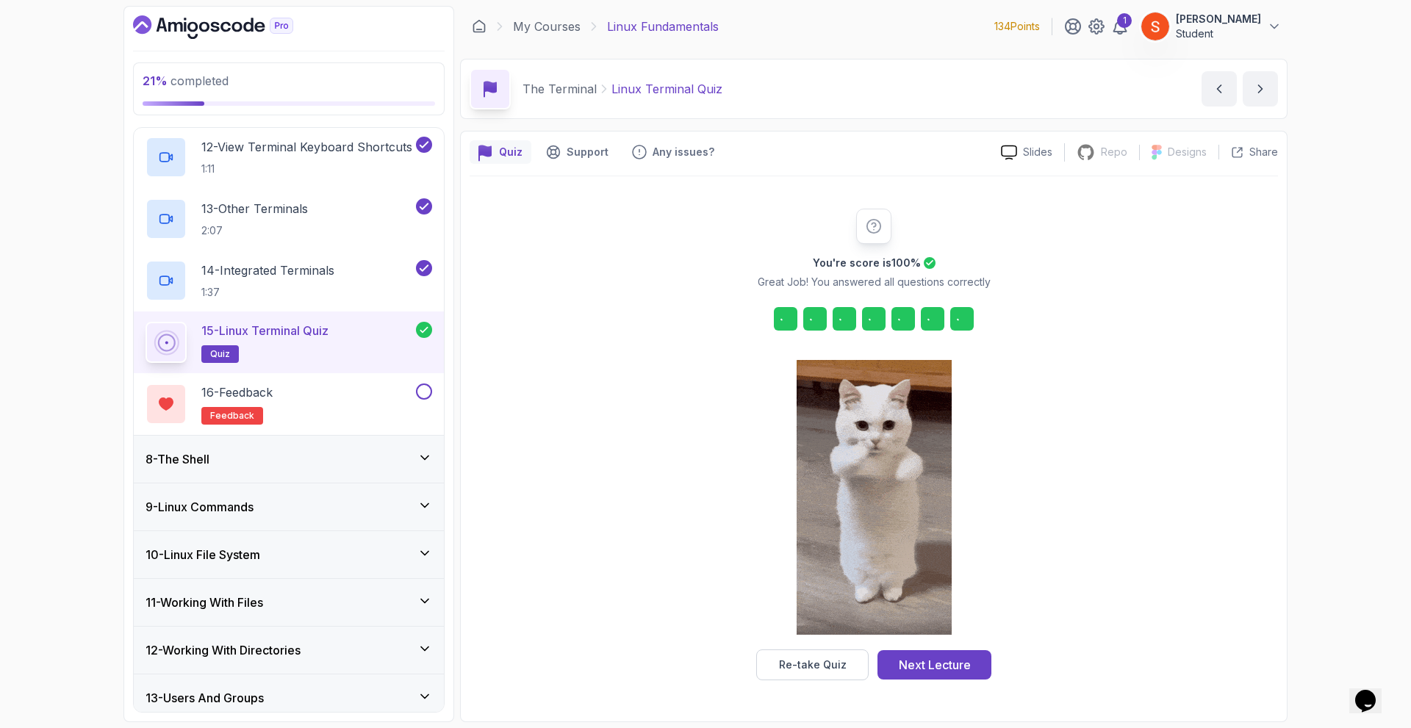
scroll to position [0, 0]
click at [921, 664] on div "Next Lecture" at bounding box center [935, 665] width 72 height 18
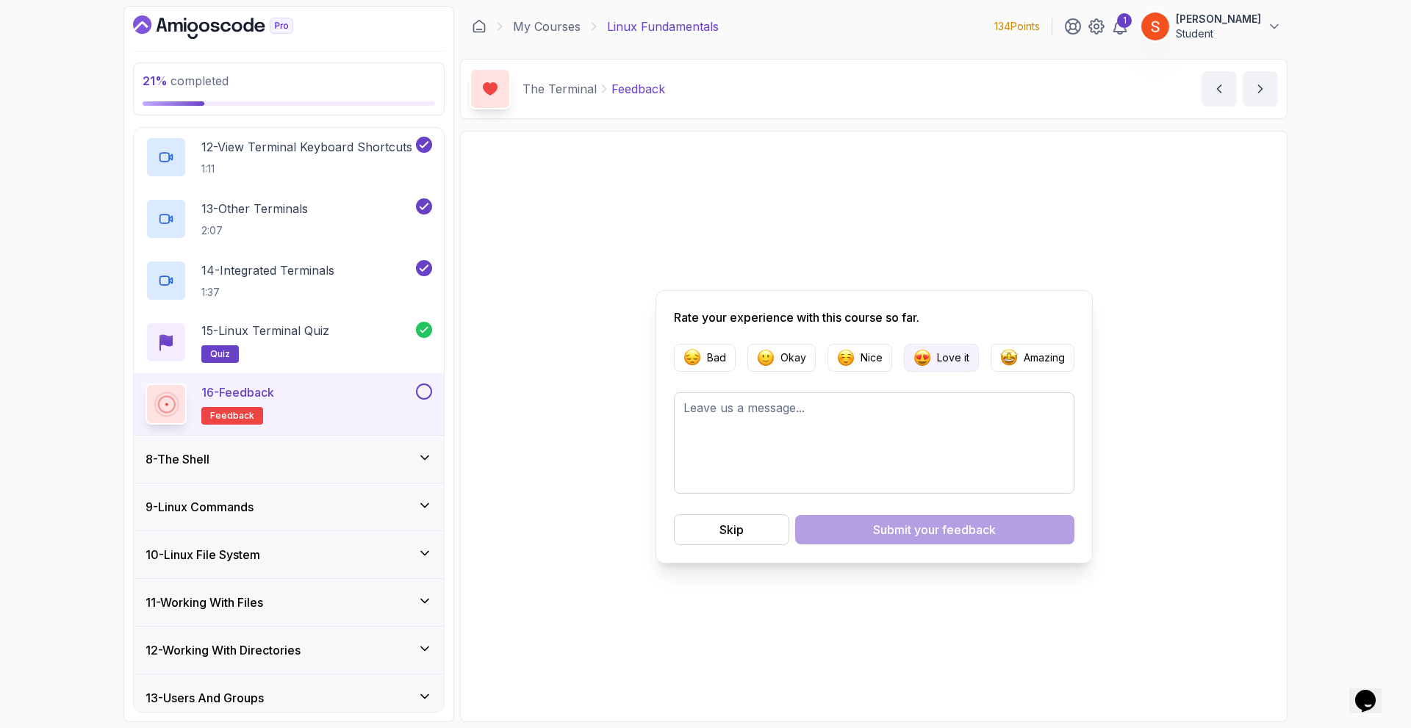
click at [961, 362] on p "Love it" at bounding box center [953, 358] width 32 height 15
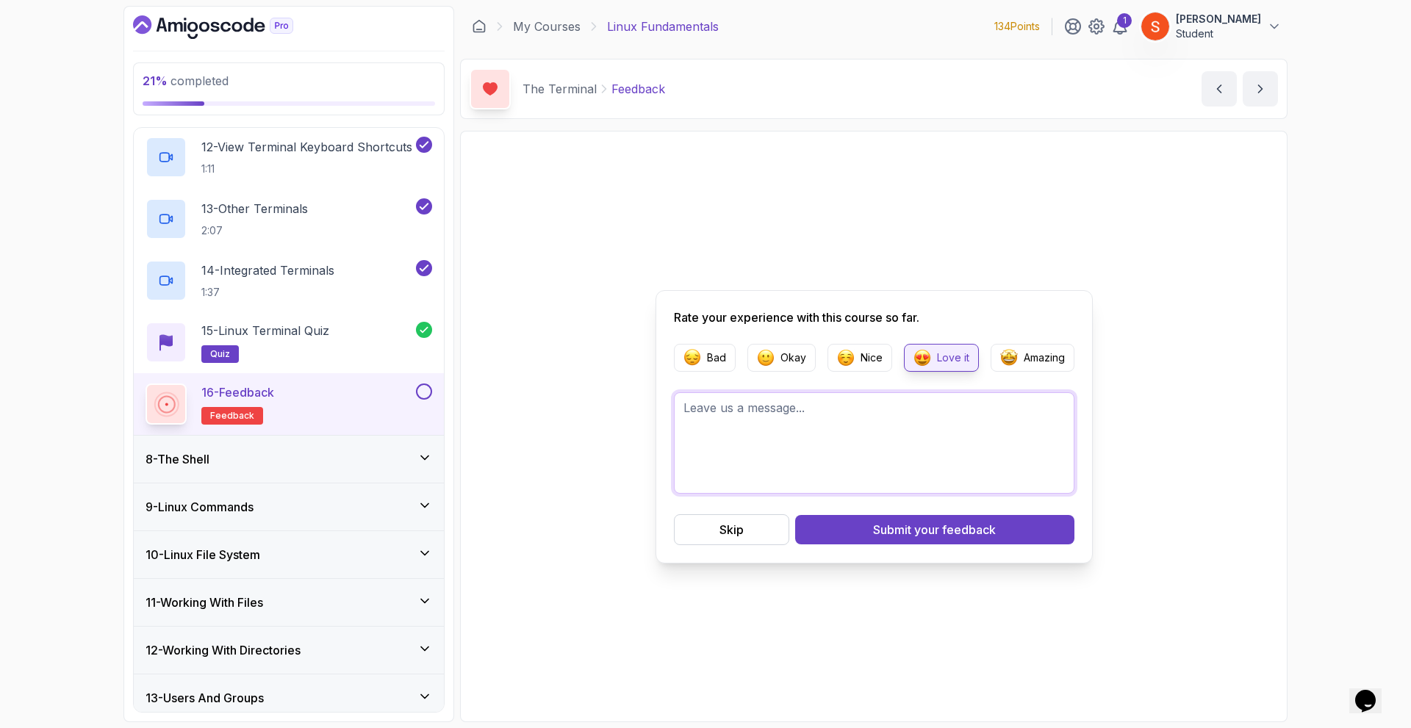
click at [888, 426] on textarea at bounding box center [874, 443] width 401 height 101
type textarea "Great Course"
click at [936, 534] on span "your feedback" at bounding box center [955, 530] width 82 height 18
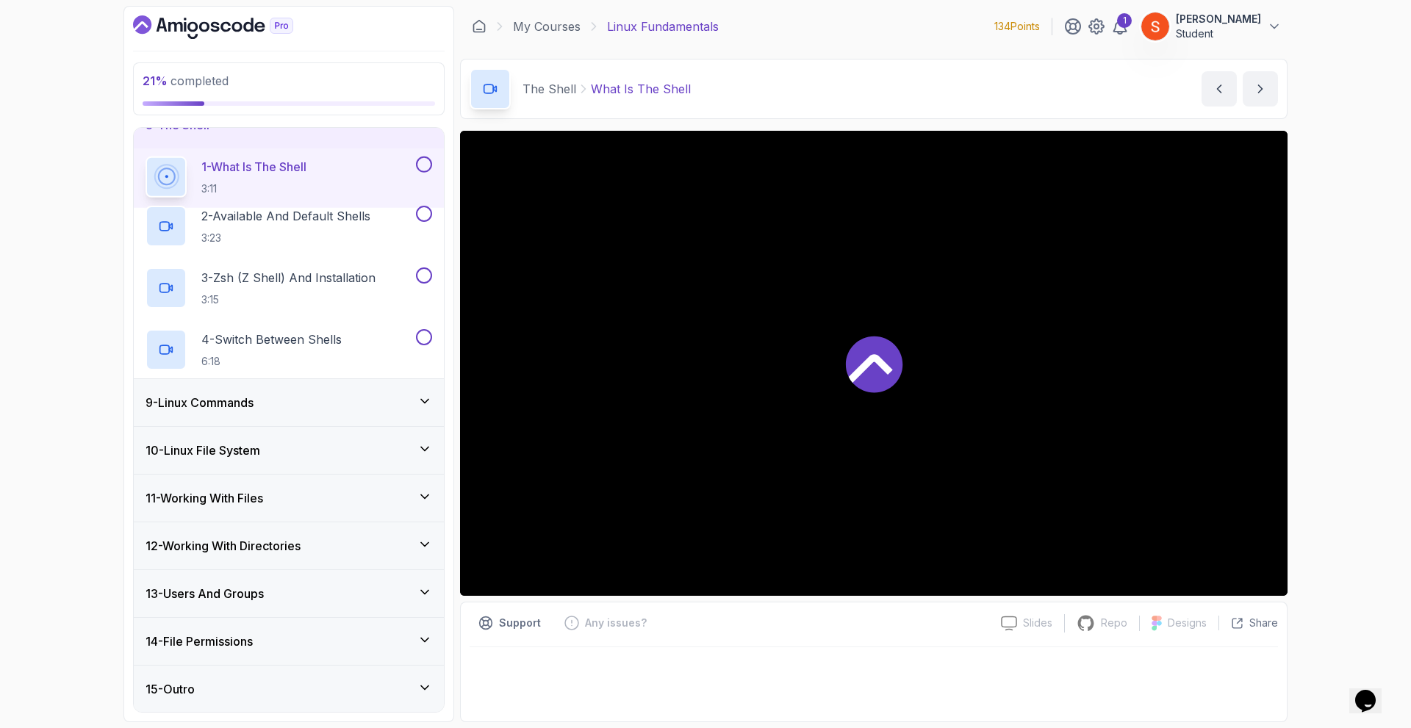
scroll to position [132, 0]
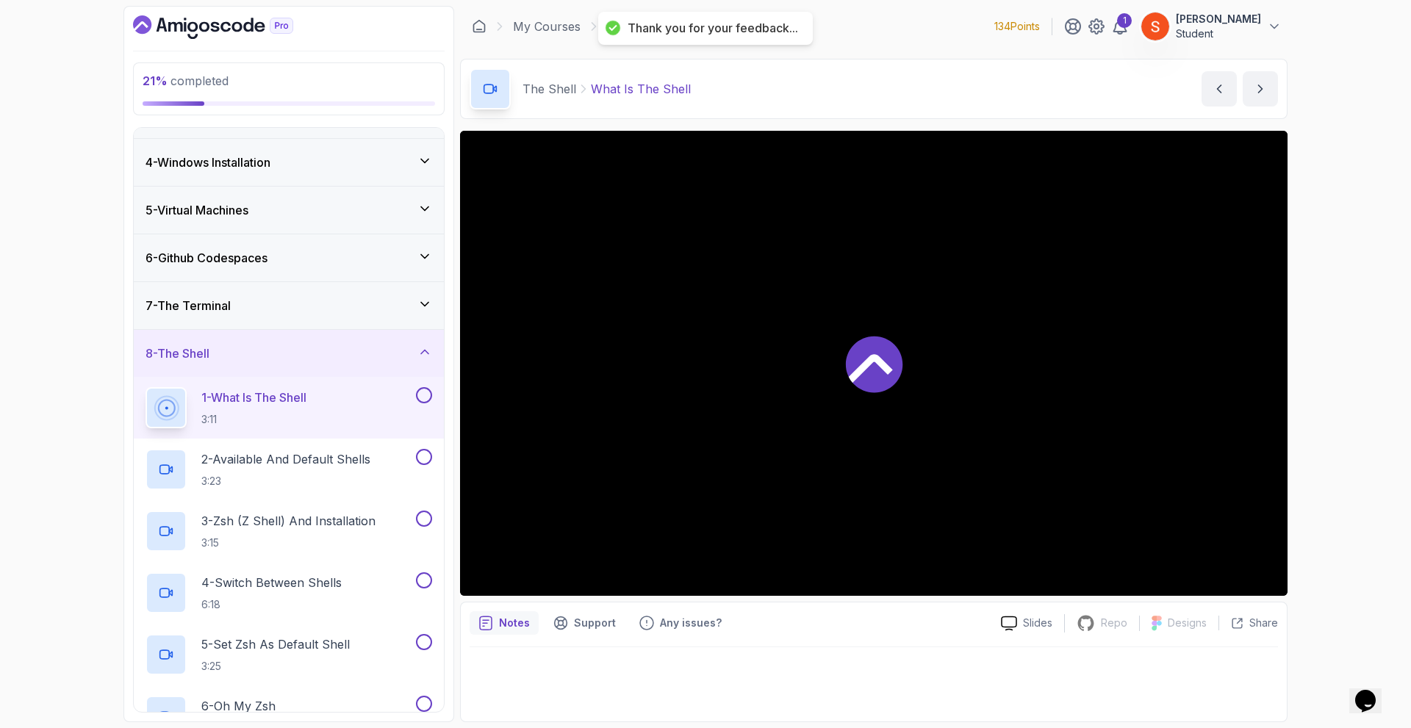
click at [417, 309] on div "7 - The Terminal" at bounding box center [289, 306] width 287 height 18
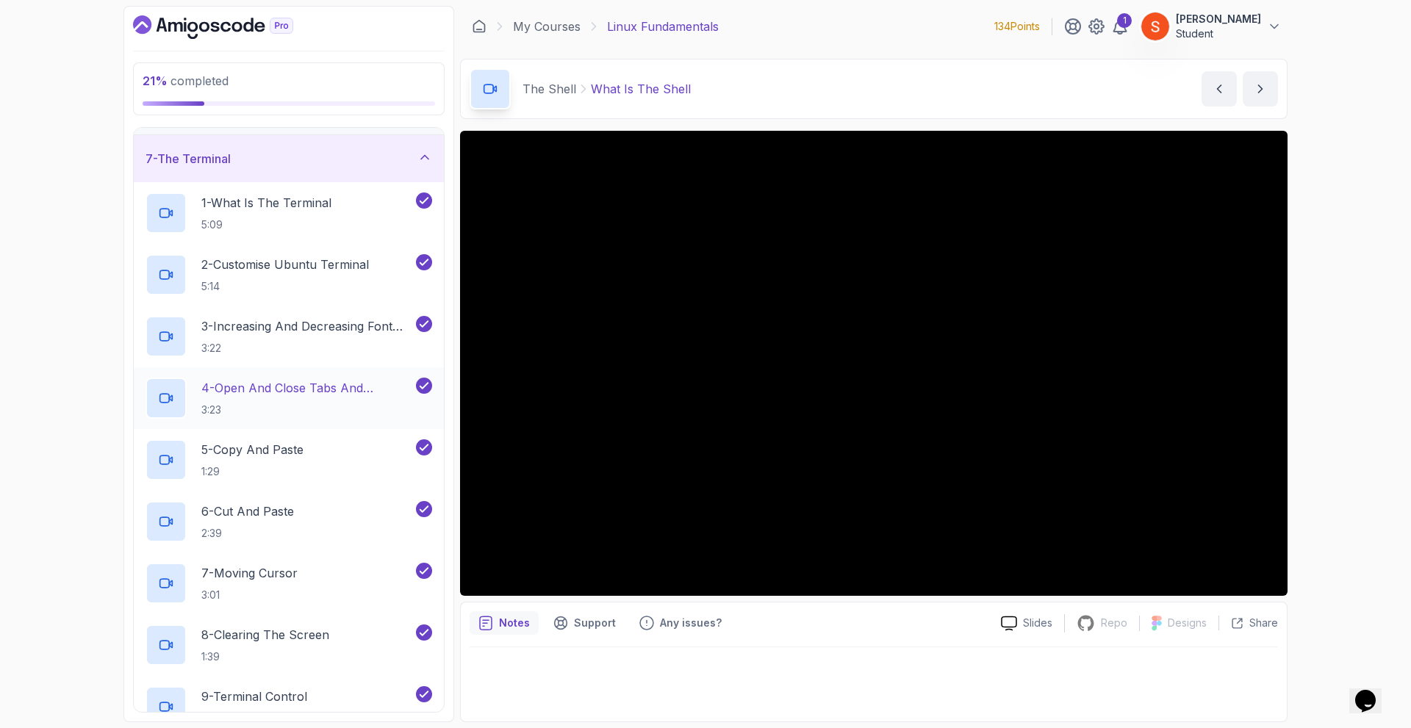
scroll to position [59, 0]
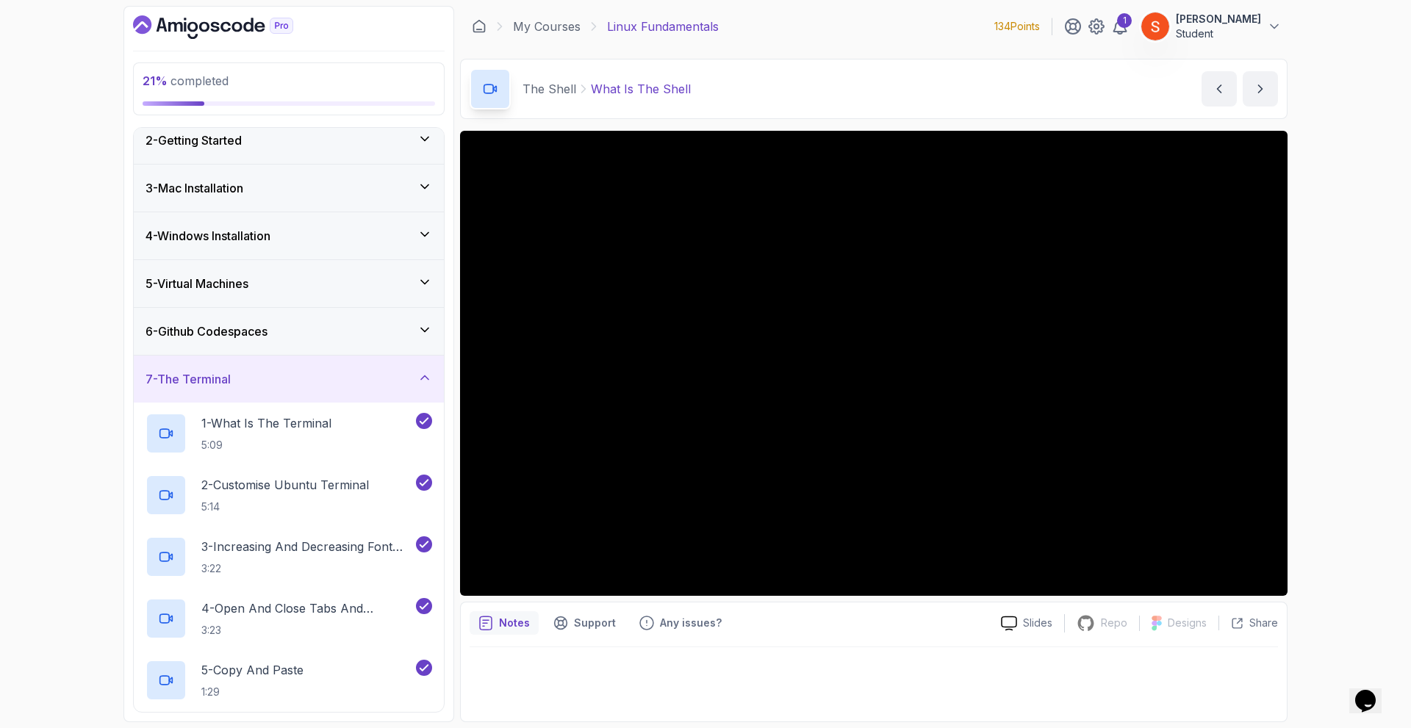
click at [406, 376] on div "7 - The Terminal" at bounding box center [289, 379] width 287 height 18
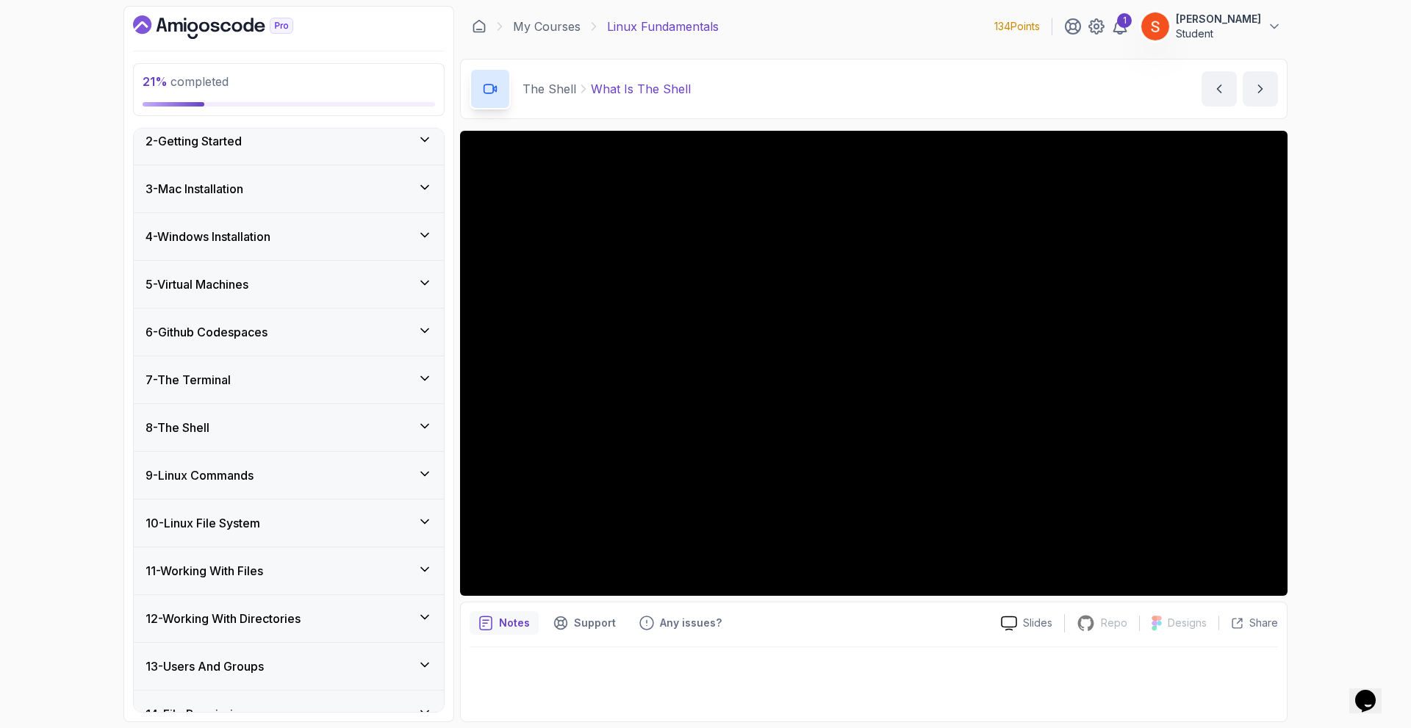
click at [418, 428] on icon at bounding box center [425, 426] width 15 height 15
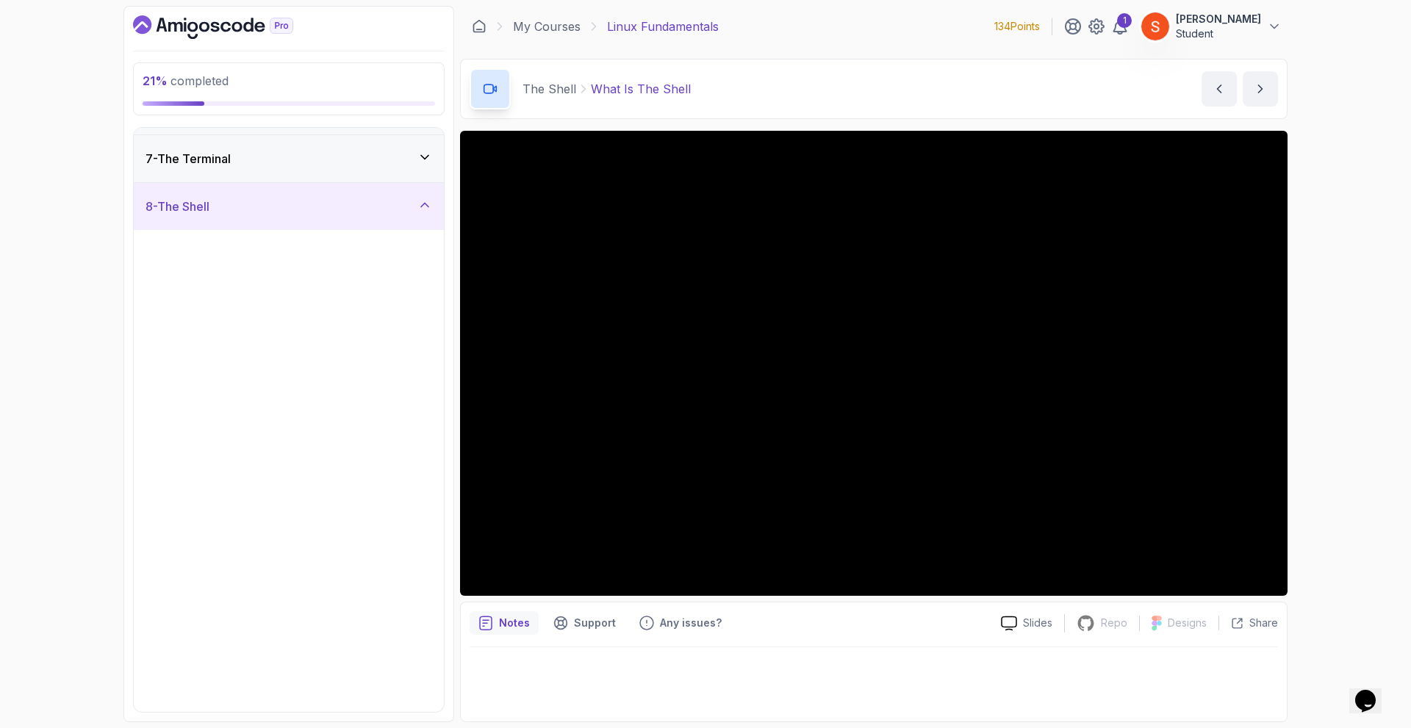
scroll to position [353, 0]
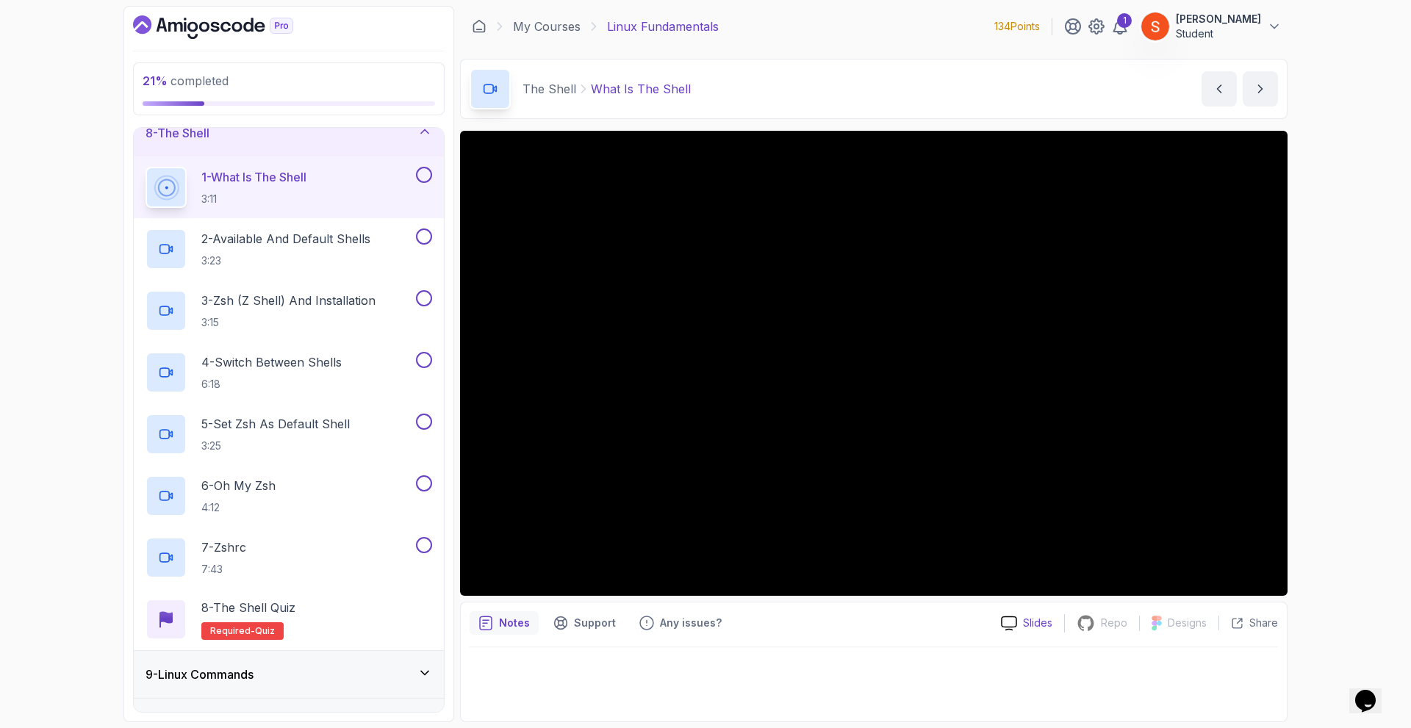
click at [1028, 617] on p "Slides" at bounding box center [1037, 623] width 29 height 15
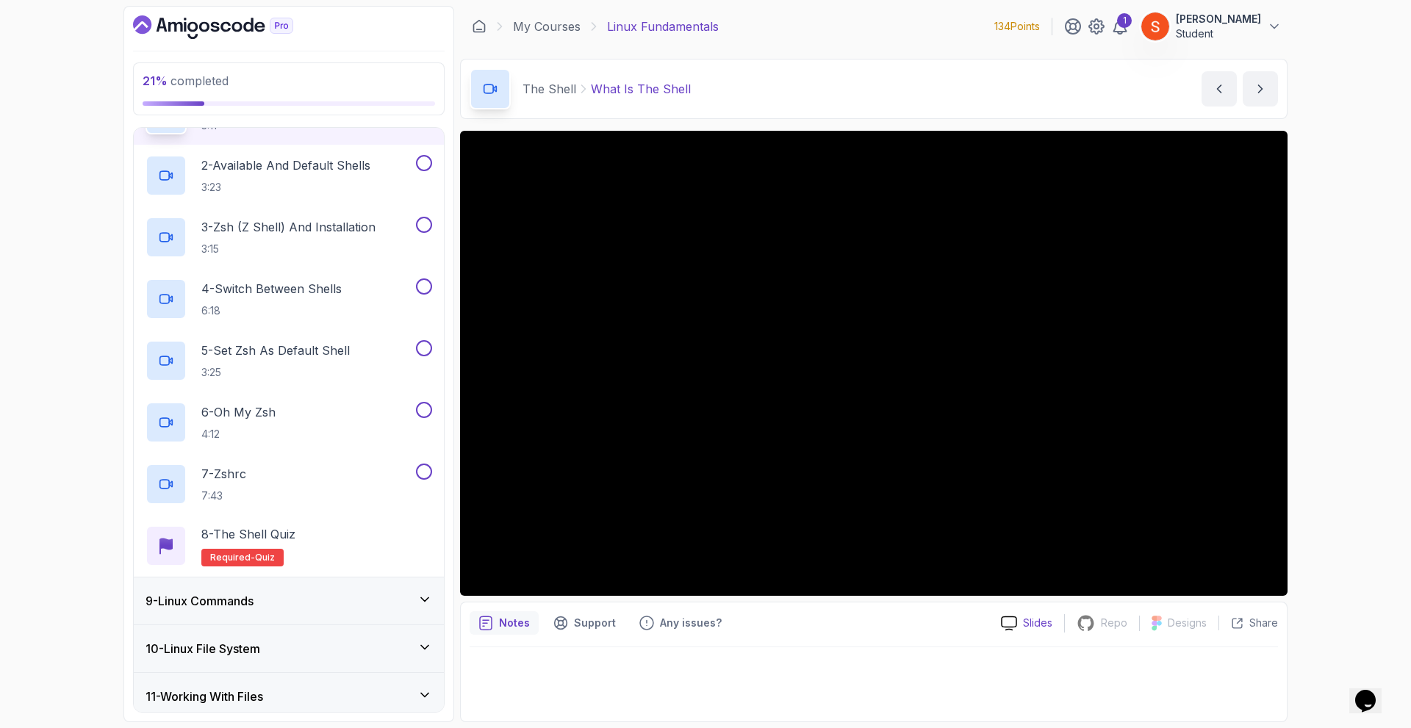
click at [1043, 626] on p "Slides" at bounding box center [1037, 623] width 29 height 15
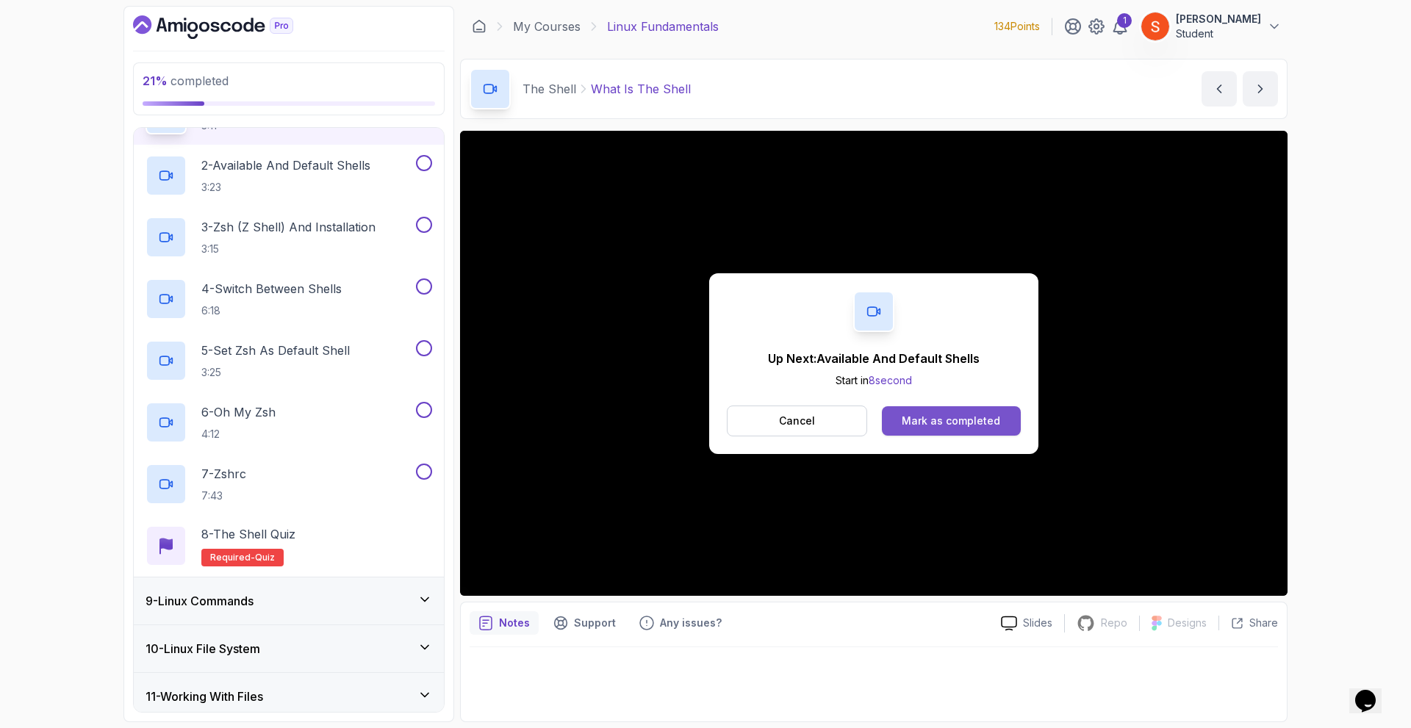
click at [919, 424] on div "Mark as completed" at bounding box center [951, 421] width 98 height 15
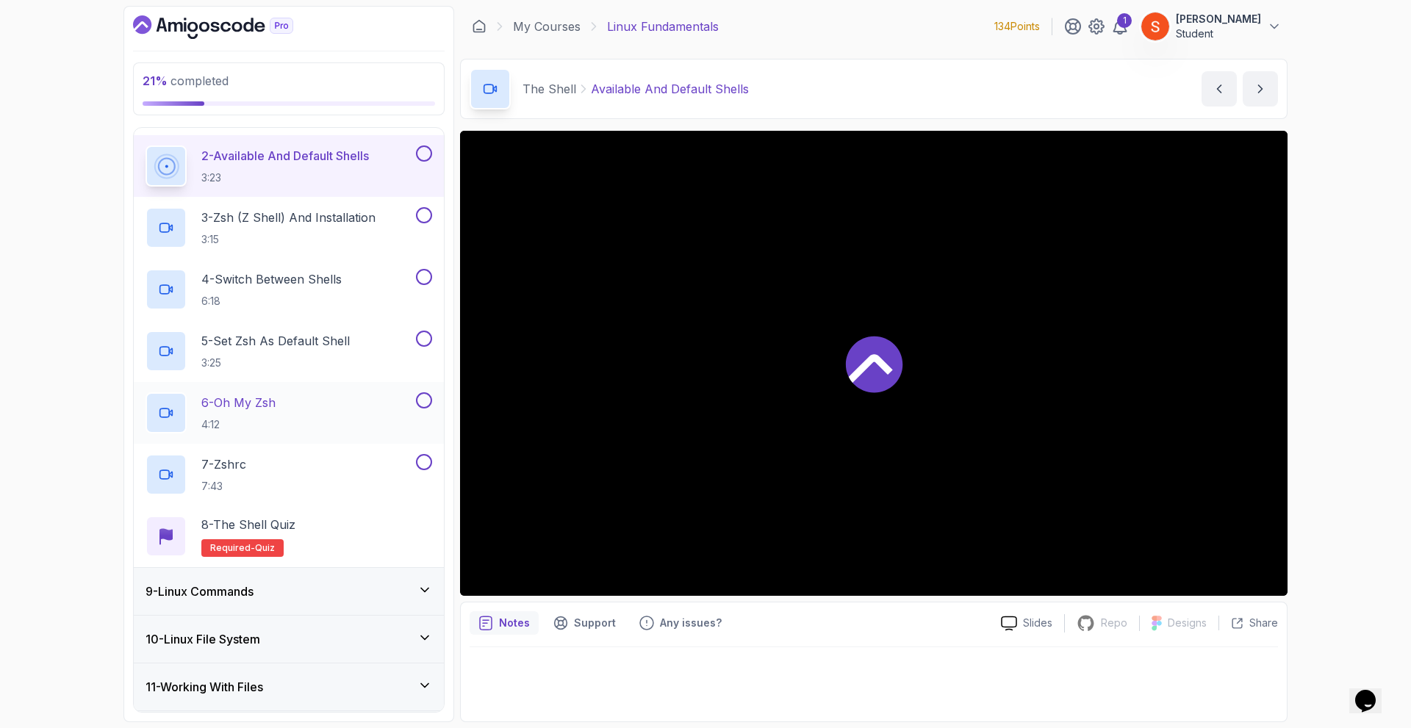
scroll to position [362, 0]
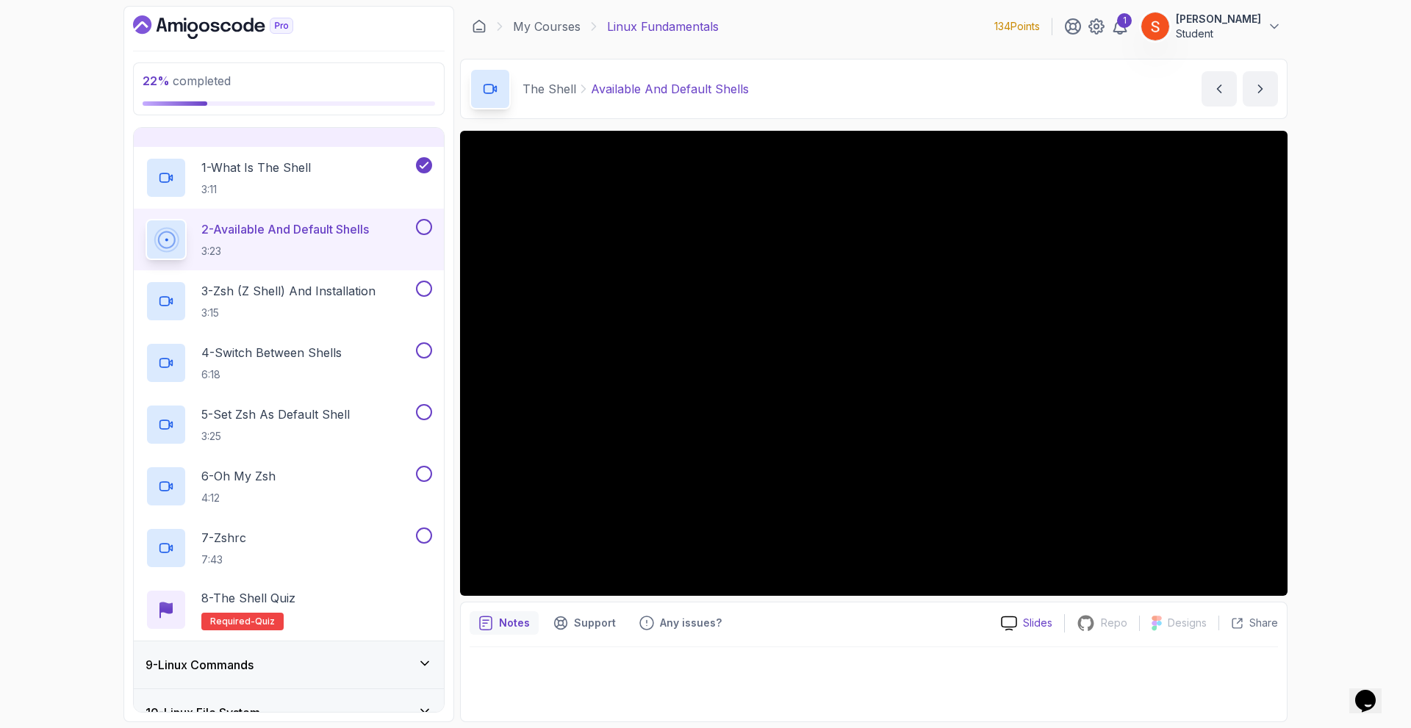
click at [1012, 625] on icon at bounding box center [1009, 623] width 16 height 15
click at [1025, 620] on p "Slides" at bounding box center [1037, 623] width 29 height 15
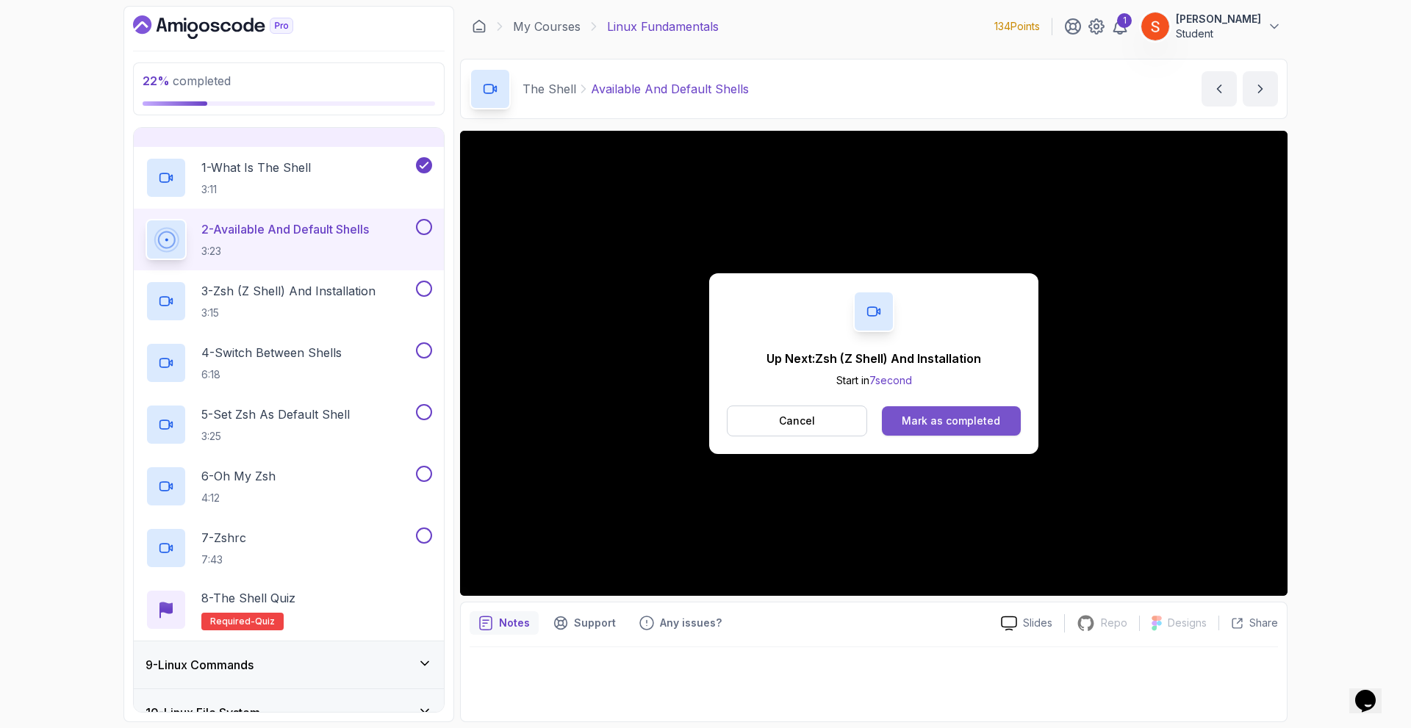
click at [921, 415] on div "Mark as completed" at bounding box center [951, 421] width 98 height 15
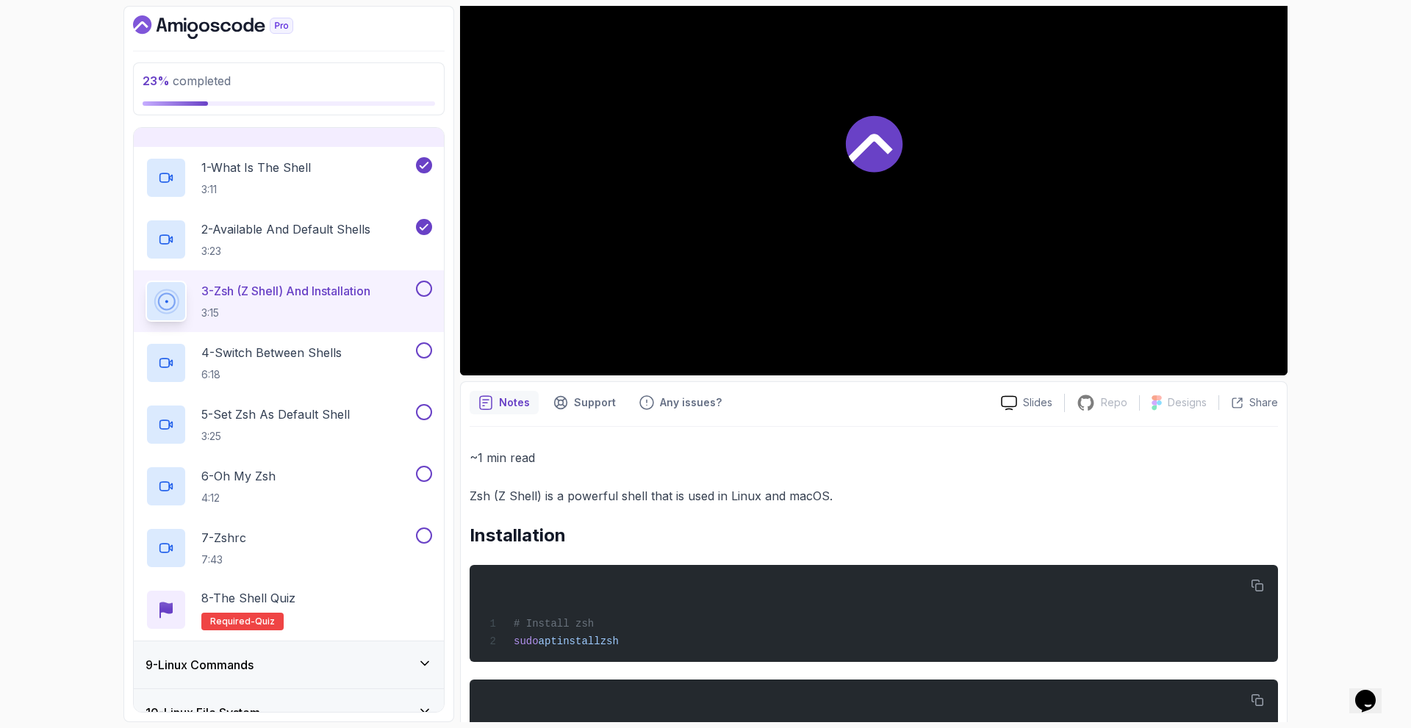
scroll to position [290, 0]
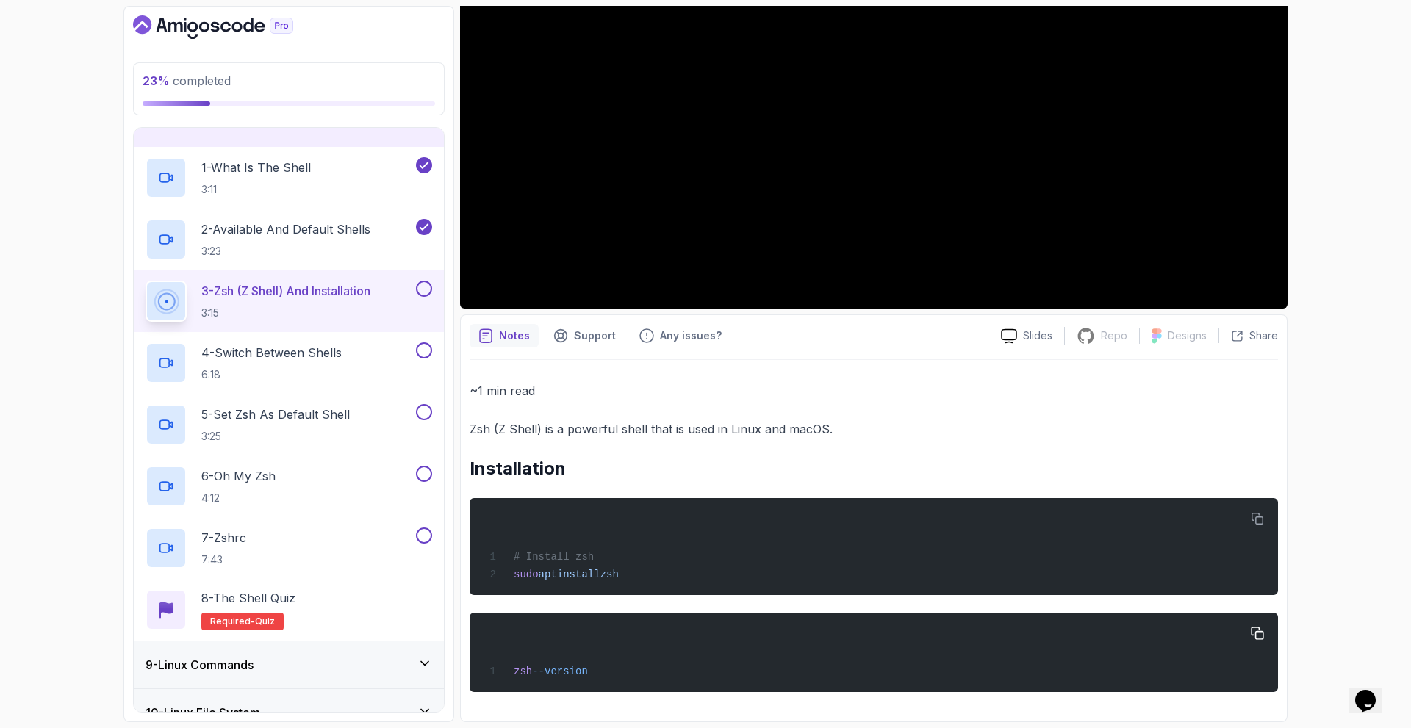
drag, startPoint x: 472, startPoint y: 427, endPoint x: 634, endPoint y: 642, distance: 269.3
click at [634, 642] on div "~1 min read Zsh (Z Shell) is a powerful shell that is used in Linux and macOS. …" at bounding box center [874, 537] width 809 height 312
copy div "Zsh (Z Shell) is a powerful shell that is used in Linux and macOS. Installation…"
click at [945, 390] on p "~1 min read" at bounding box center [874, 391] width 809 height 21
drag, startPoint x: 627, startPoint y: 572, endPoint x: 510, endPoint y: 578, distance: 117.0
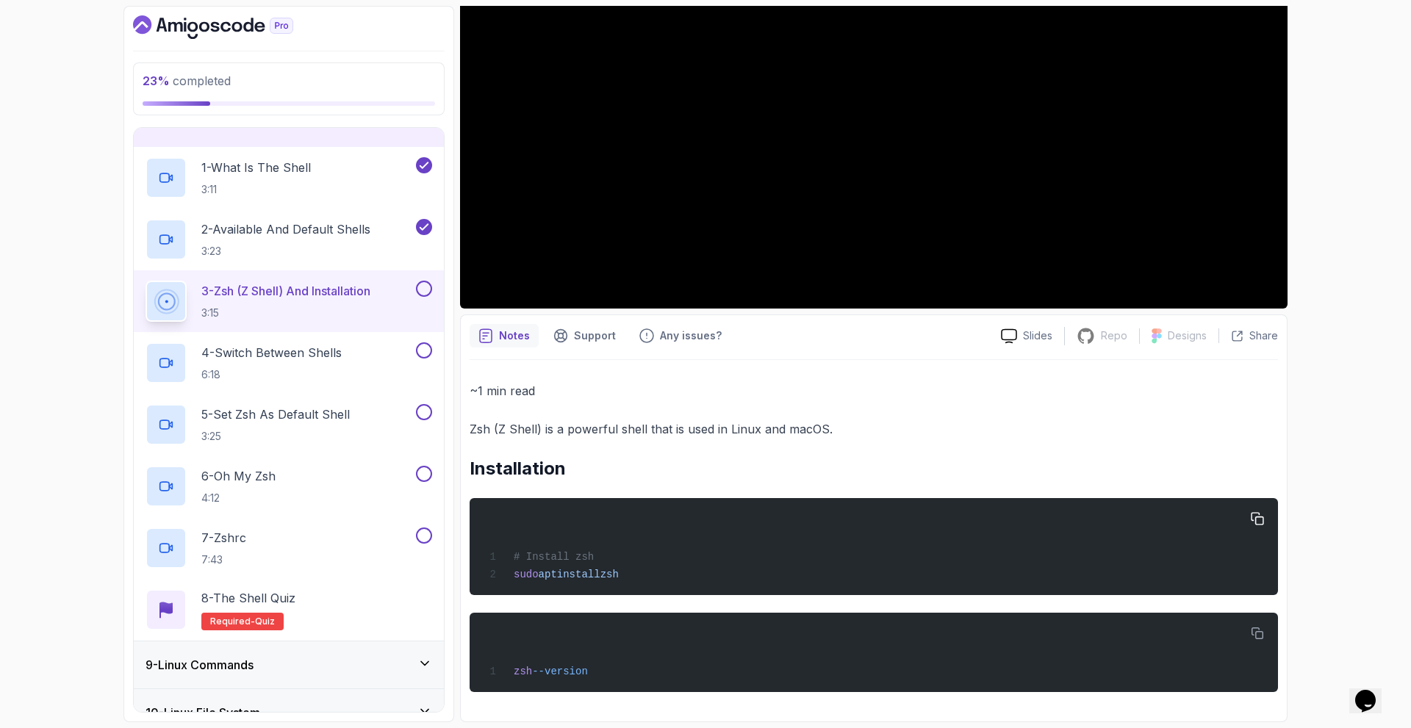
click at [510, 578] on div "# Install zsh sudo apt install zsh" at bounding box center [873, 546] width 785 height 79
click at [719, 459] on h2 "Installation" at bounding box center [874, 469] width 809 height 24
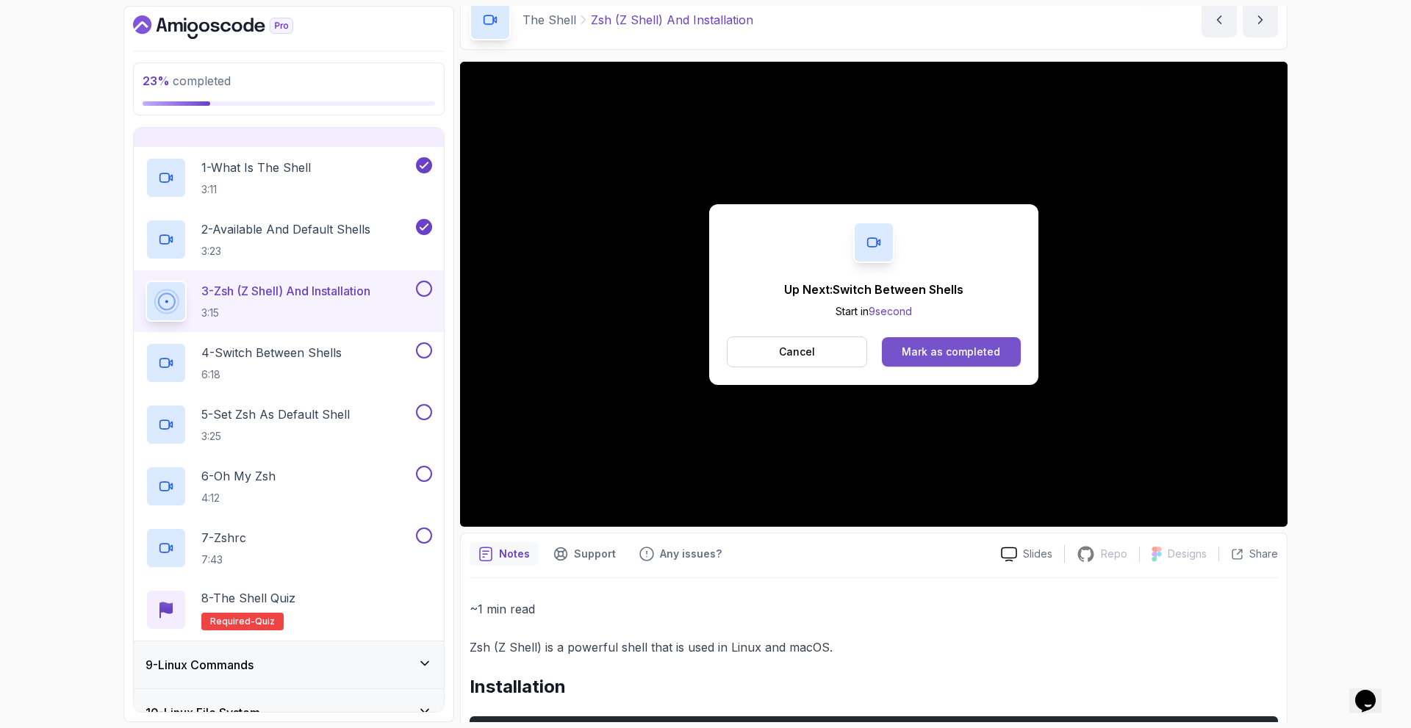
click at [931, 351] on div "Mark as completed" at bounding box center [951, 352] width 98 height 15
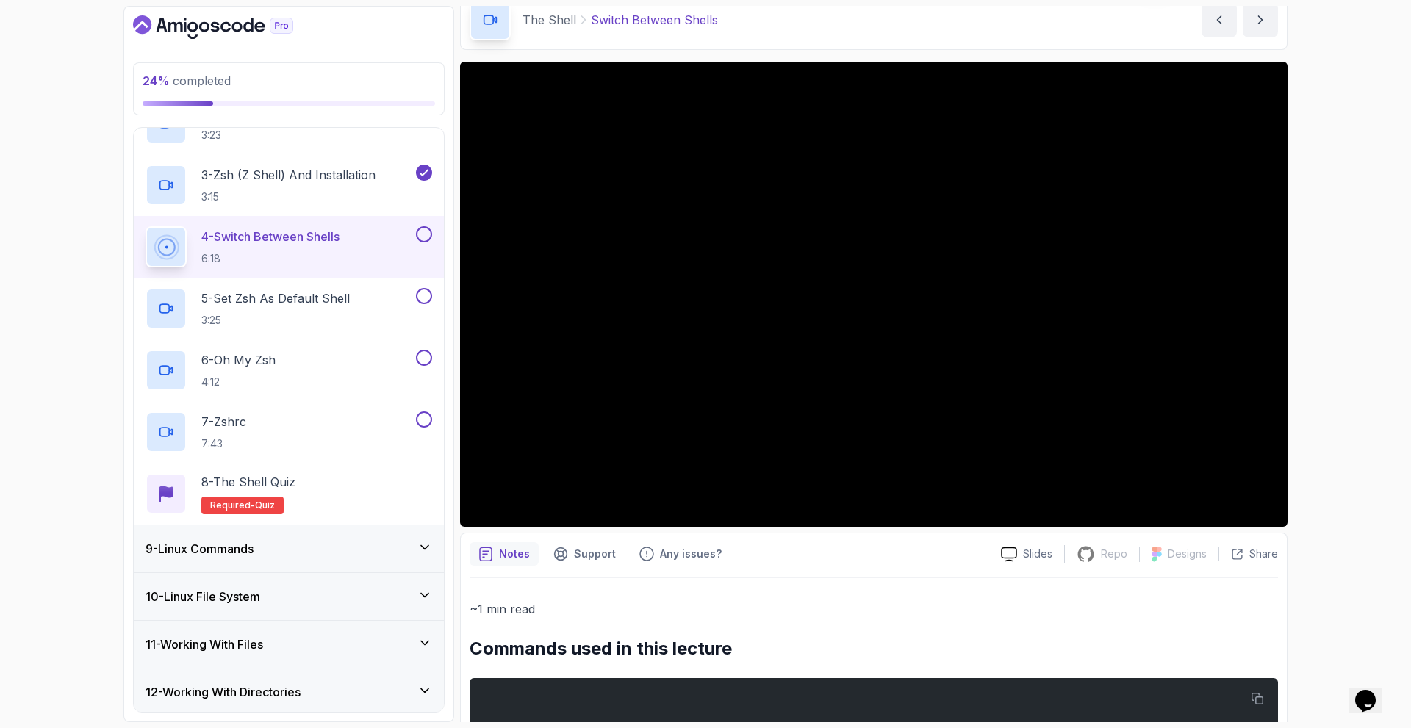
scroll to position [331, 0]
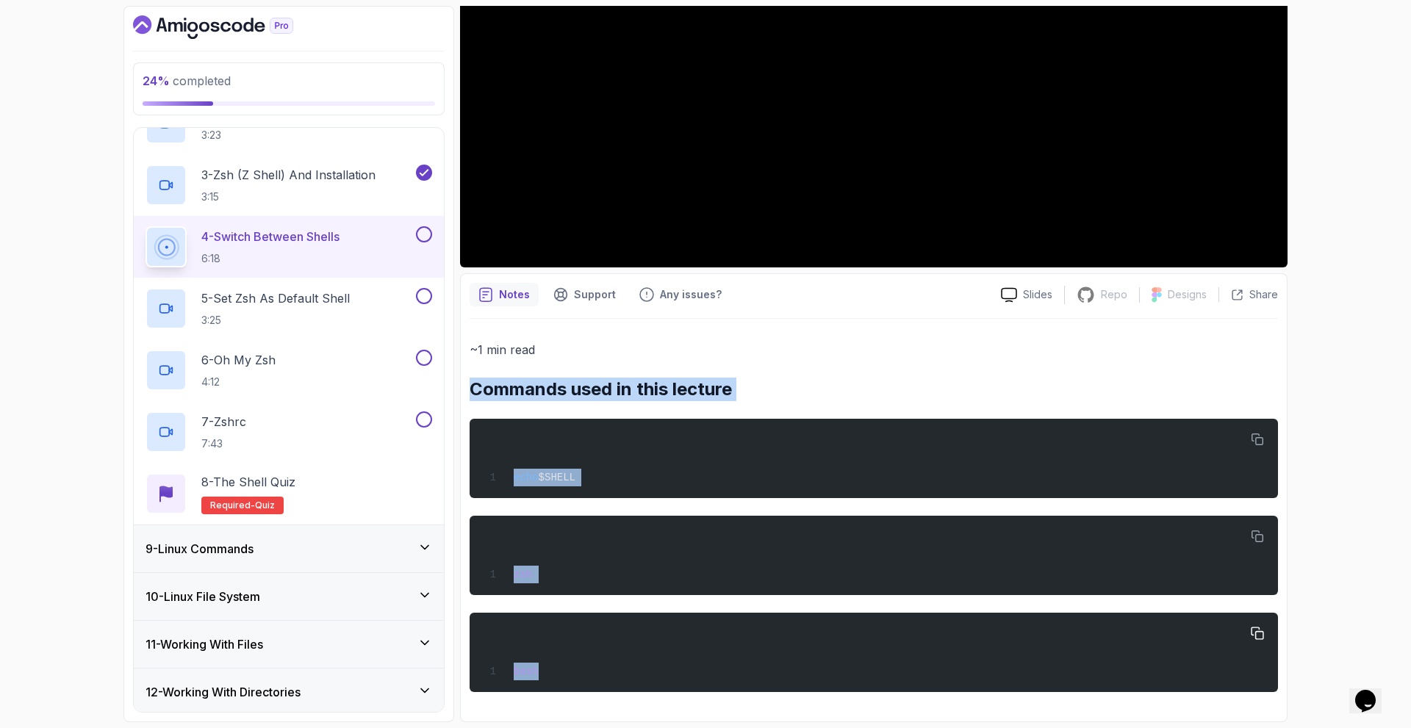
drag, startPoint x: 470, startPoint y: 384, endPoint x: 586, endPoint y: 659, distance: 297.8
click at [586, 659] on div "~1 min read Commands used in this lecture echo $SHELL zsh bash" at bounding box center [874, 516] width 809 height 353
click at [737, 437] on div "echo $SHELL" at bounding box center [873, 459] width 785 height 62
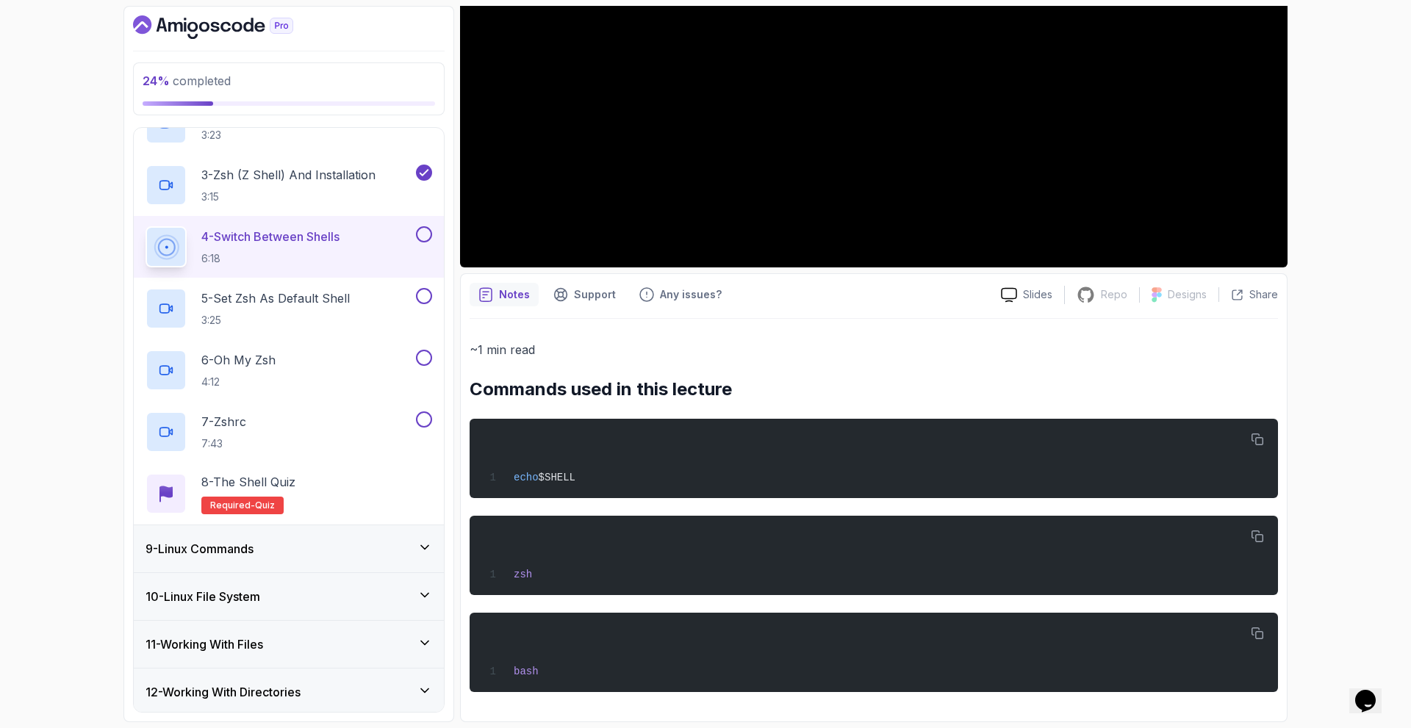
scroll to position [0, 0]
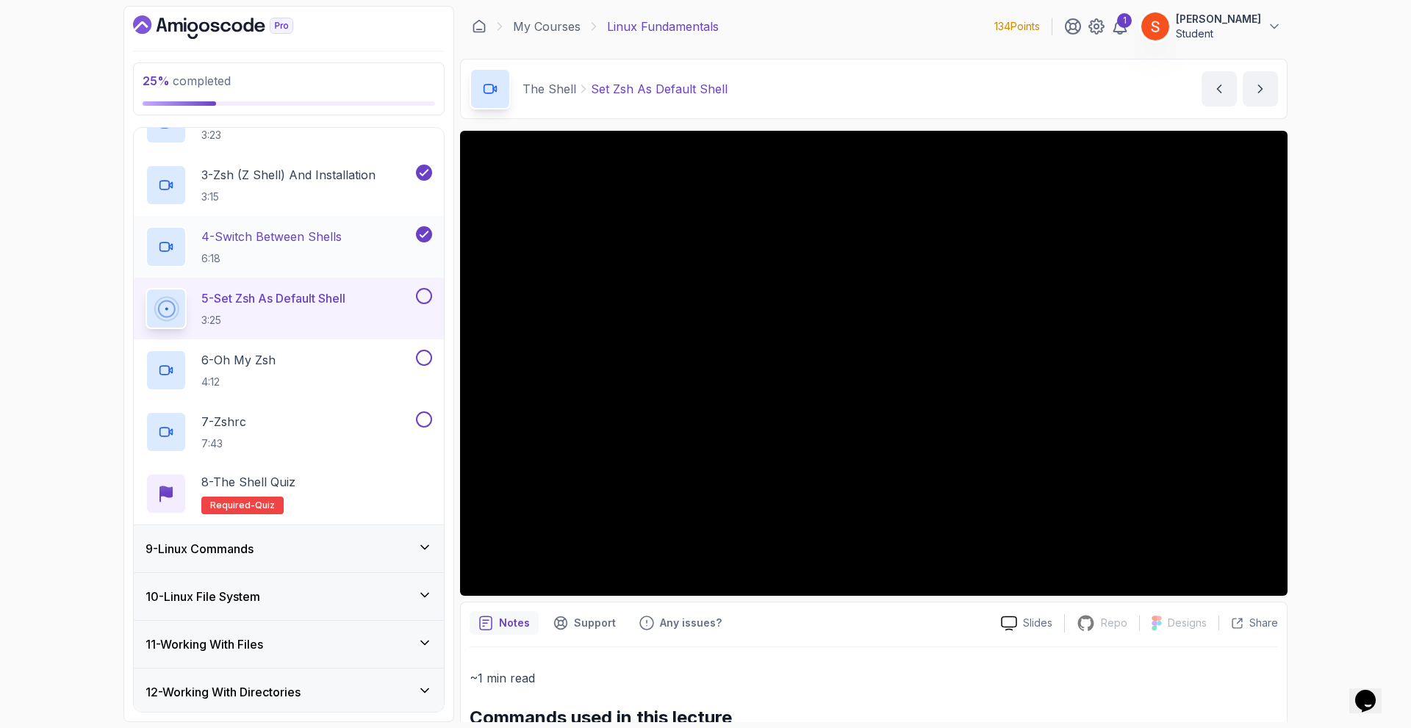
click at [296, 236] on p "4 - Switch Between Shells" at bounding box center [271, 237] width 140 height 18
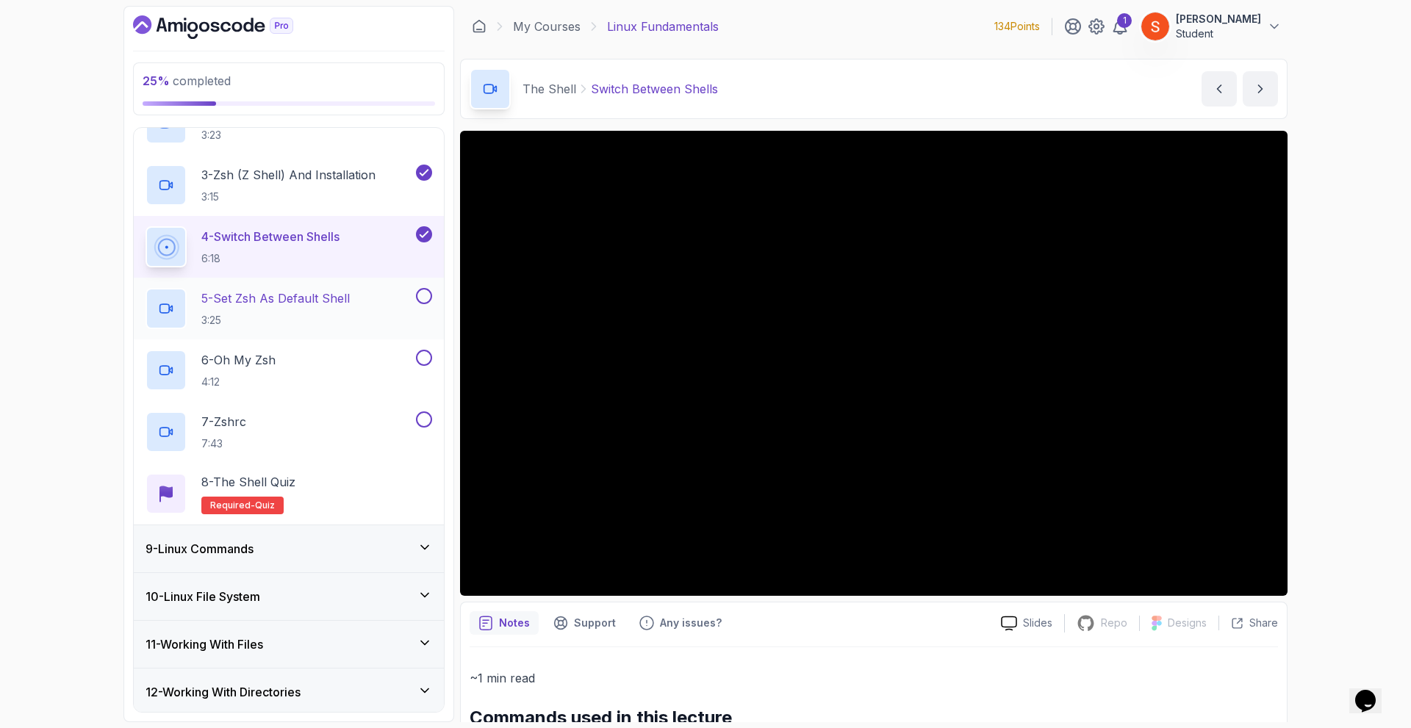
click at [323, 299] on p "5 - Set Zsh As Default Shell" at bounding box center [275, 299] width 148 height 18
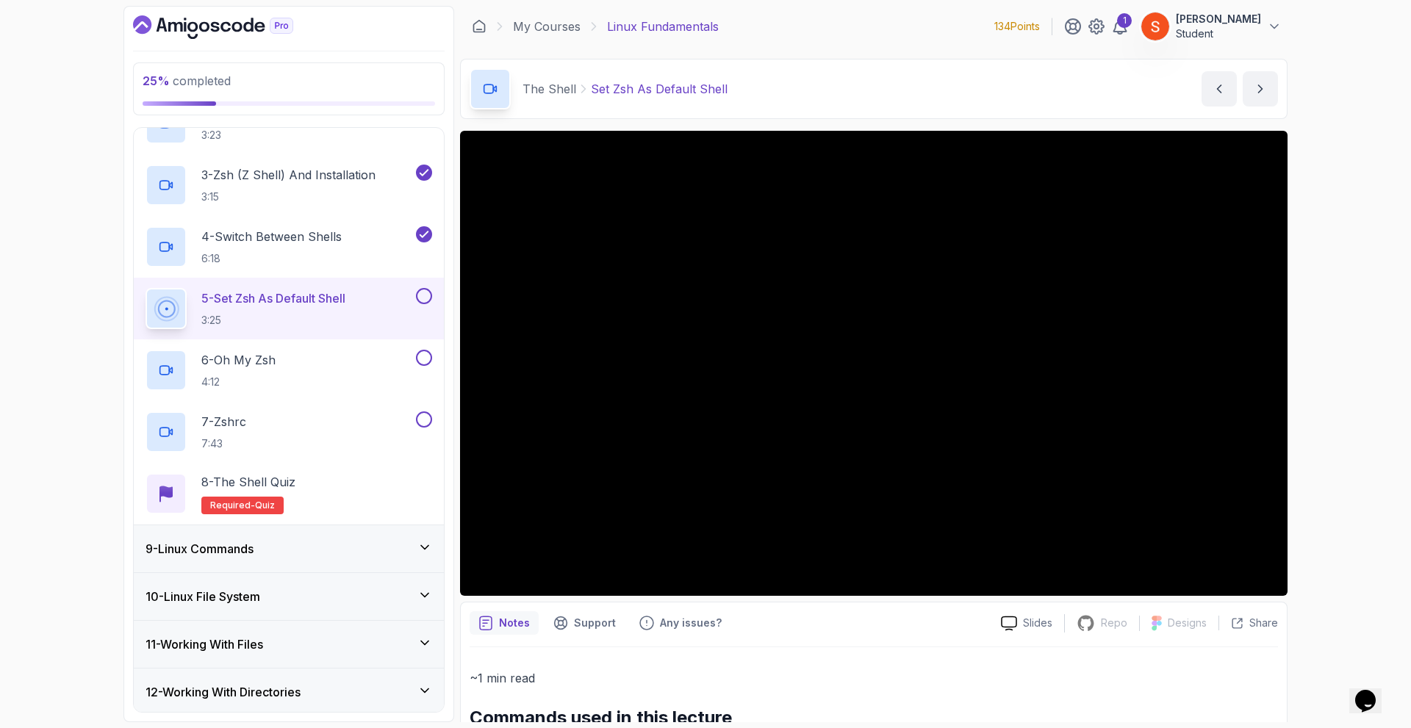
scroll to position [135, 0]
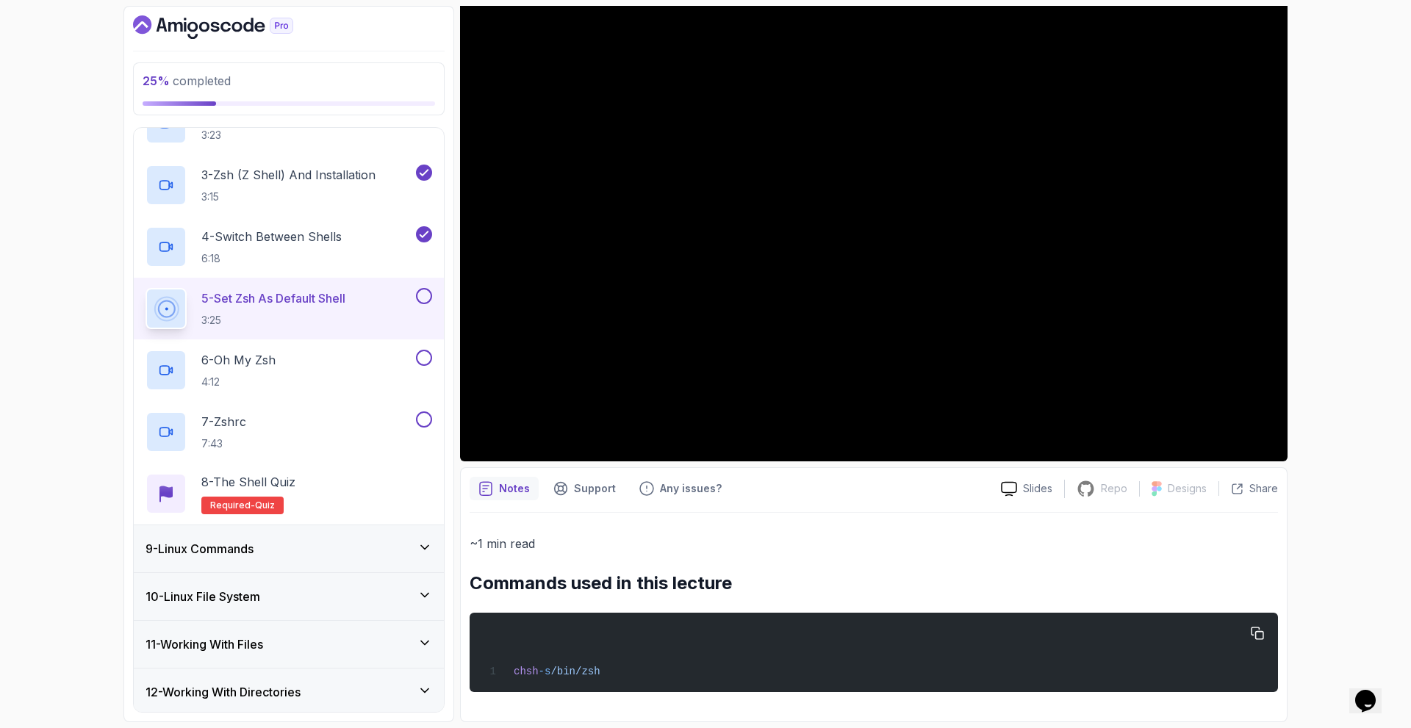
drag, startPoint x: 513, startPoint y: 663, endPoint x: 612, endPoint y: 672, distance: 98.9
click at [612, 672] on div "chsh -s /bin/zsh" at bounding box center [873, 653] width 785 height 62
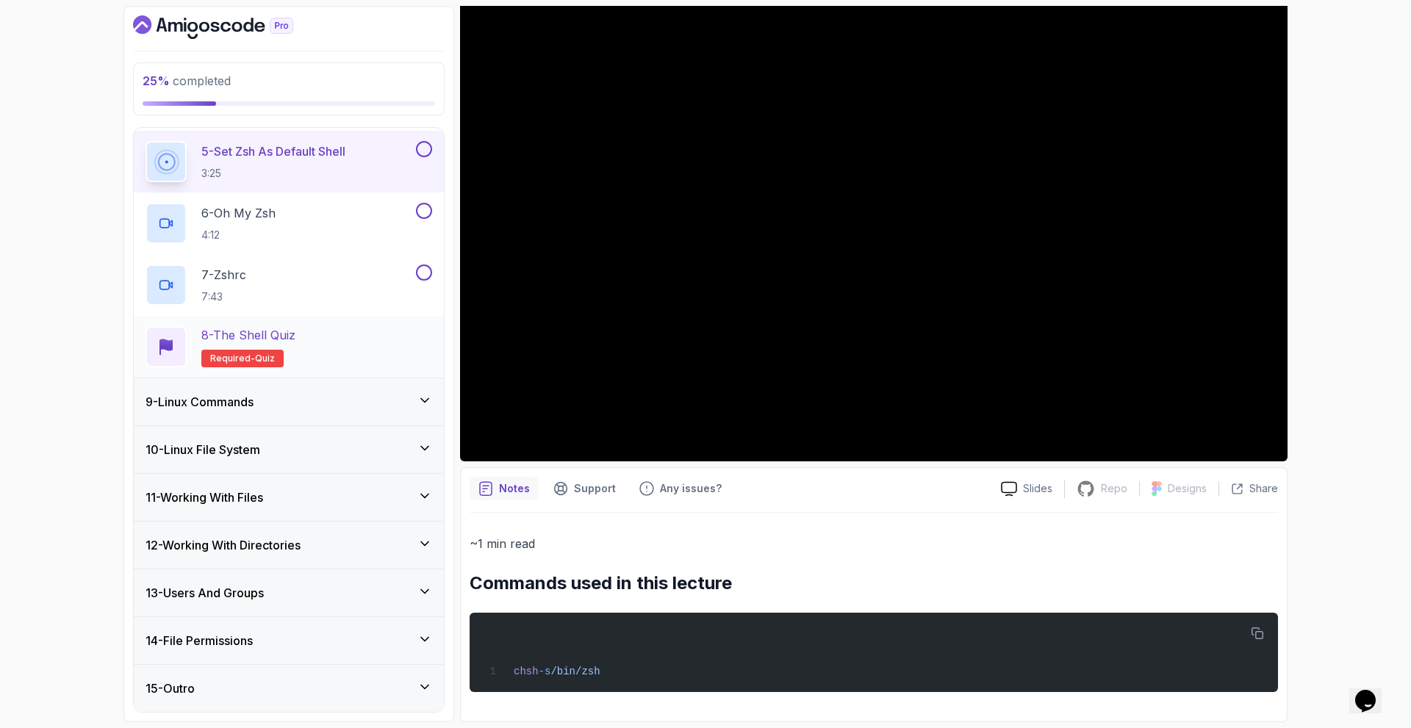
scroll to position [552, 0]
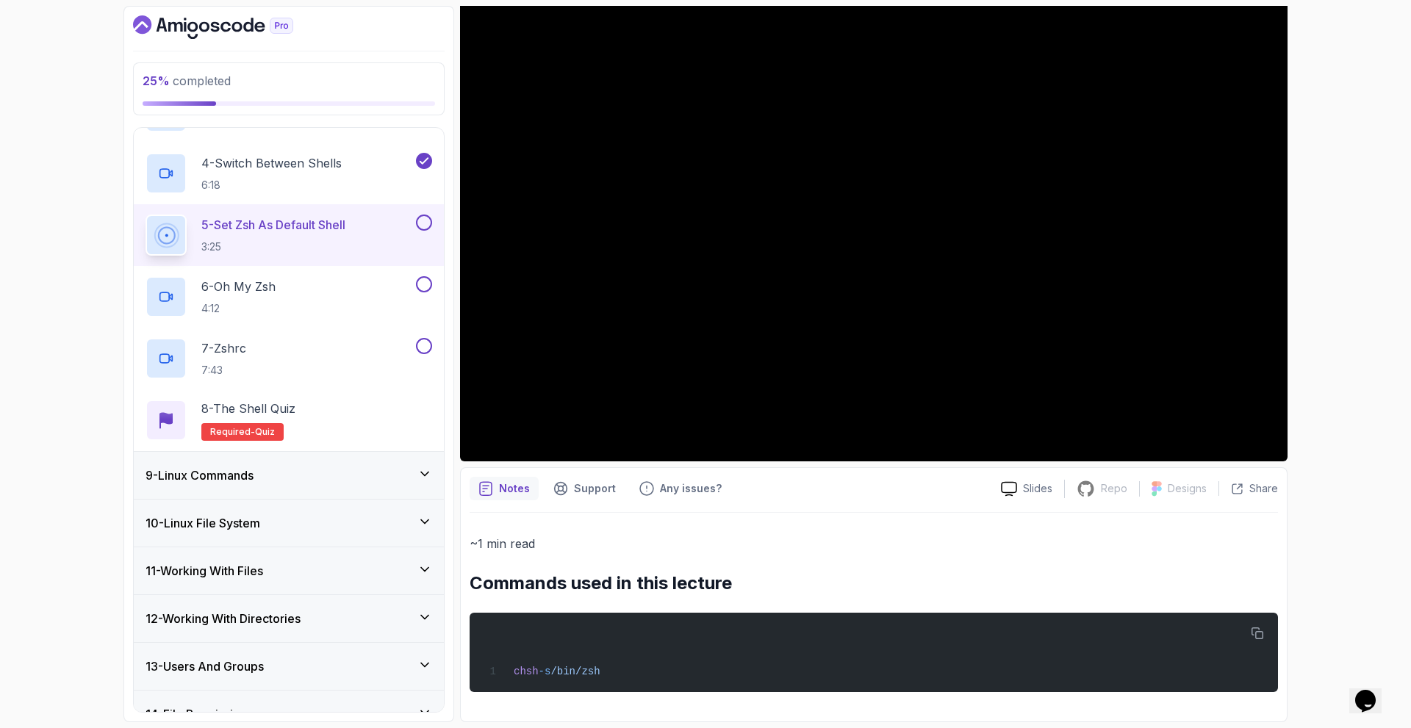
click at [723, 553] on p "~1 min read" at bounding box center [874, 544] width 809 height 21
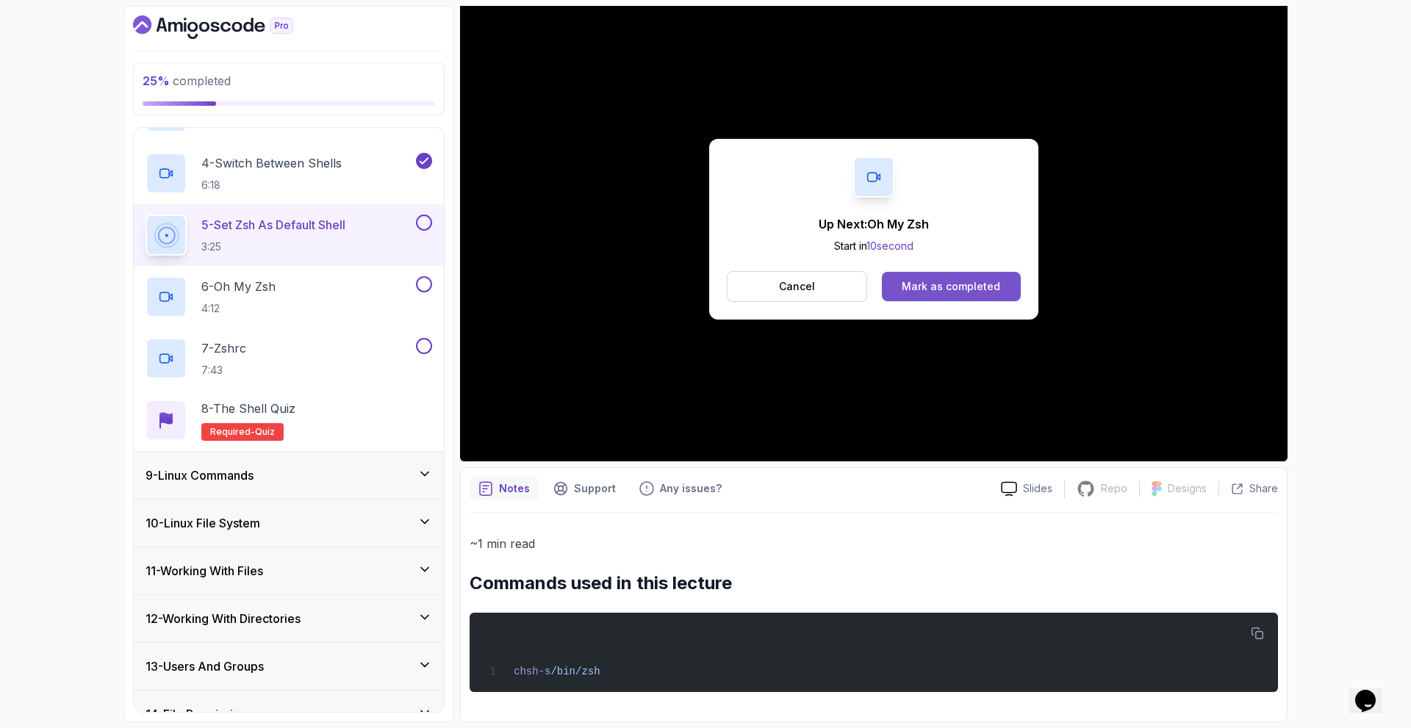
click at [946, 283] on div "Mark as completed" at bounding box center [951, 286] width 98 height 15
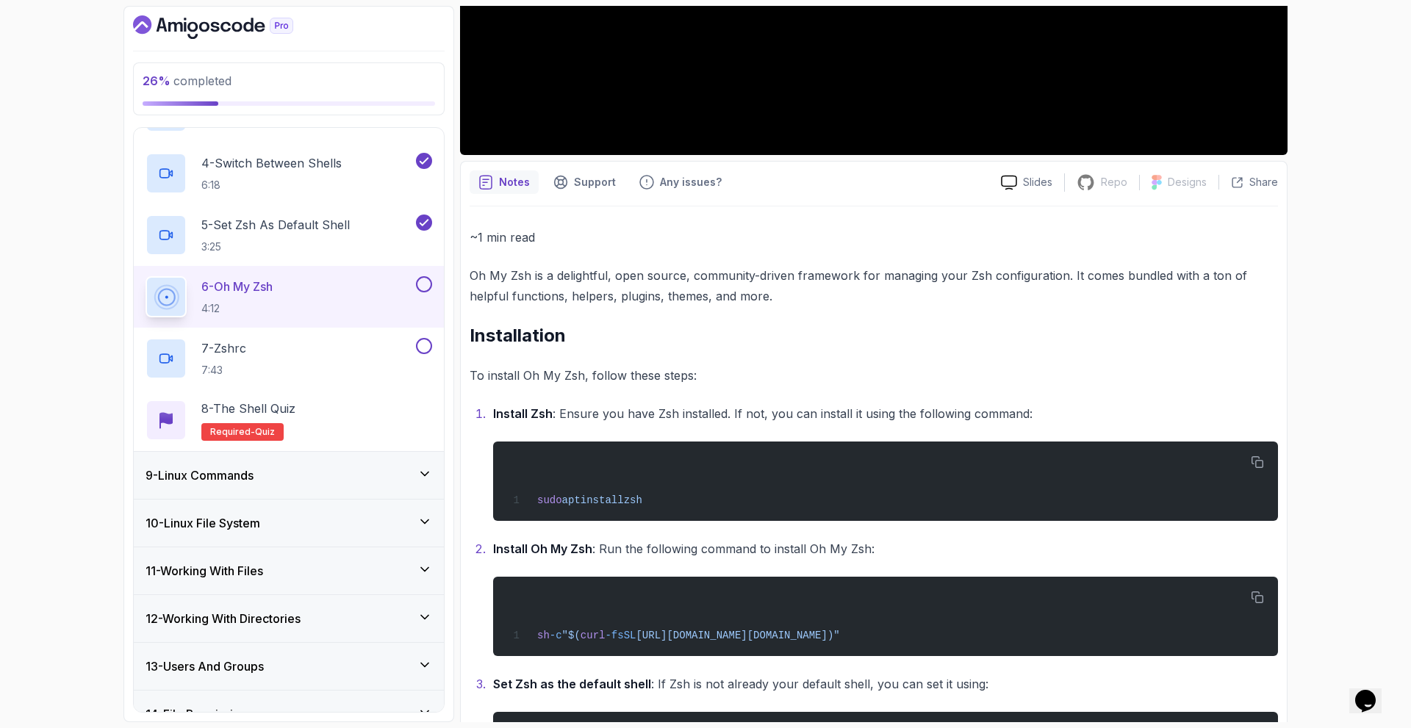
scroll to position [619, 0]
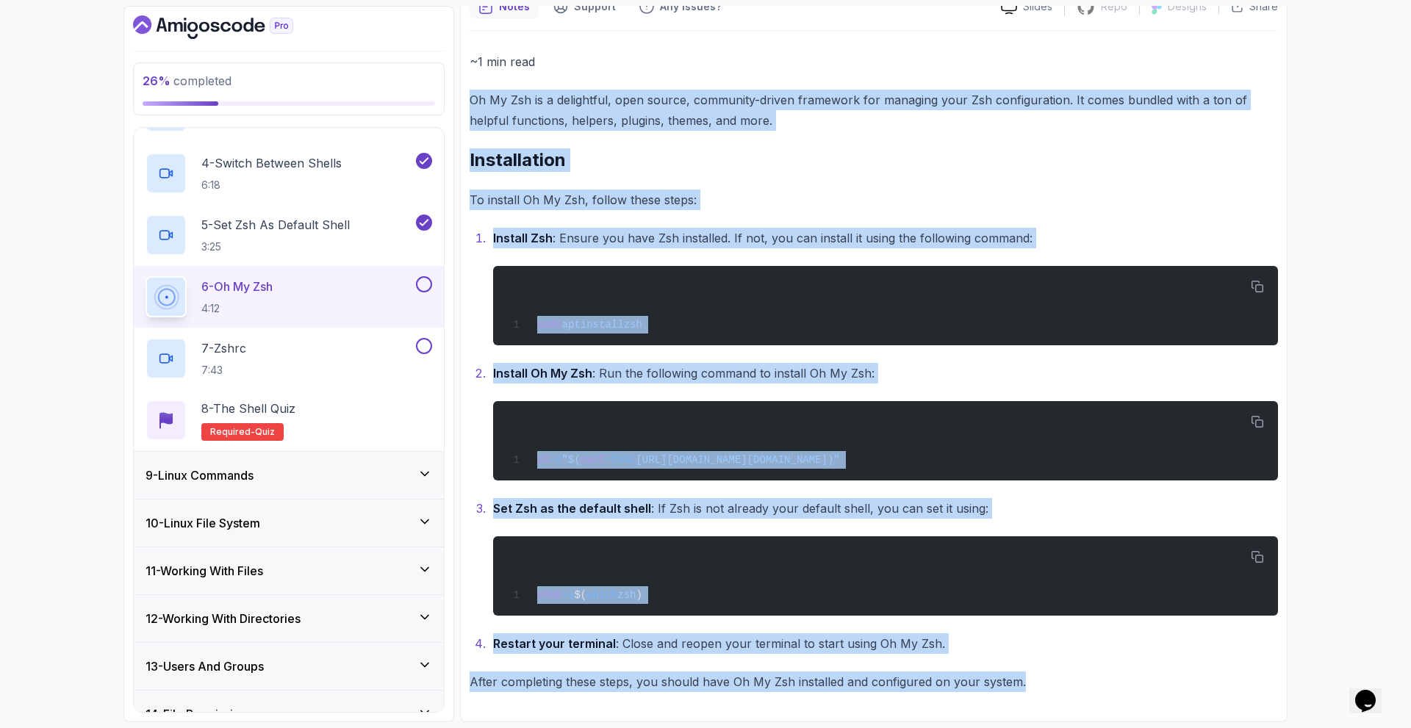
drag, startPoint x: 467, startPoint y: 88, endPoint x: 1089, endPoint y: 712, distance: 880.5
click at [1089, 712] on div "Notes Support Any issues? Slides Repo Repository not available Designs Design n…" at bounding box center [874, 353] width 828 height 737
click at [1186, 257] on li "Install Zsh : Ensure you have Zsh installed. If not, you can install it using t…" at bounding box center [883, 287] width 789 height 118
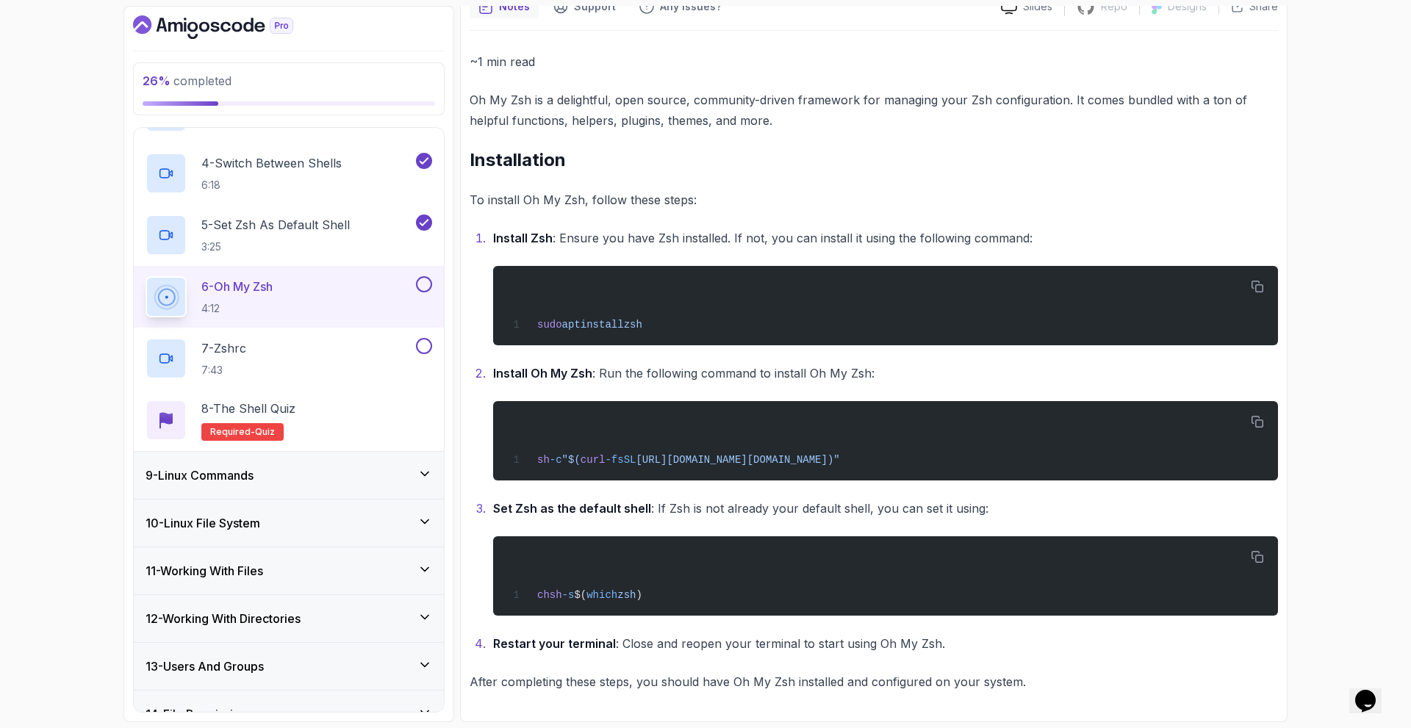
click at [1185, 217] on div "~1 min read Oh My Zsh is a delightful, open source, community-driven framework …" at bounding box center [874, 371] width 809 height 641
drag, startPoint x: 1180, startPoint y: 209, endPoint x: 1086, endPoint y: 199, distance: 94.6
click at [1179, 209] on div "~1 min read Oh My Zsh is a delightful, open source, community-driven framework …" at bounding box center [874, 371] width 809 height 641
click at [977, 192] on p "To install Oh My Zsh, follow these steps:" at bounding box center [874, 200] width 809 height 21
click at [974, 193] on p "To install Oh My Zsh, follow these steps:" at bounding box center [874, 200] width 809 height 21
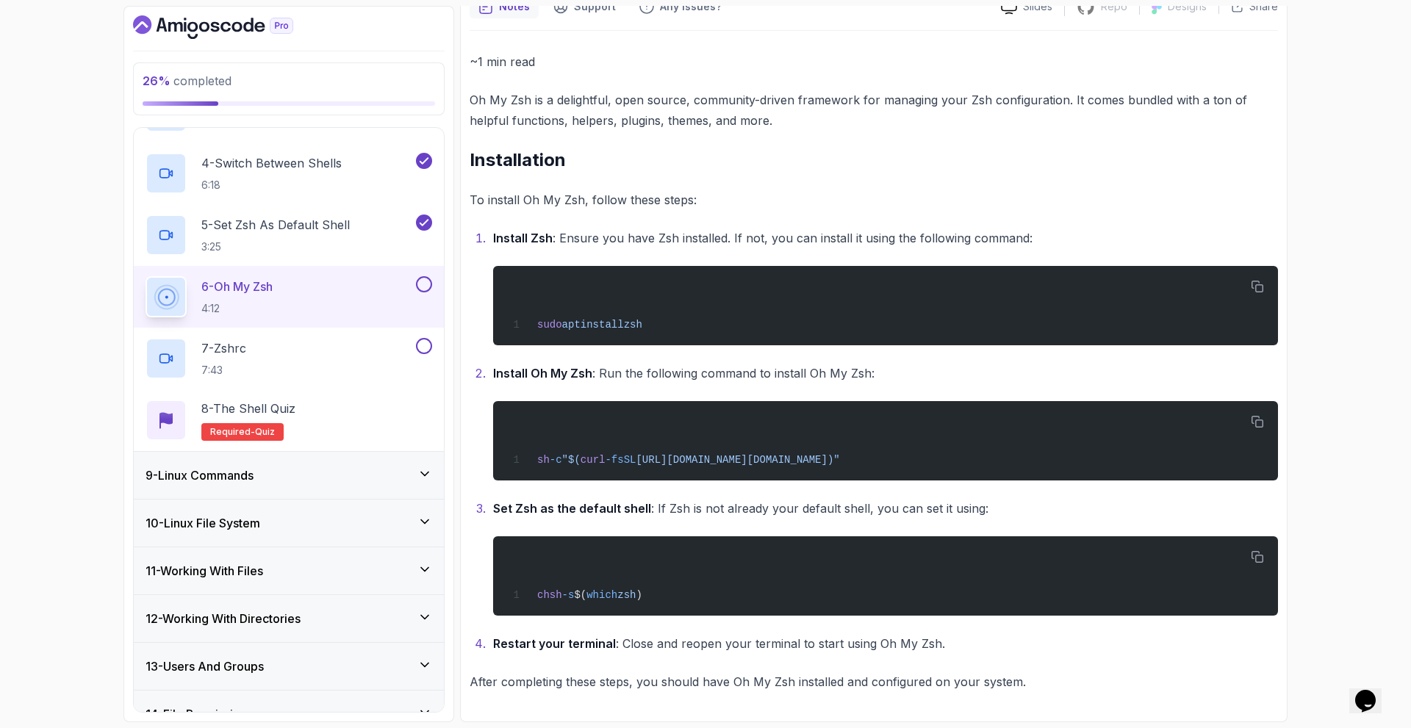
click at [902, 69] on p "~1 min read" at bounding box center [874, 61] width 809 height 21
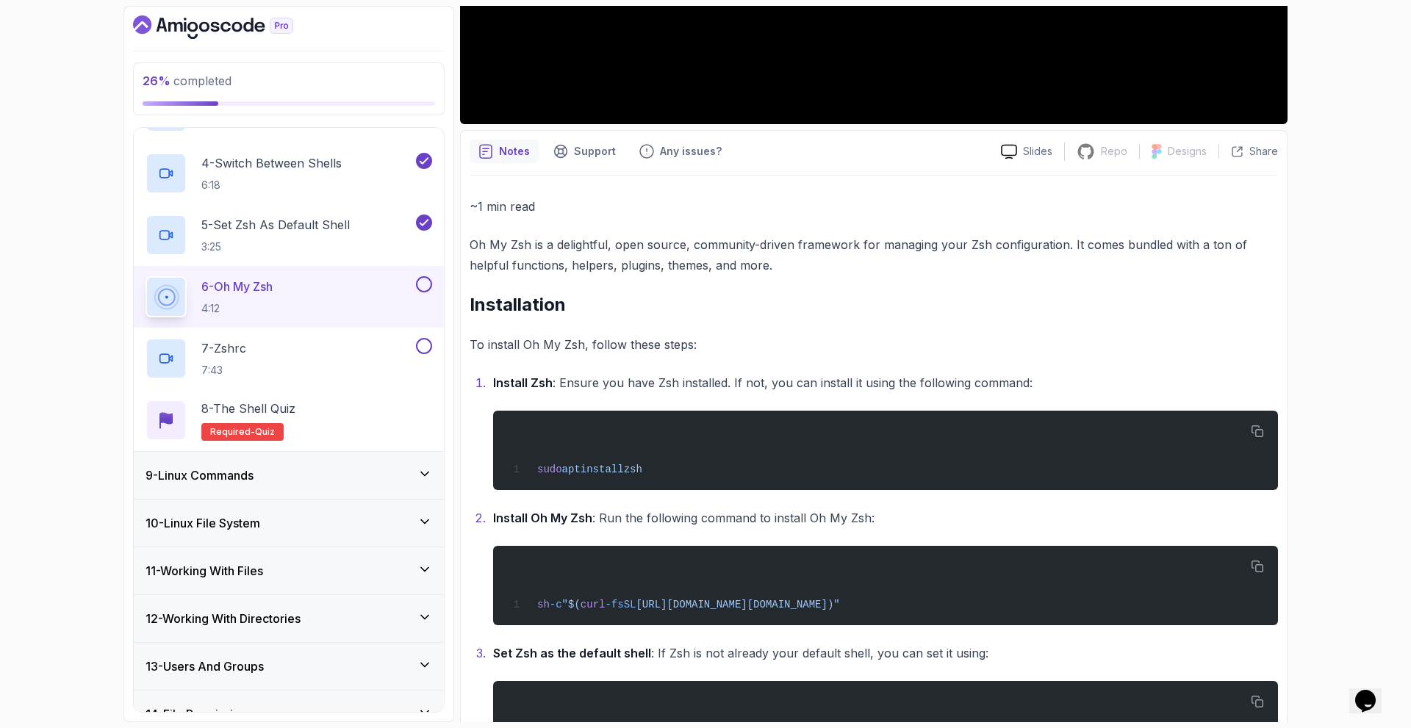
click at [872, 320] on div "~1 min read Oh My Zsh is a delightful, open source, community-driven framework …" at bounding box center [874, 516] width 809 height 641
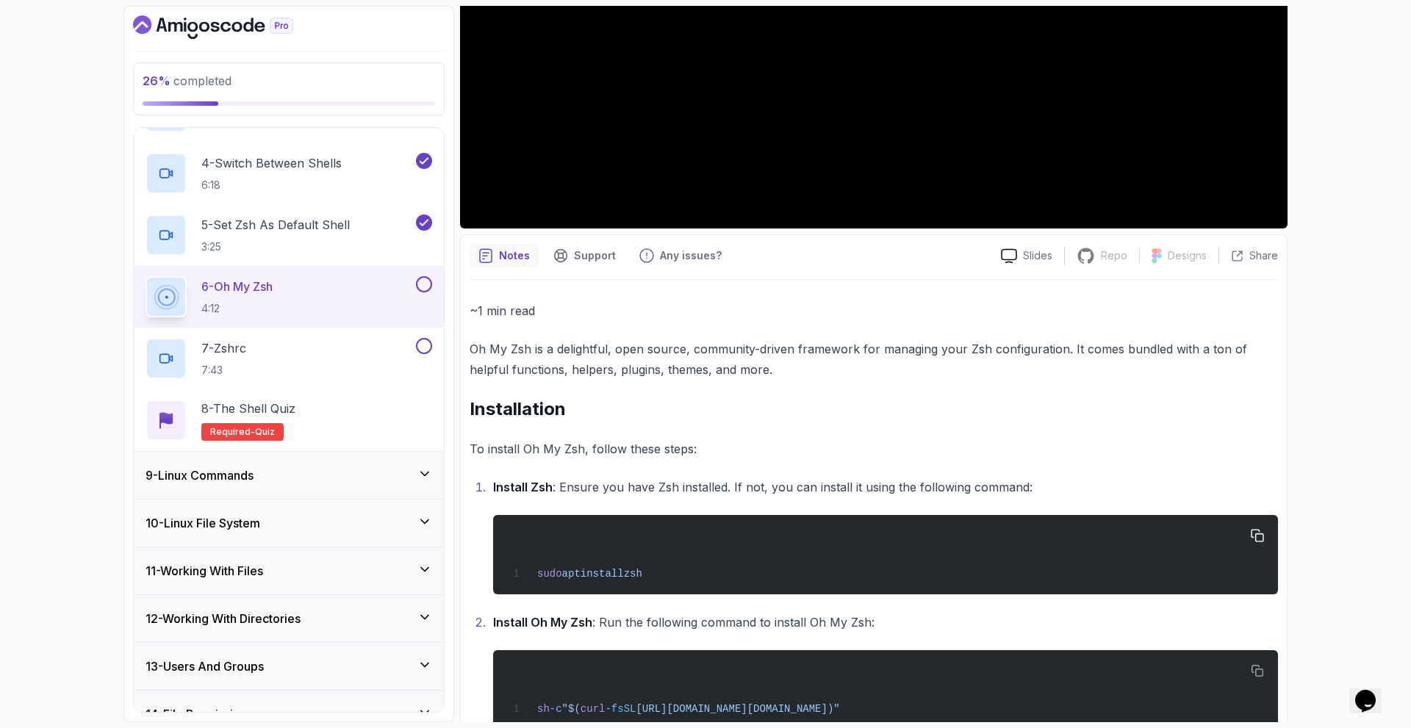
scroll to position [515, 0]
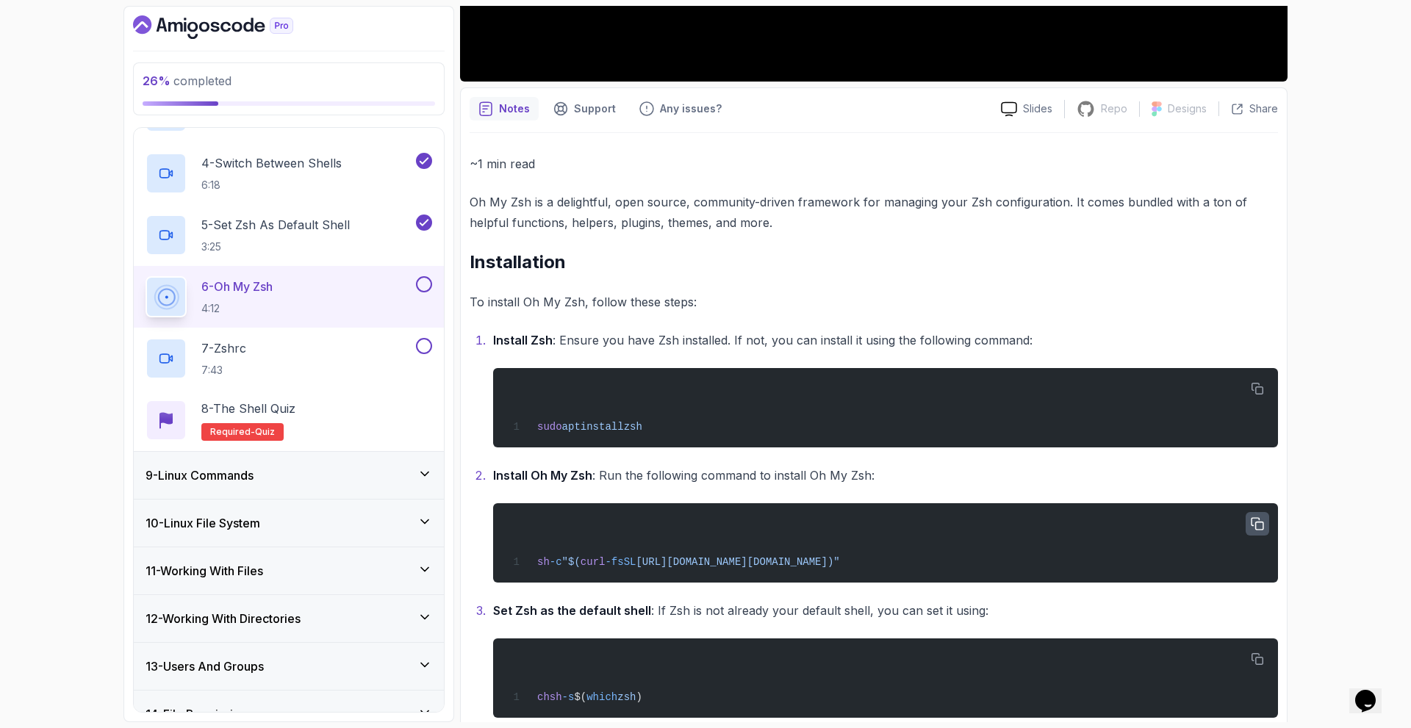
click at [1254, 521] on icon "button" at bounding box center [1257, 524] width 13 height 13
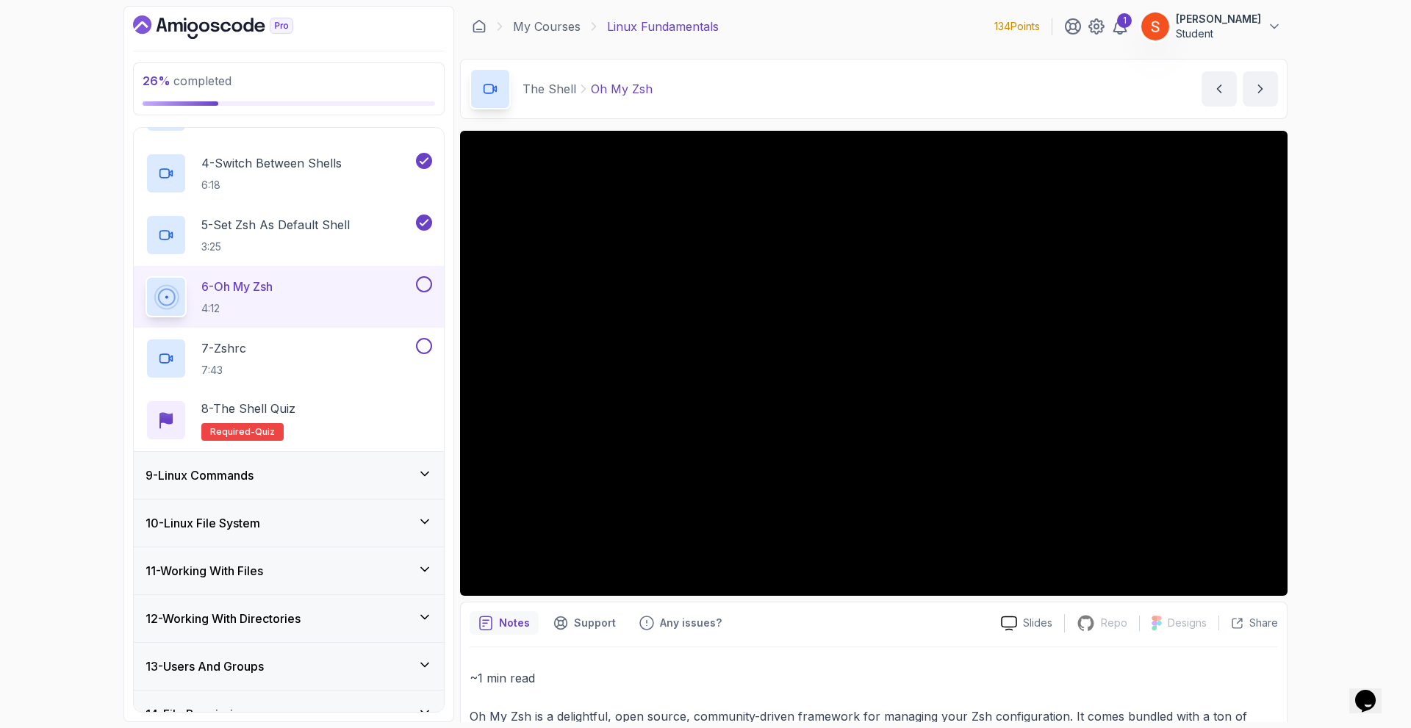
scroll to position [368, 0]
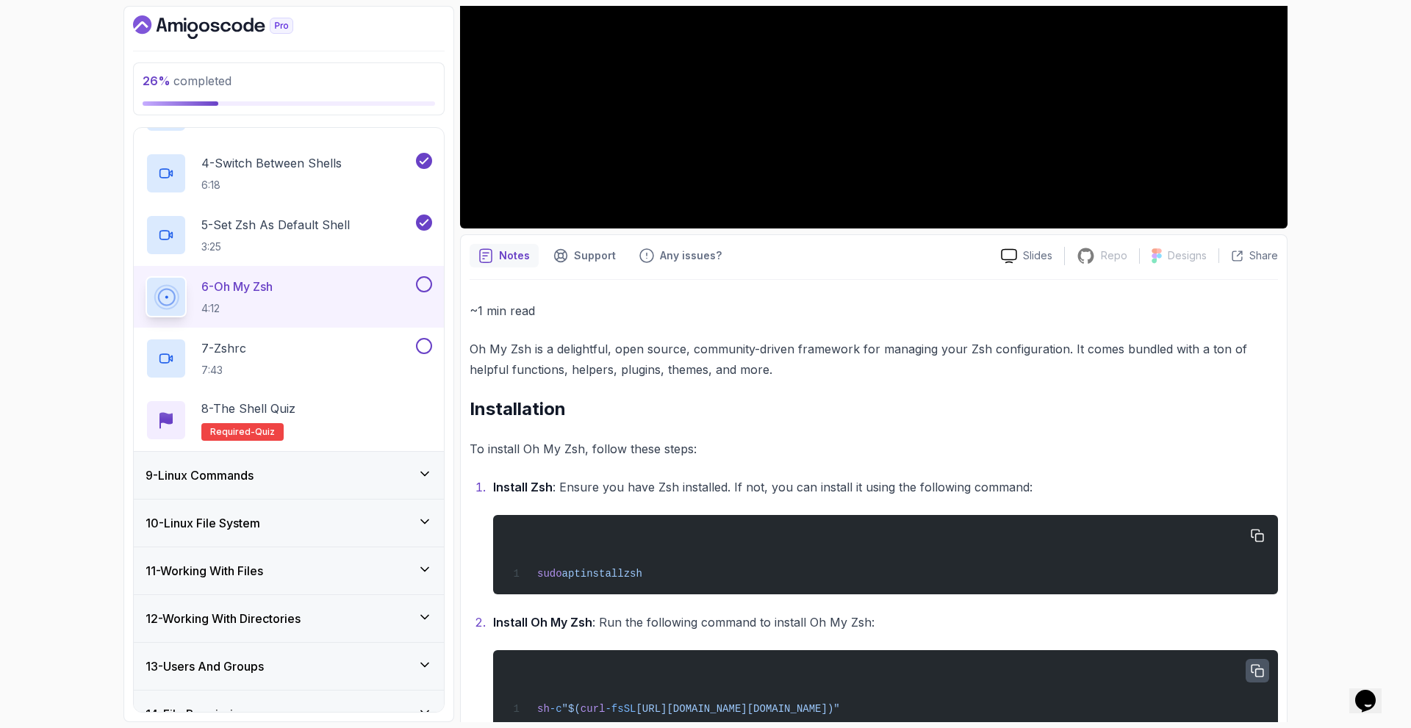
click at [624, 579] on span "install" at bounding box center [602, 574] width 43 height 12
click at [1250, 535] on button "button" at bounding box center [1258, 536] width 24 height 24
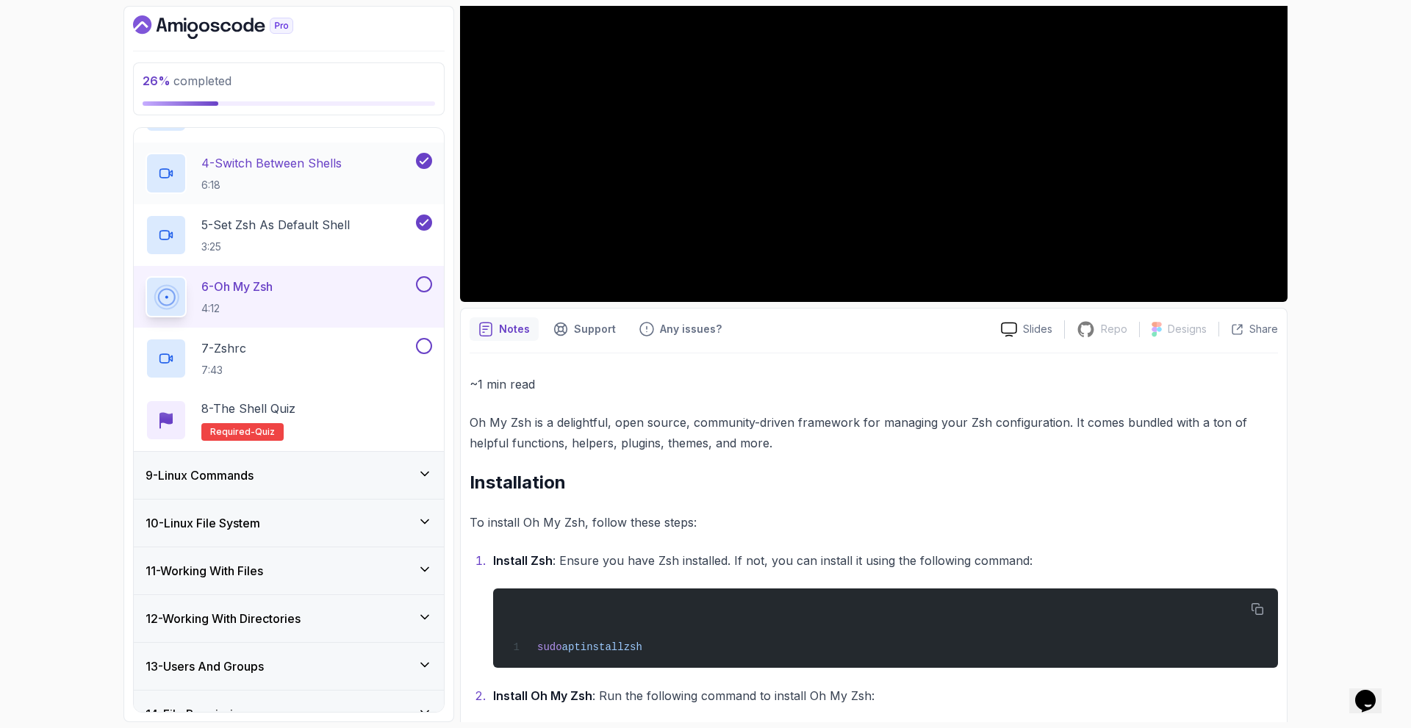
click at [291, 160] on p "4 - Switch Between Shells" at bounding box center [271, 163] width 140 height 18
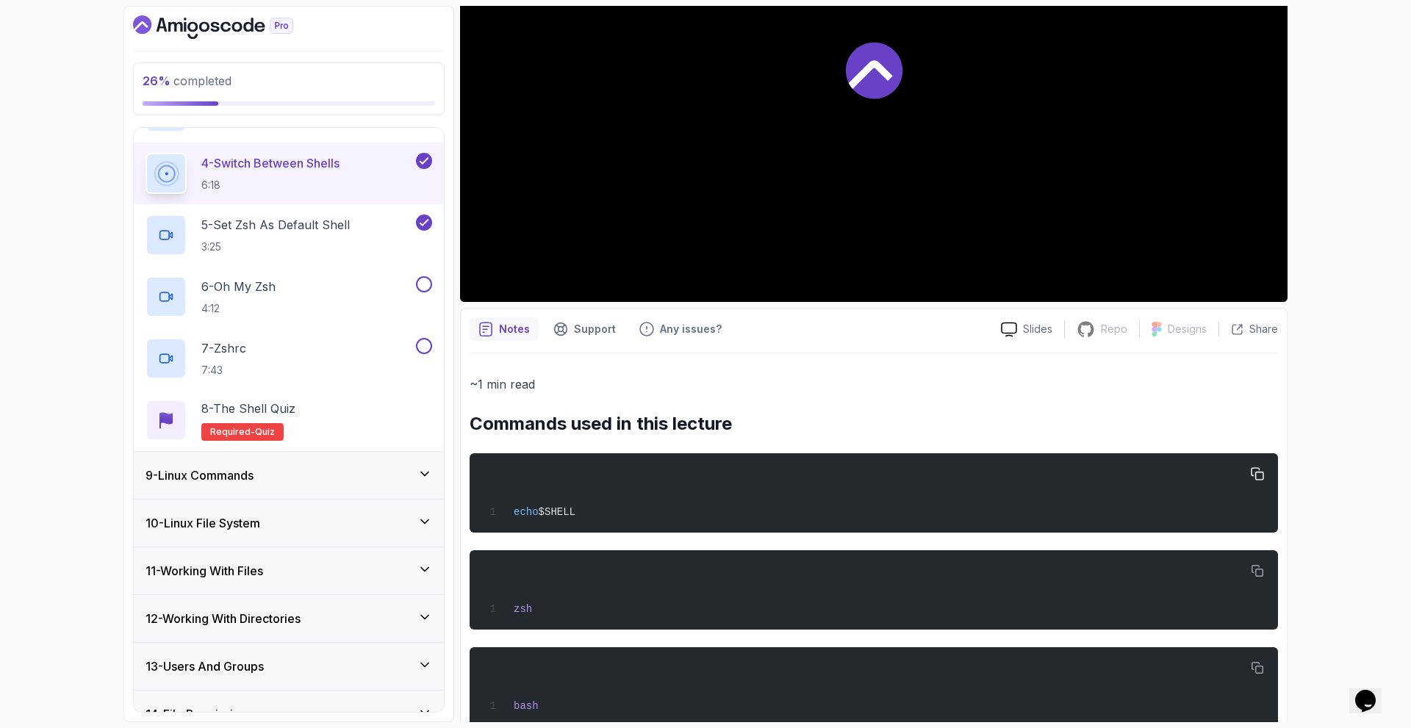
scroll to position [331, 0]
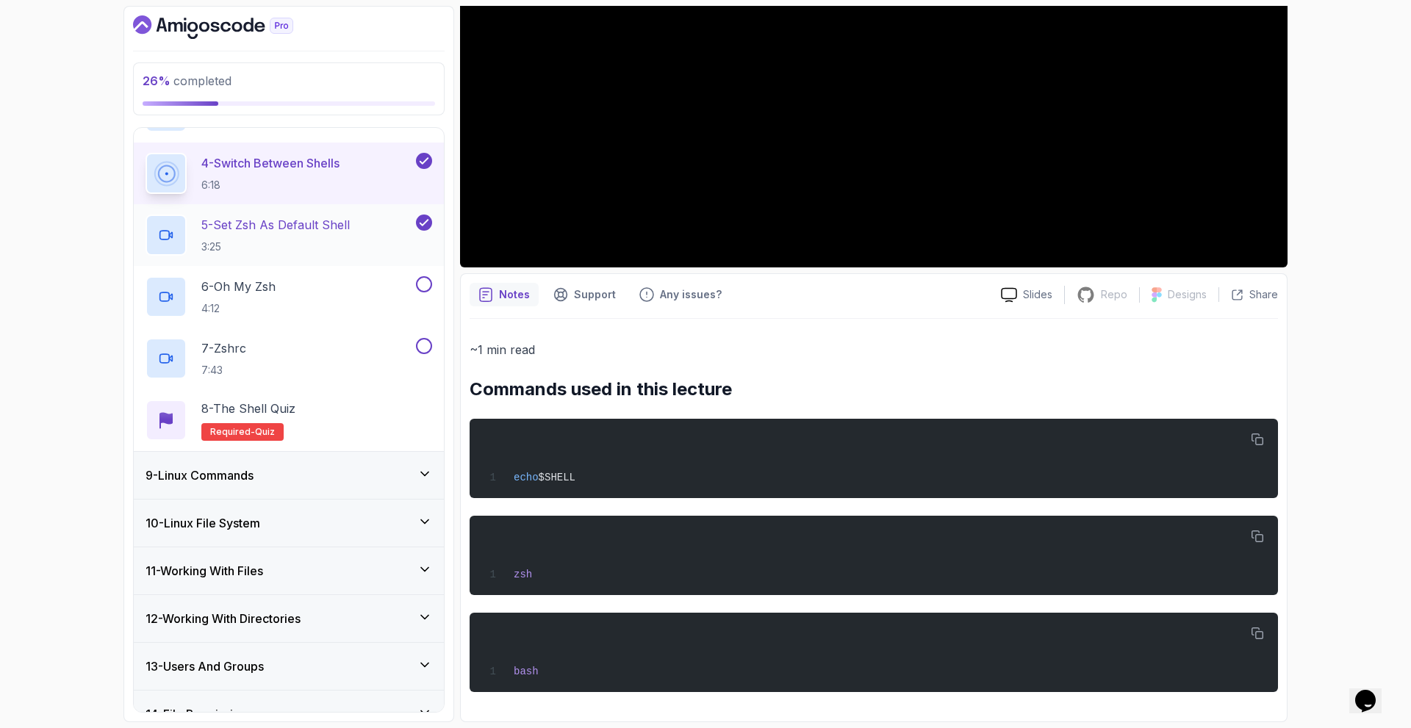
drag, startPoint x: 271, startPoint y: 215, endPoint x: 295, endPoint y: 246, distance: 39.3
click at [271, 215] on div "5 - Set Zsh As Default Shell 3:25" at bounding box center [280, 235] width 268 height 41
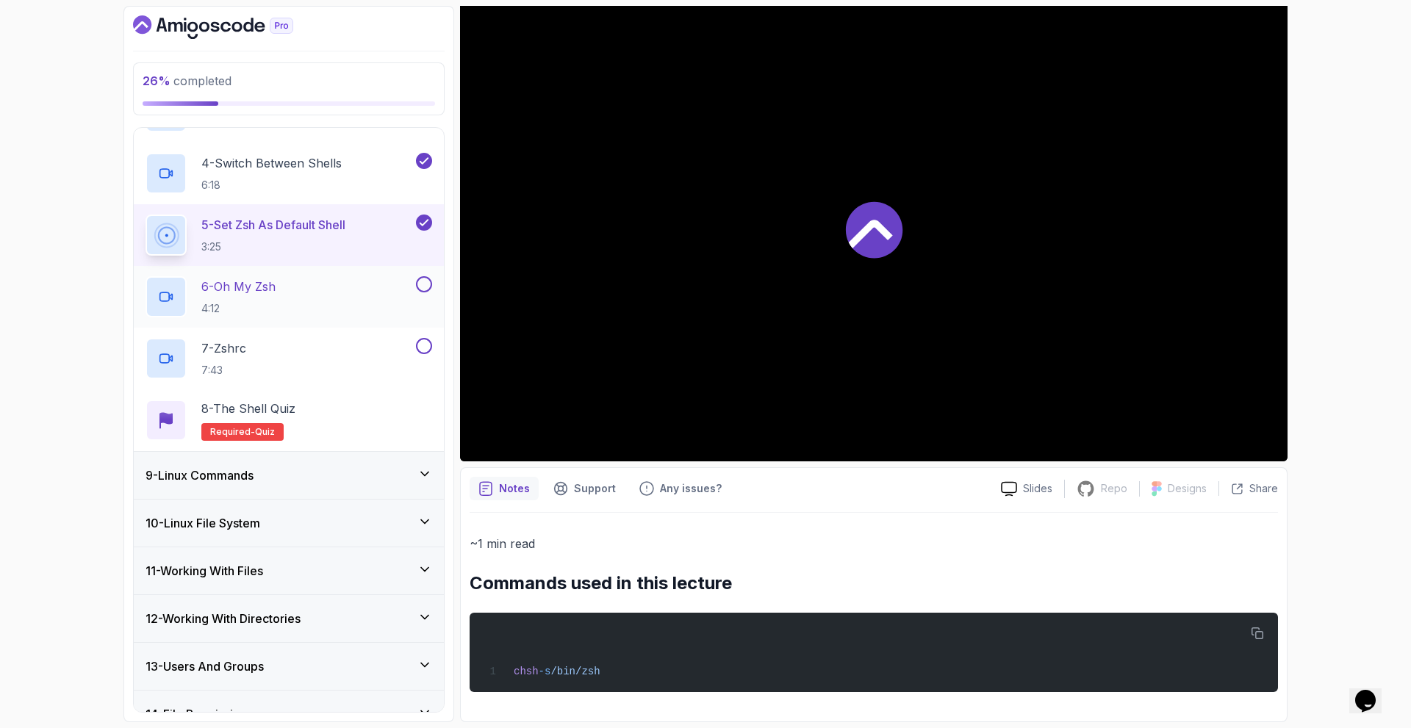
scroll to position [135, 0]
click at [270, 162] on p "4 - Switch Between Shells" at bounding box center [271, 163] width 140 height 18
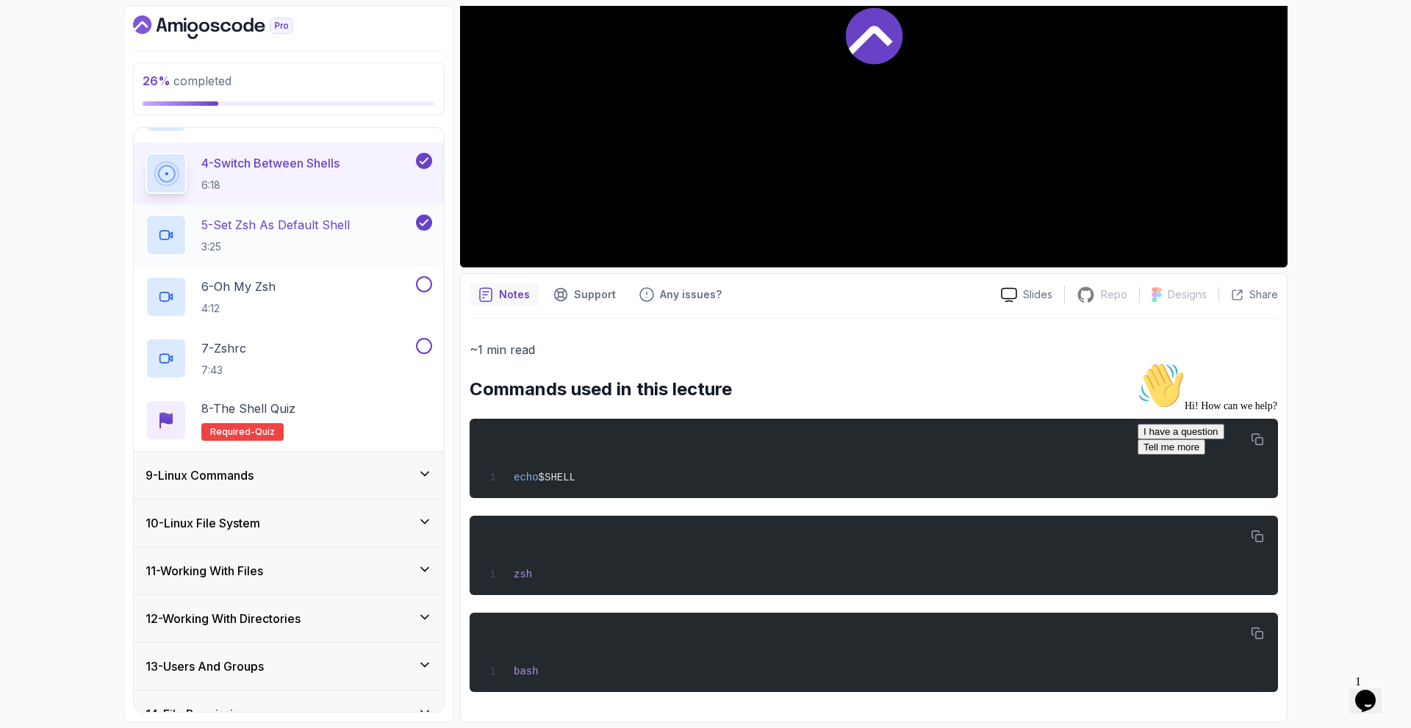
click at [259, 224] on p "5 - Set Zsh As Default Shell" at bounding box center [275, 225] width 148 height 18
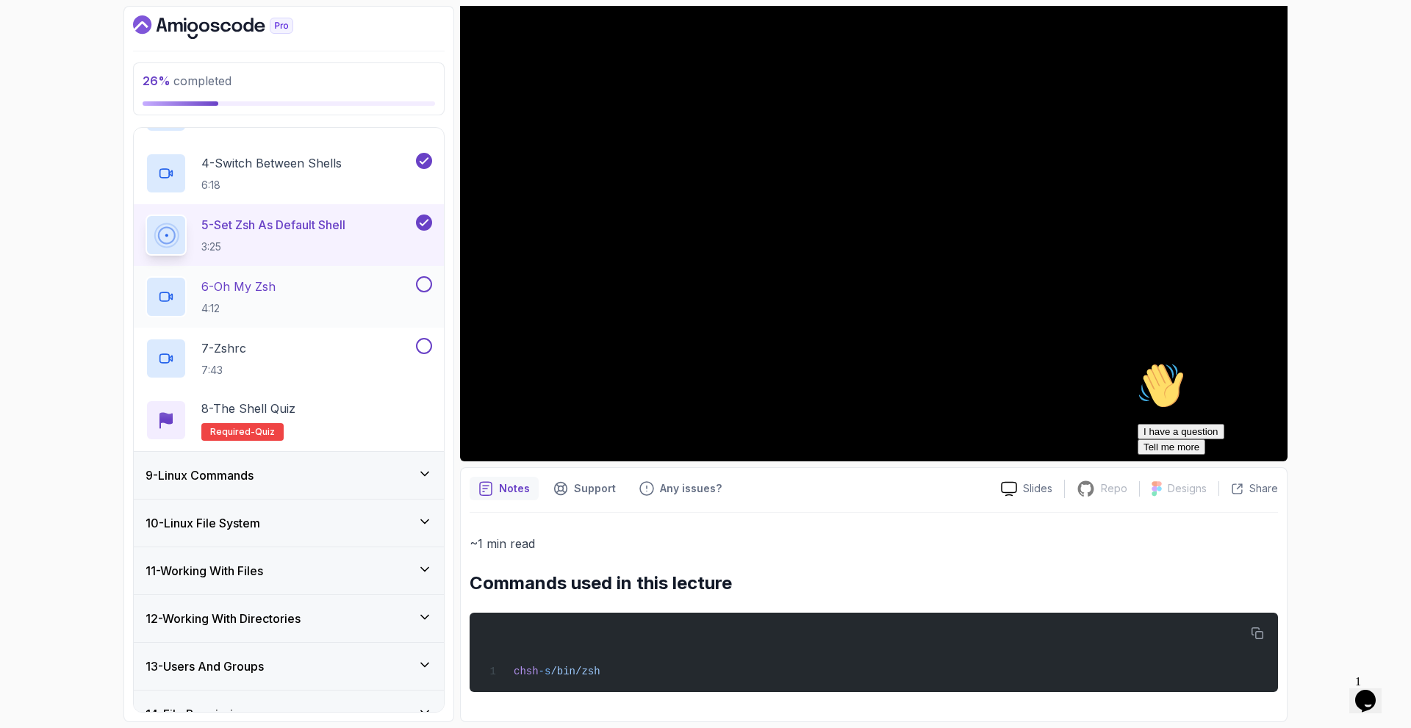
click at [257, 287] on p "6 - Oh My Zsh" at bounding box center [238, 287] width 74 height 18
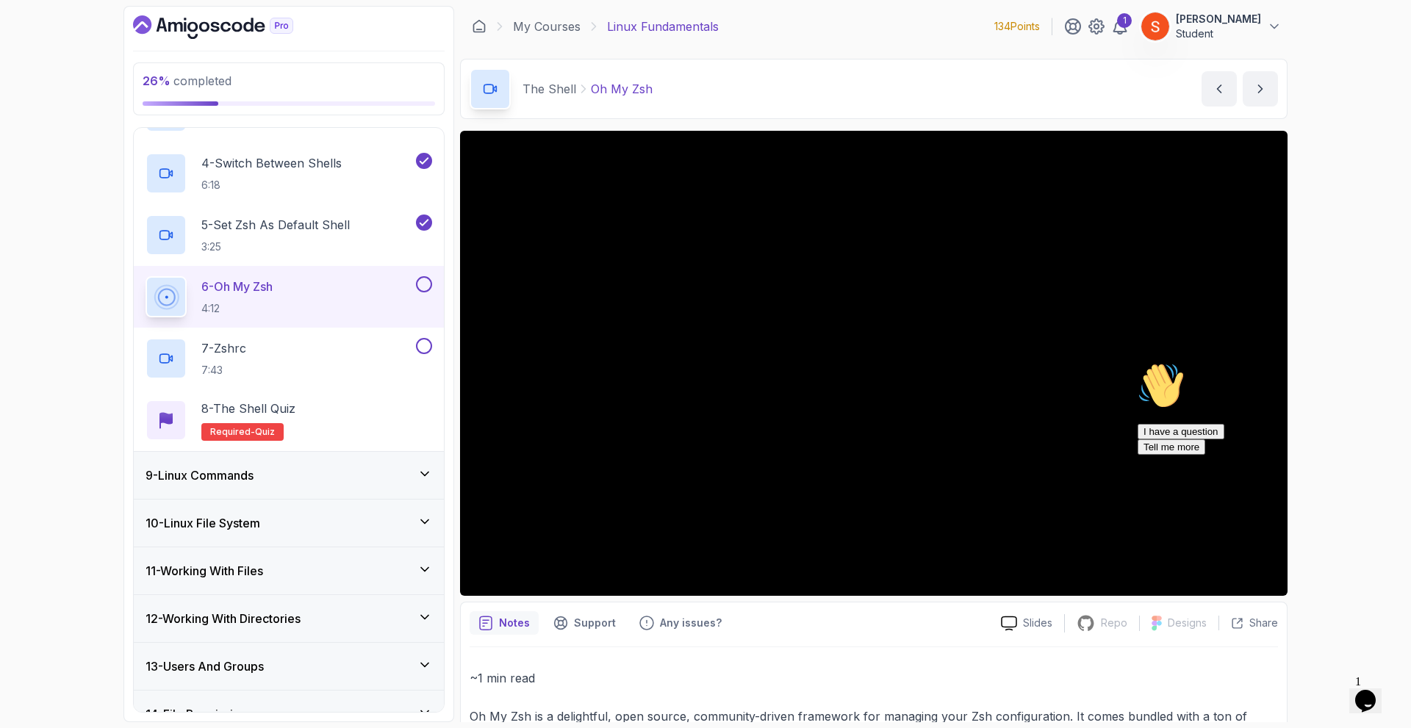
click at [1376, 690] on icon "$i18n('chat', 'chat_widget')" at bounding box center [1365, 701] width 21 height 22
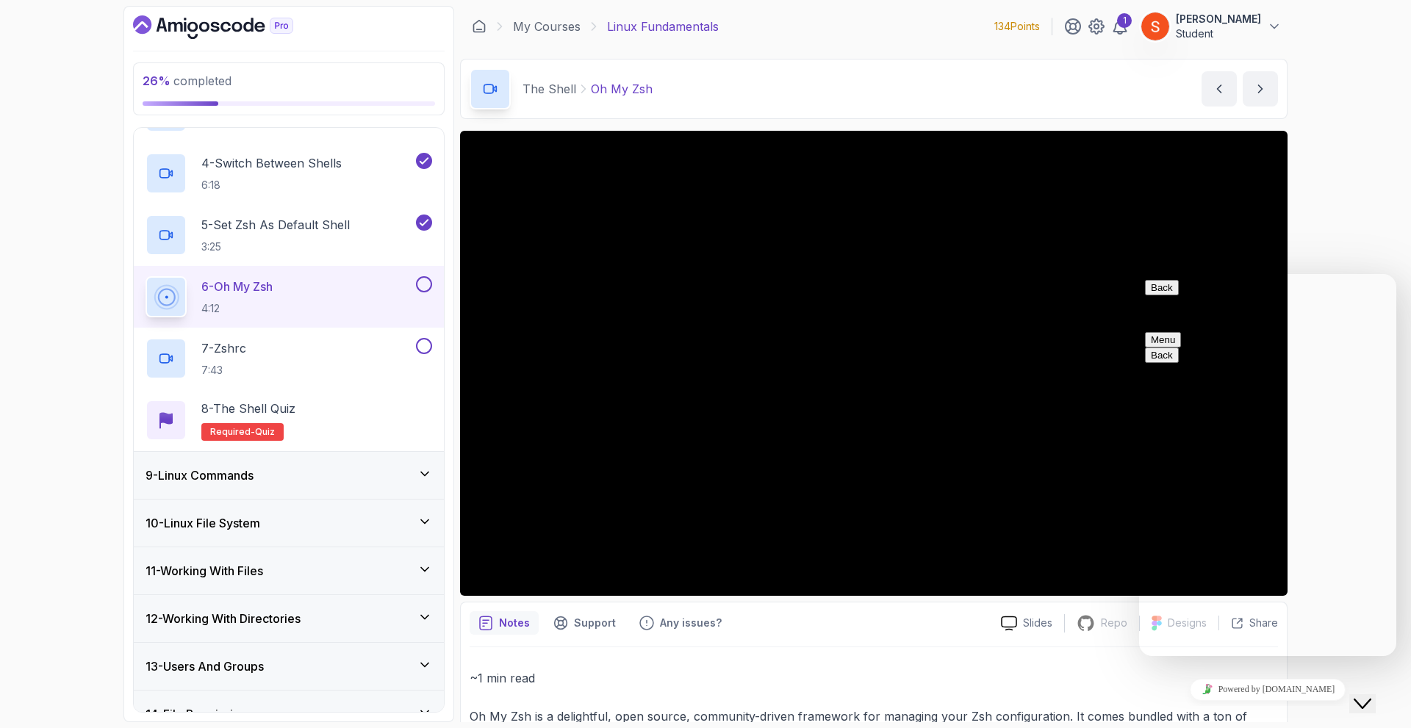
drag, startPoint x: 2739, startPoint y: 1339, endPoint x: 1423, endPoint y: 711, distance: 1457.8
click at [1372, 695] on div "Close Chat This icon closes the chat window." at bounding box center [1363, 704] width 18 height 18
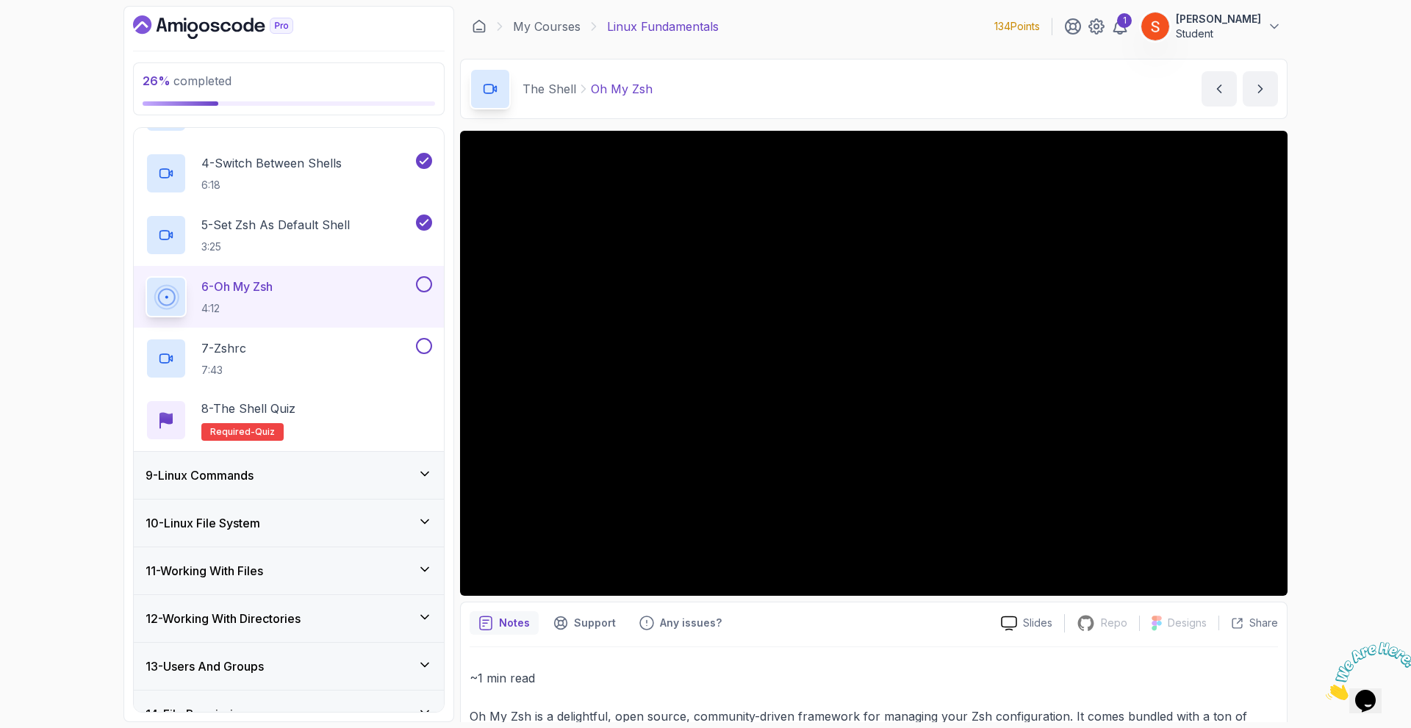
click at [1326, 690] on icon "Close" at bounding box center [1326, 696] width 0 height 12
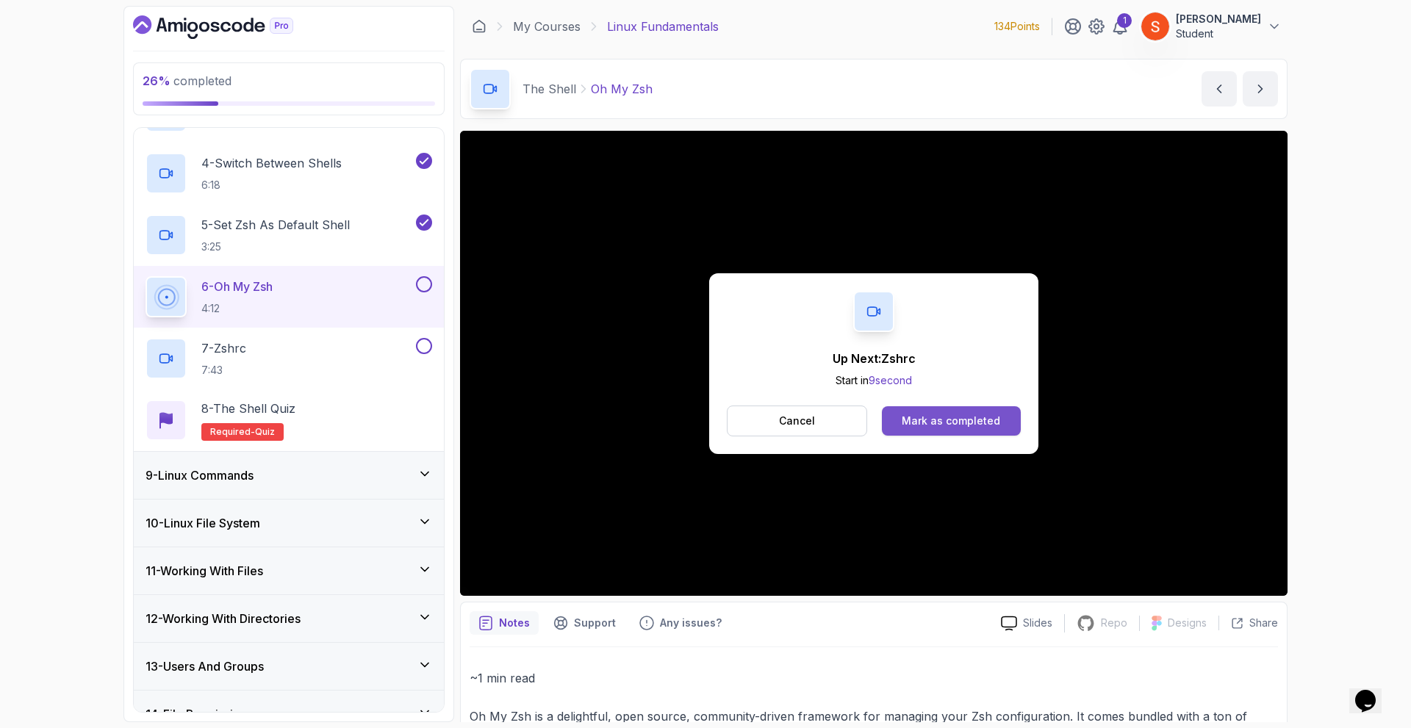
click at [937, 412] on button "Mark as completed" at bounding box center [951, 420] width 139 height 29
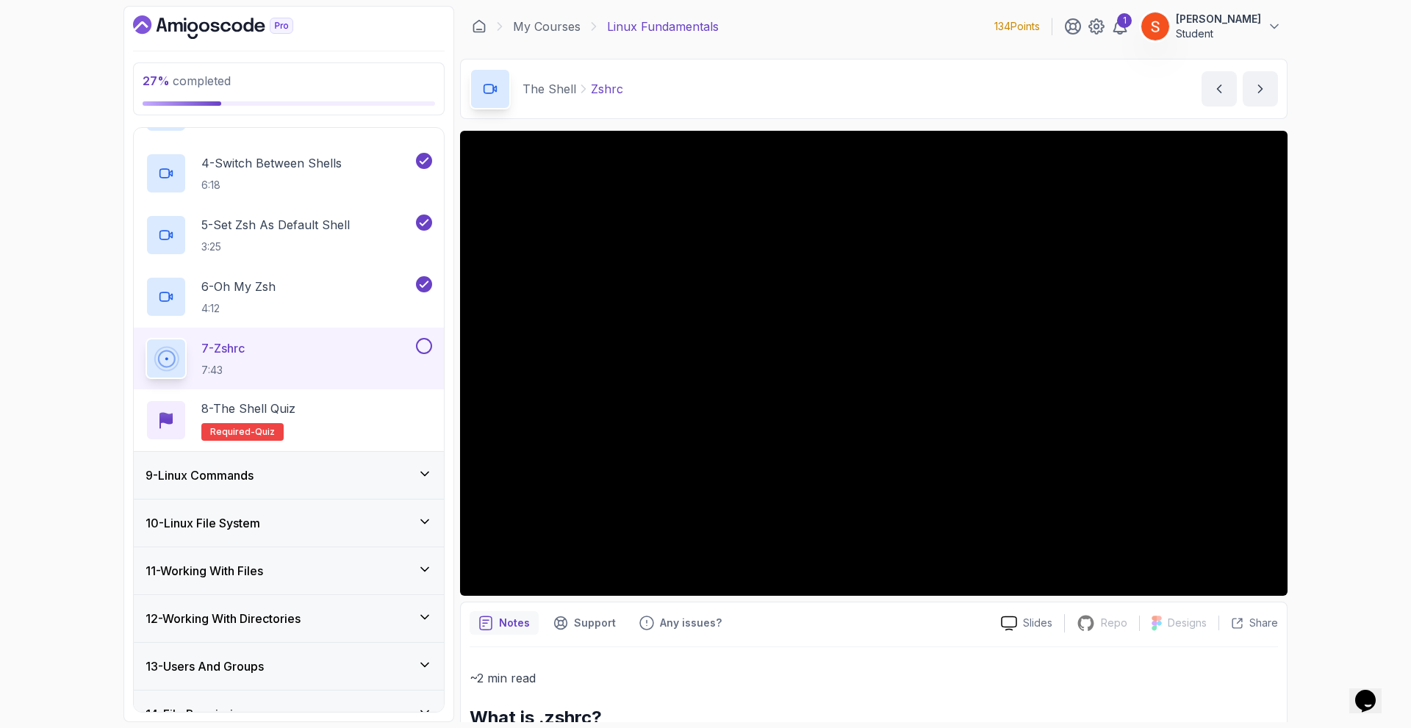
click at [425, 470] on icon at bounding box center [425, 474] width 15 height 15
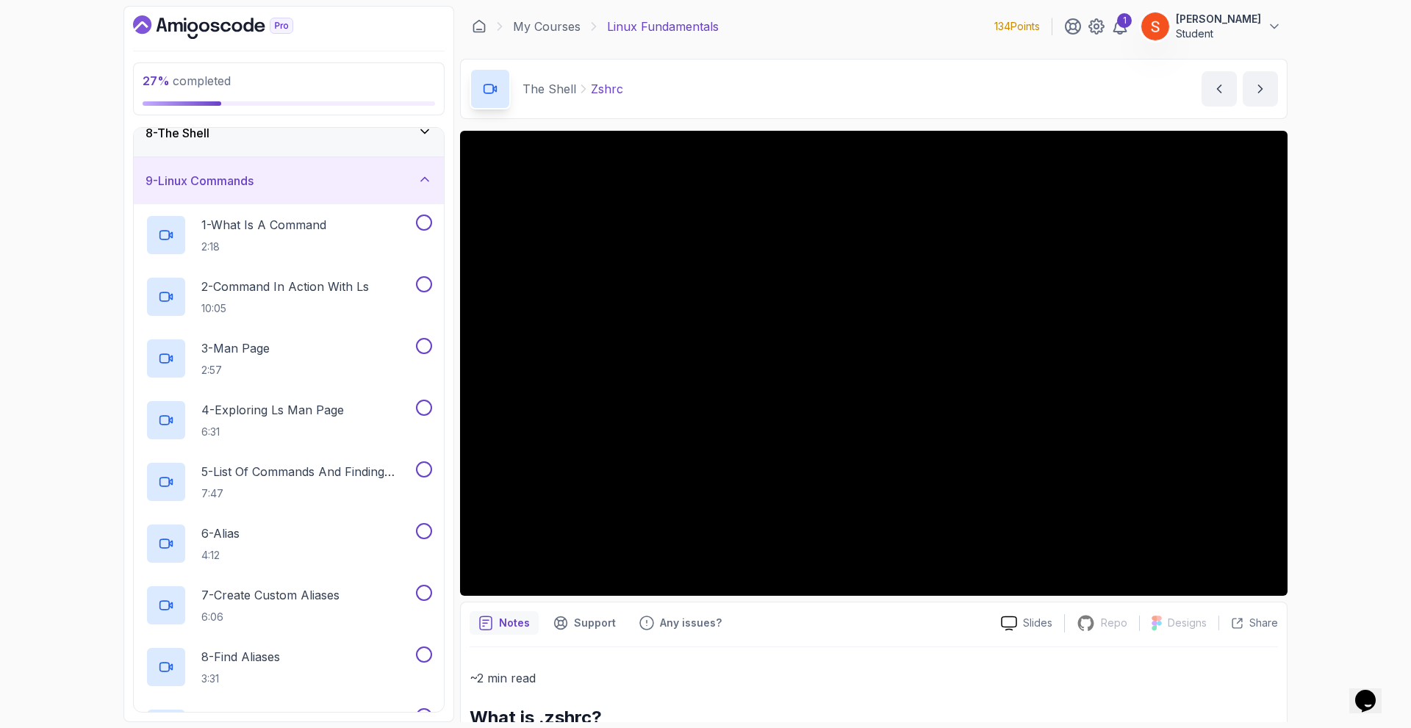
scroll to position [206, 0]
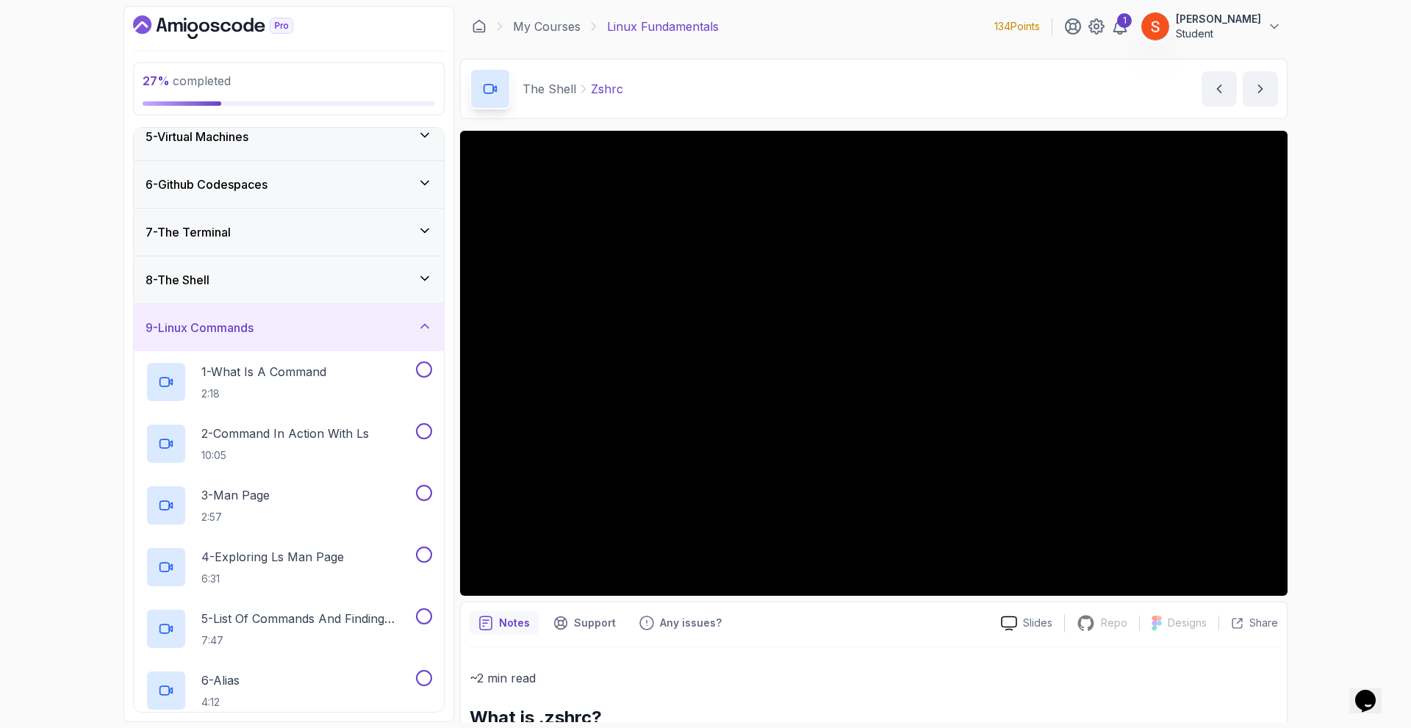
click at [423, 330] on icon at bounding box center [425, 326] width 15 height 15
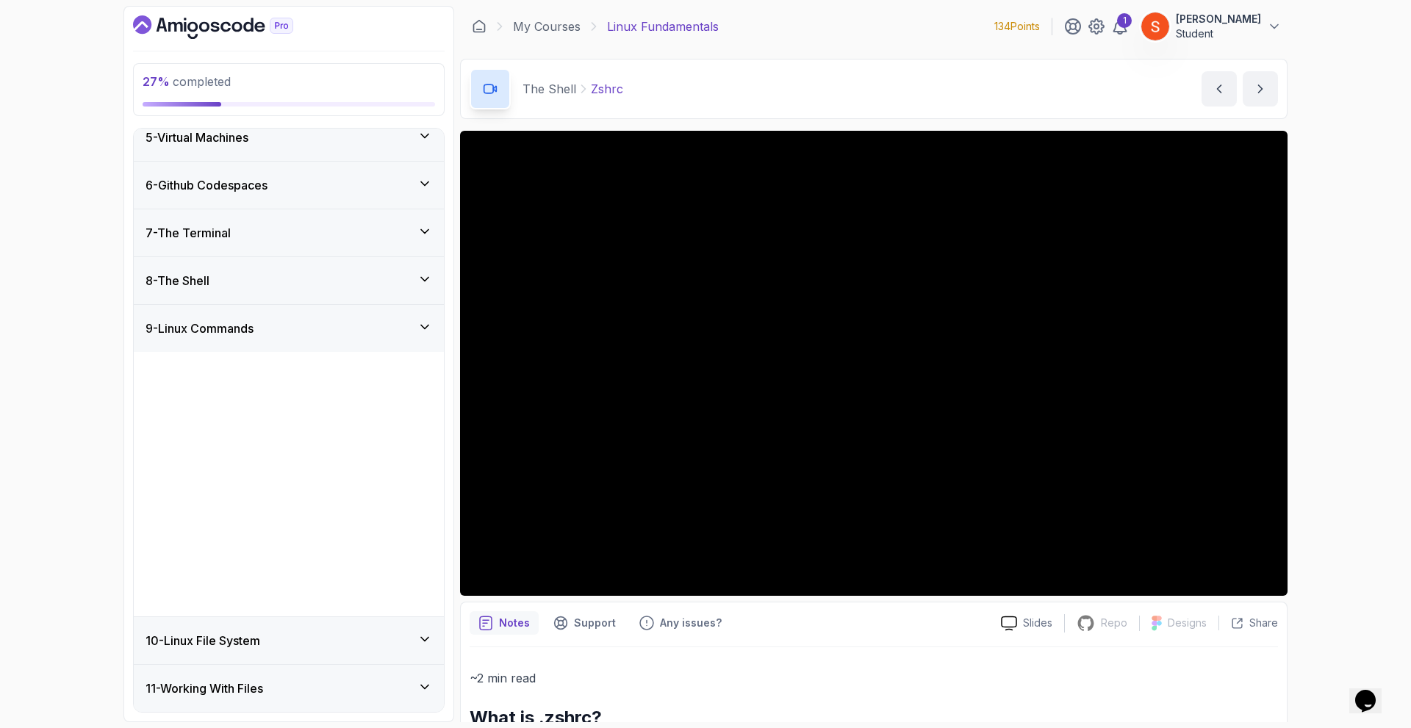
scroll to position [132, 0]
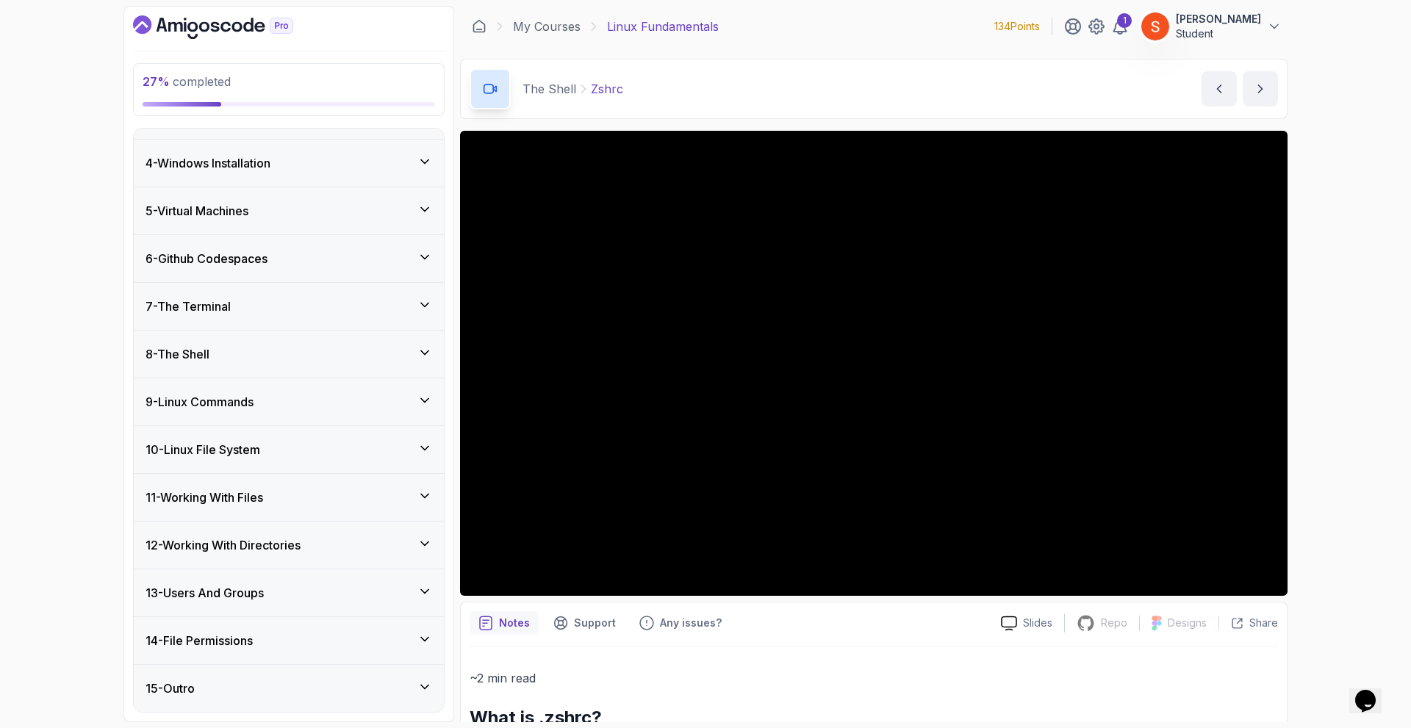
click at [418, 445] on icon at bounding box center [425, 448] width 15 height 15
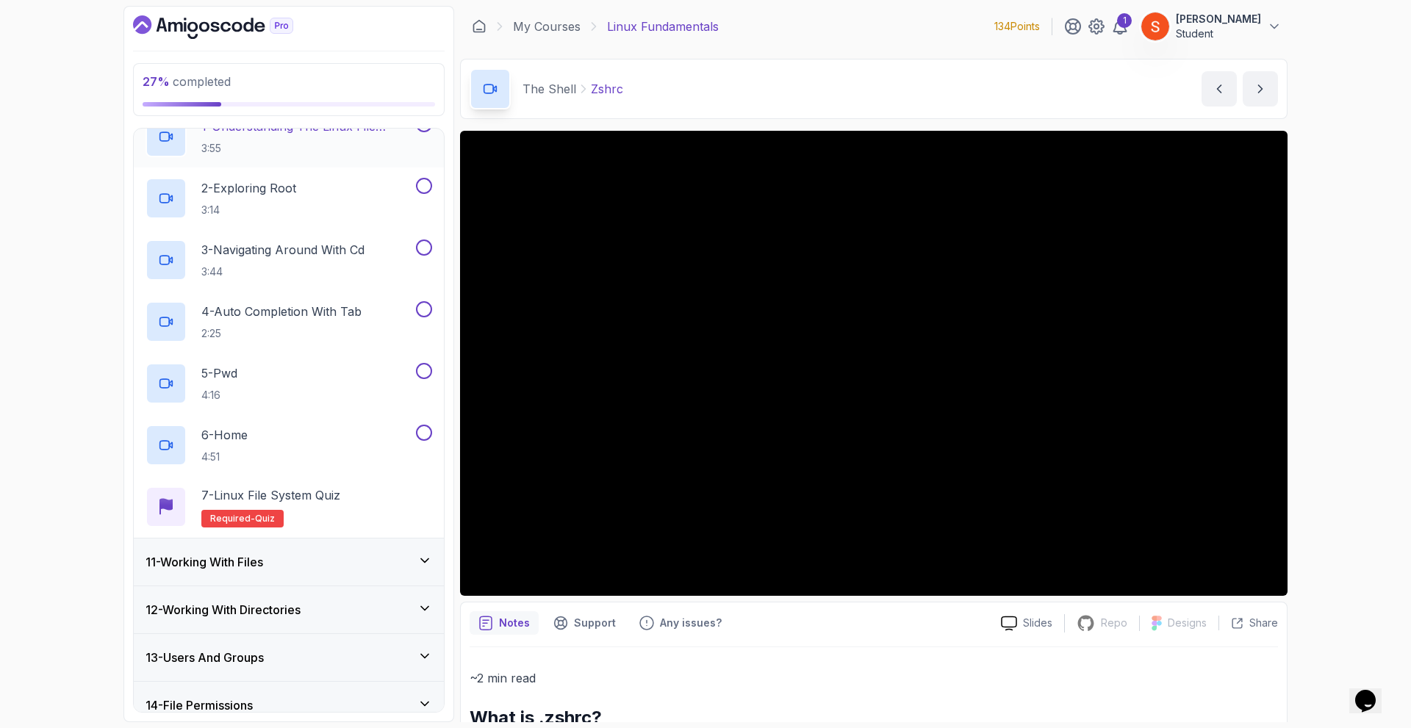
scroll to position [426, 0]
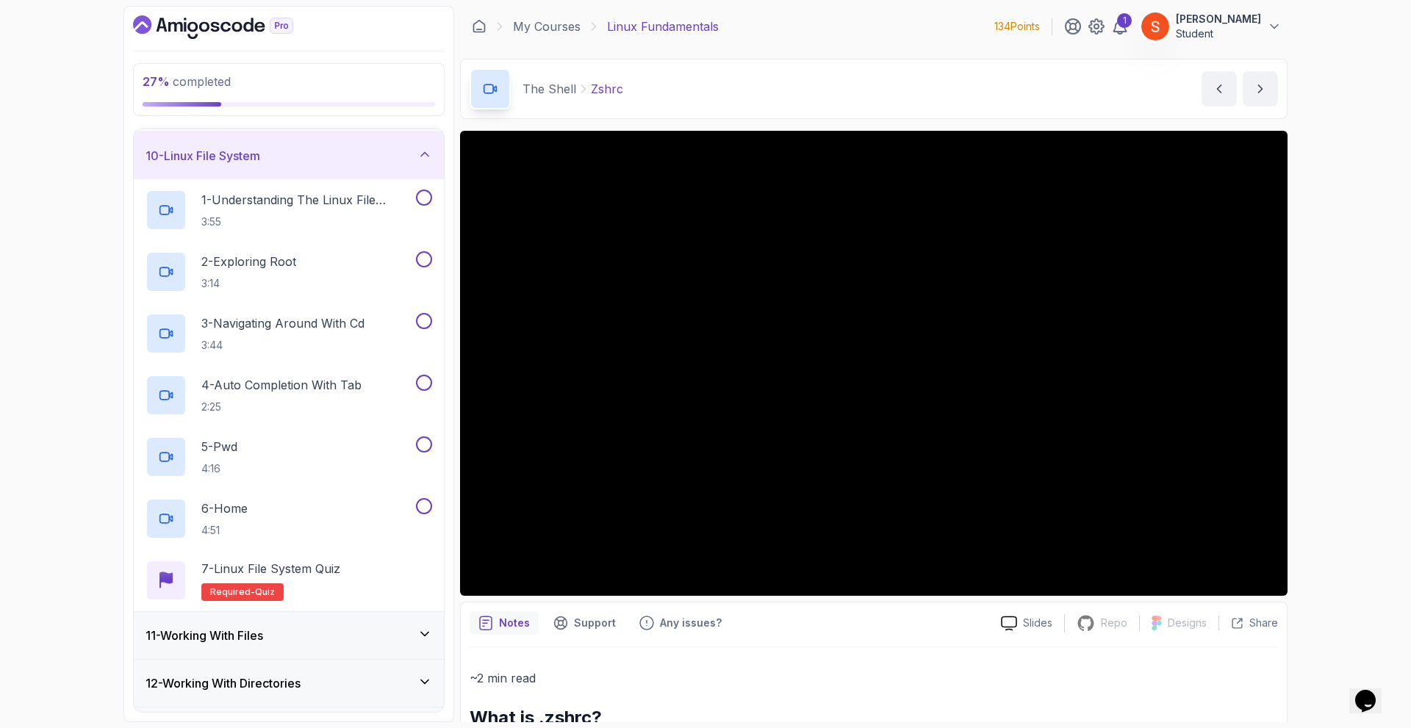
click at [423, 154] on icon at bounding box center [424, 154] width 7 height 4
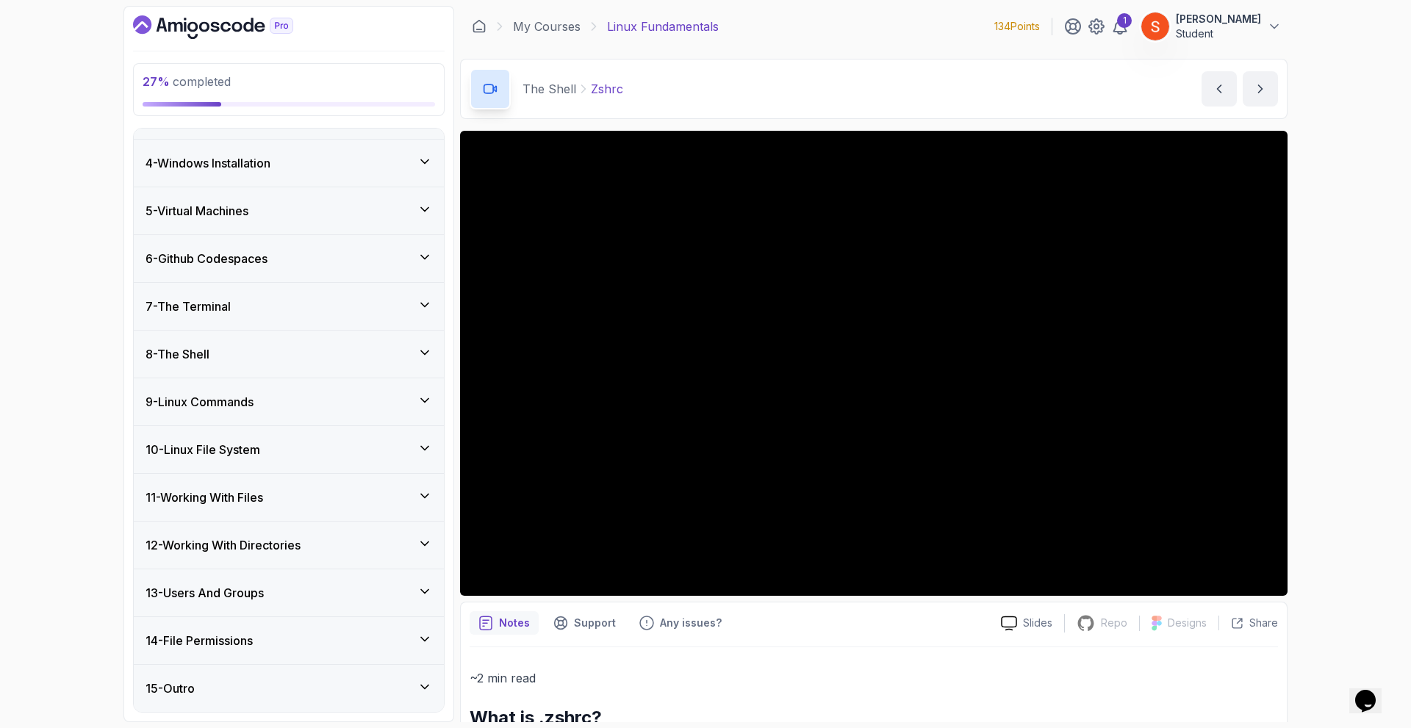
scroll to position [132, 0]
click at [384, 496] on div "11 - Working With Files" at bounding box center [289, 498] width 287 height 18
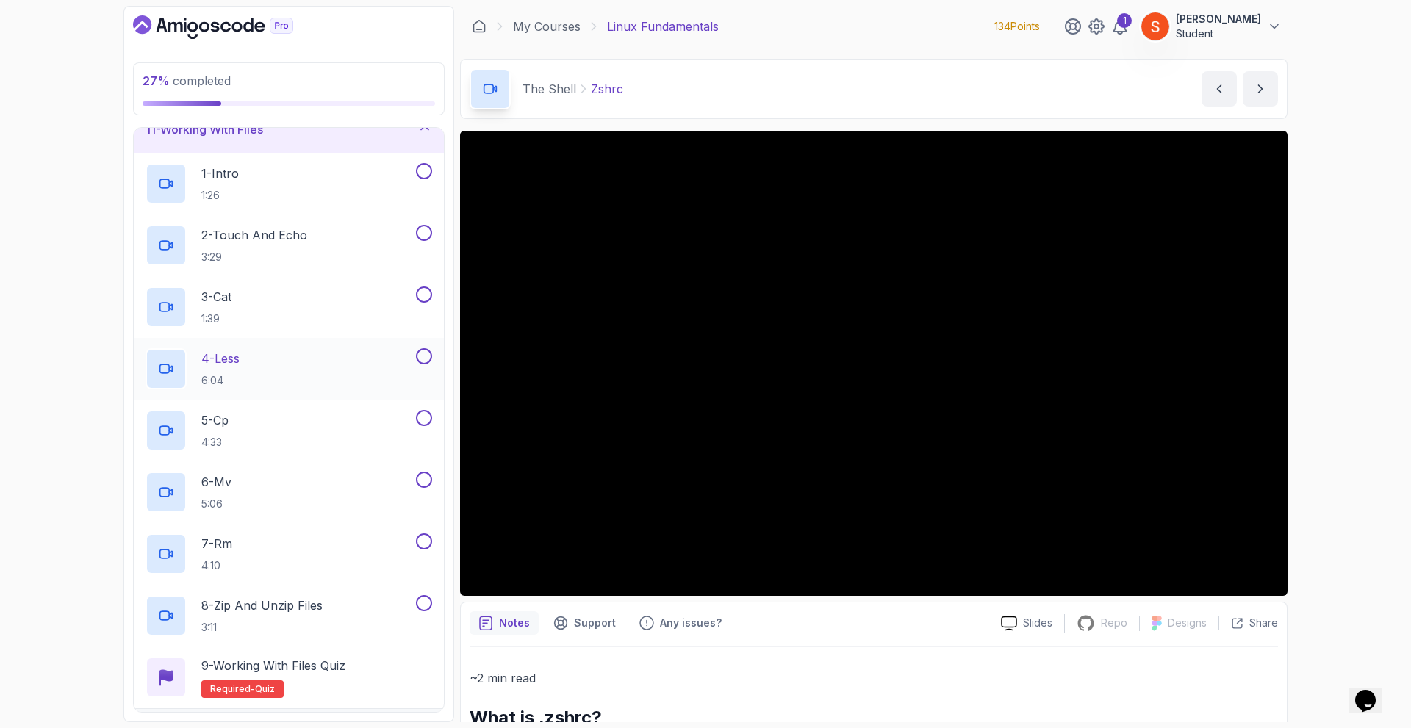
scroll to position [426, 0]
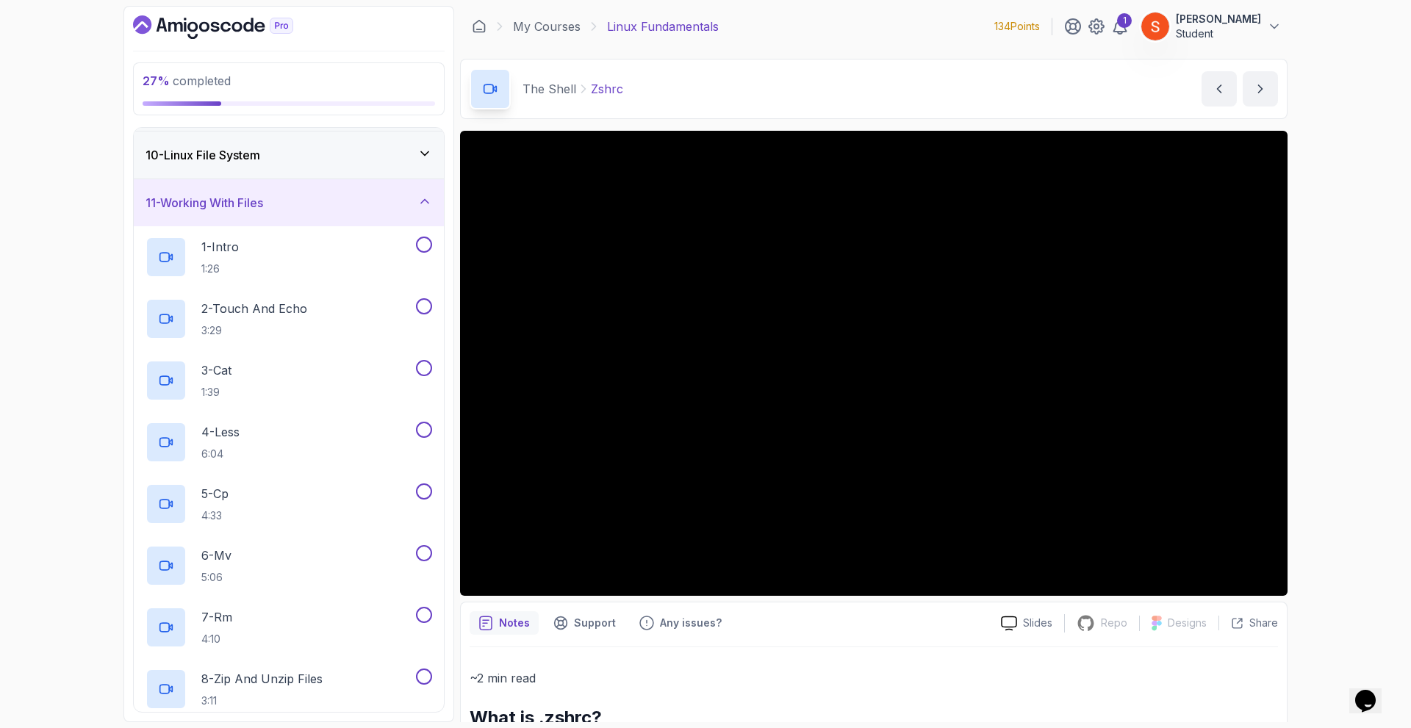
click at [421, 208] on icon at bounding box center [425, 201] width 15 height 15
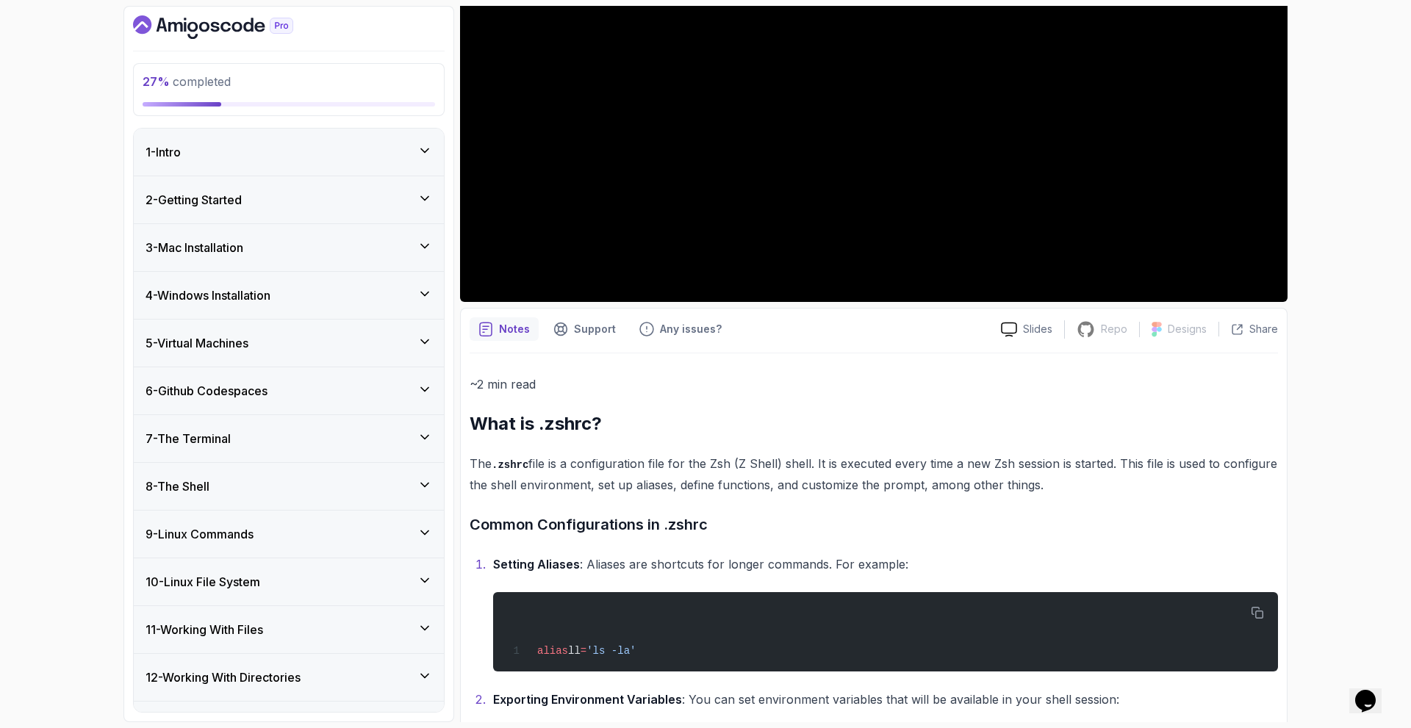
scroll to position [132, 0]
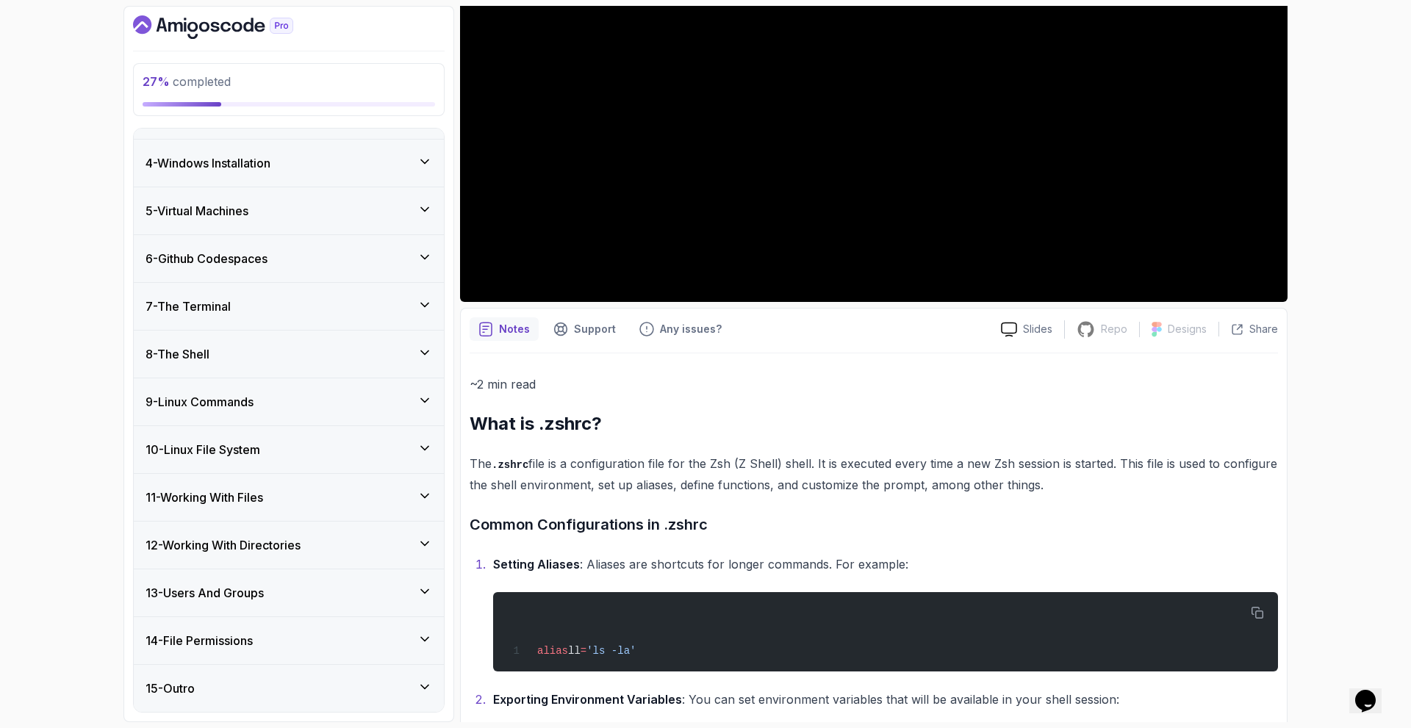
click at [237, 450] on h3 "10 - Linux File System" at bounding box center [203, 450] width 115 height 18
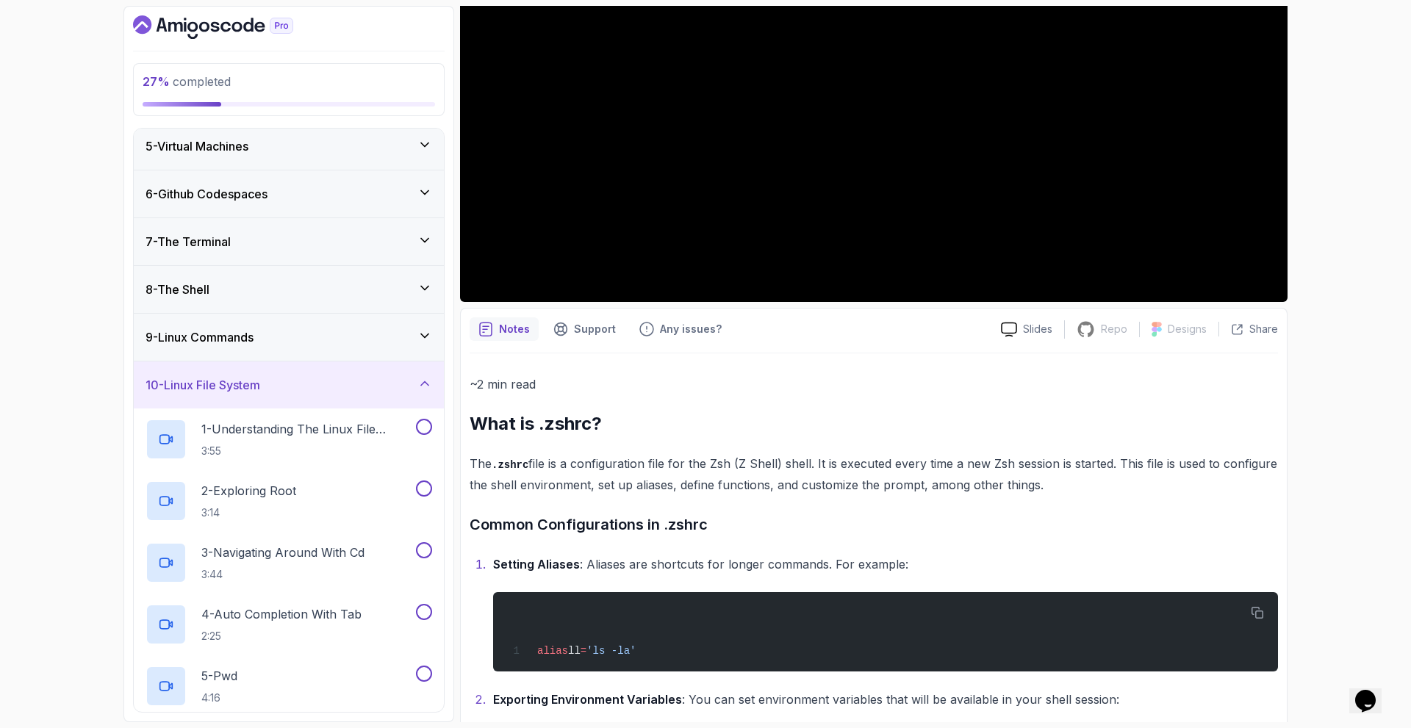
click at [257, 378] on h3 "10 - Linux File System" at bounding box center [203, 385] width 115 height 18
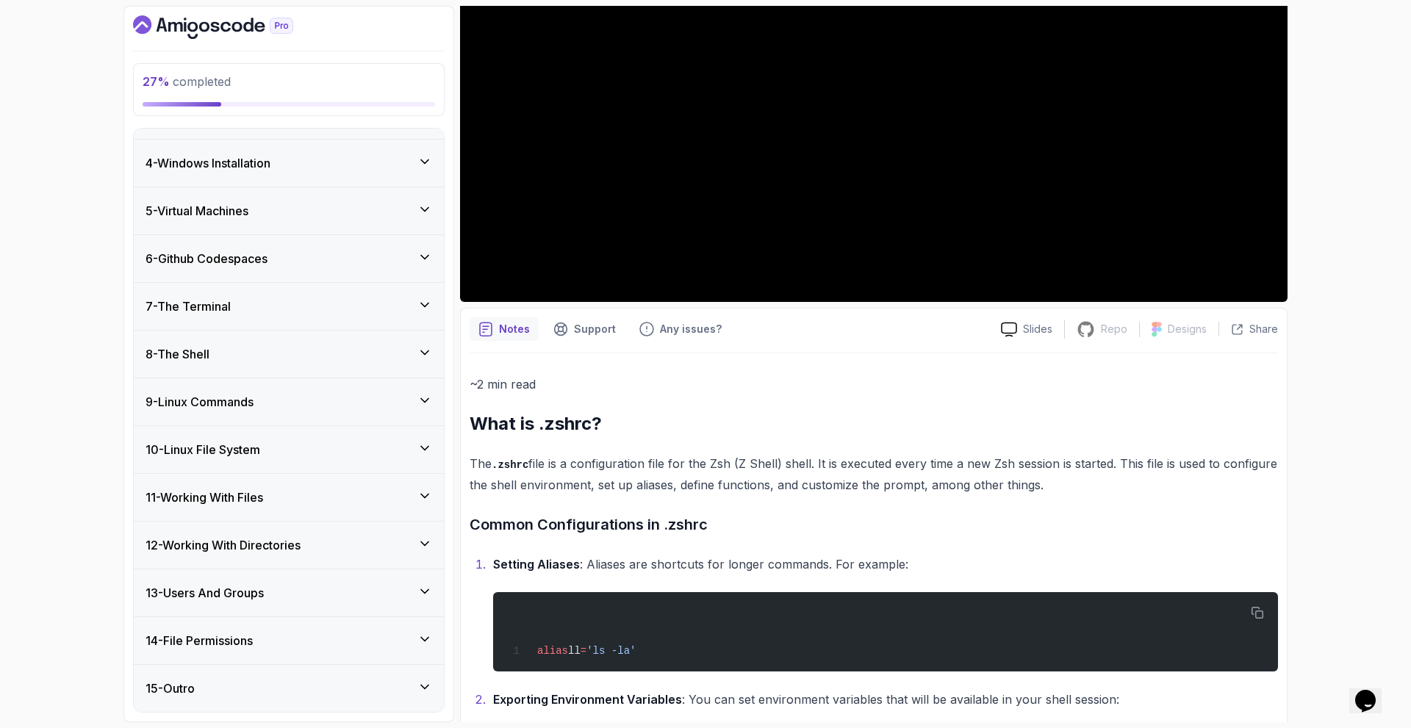
click at [219, 492] on h3 "11 - Working With Files" at bounding box center [205, 498] width 118 height 18
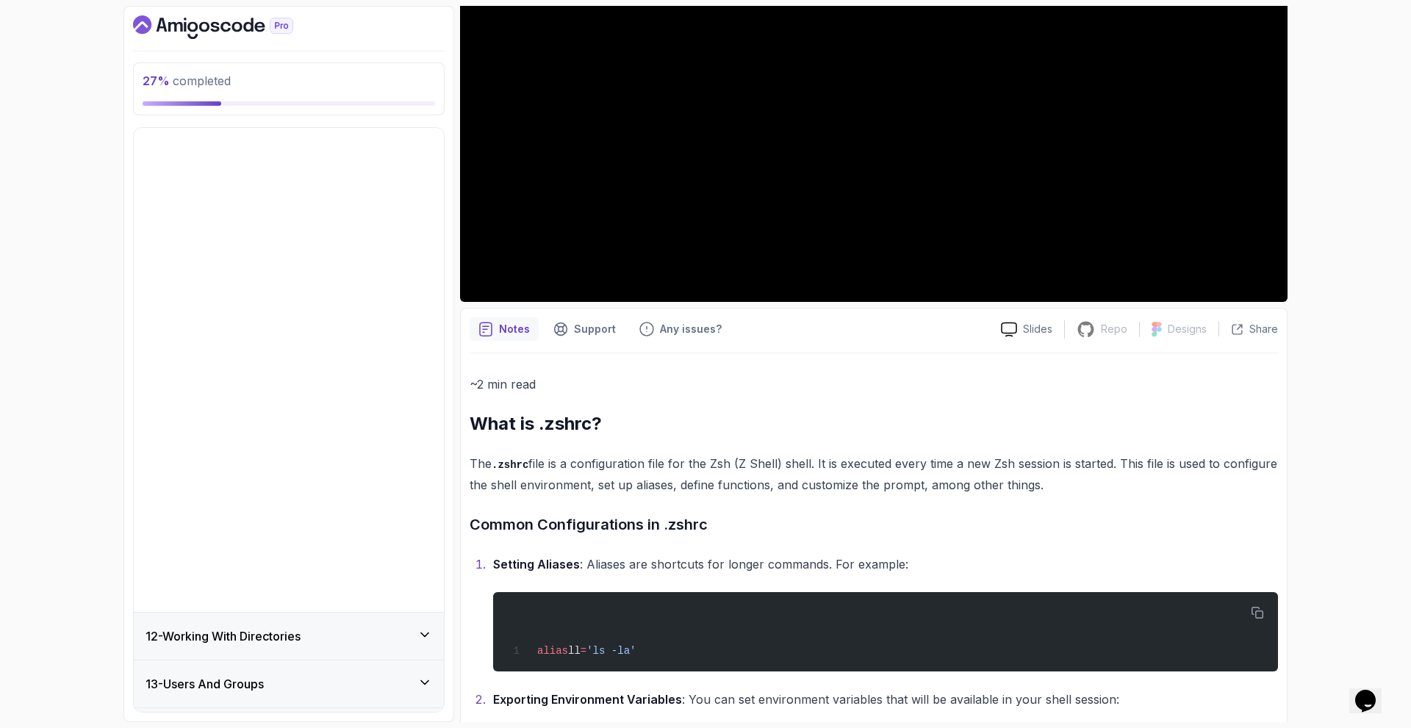
scroll to position [647, 0]
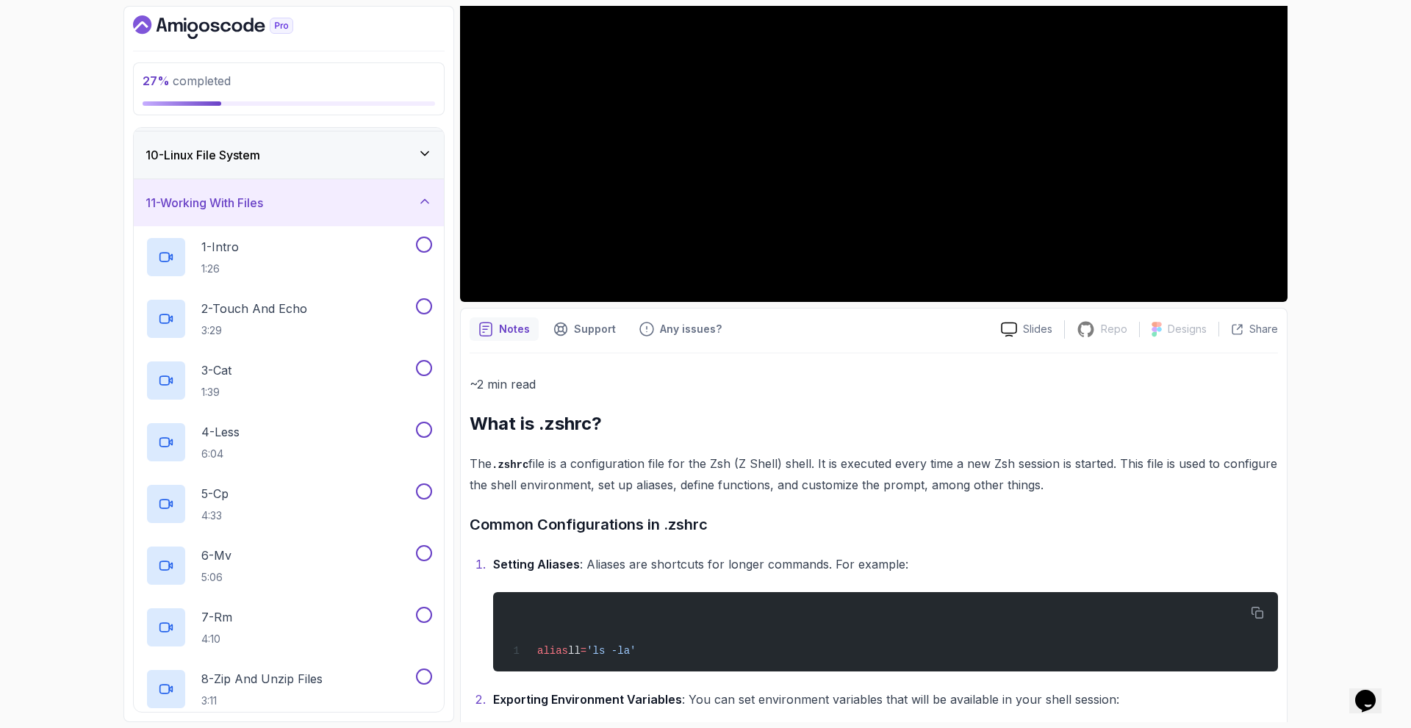
click at [264, 187] on div "11 - Working With Files" at bounding box center [289, 202] width 310 height 47
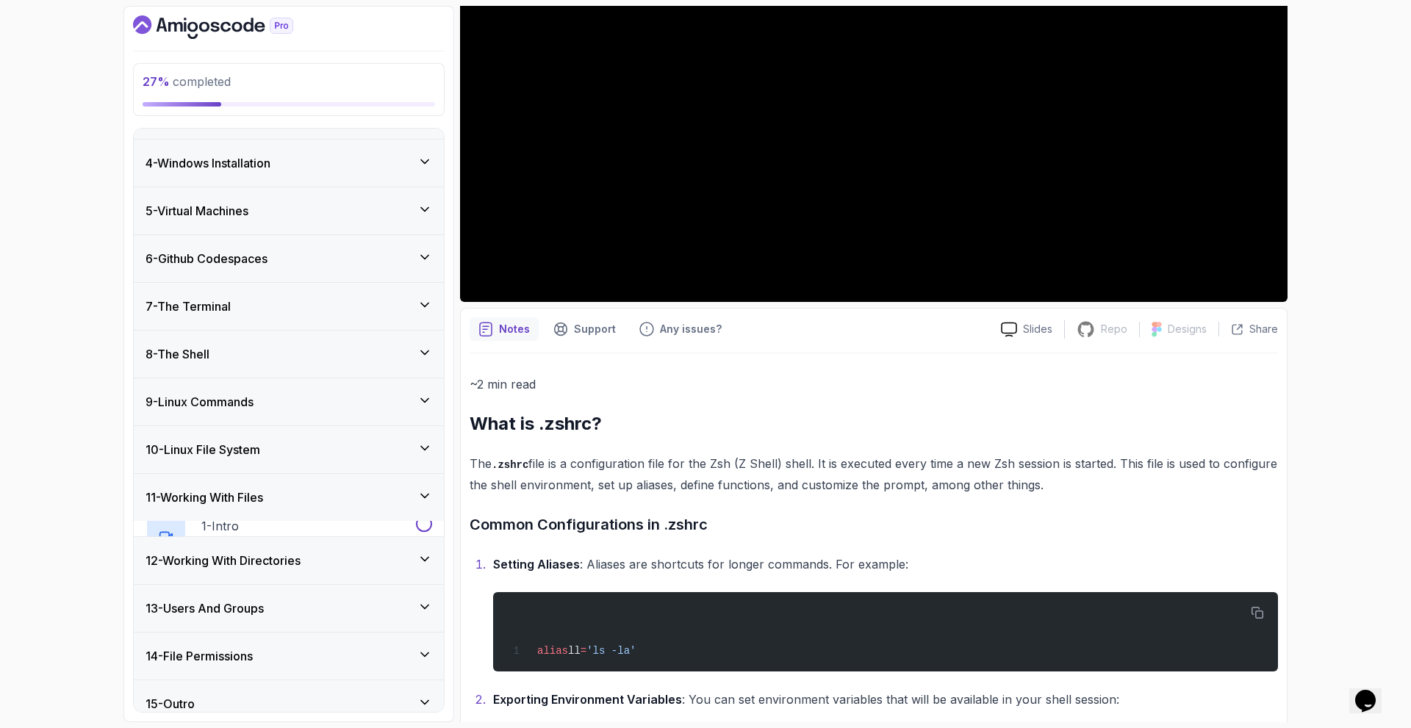
scroll to position [132, 0]
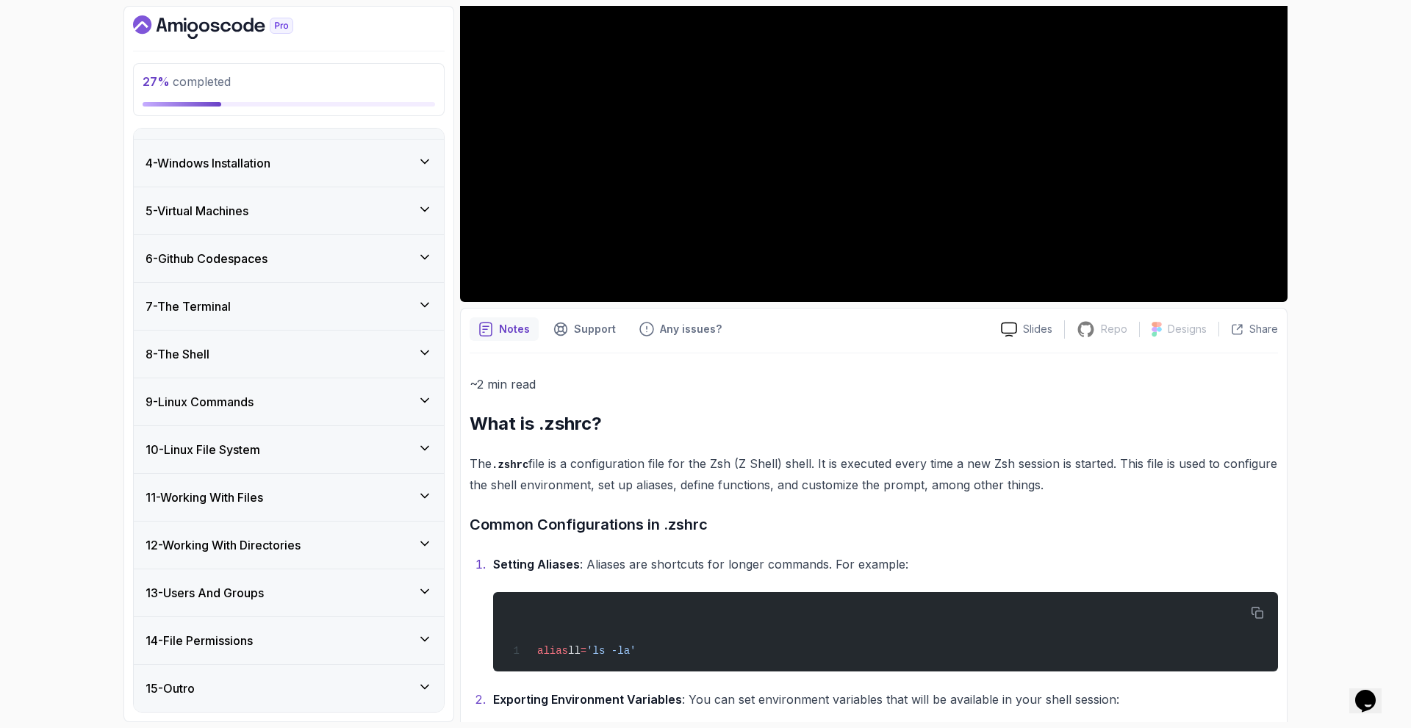
click at [232, 539] on h3 "12 - Working With Directories" at bounding box center [223, 546] width 155 height 18
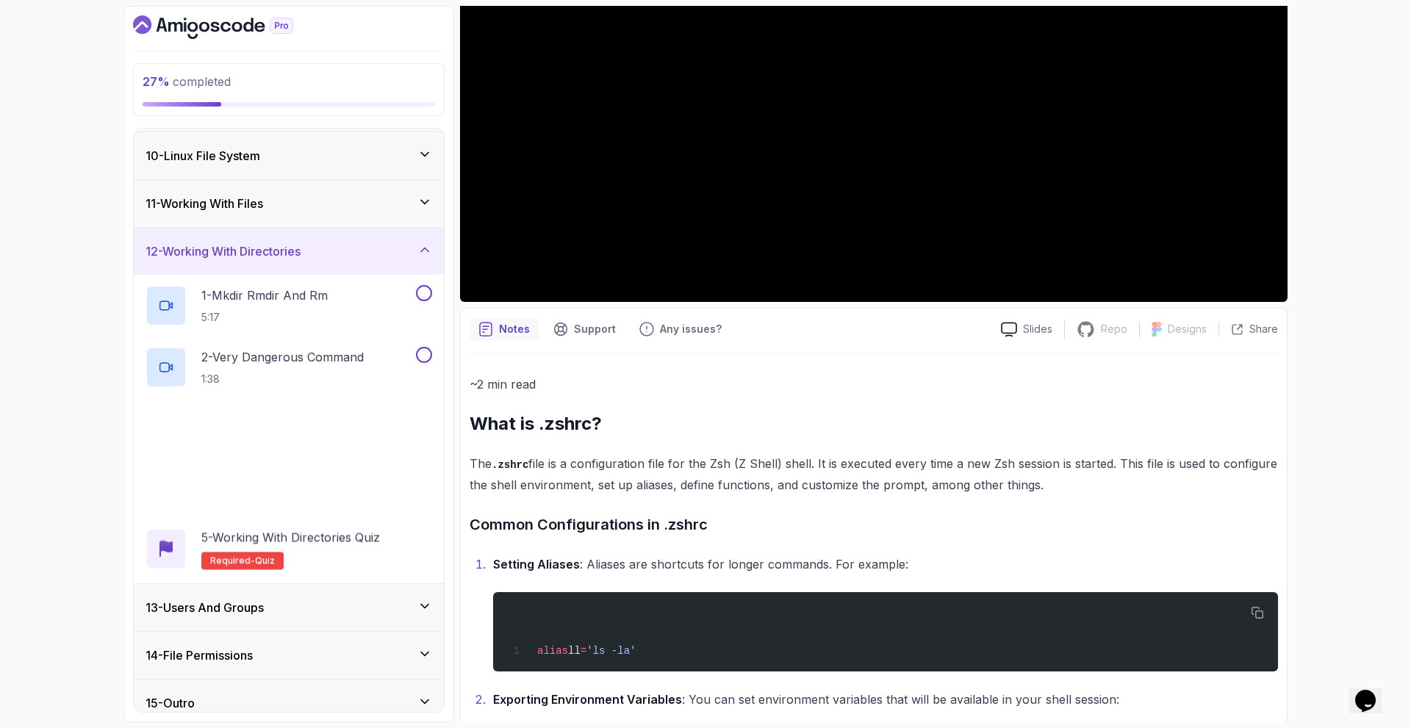
scroll to position [441, 0]
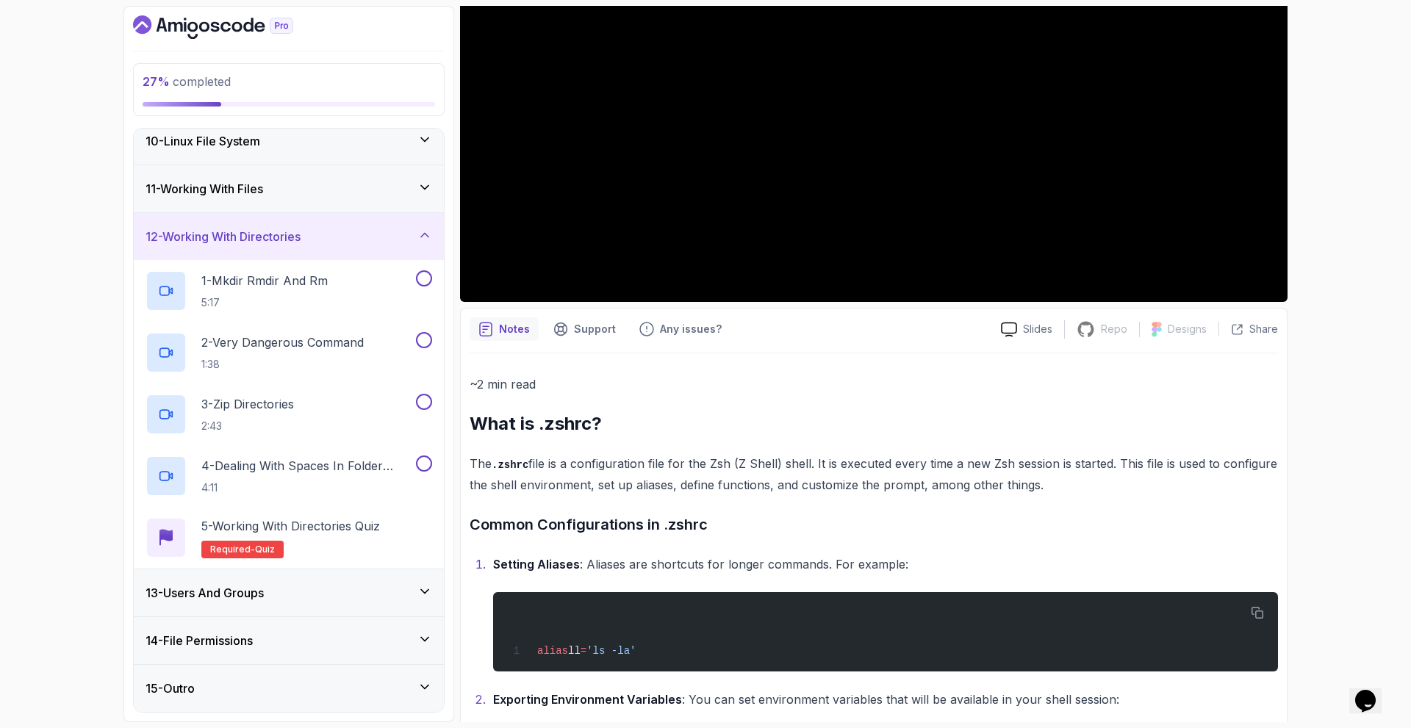
click at [334, 230] on div "12 - Working With Directories" at bounding box center [289, 237] width 287 height 18
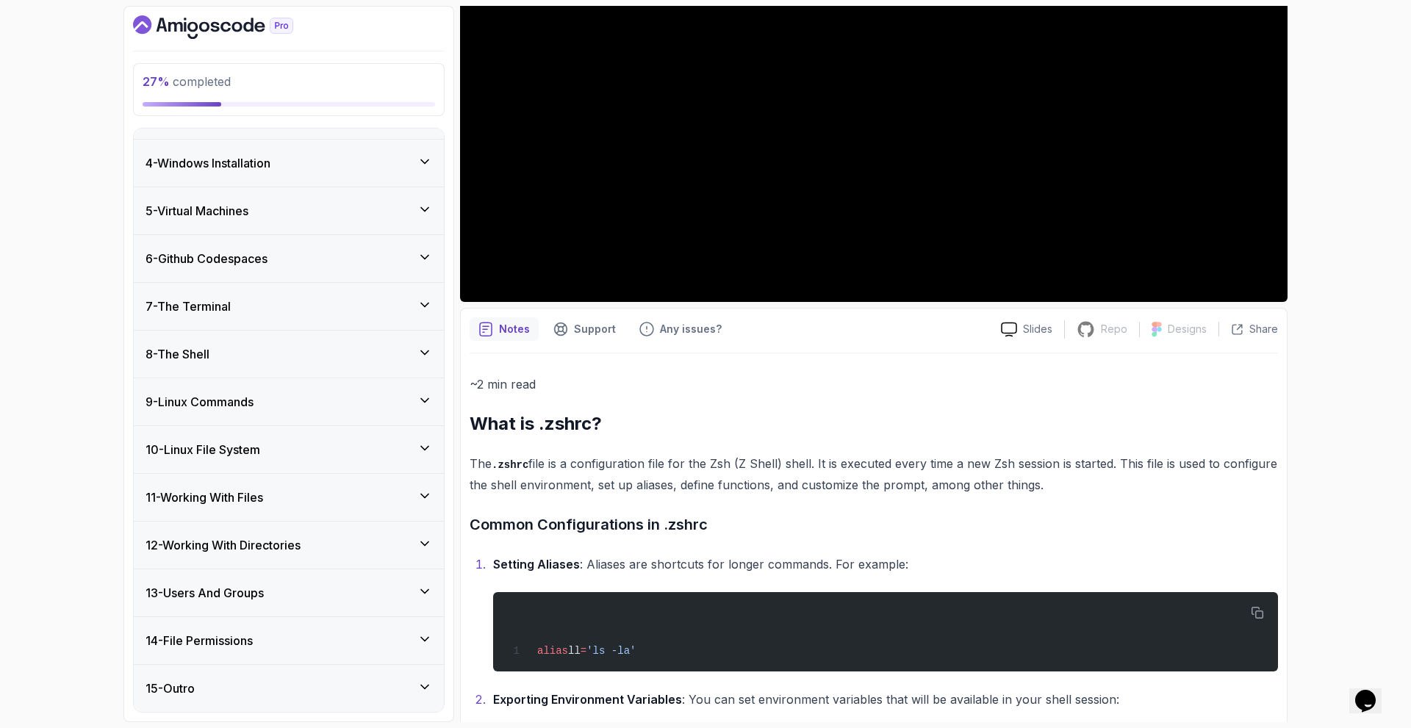
click at [210, 600] on h3 "13 - Users And Groups" at bounding box center [205, 593] width 118 height 18
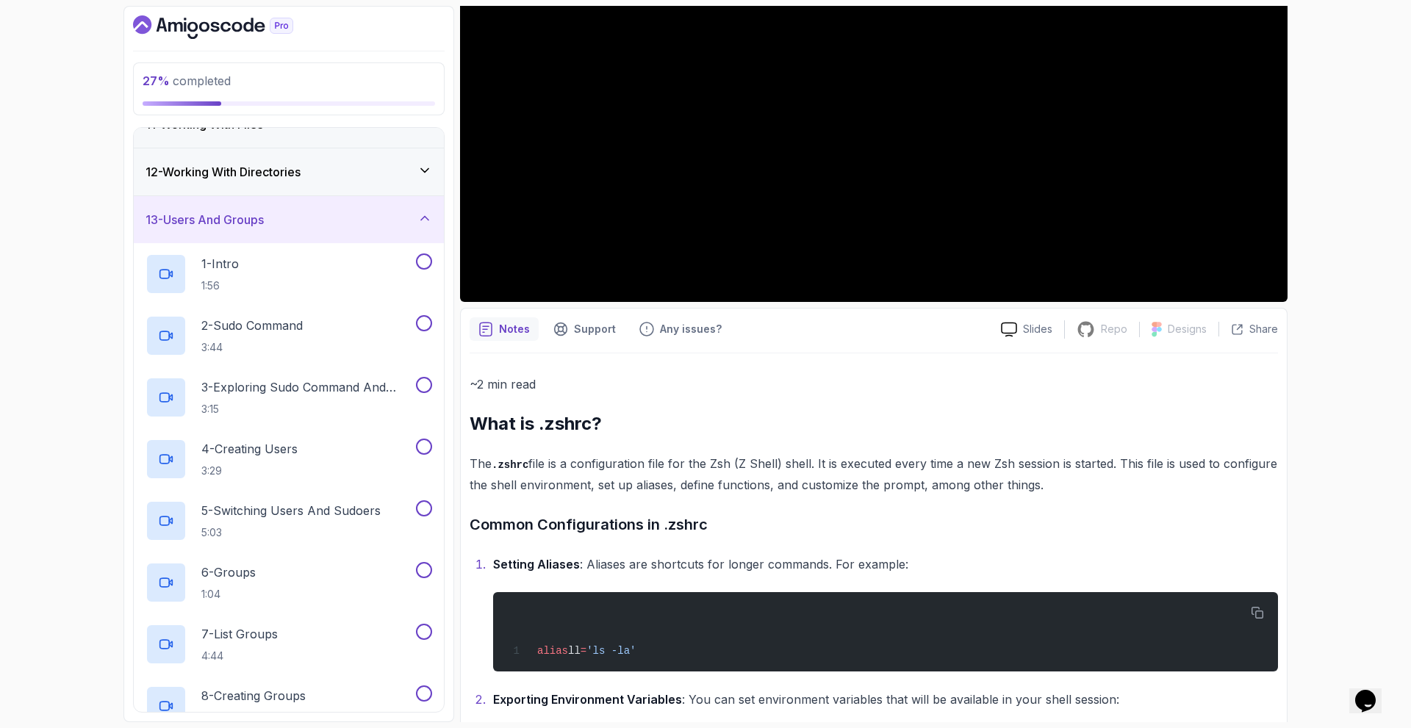
click at [245, 218] on h3 "13 - Users And Groups" at bounding box center [205, 220] width 118 height 18
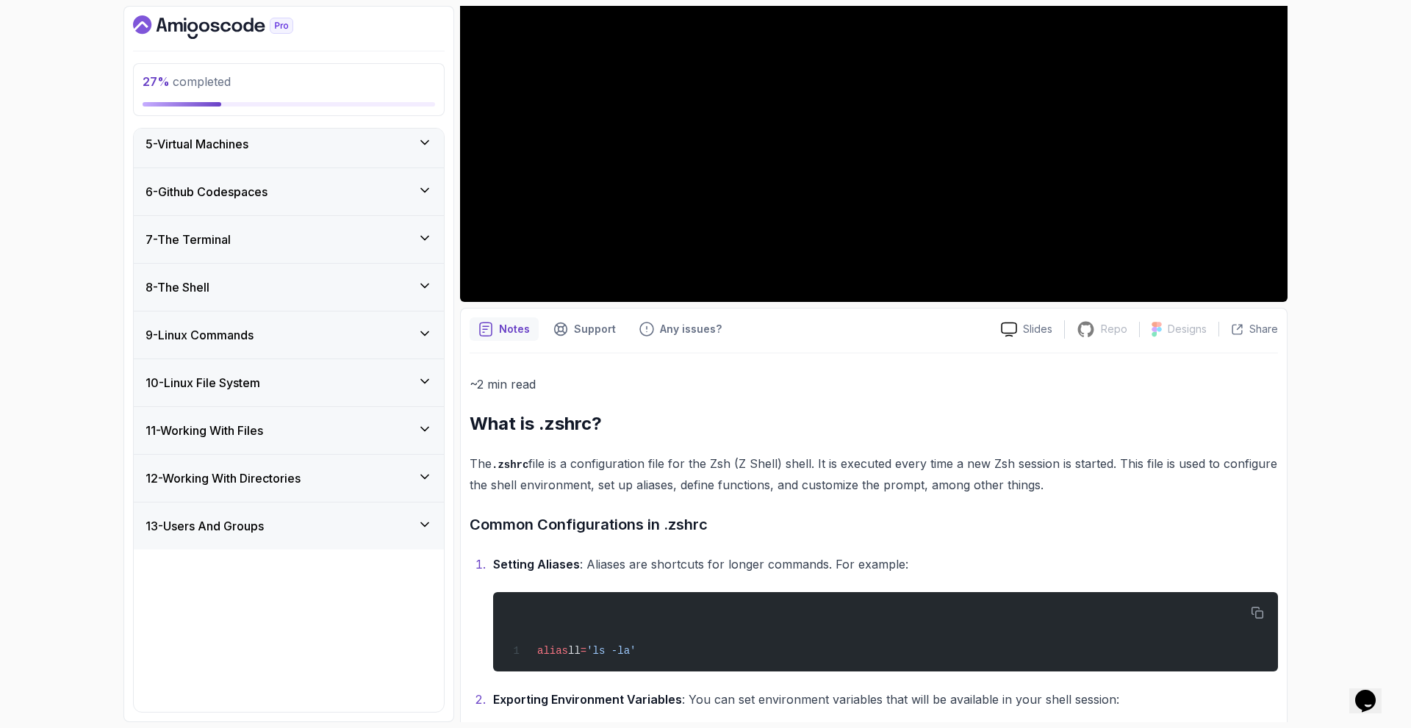
scroll to position [132, 0]
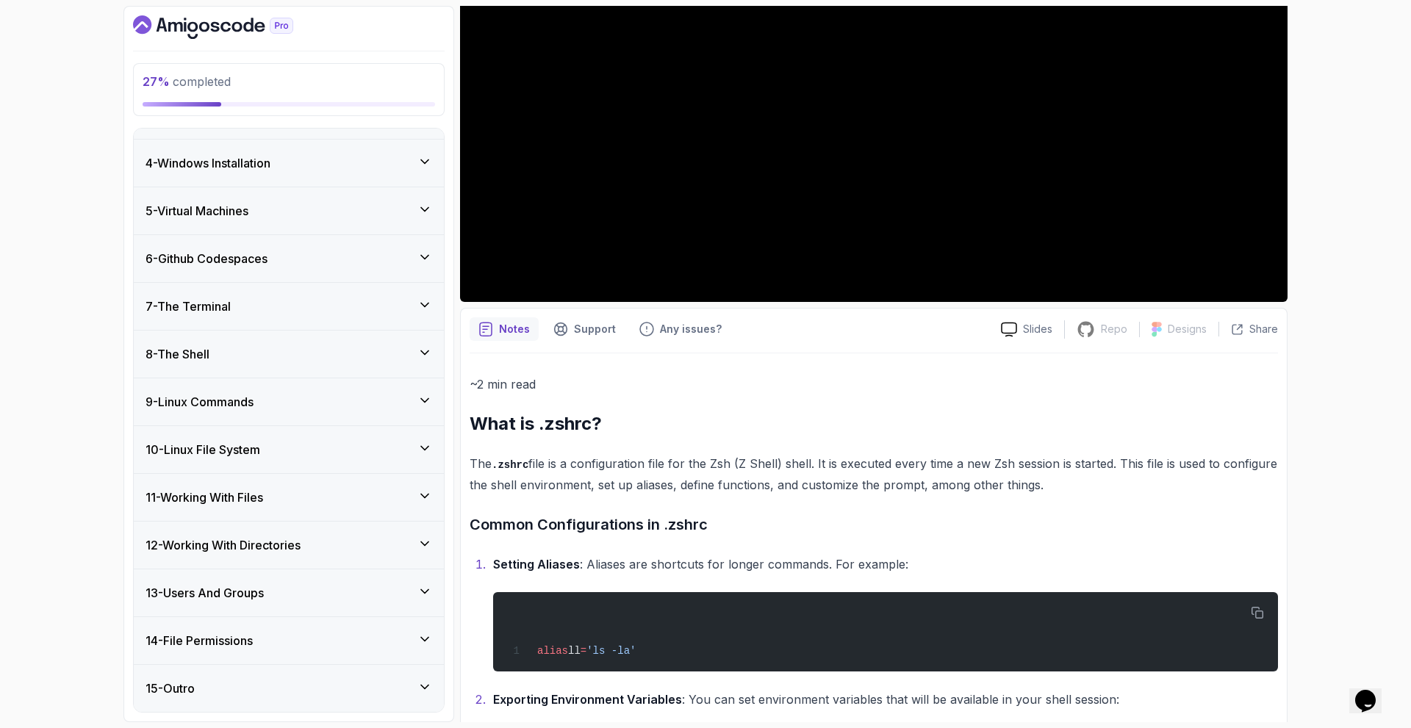
click at [190, 634] on h3 "14 - File Permissions" at bounding box center [199, 641] width 107 height 18
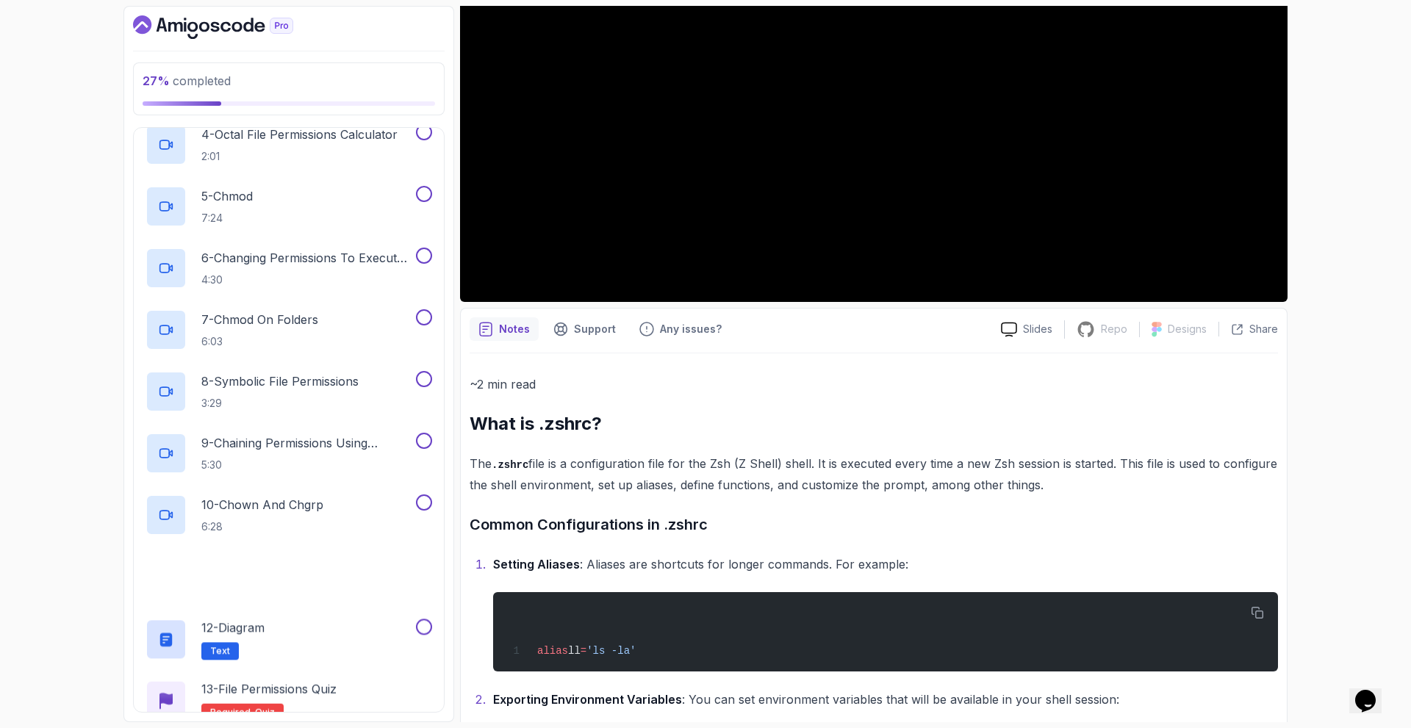
scroll to position [934, 0]
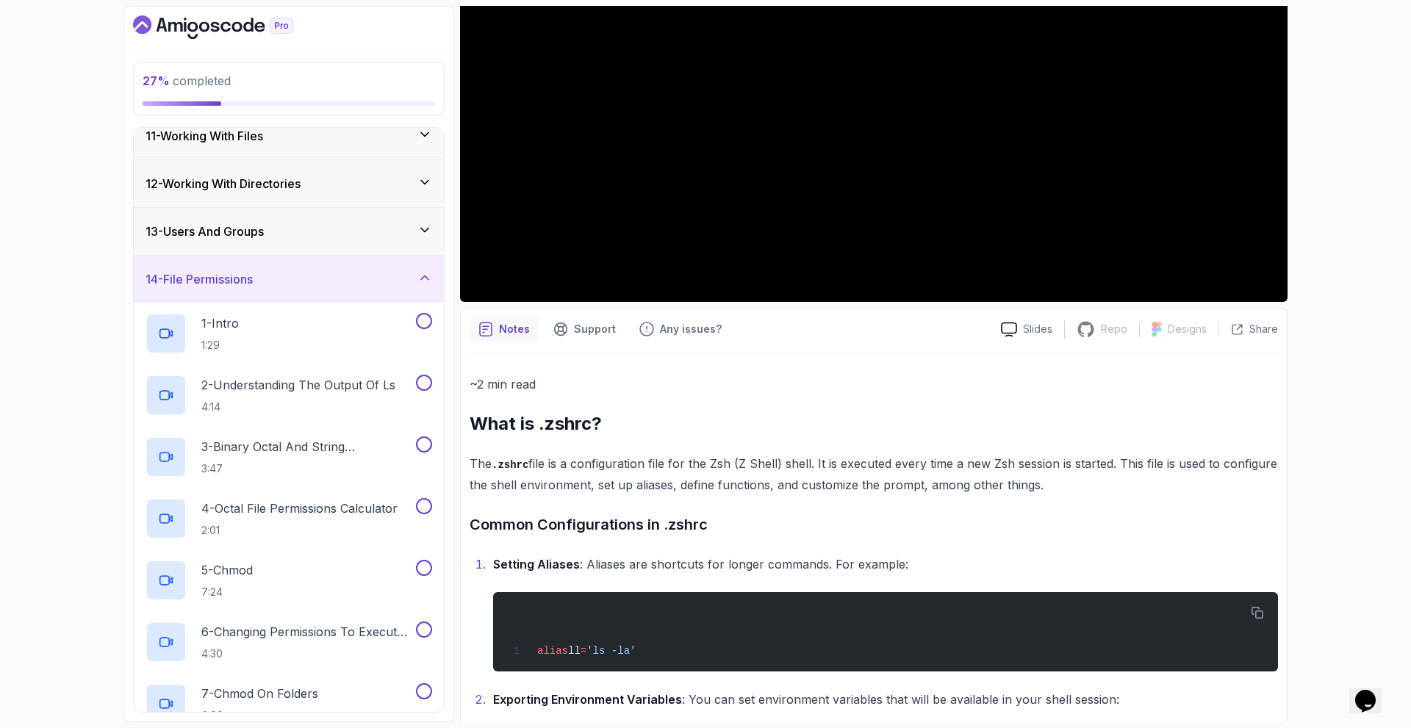
click at [262, 273] on div "14 - File Permissions" at bounding box center [289, 279] width 287 height 18
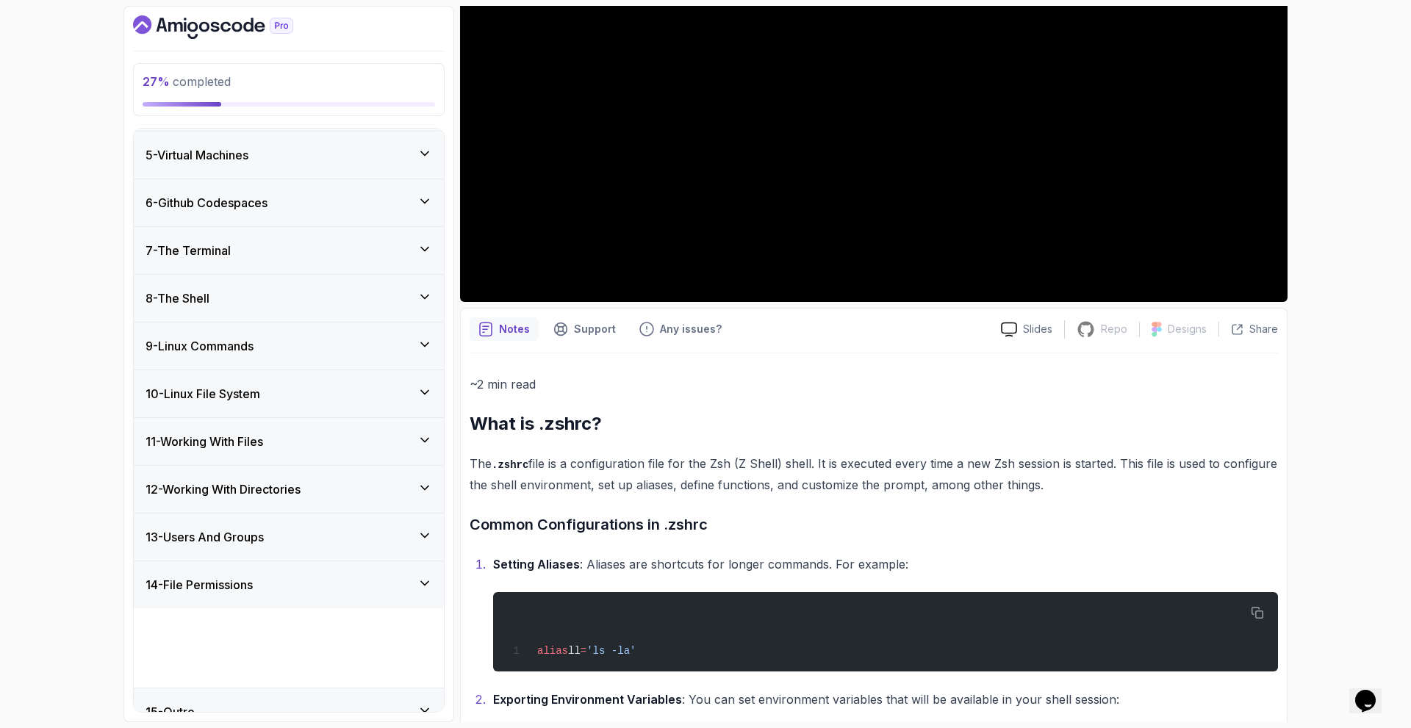
scroll to position [132, 0]
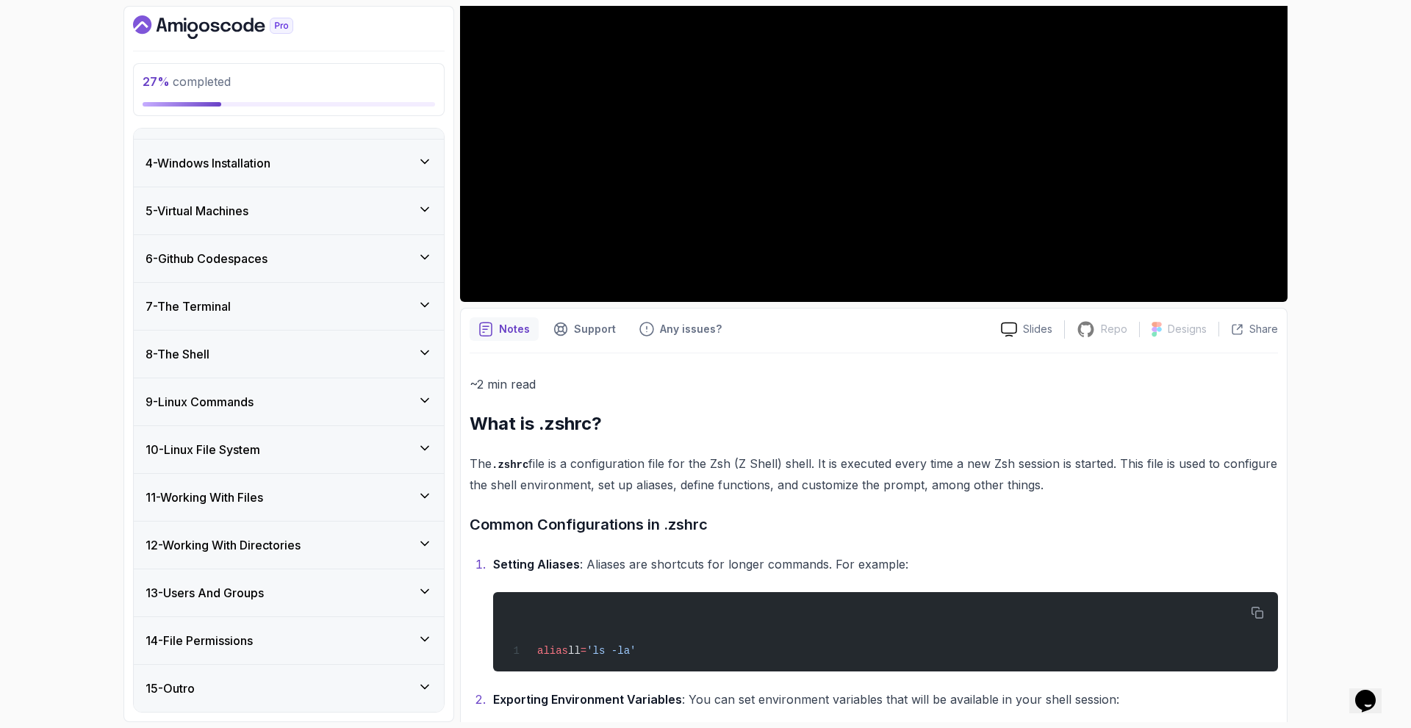
click at [254, 344] on div "8 - The Shell" at bounding box center [289, 354] width 310 height 47
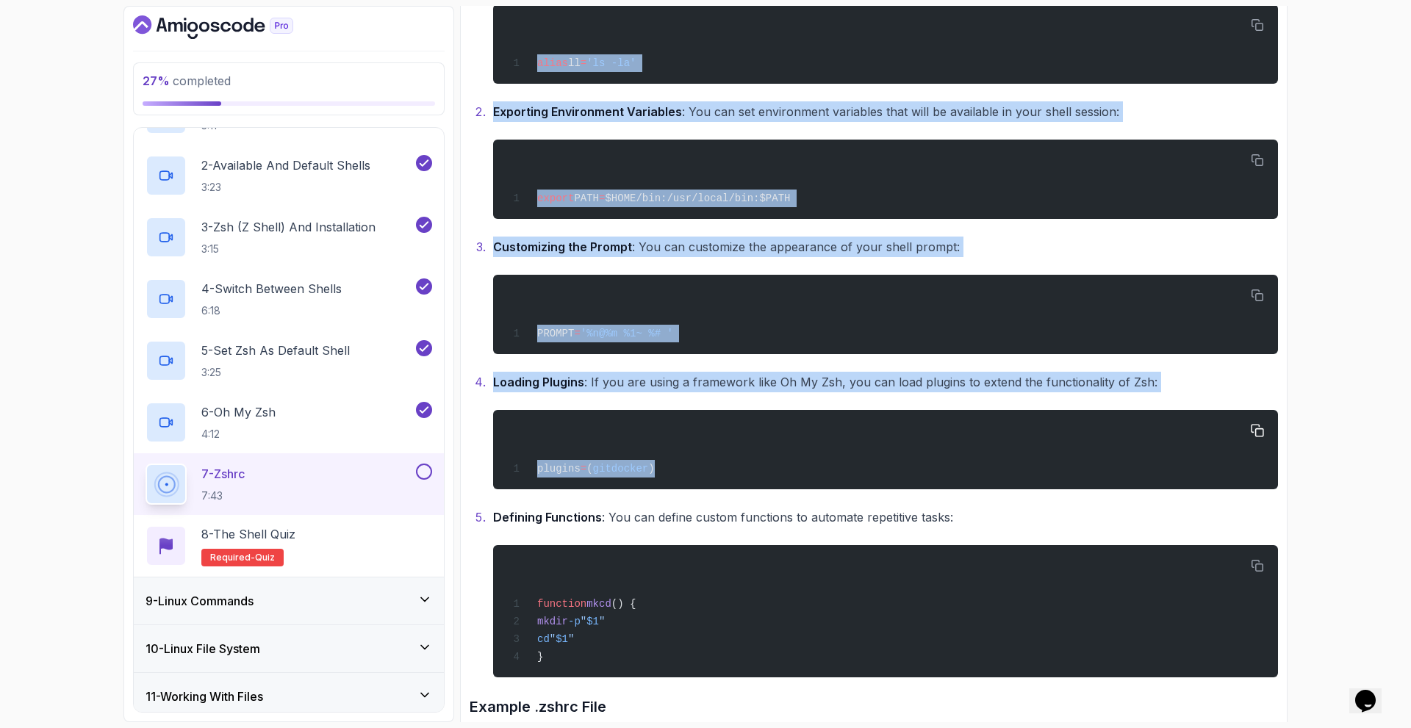
scroll to position [953, 0]
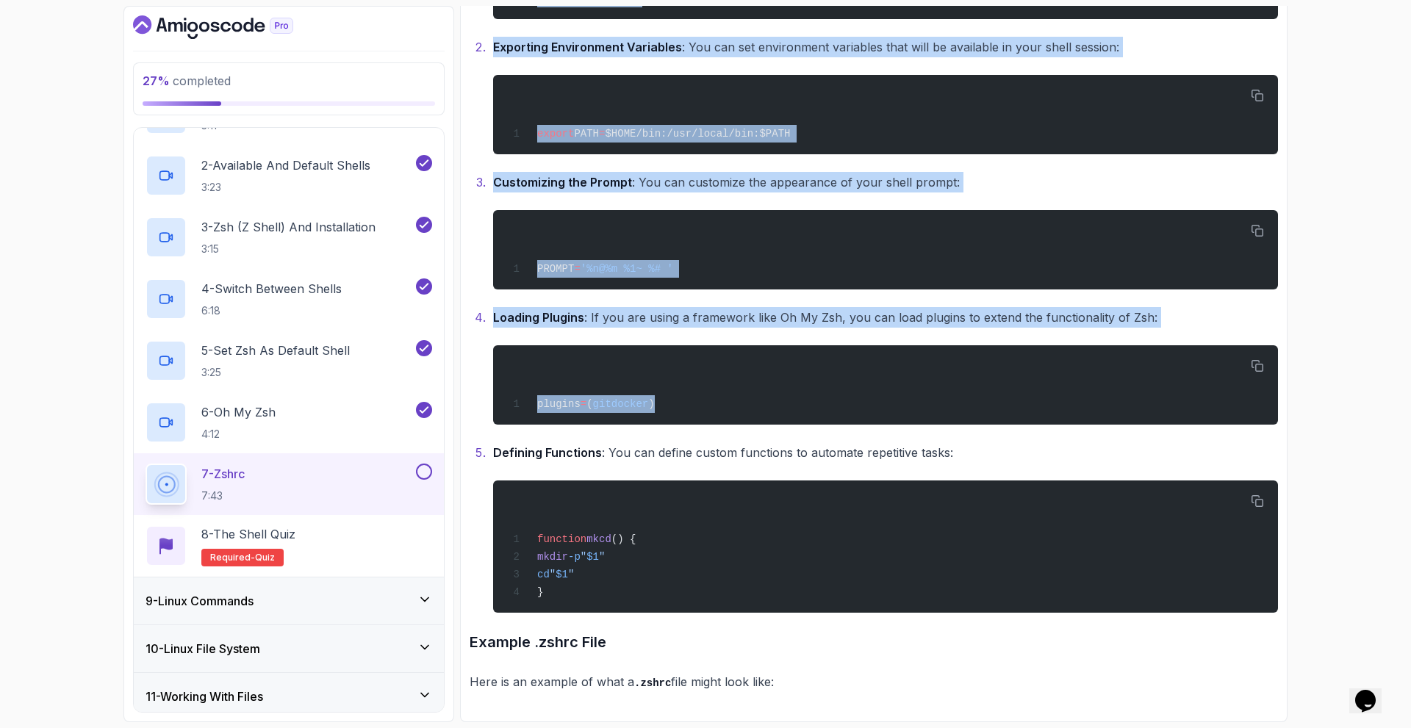
drag, startPoint x: 472, startPoint y: 126, endPoint x: 884, endPoint y: 690, distance: 699.1
click at [884, 690] on div "~2 min read What is .zshrc? The .zshrc file is a configuration file for the Zsh…" at bounding box center [874, 206] width 809 height 971
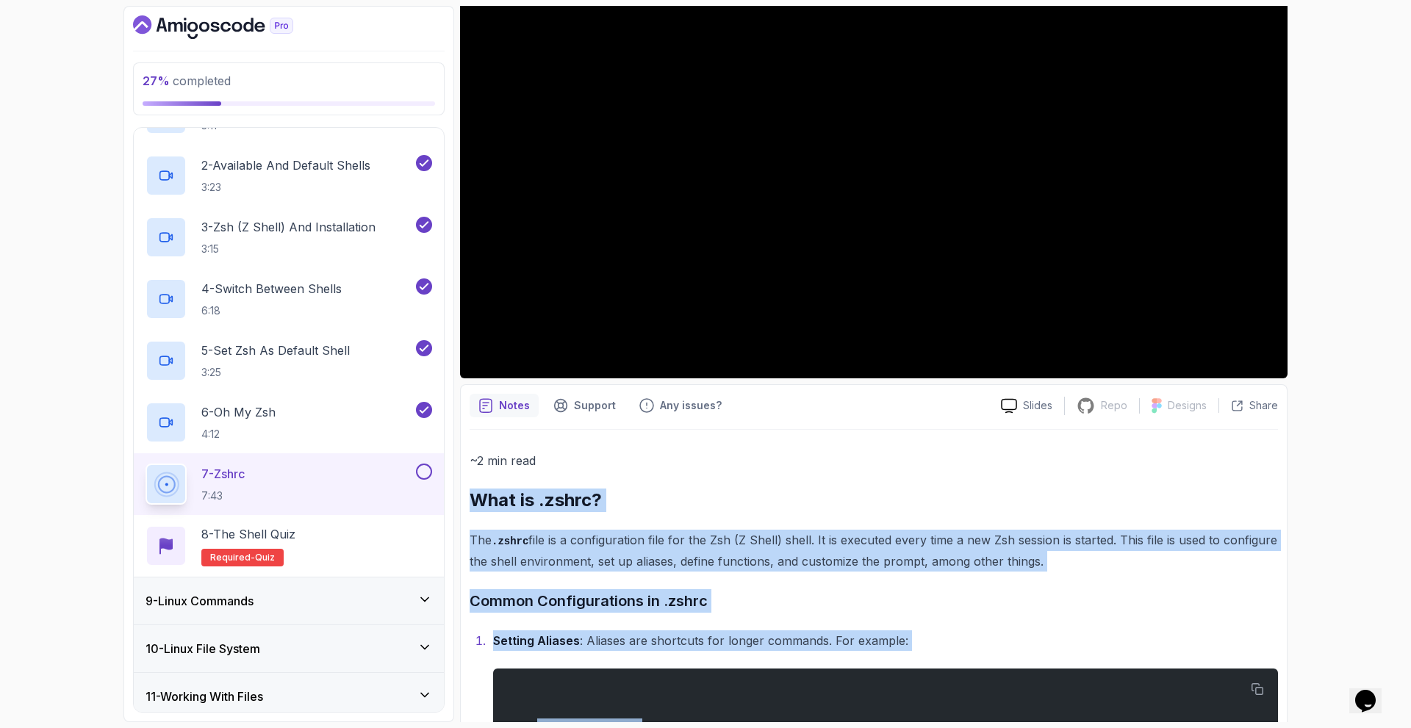
scroll to position [0, 0]
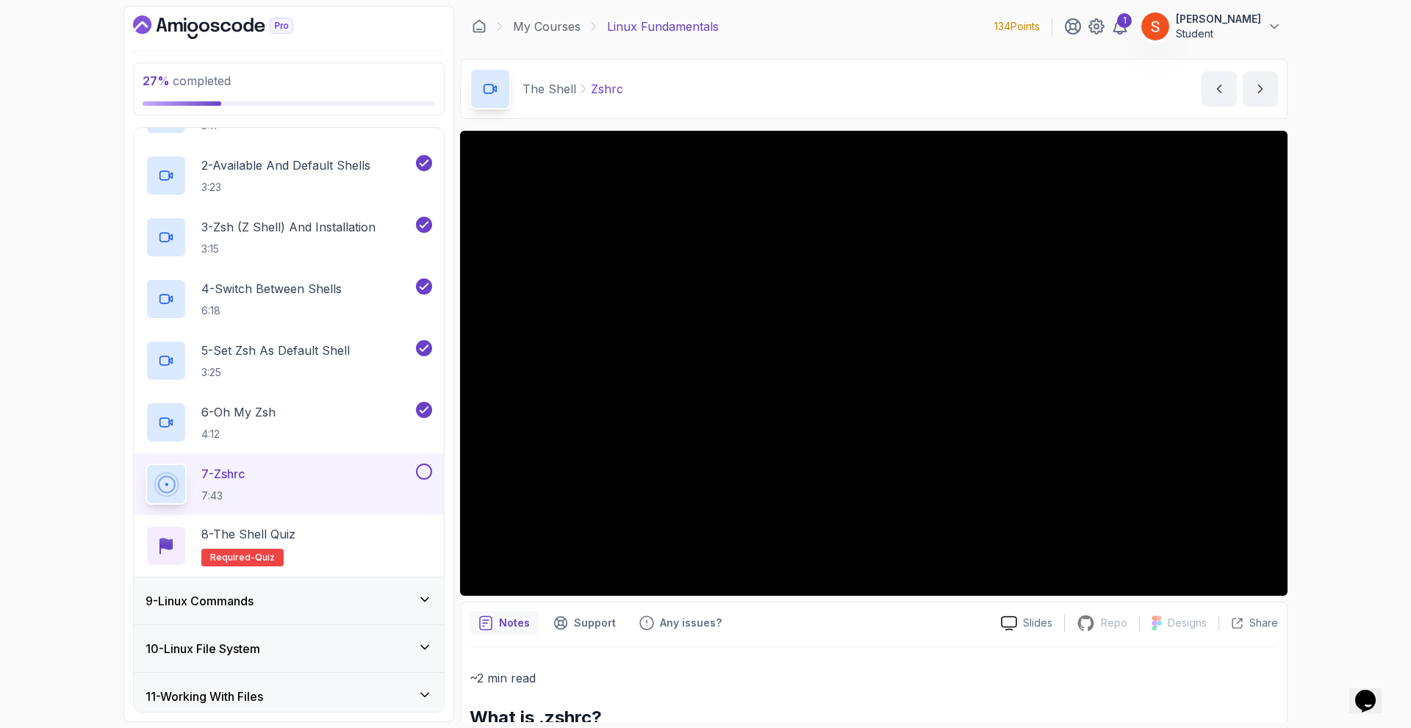
click at [801, 680] on p "~2 min read" at bounding box center [874, 678] width 809 height 21
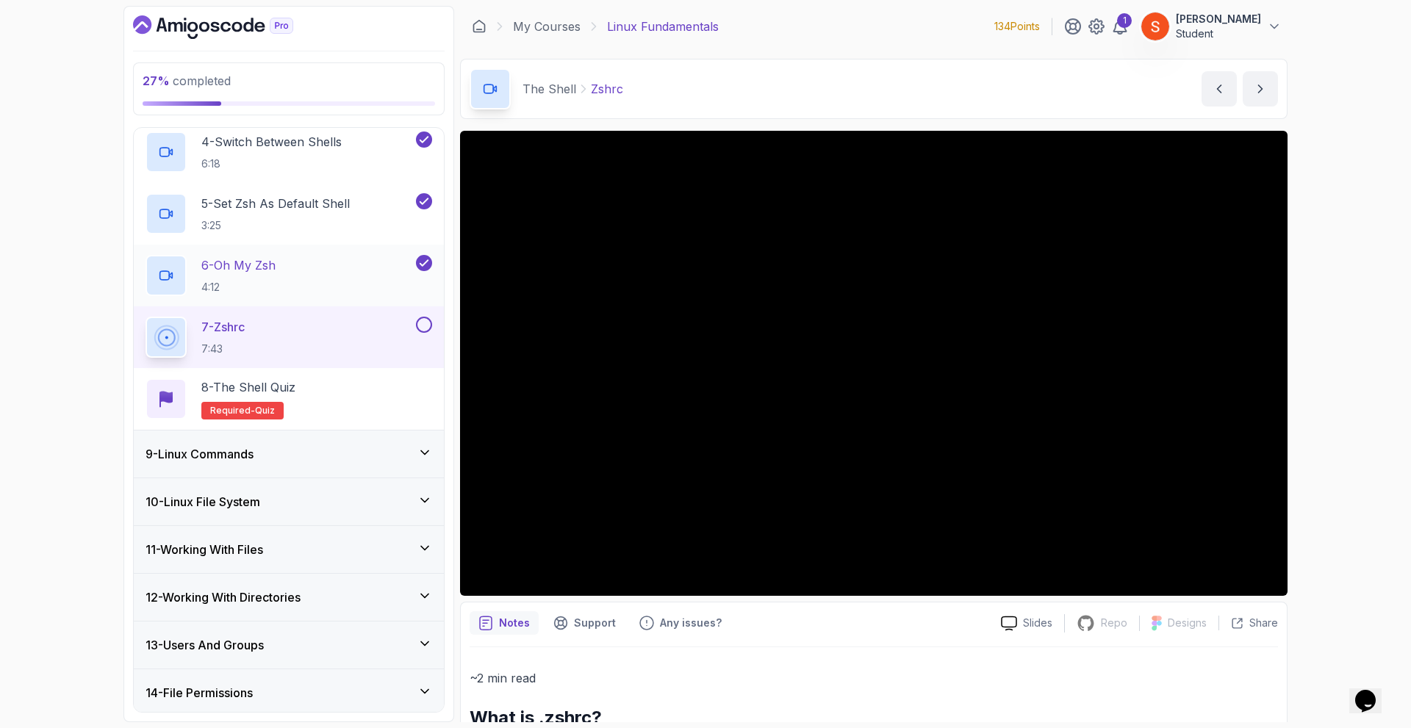
scroll to position [626, 0]
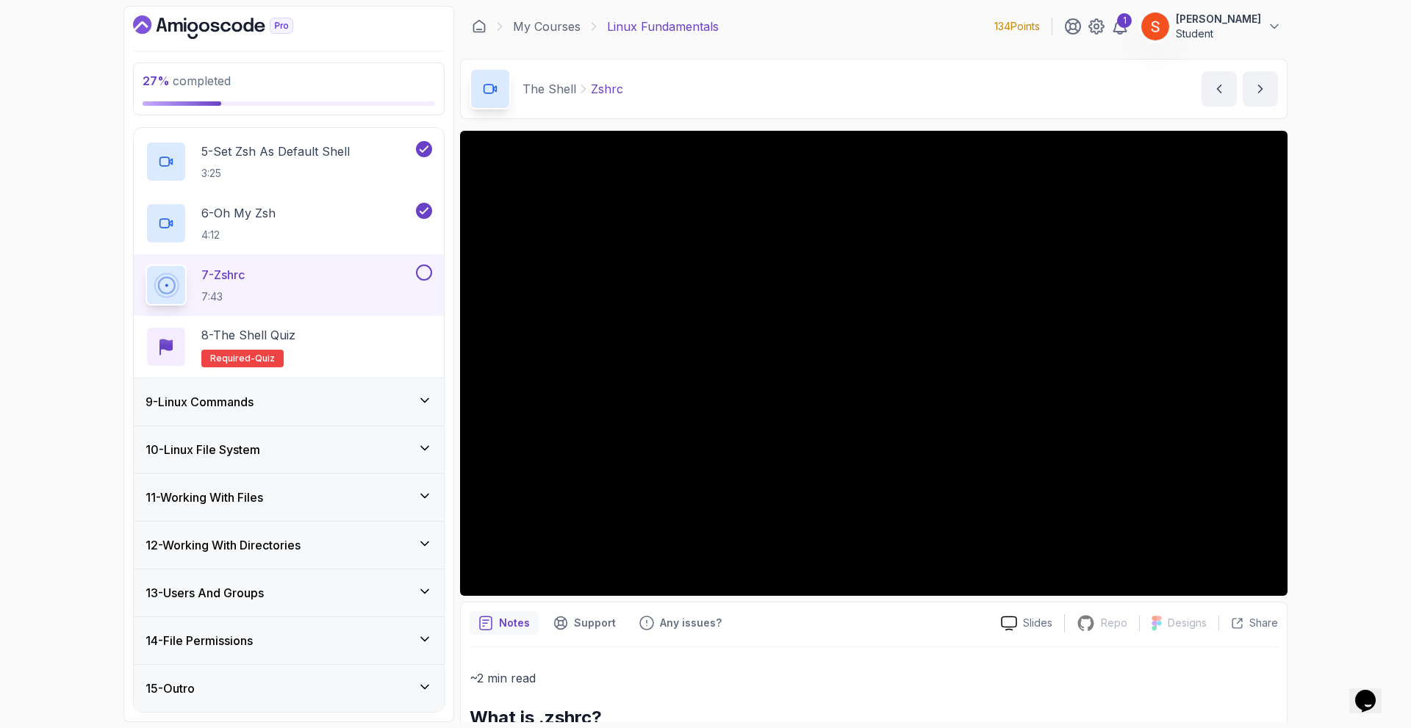
click at [427, 393] on icon at bounding box center [425, 400] width 15 height 15
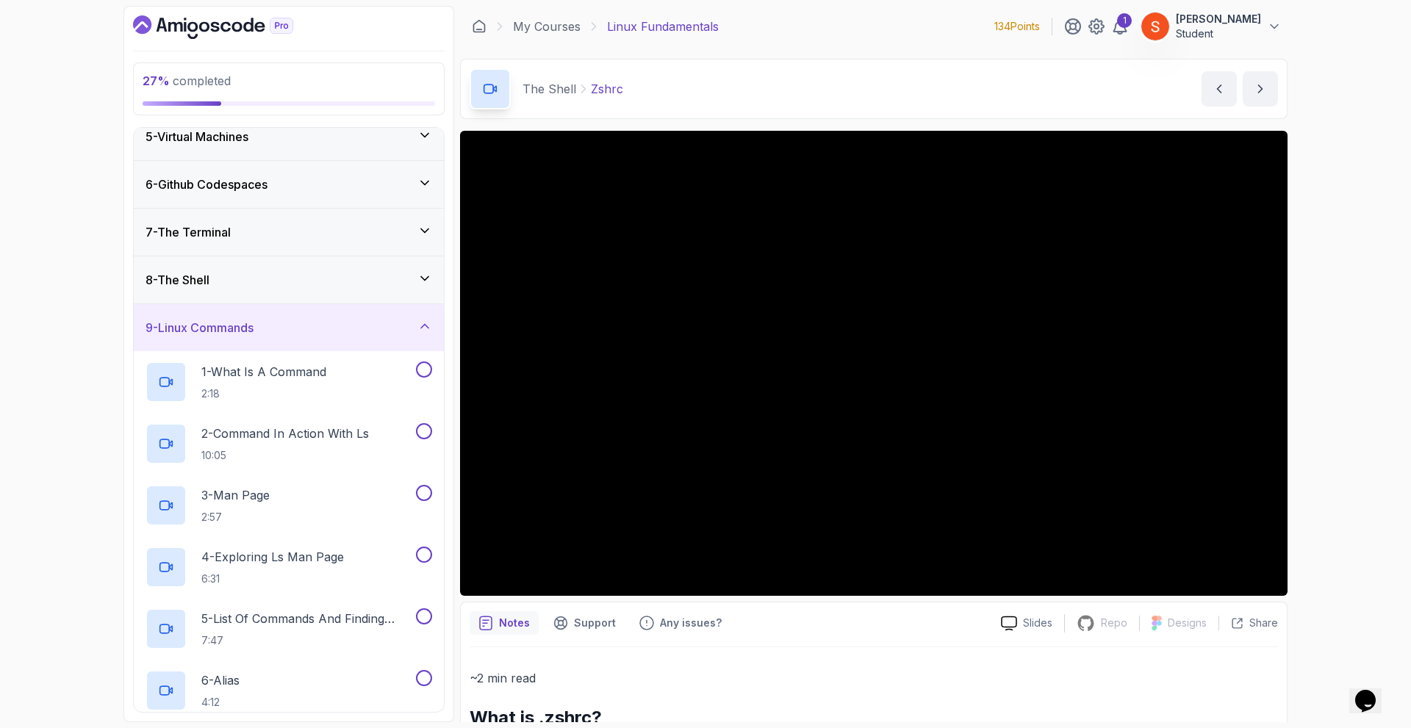
scroll to position [132, 0]
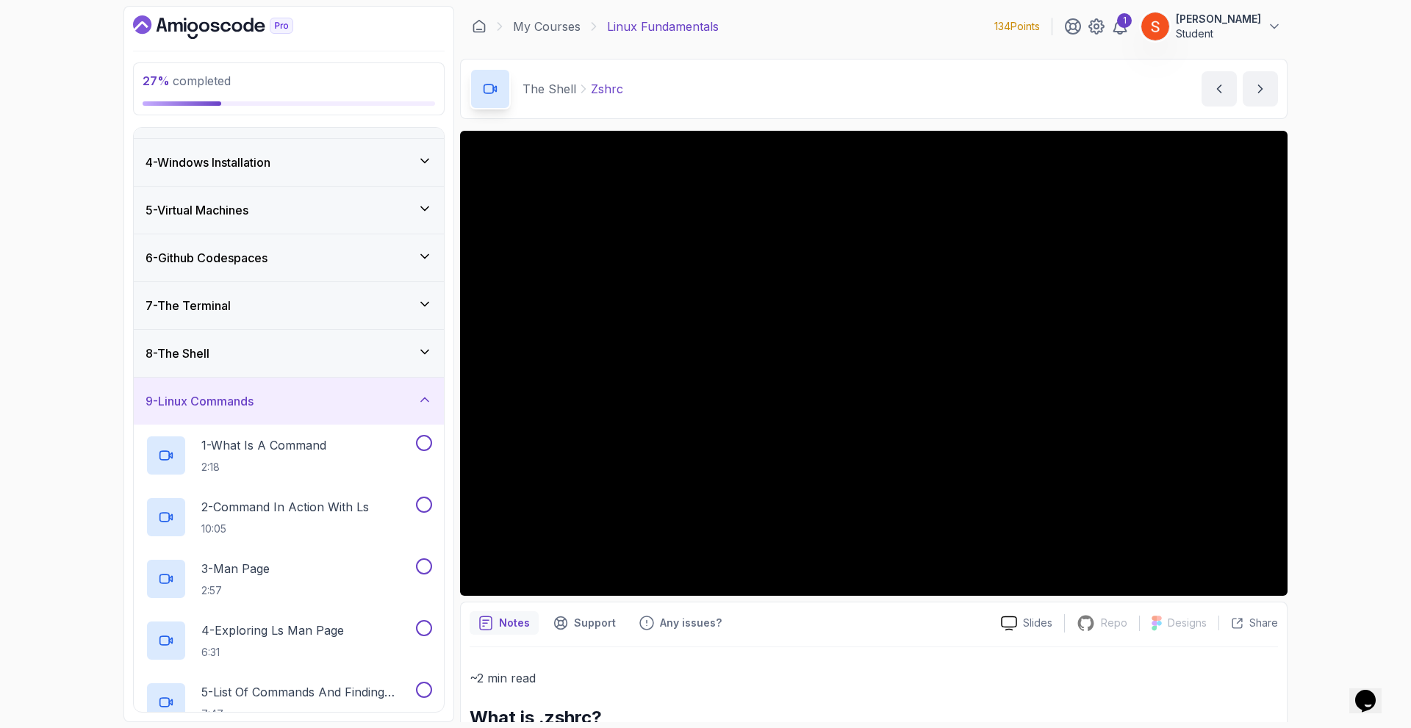
click at [429, 404] on icon at bounding box center [425, 400] width 15 height 15
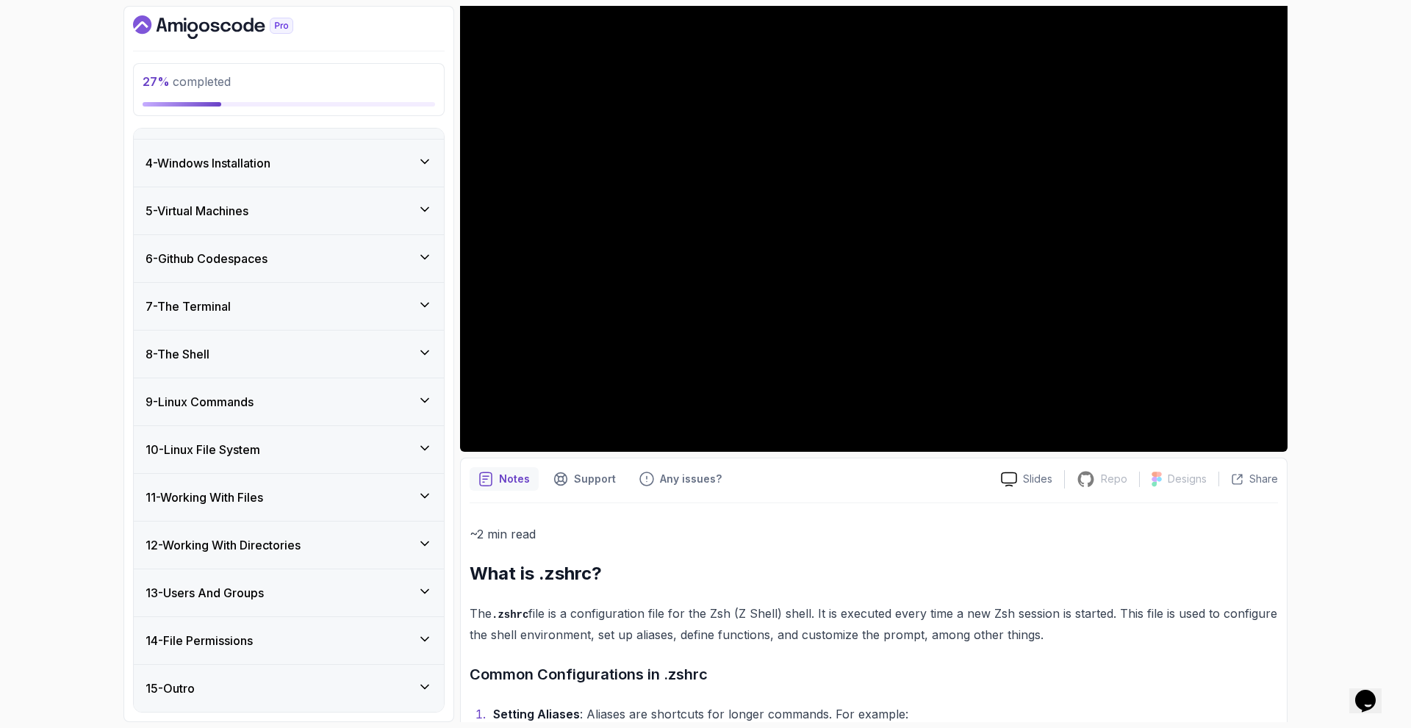
scroll to position [0, 0]
